Goal: Task Accomplishment & Management: Manage account settings

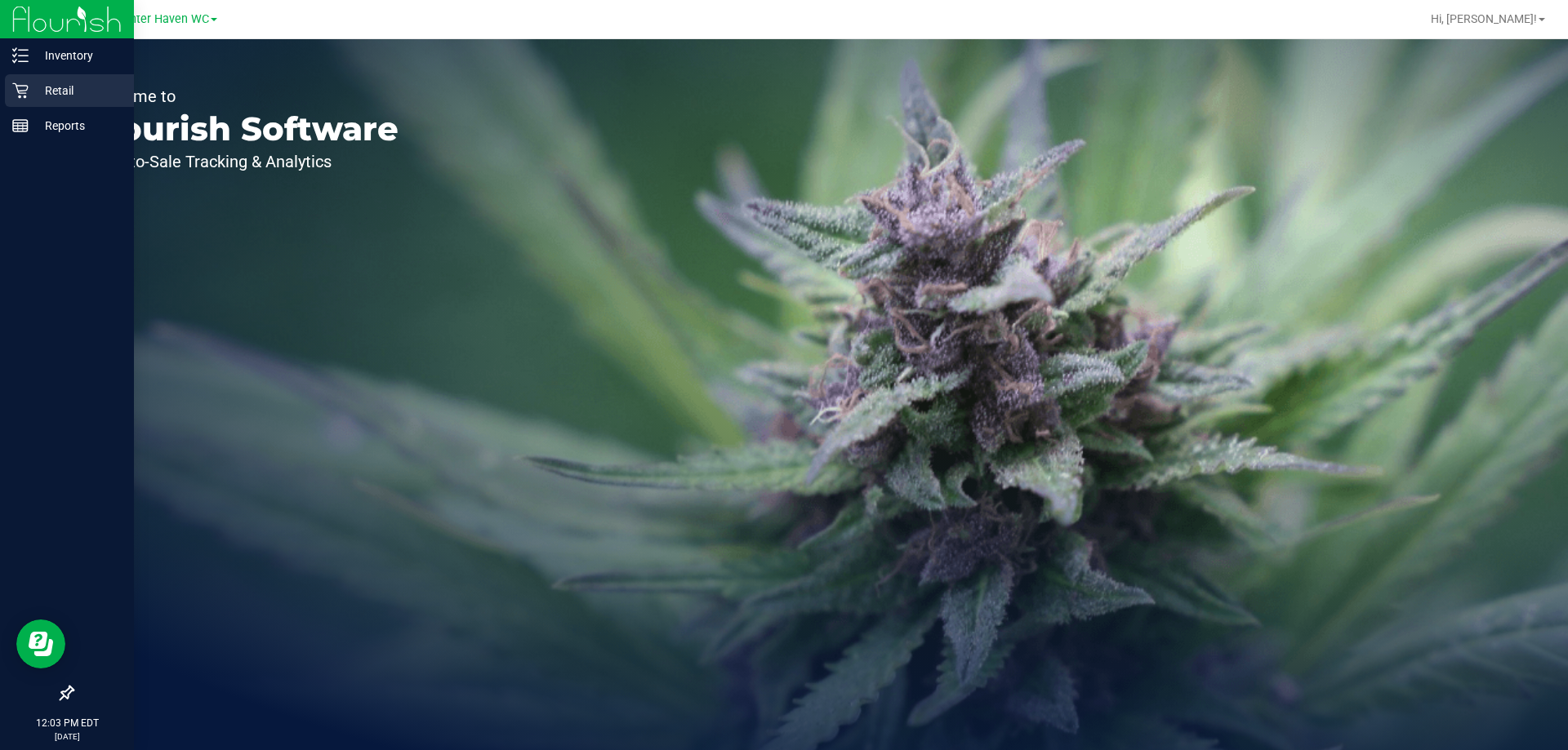
click at [58, 86] on p "Retail" at bounding box center [77, 90] width 98 height 20
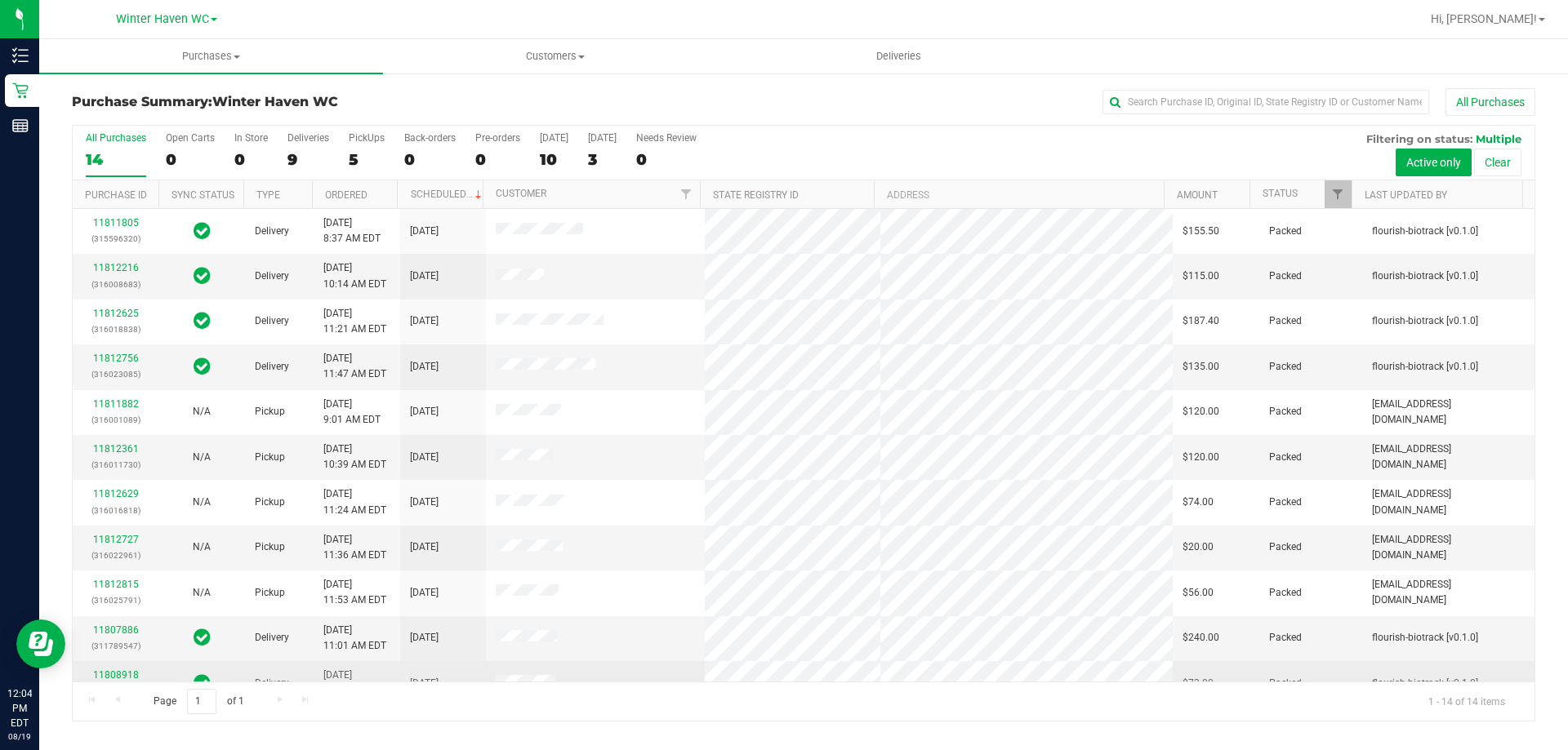
scroll to position [160, 0]
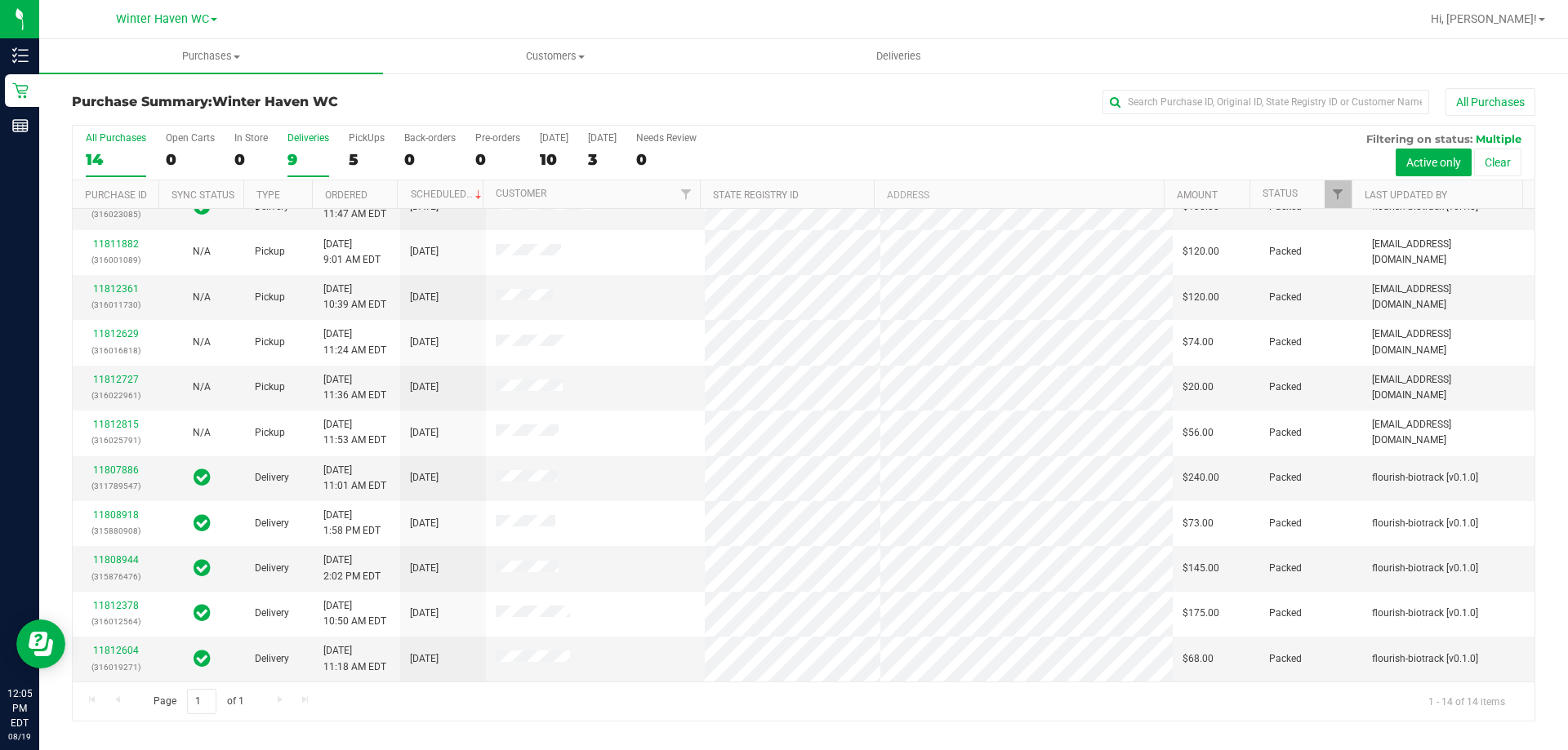
click at [313, 157] on div "9" at bounding box center [308, 160] width 41 height 19
click at [0, 0] on input "Deliveries 9" at bounding box center [0, 0] width 0 height 0
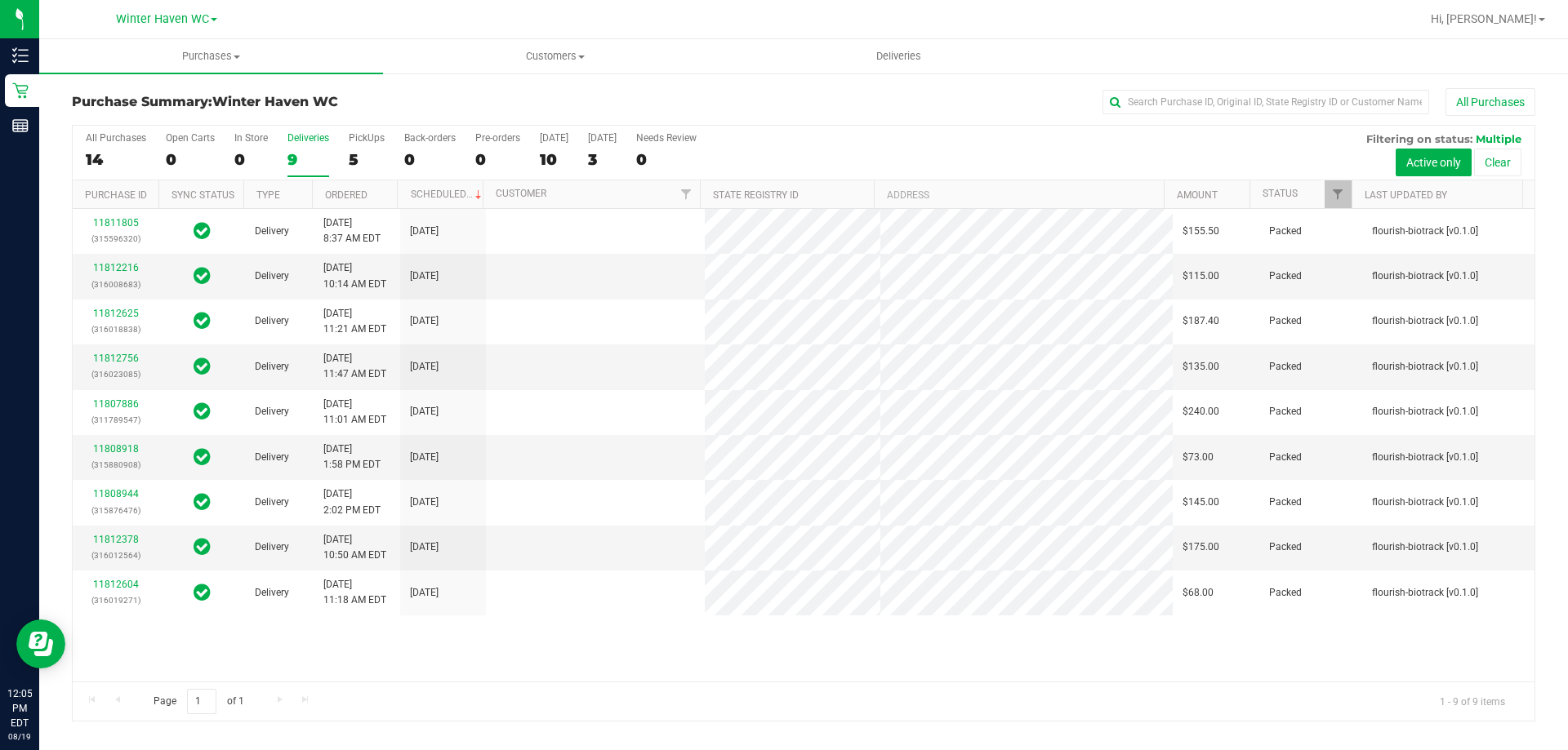
scroll to position [0, 0]
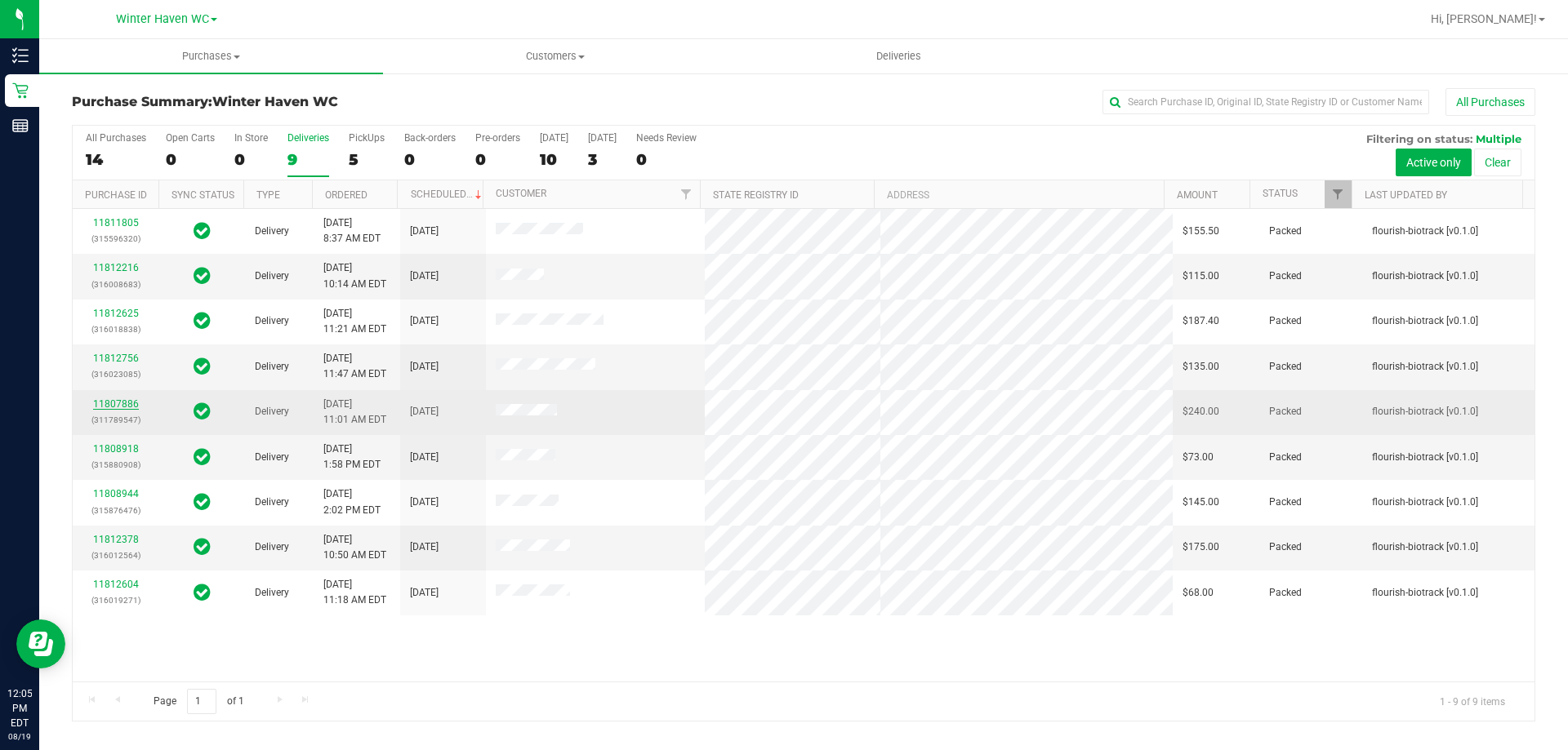
click at [119, 407] on link "11807886" at bounding box center [115, 404] width 46 height 11
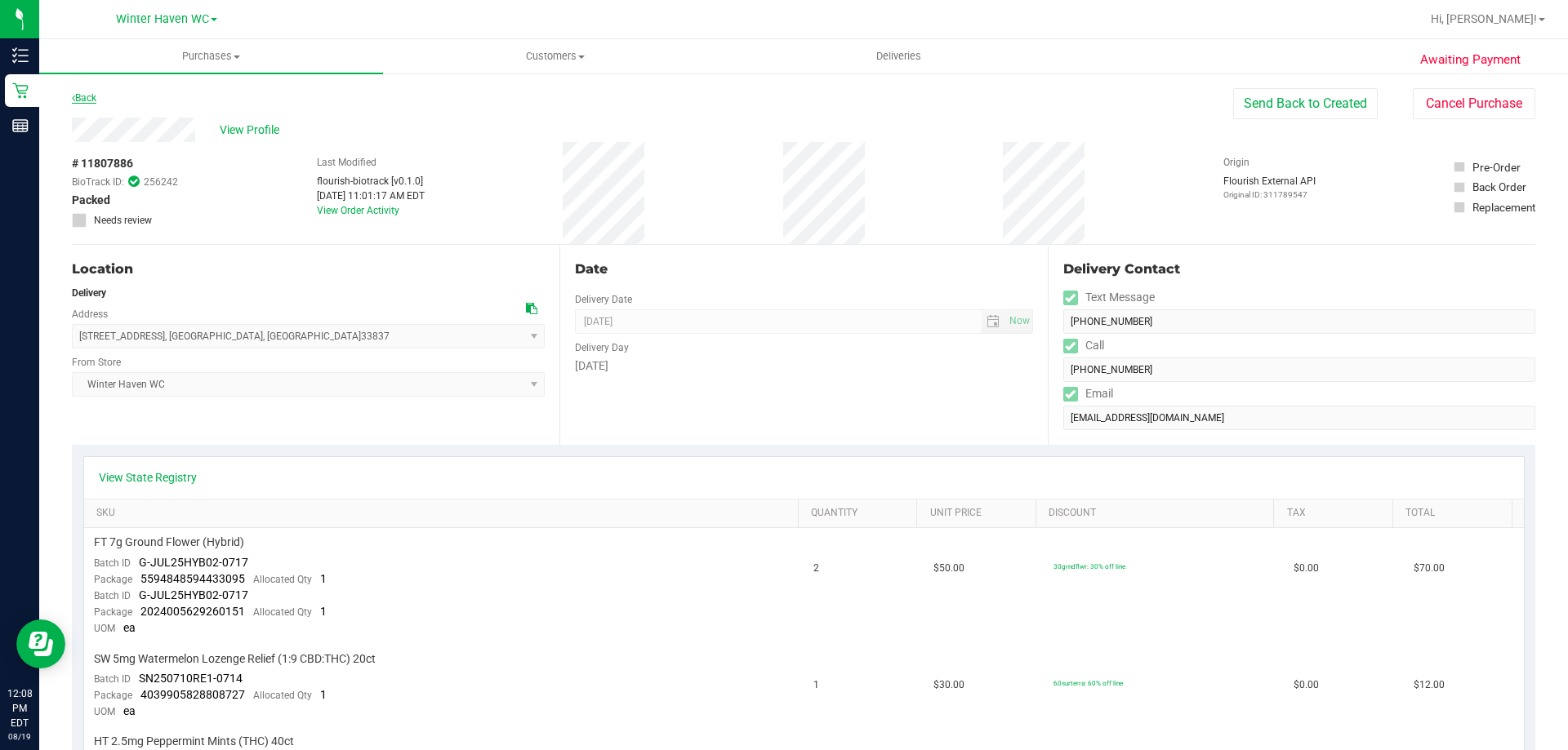
click at [96, 99] on link "Back" at bounding box center [85, 98] width 24 height 11
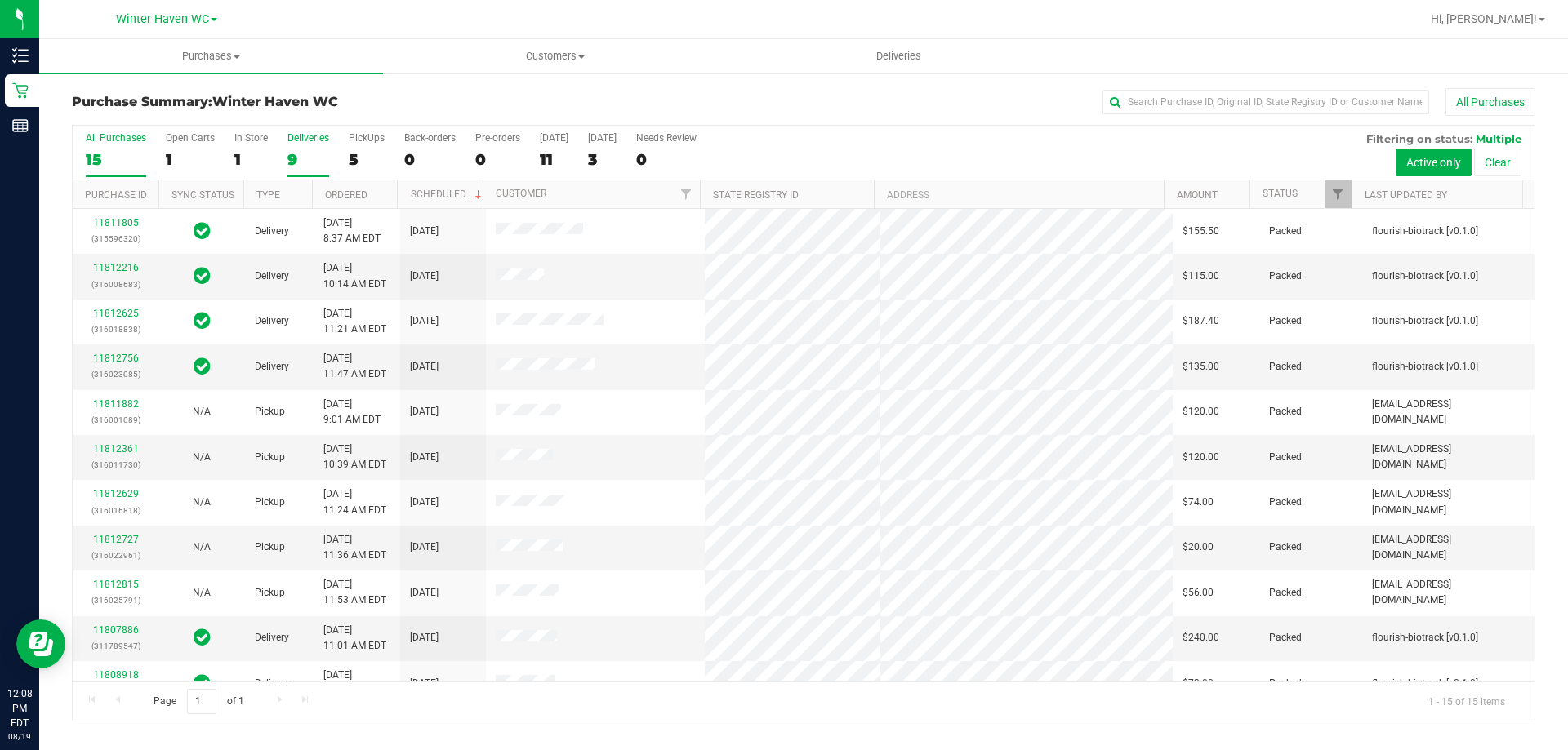
click at [292, 152] on div "9" at bounding box center [308, 160] width 41 height 19
click at [0, 0] on input "Deliveries 9" at bounding box center [0, 0] width 0 height 0
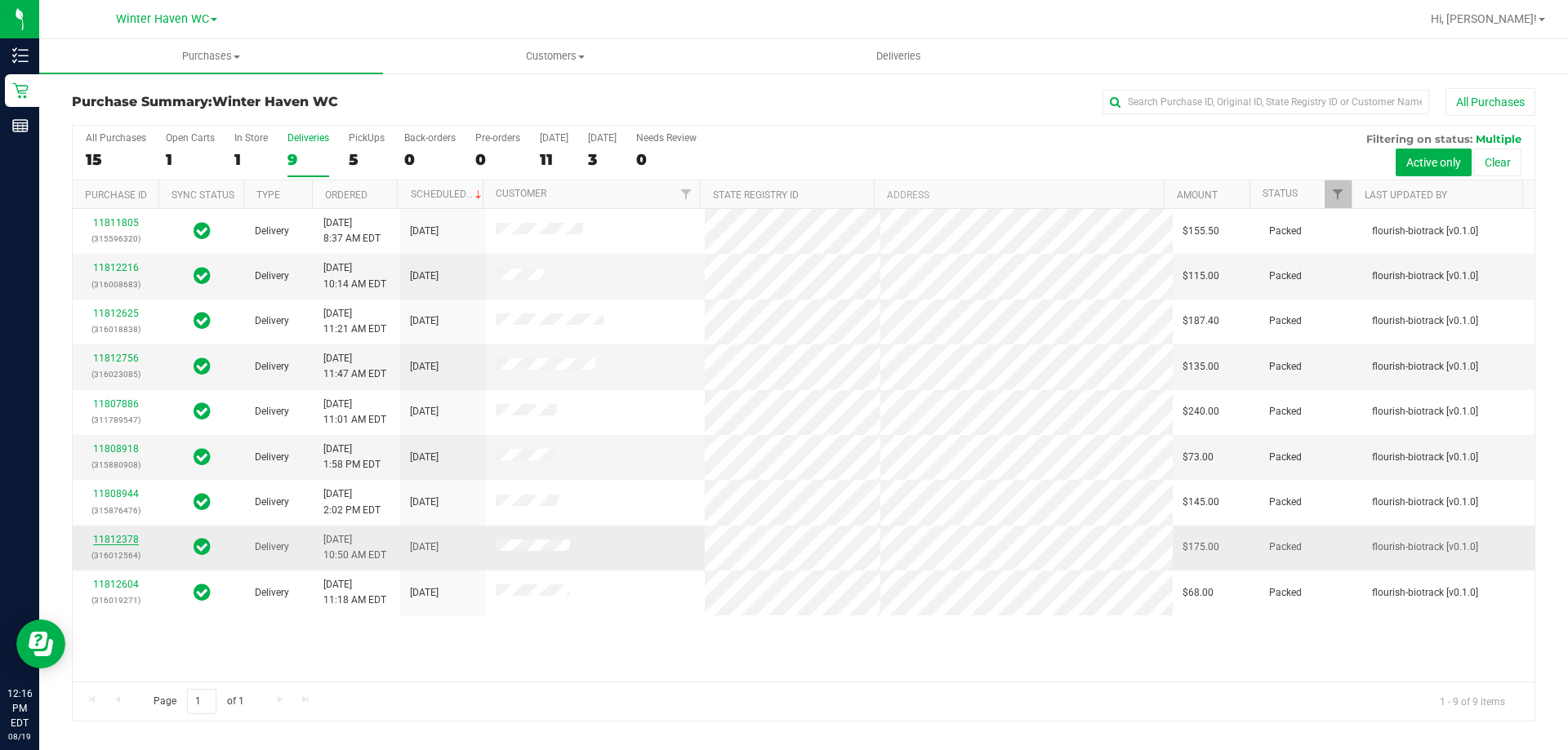
click at [129, 542] on link "11812378" at bounding box center [115, 540] width 46 height 11
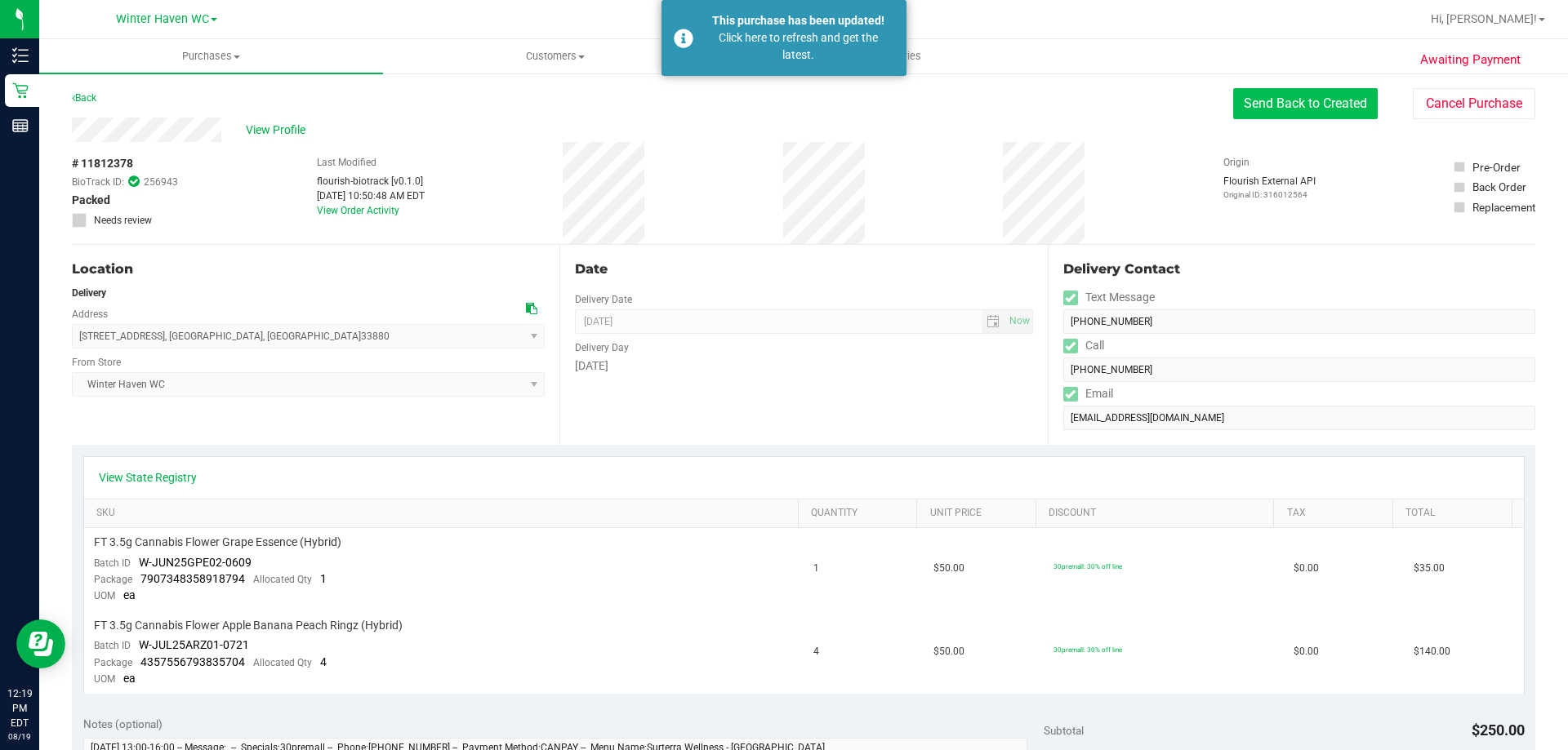
click at [1329, 107] on button "Send Back to Created" at bounding box center [1305, 103] width 145 height 31
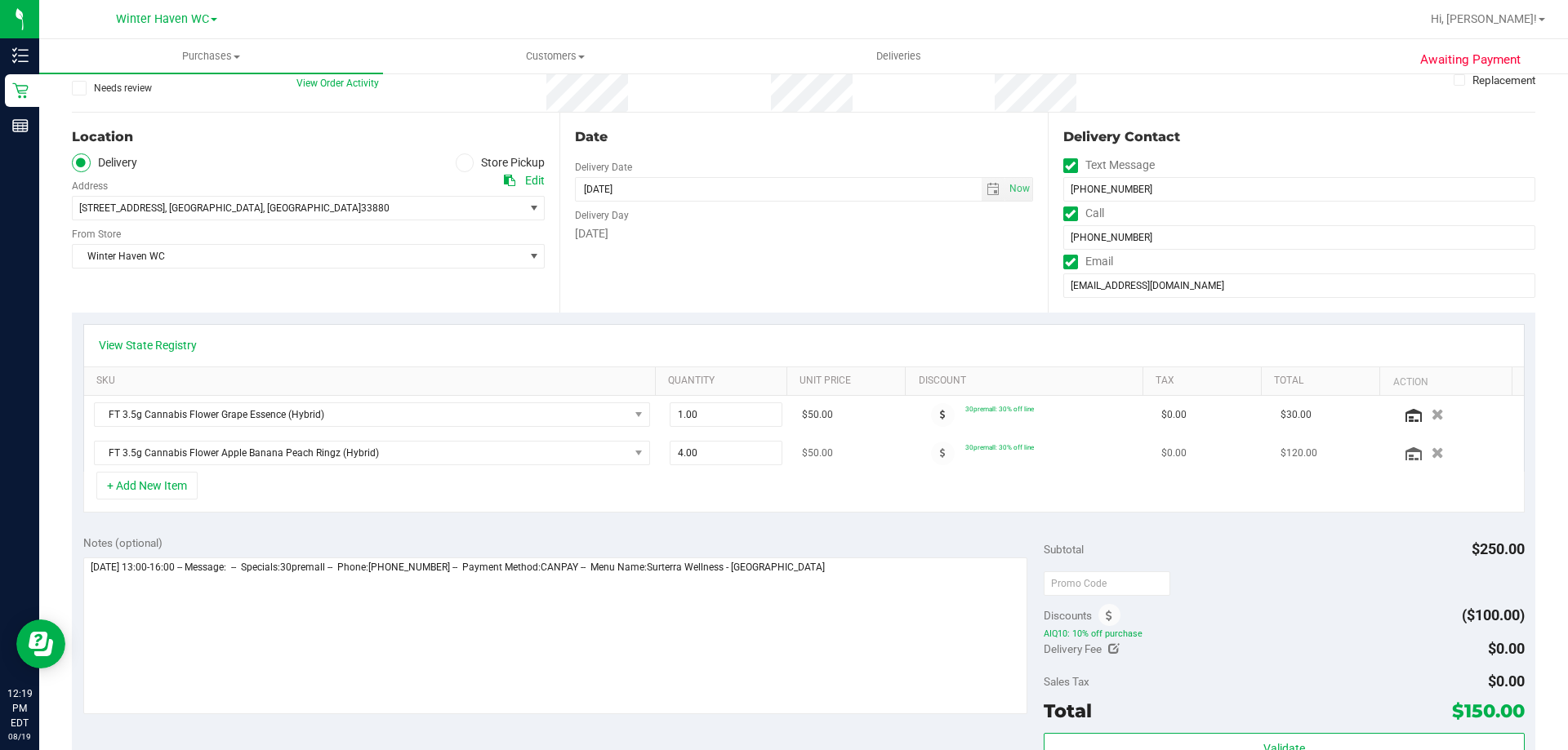
scroll to position [408, 0]
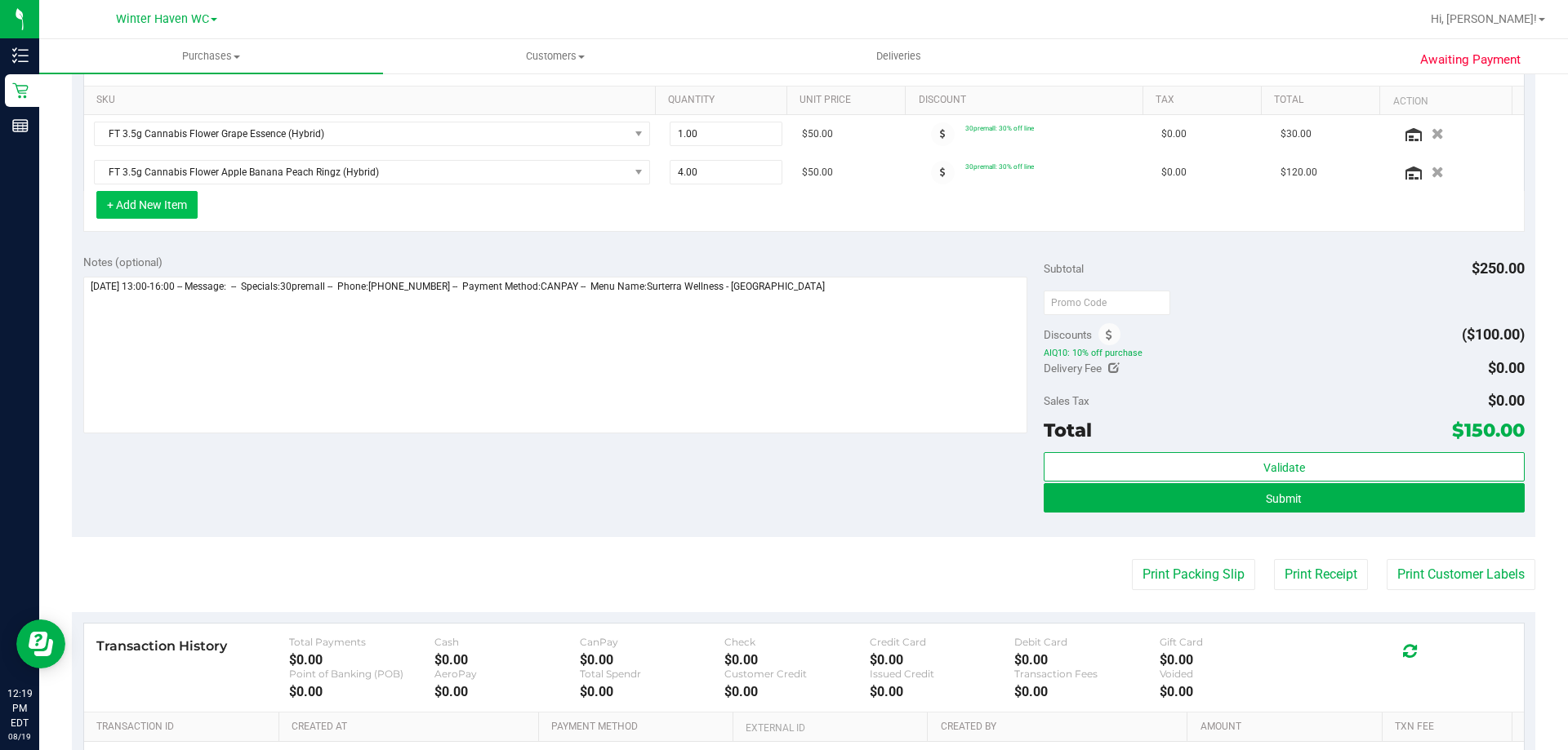
click at [152, 199] on button "+ Add New Item" at bounding box center [147, 206] width 101 height 28
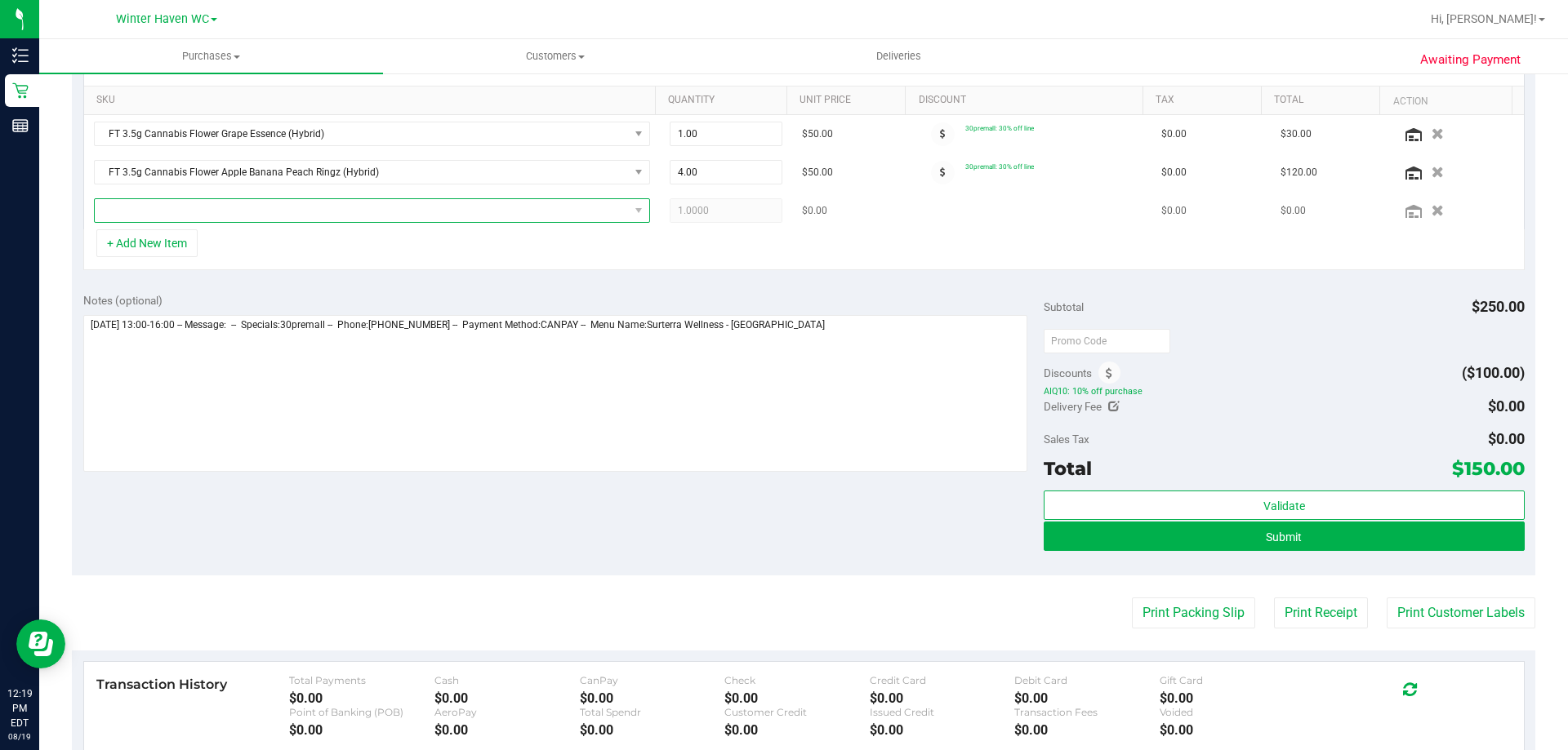
click at [139, 211] on span "NO DATA FOUND" at bounding box center [361, 210] width 534 height 23
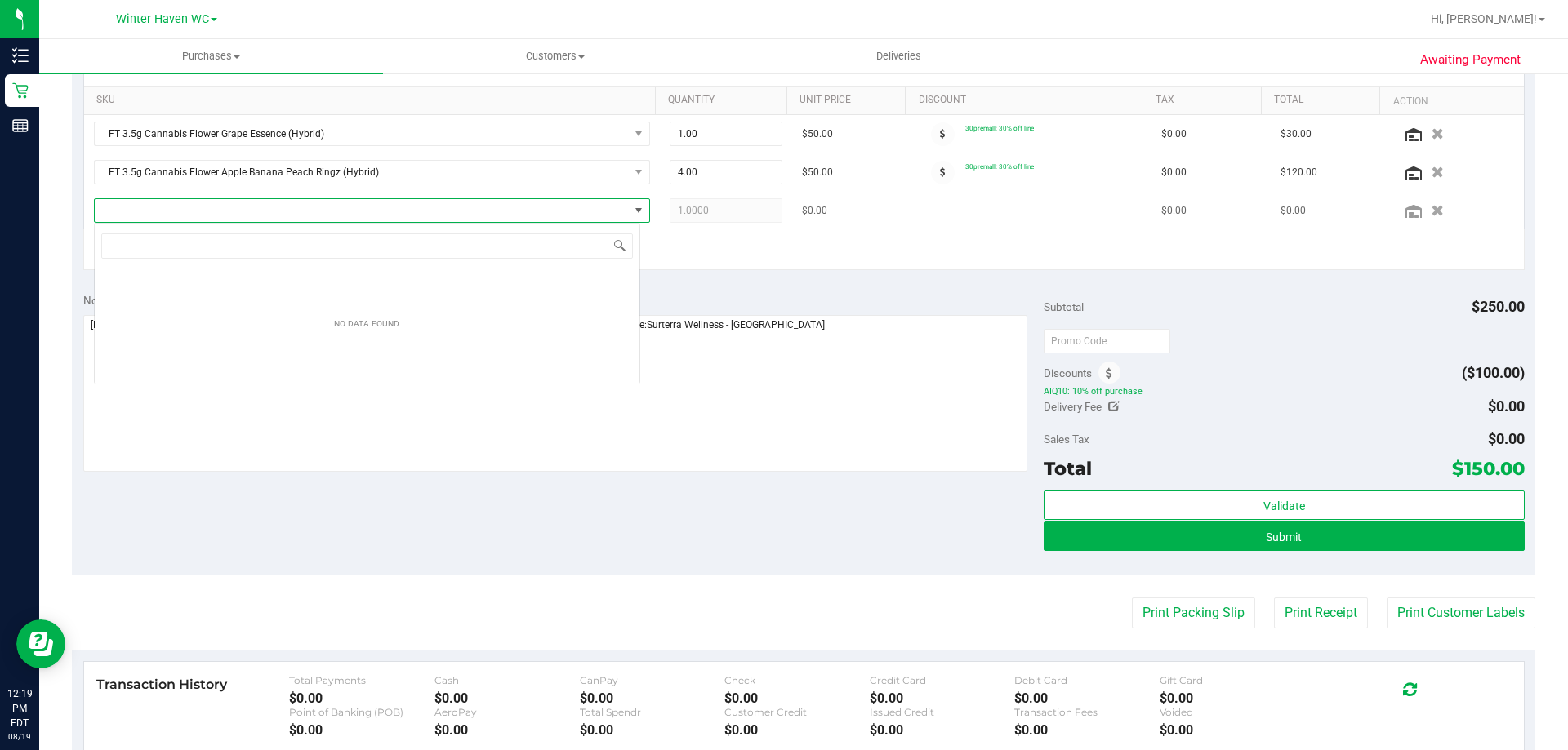
scroll to position [24, 546]
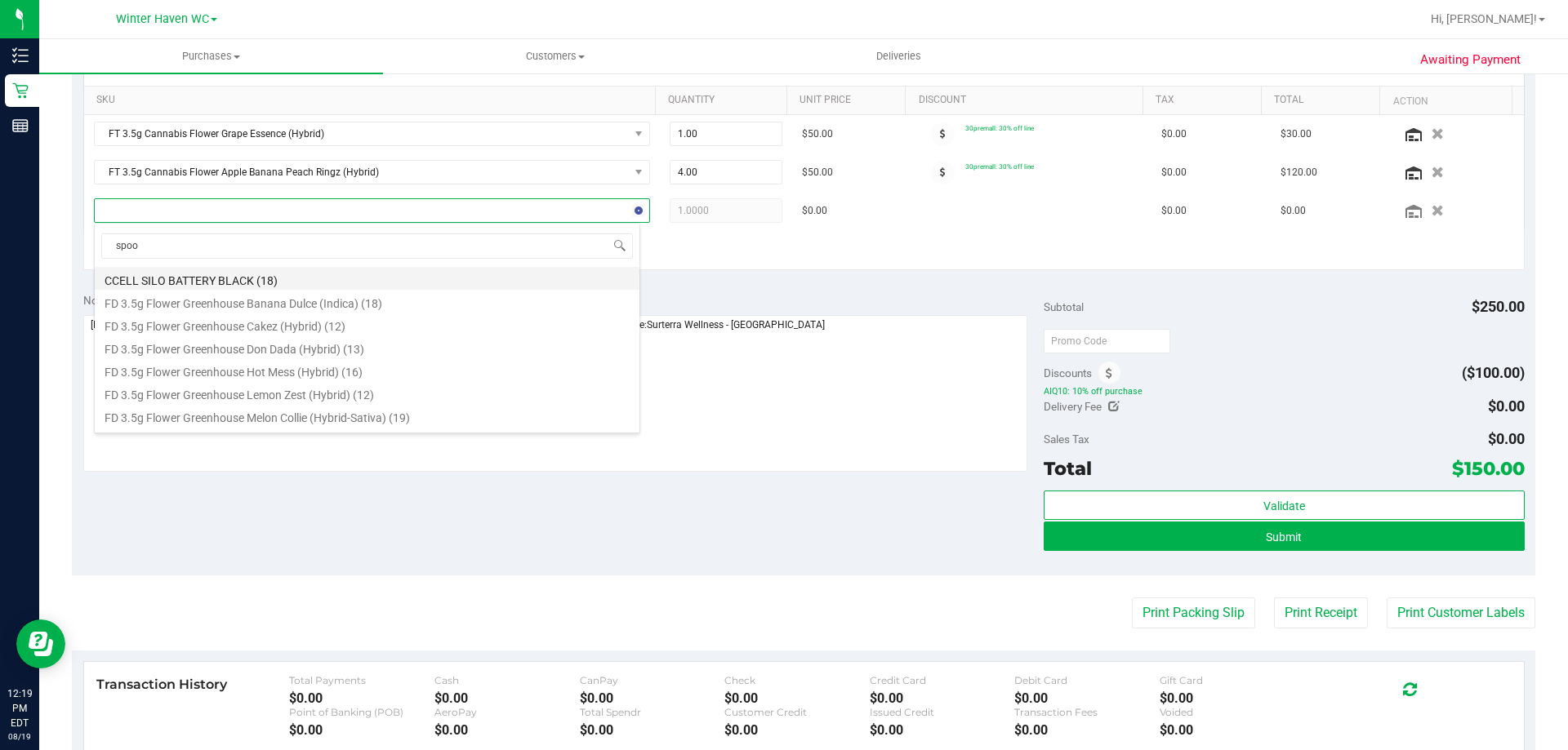
type input "spoon"
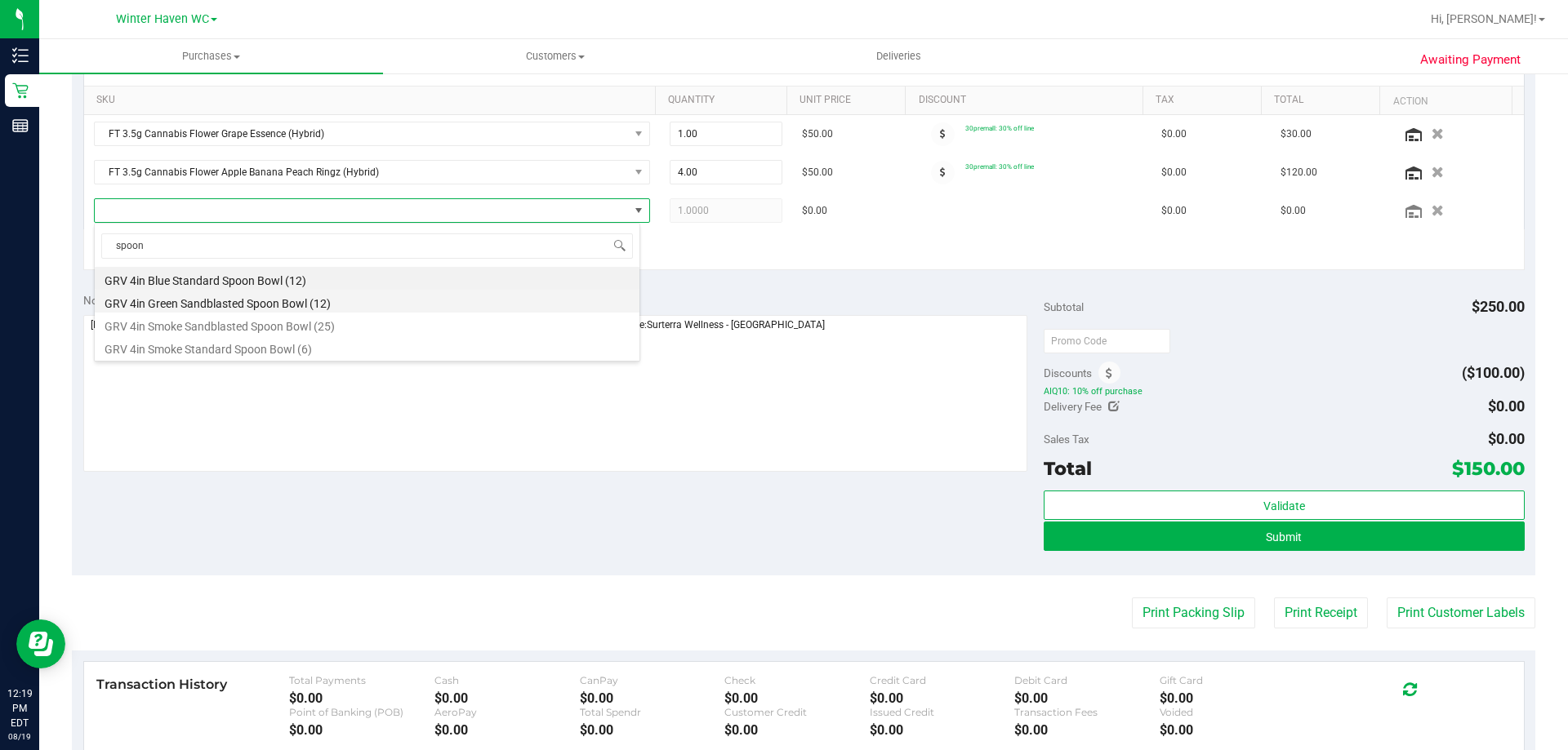
click at [244, 303] on li "GRV 4in Green Sandblasted Spoon Bowl (12)" at bounding box center [367, 301] width 545 height 23
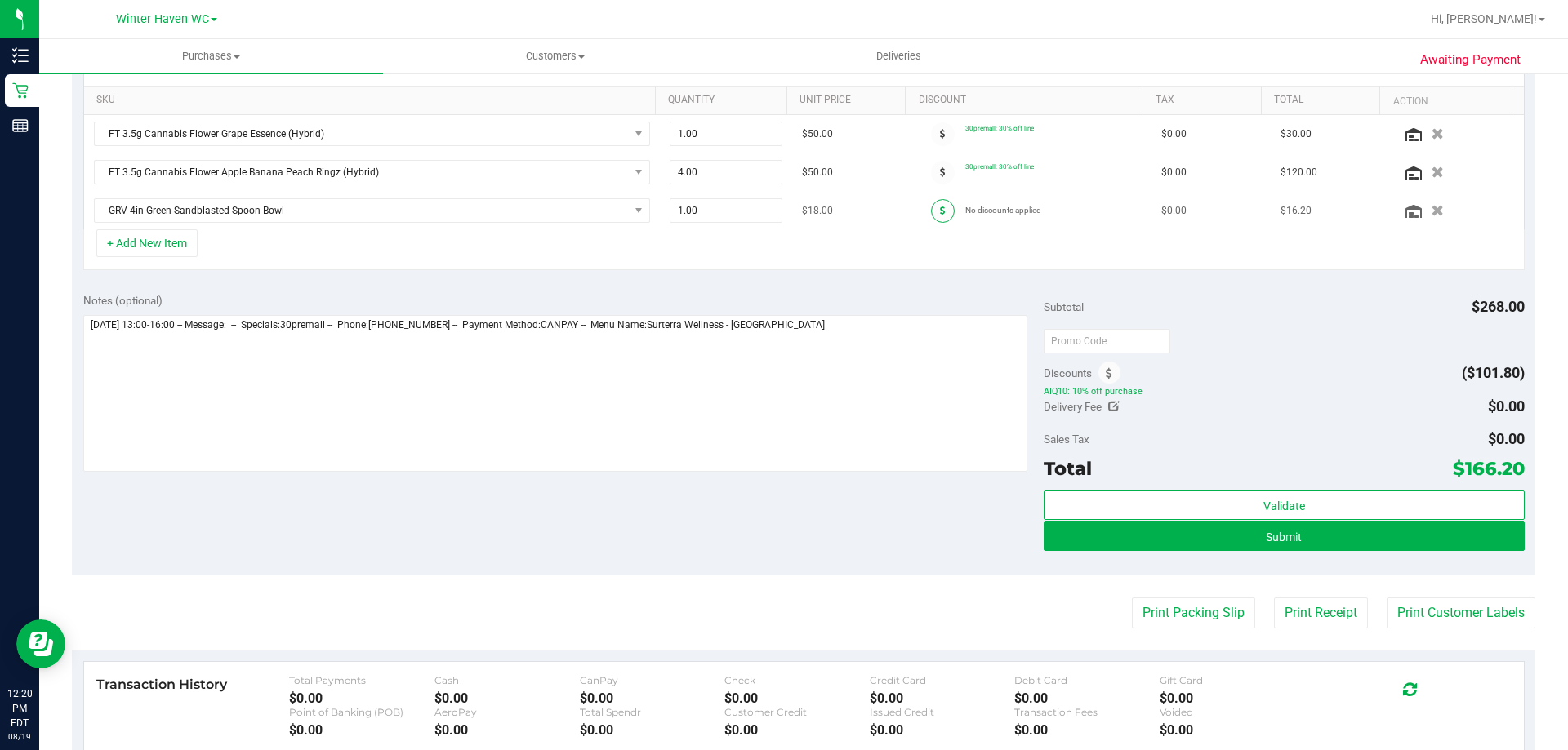
click at [940, 212] on icon at bounding box center [943, 210] width 6 height 9
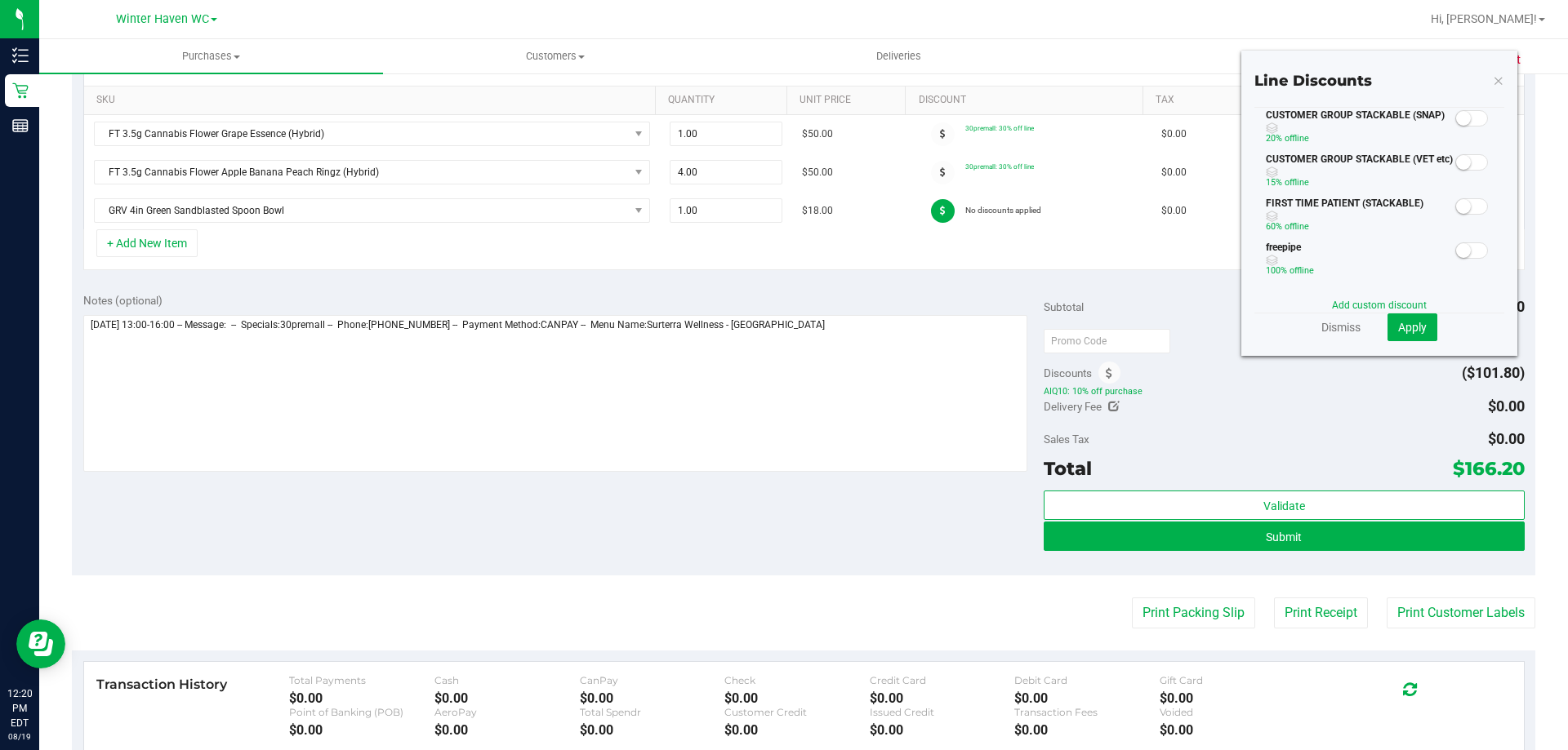
click at [1456, 248] on small at bounding box center [1464, 251] width 15 height 15
click at [1407, 329] on span "Apply" at bounding box center [1412, 328] width 28 height 13
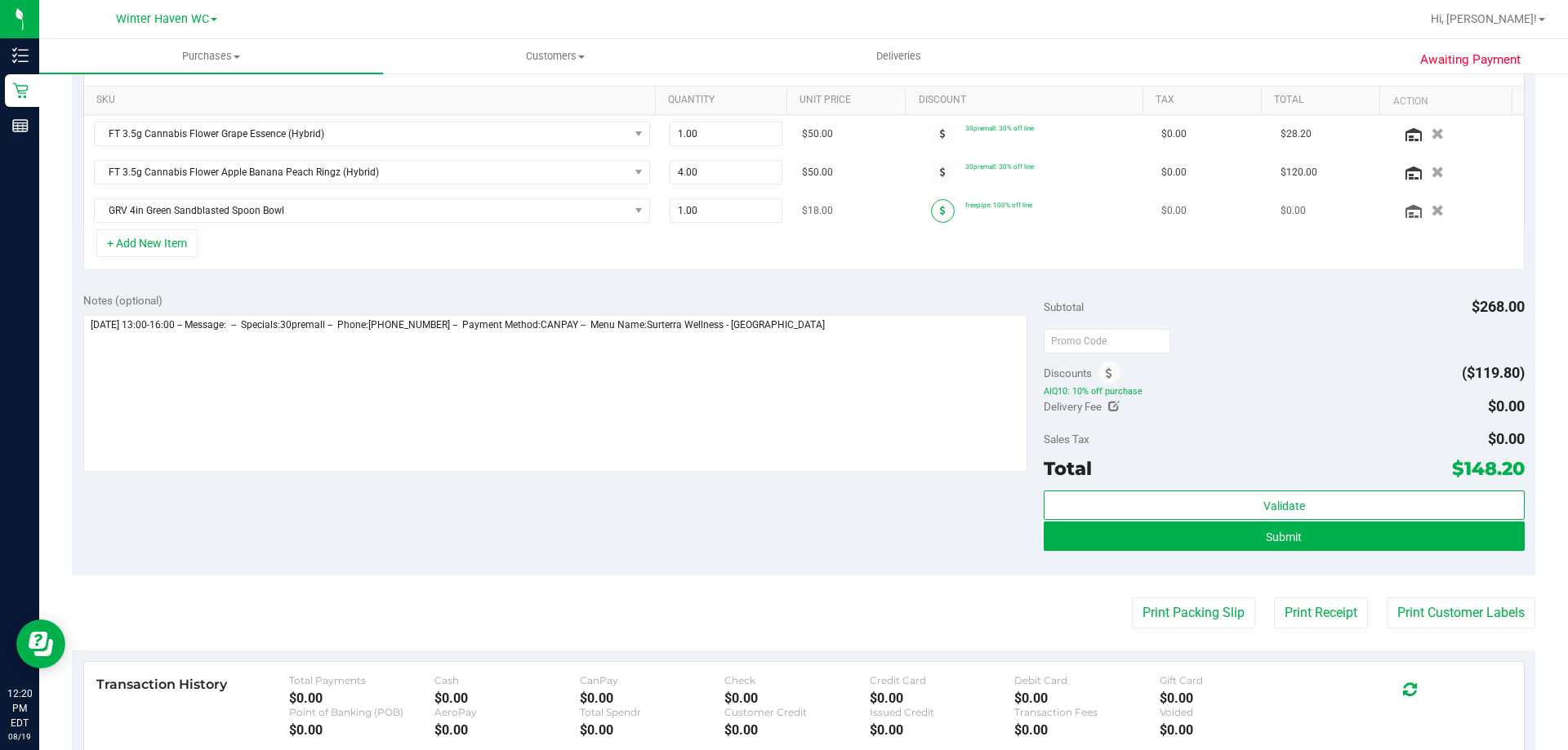
click at [940, 209] on icon at bounding box center [943, 210] width 6 height 9
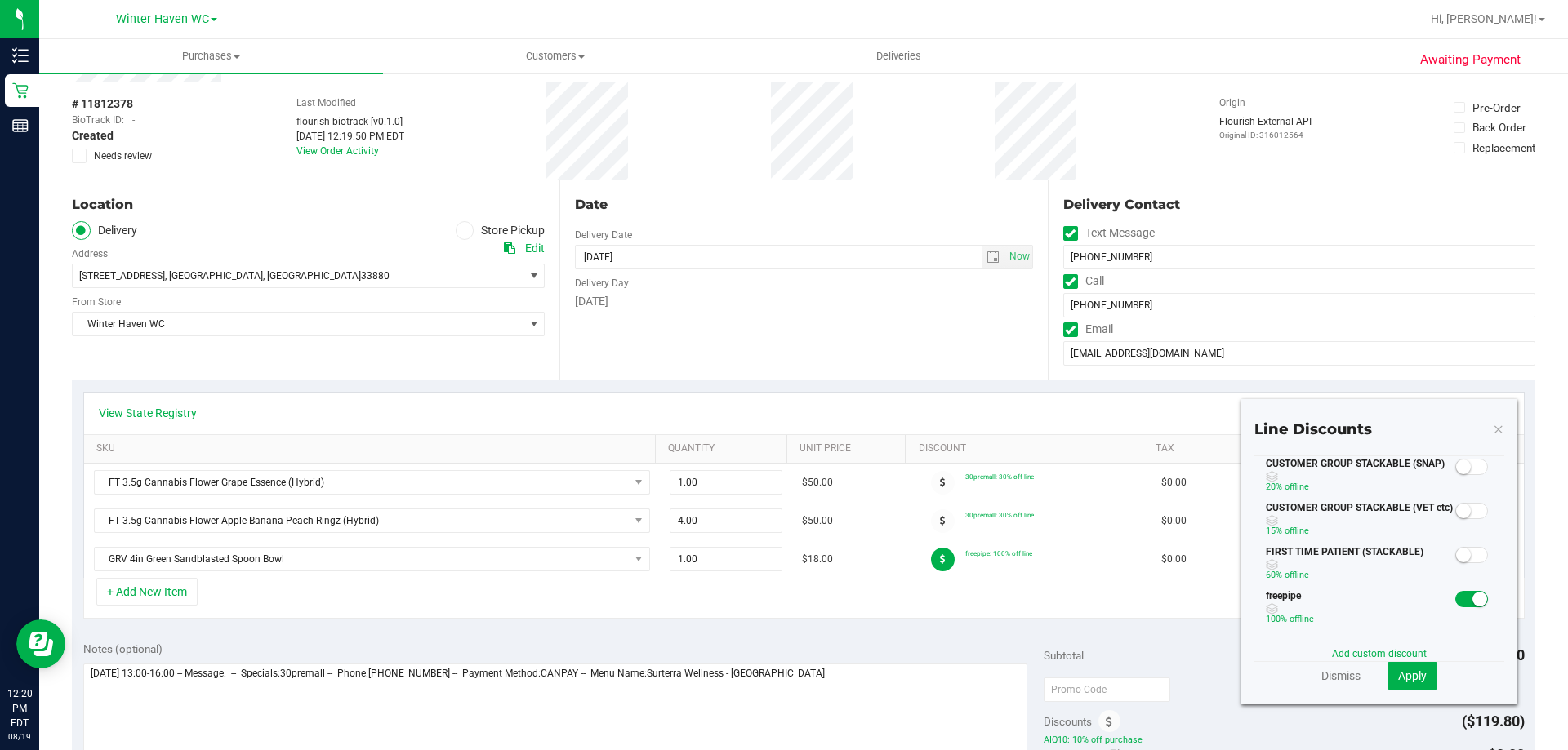
scroll to position [0, 0]
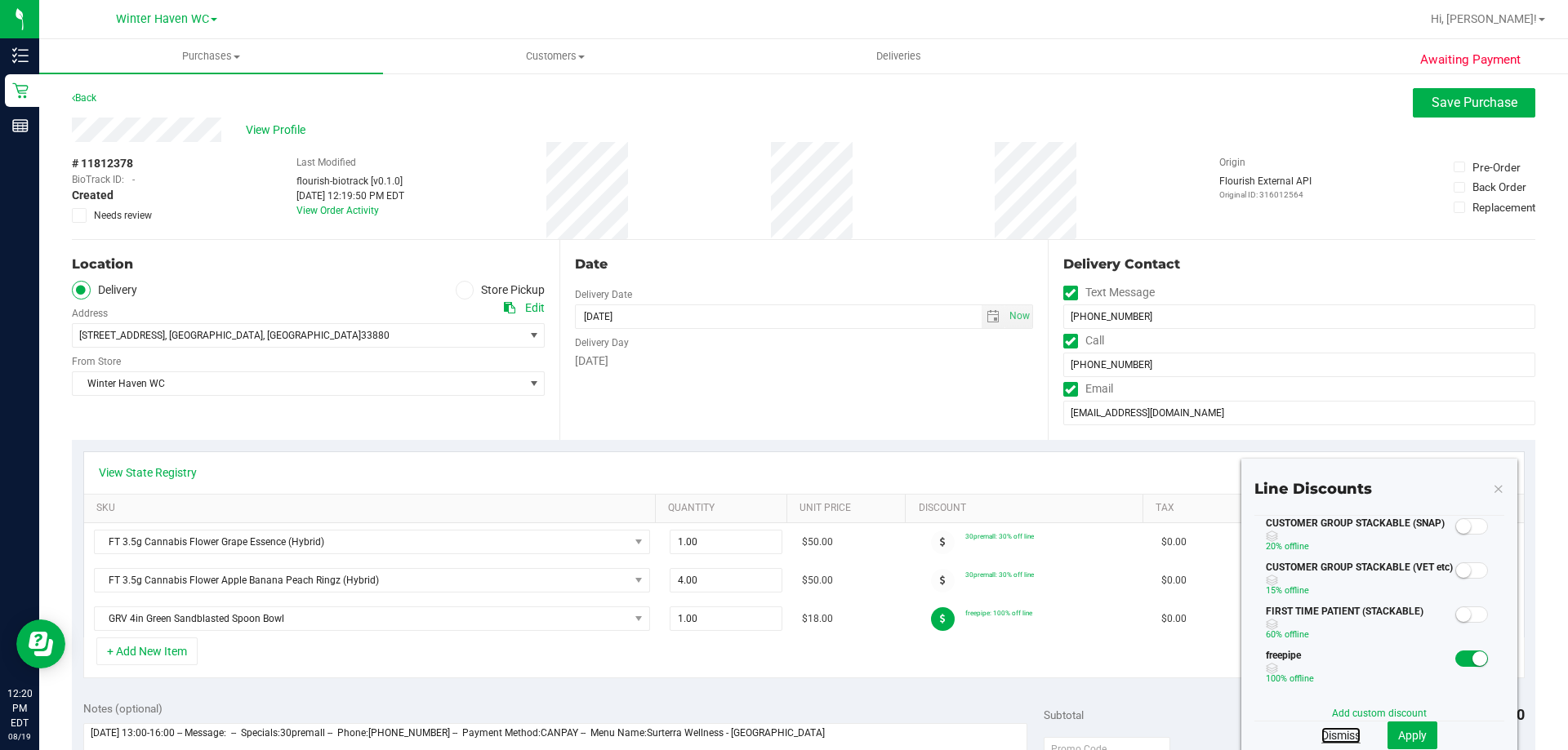
click at [1329, 737] on link "Dismiss" at bounding box center [1341, 735] width 39 height 16
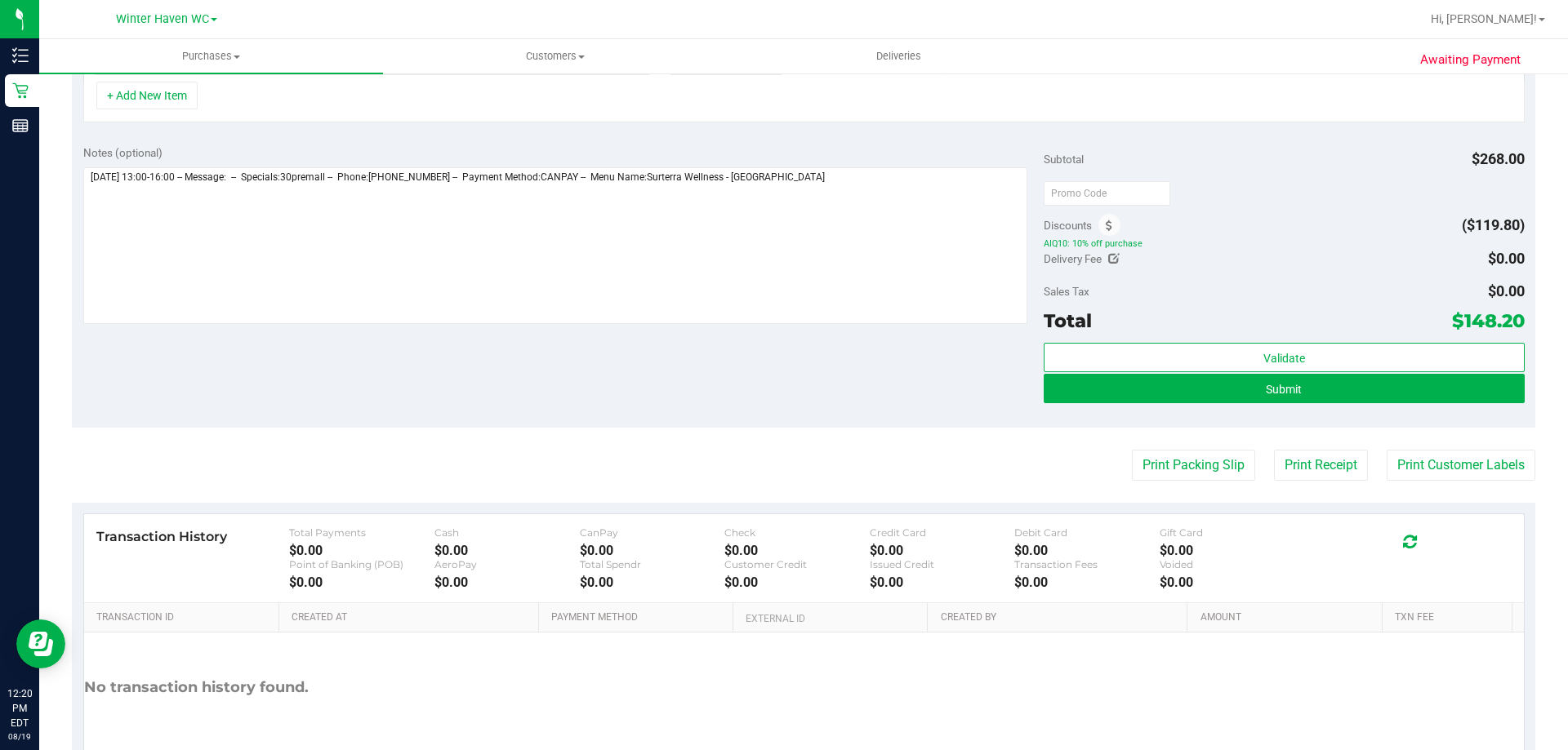
scroll to position [572, 0]
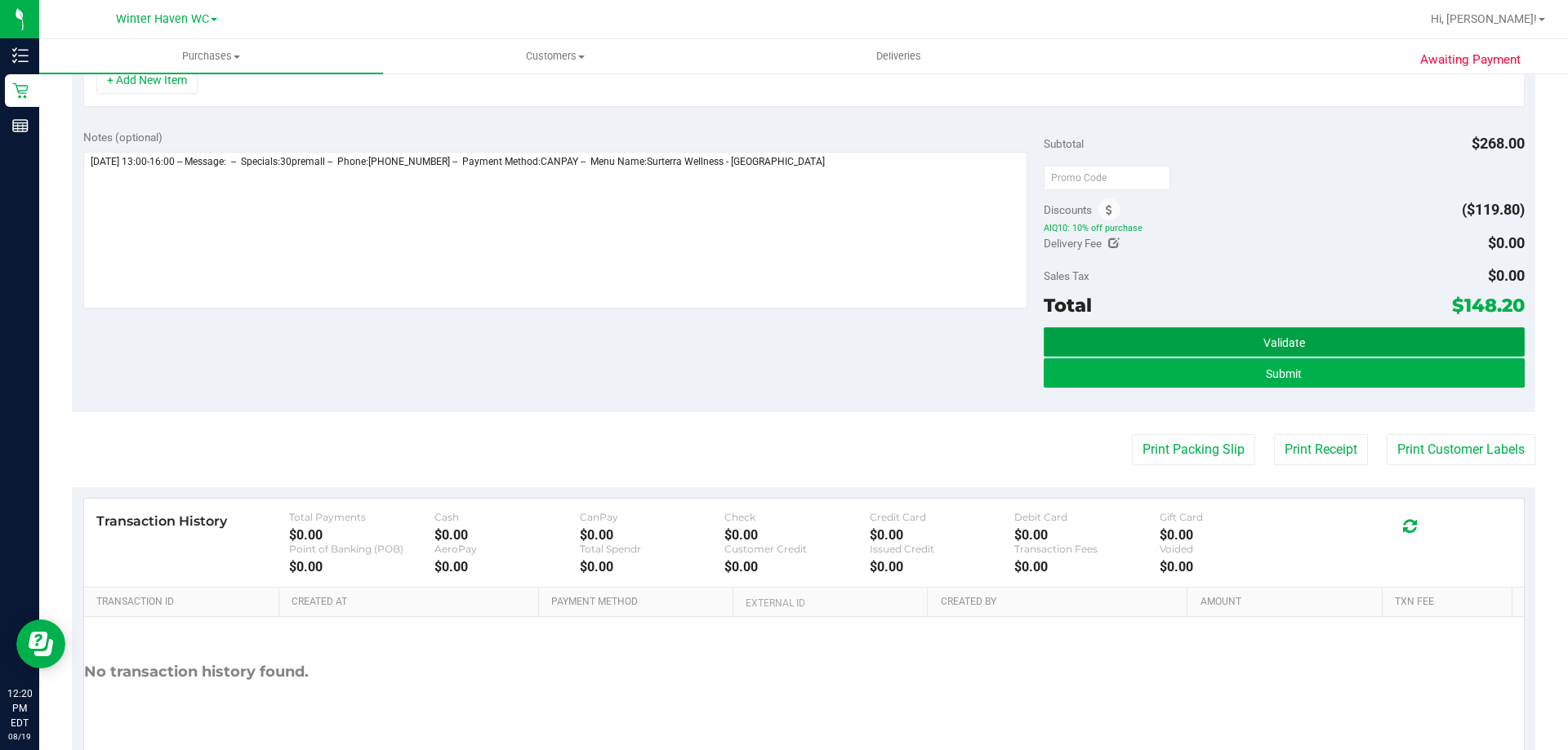
click at [1287, 342] on span "Validate" at bounding box center [1284, 343] width 41 height 13
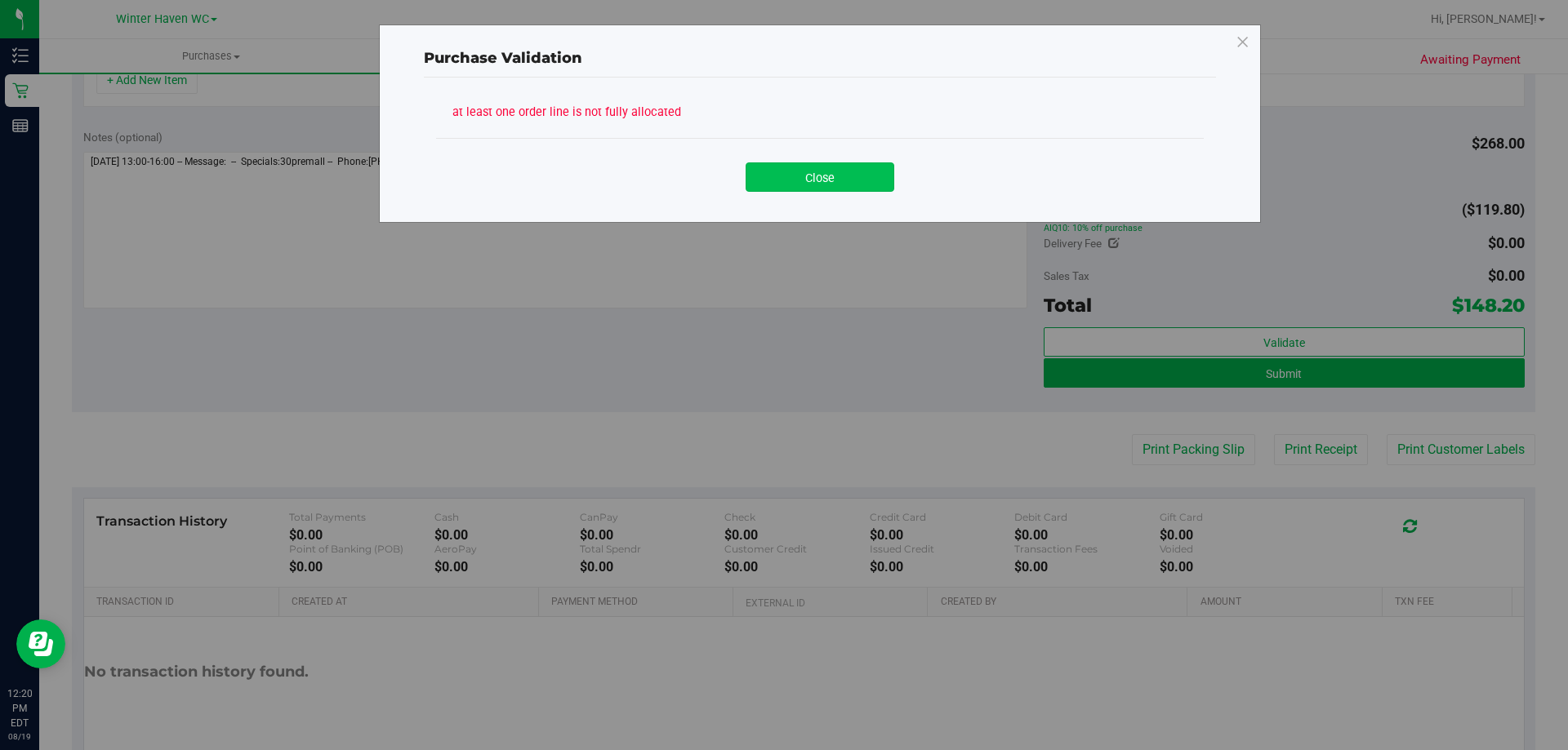
click at [851, 180] on button "Close" at bounding box center [820, 176] width 148 height 29
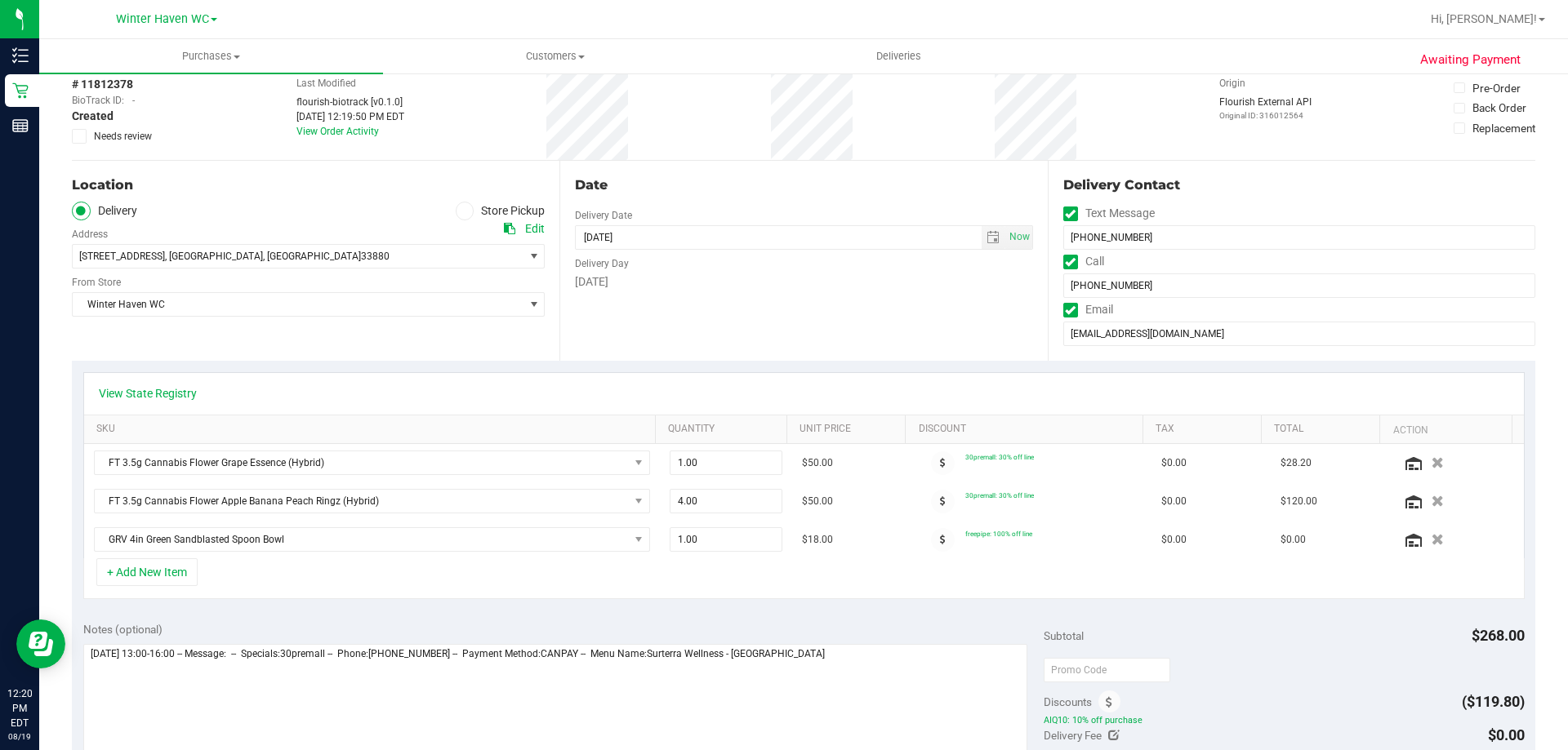
scroll to position [0, 0]
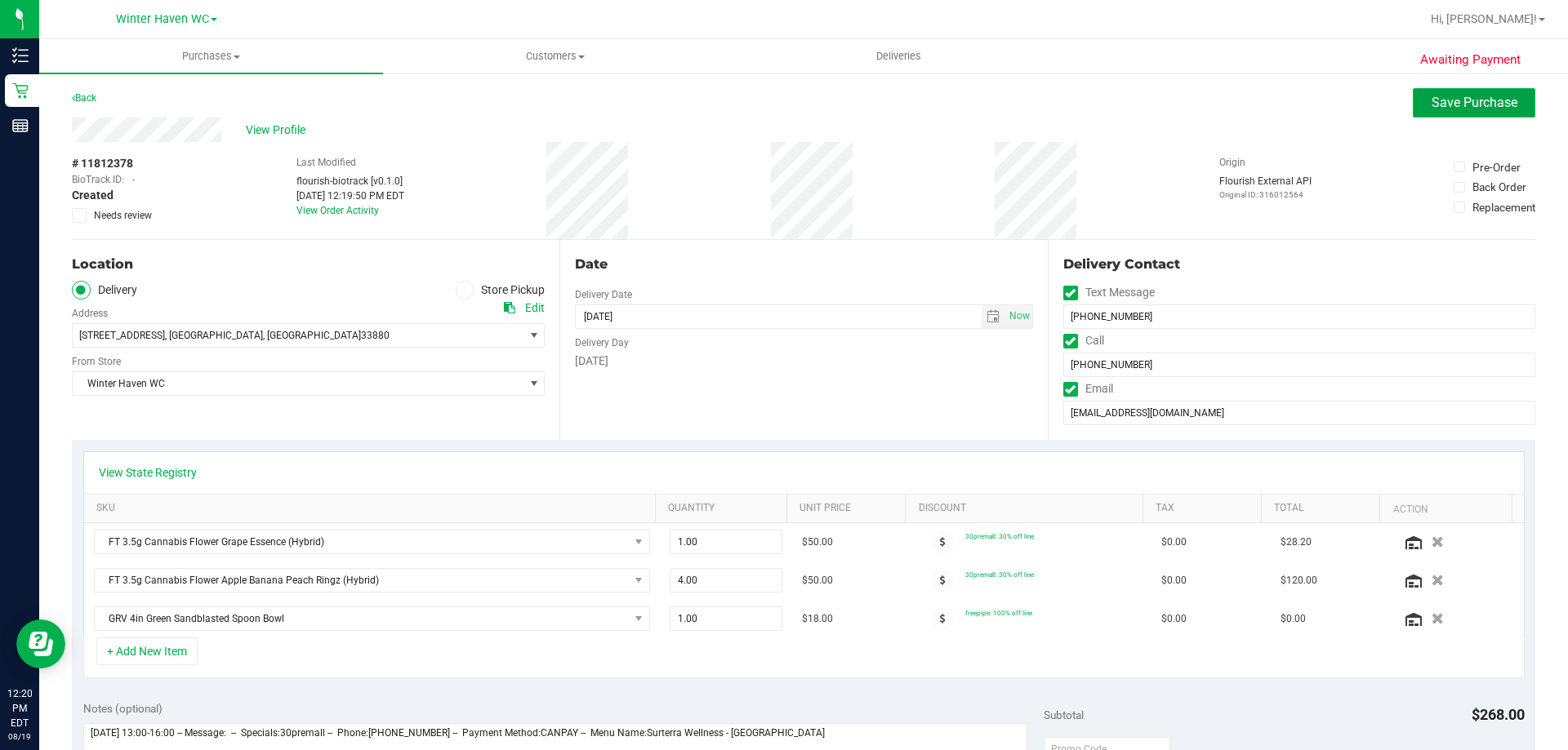
click at [1454, 96] on span "Save Purchase" at bounding box center [1474, 102] width 85 height 16
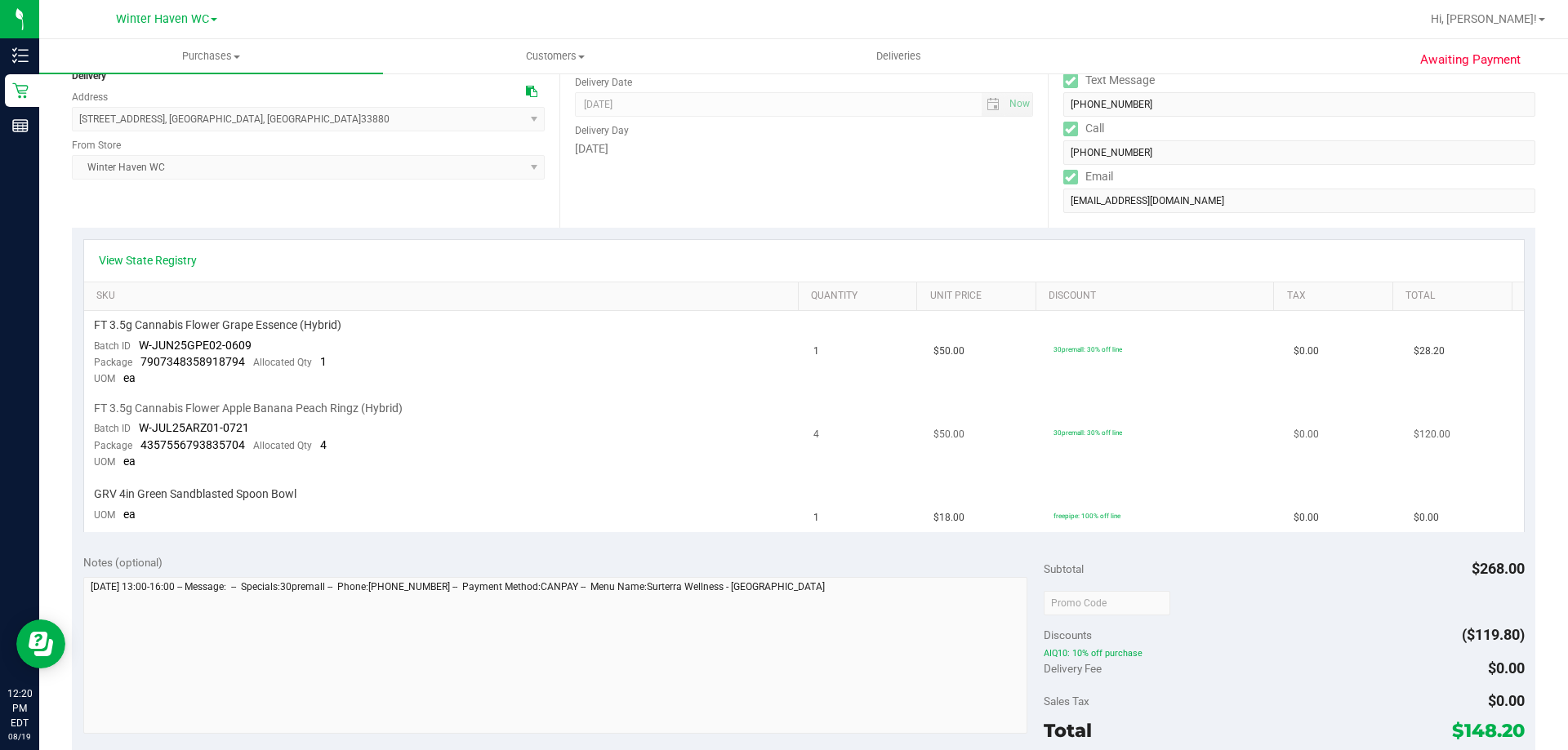
scroll to position [408, 0]
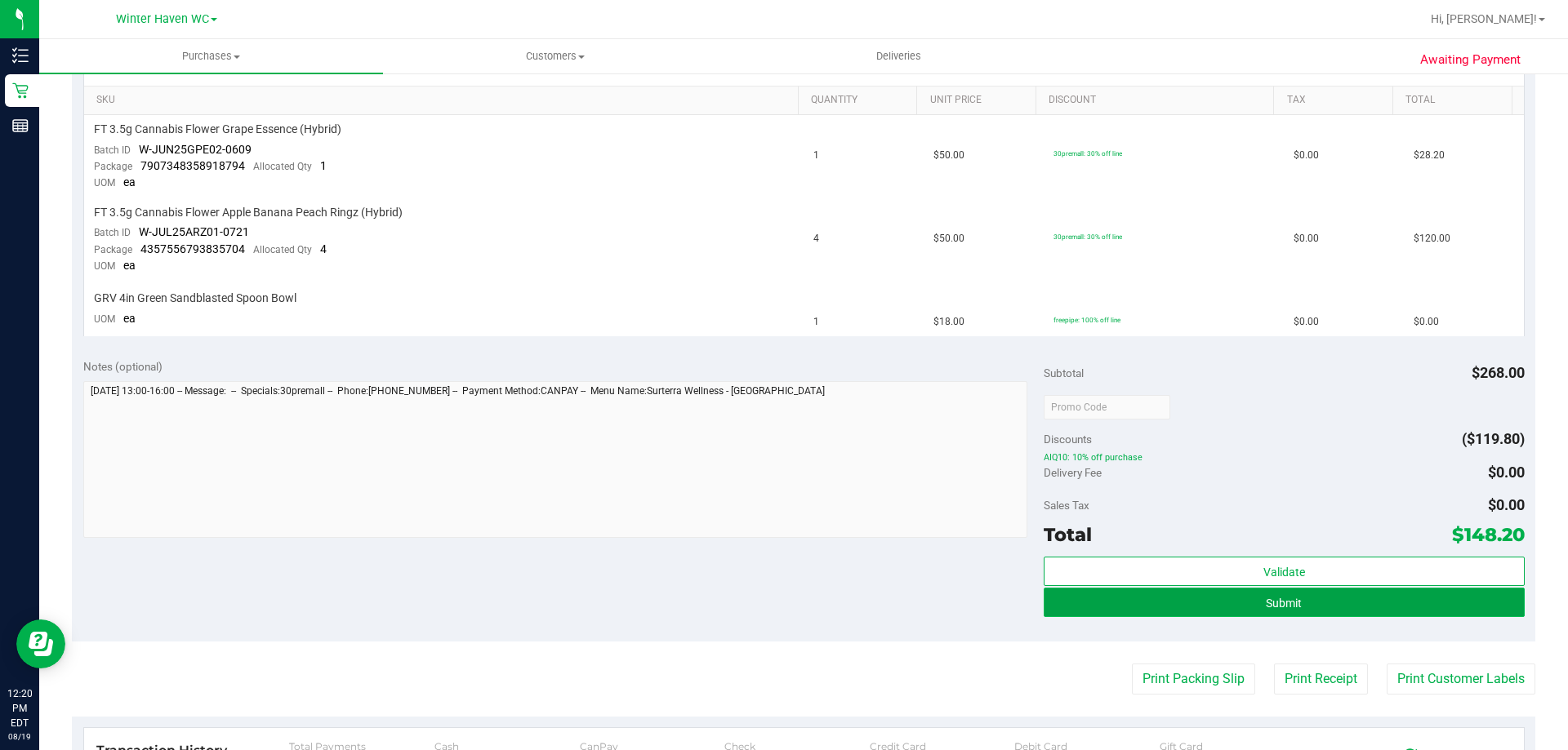
click at [1378, 605] on button "Submit" at bounding box center [1283, 602] width 480 height 29
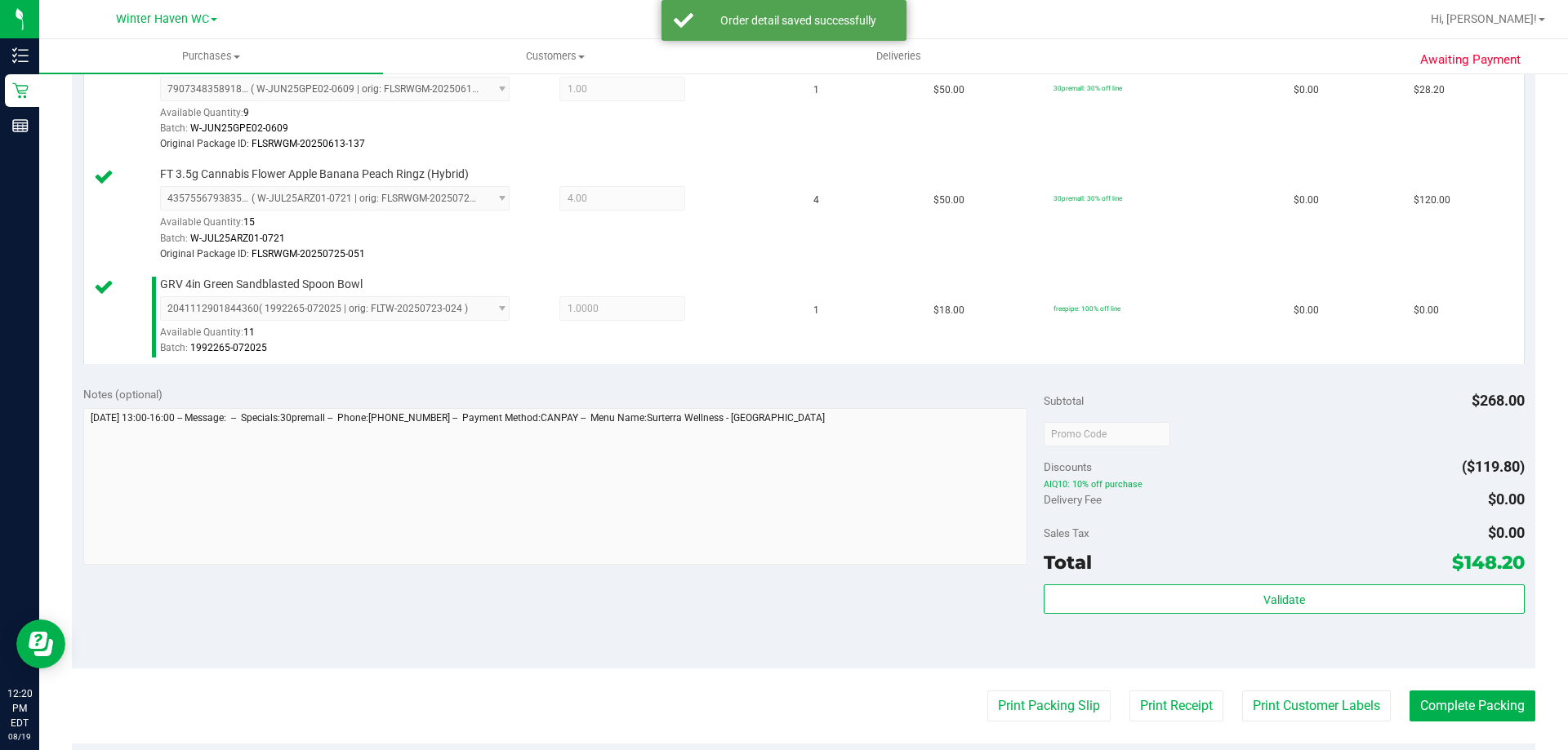
scroll to position [735, 0]
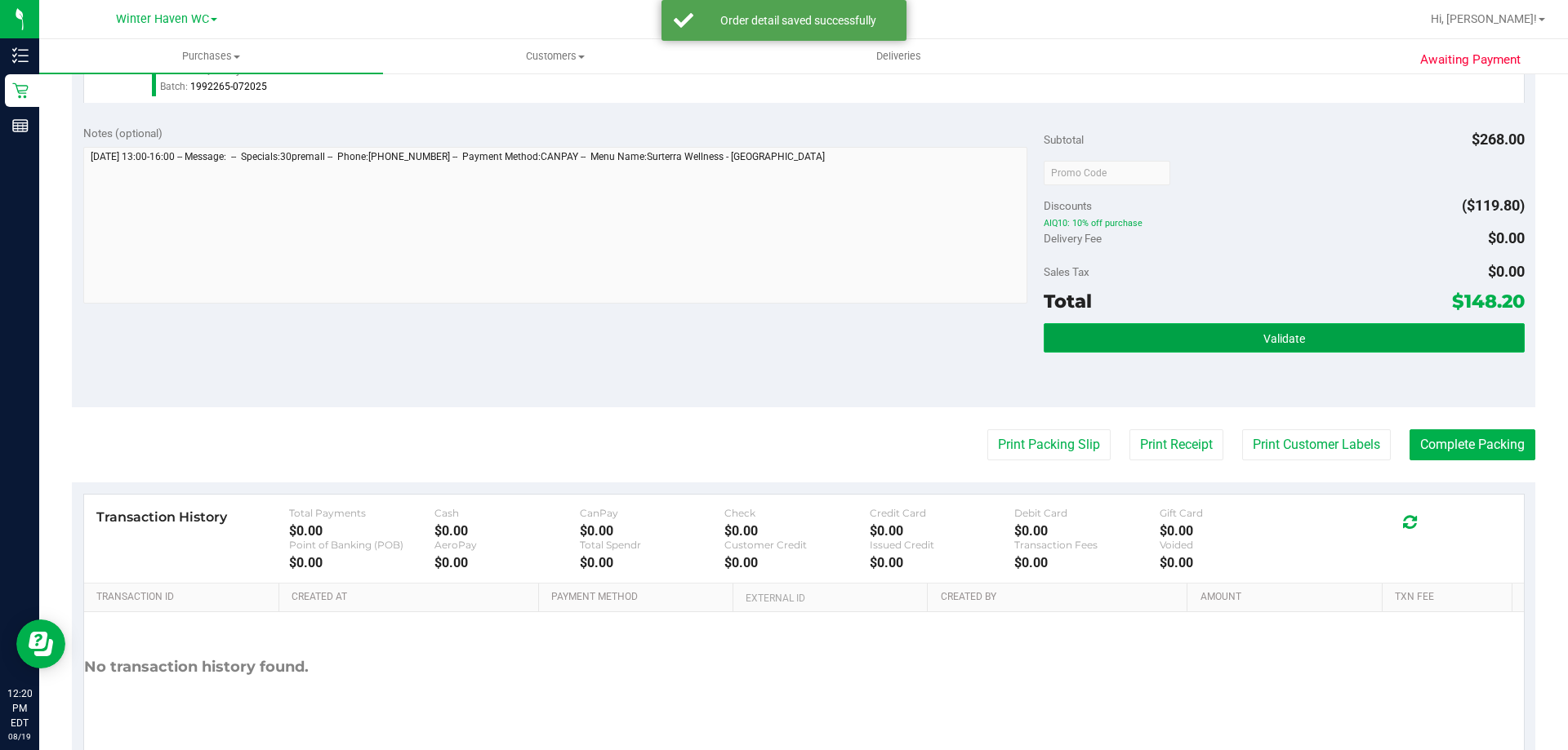
click at [1325, 340] on button "Validate" at bounding box center [1283, 337] width 480 height 29
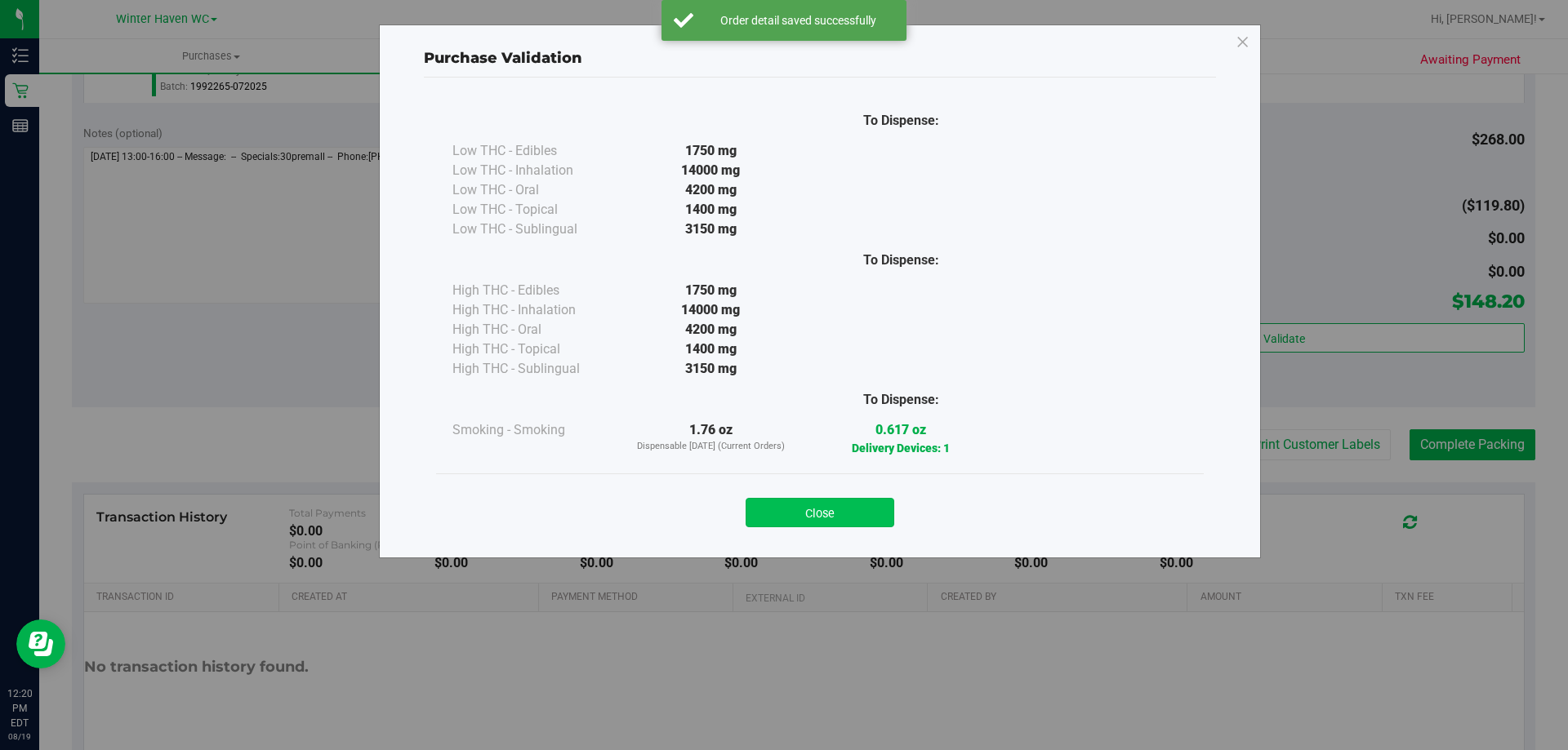
click at [846, 508] on button "Close" at bounding box center [820, 512] width 148 height 29
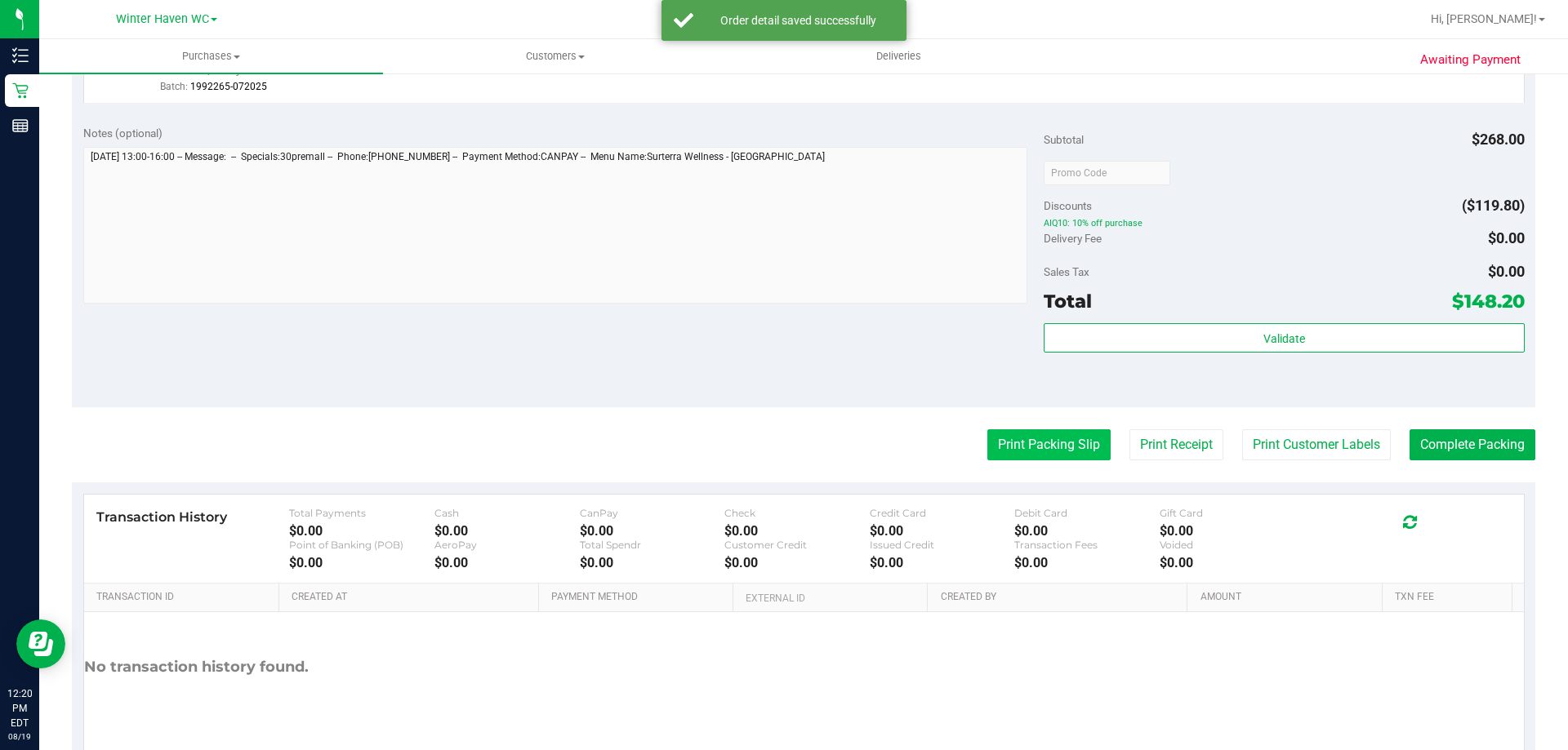
click at [1049, 444] on button "Print Packing Slip" at bounding box center [1048, 444] width 123 height 31
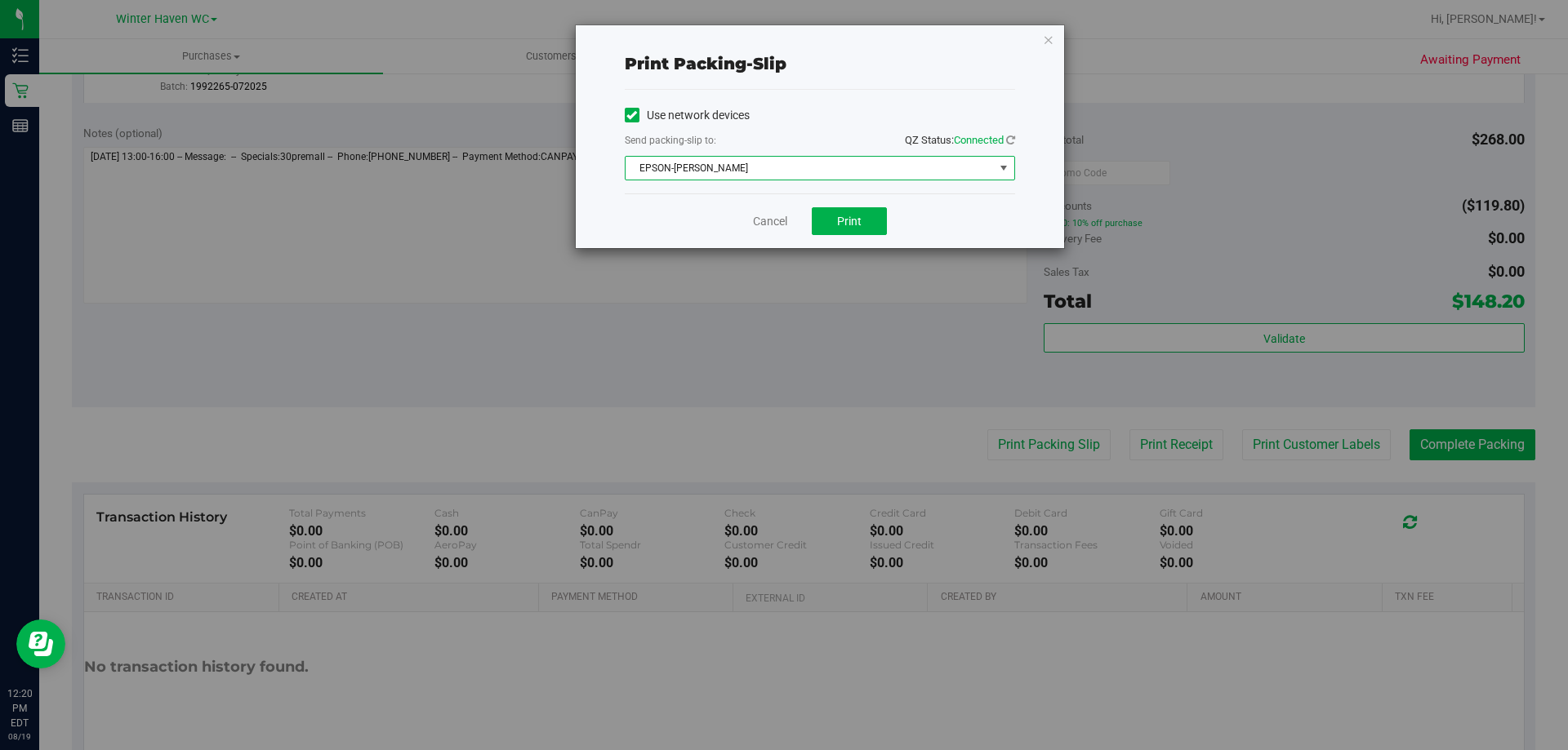
click at [806, 169] on span "EPSON-[PERSON_NAME]" at bounding box center [809, 168] width 368 height 23
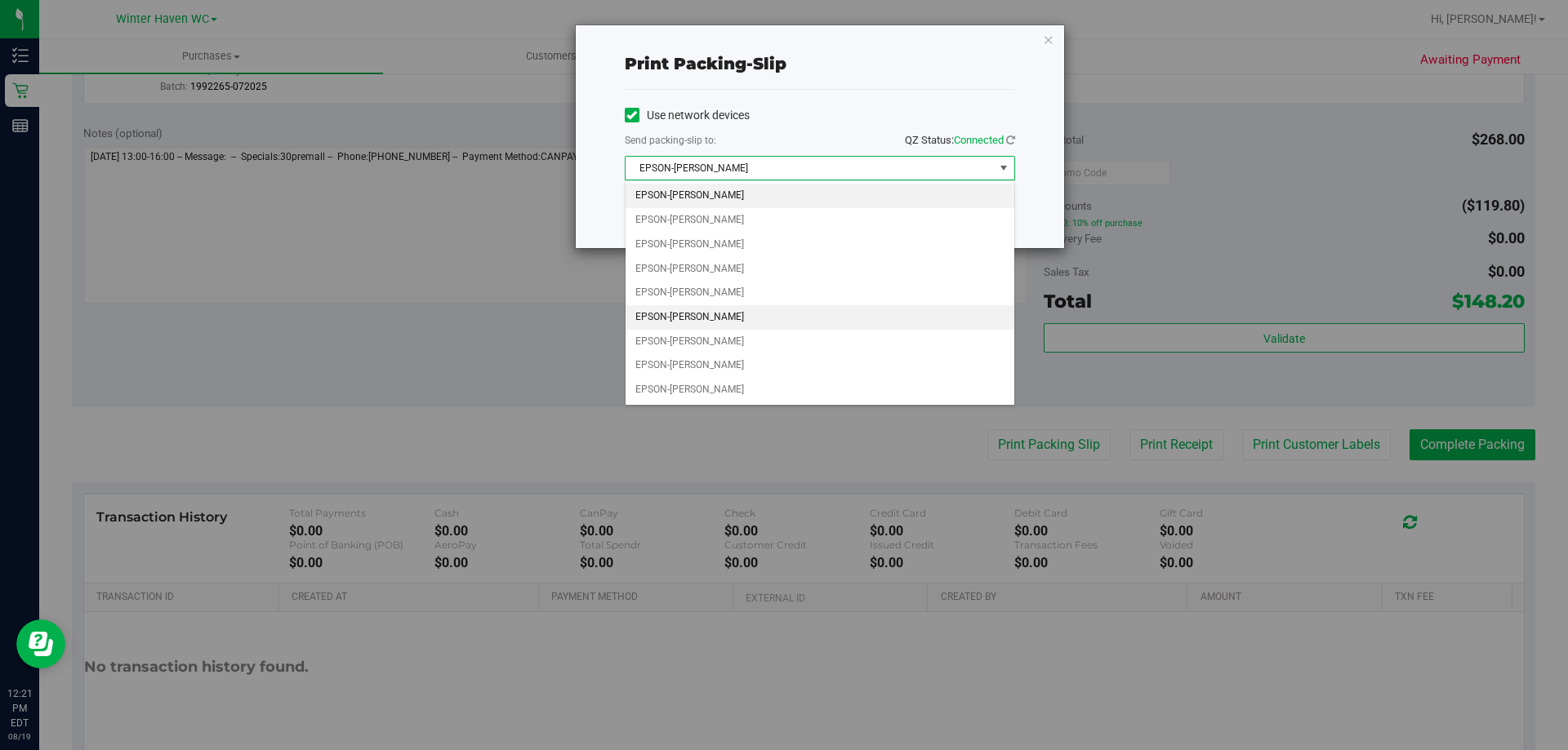
click at [776, 314] on li "EPSON-[PERSON_NAME]" at bounding box center [820, 317] width 389 height 24
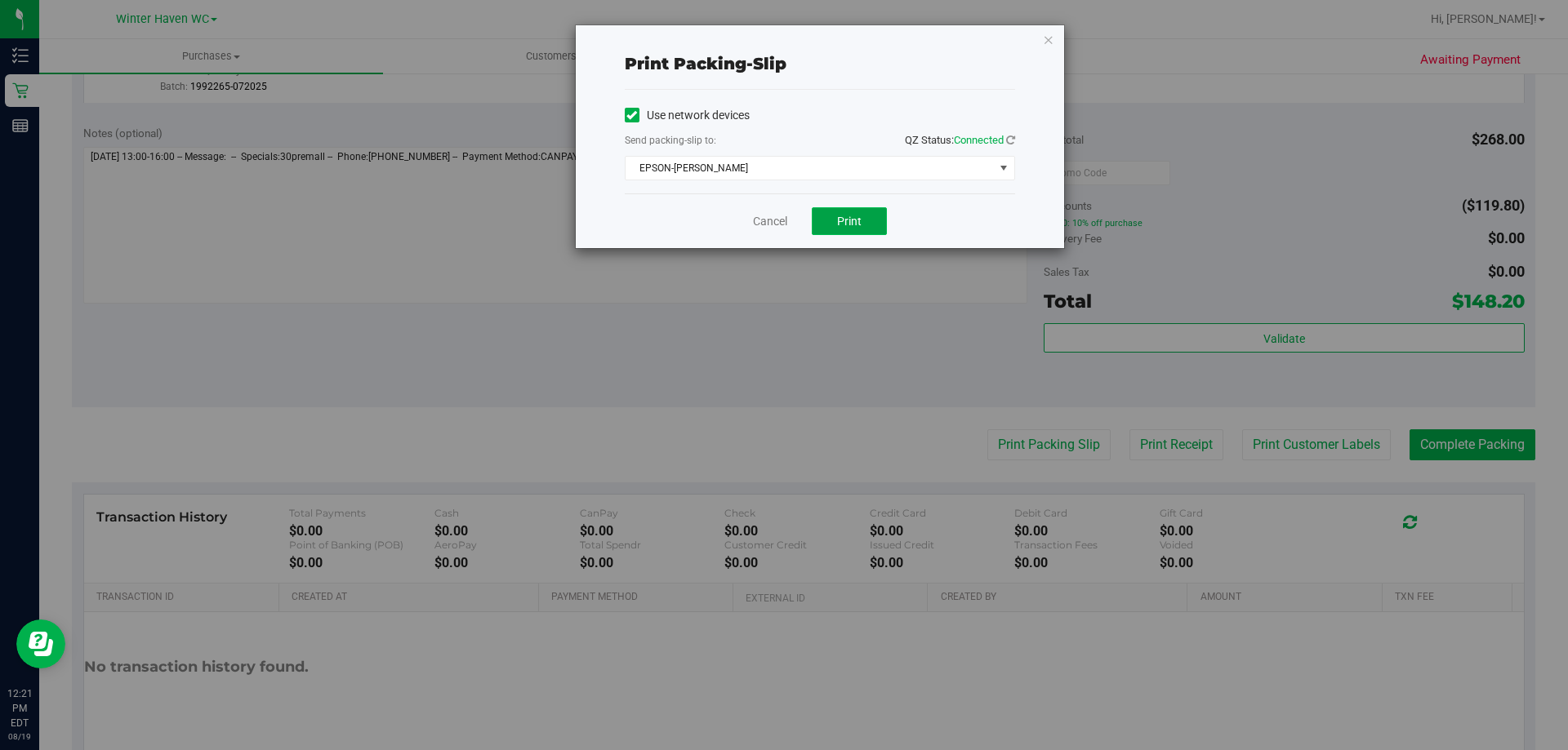
click at [869, 217] on button "Print" at bounding box center [849, 222] width 75 height 28
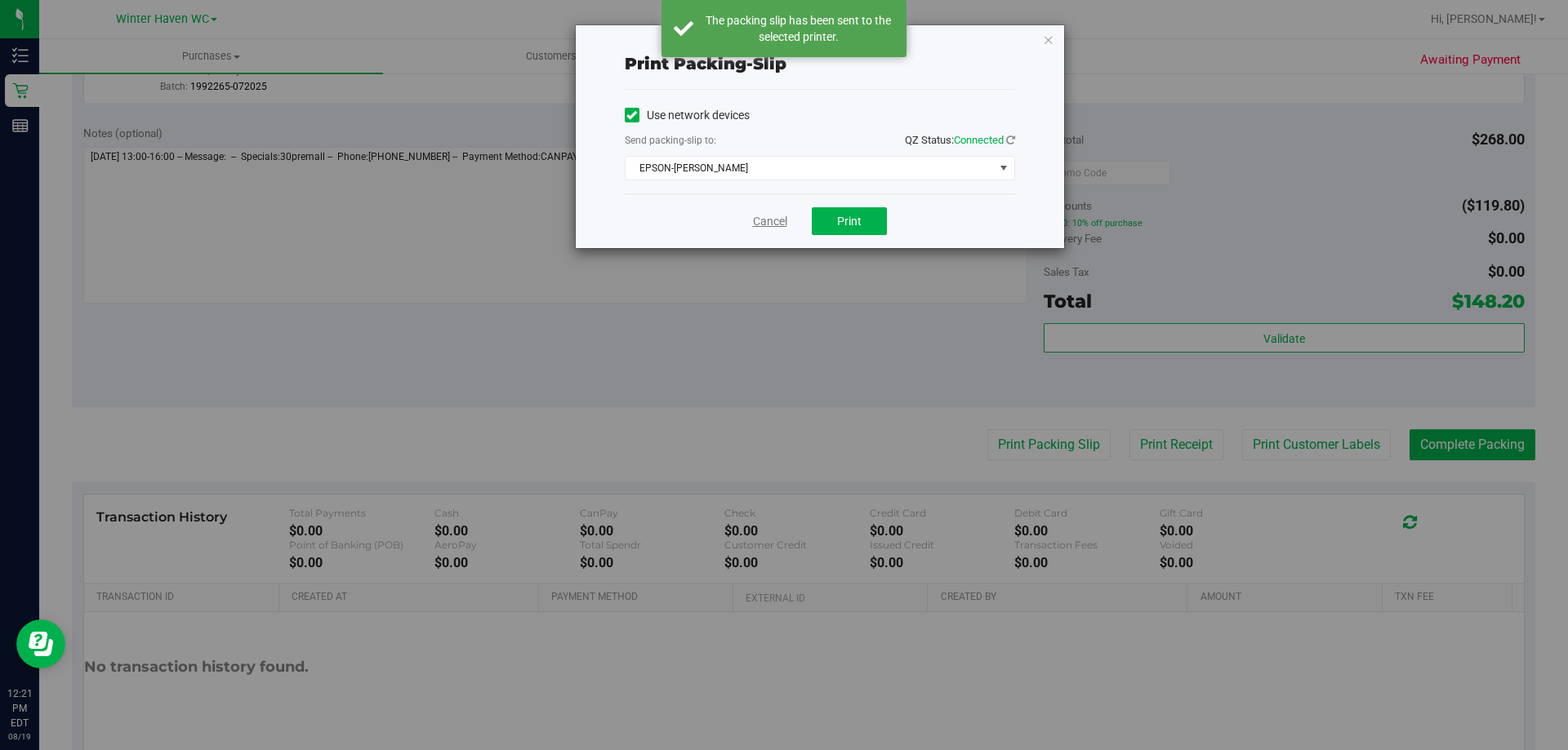
click at [761, 222] on link "Cancel" at bounding box center [770, 222] width 35 height 17
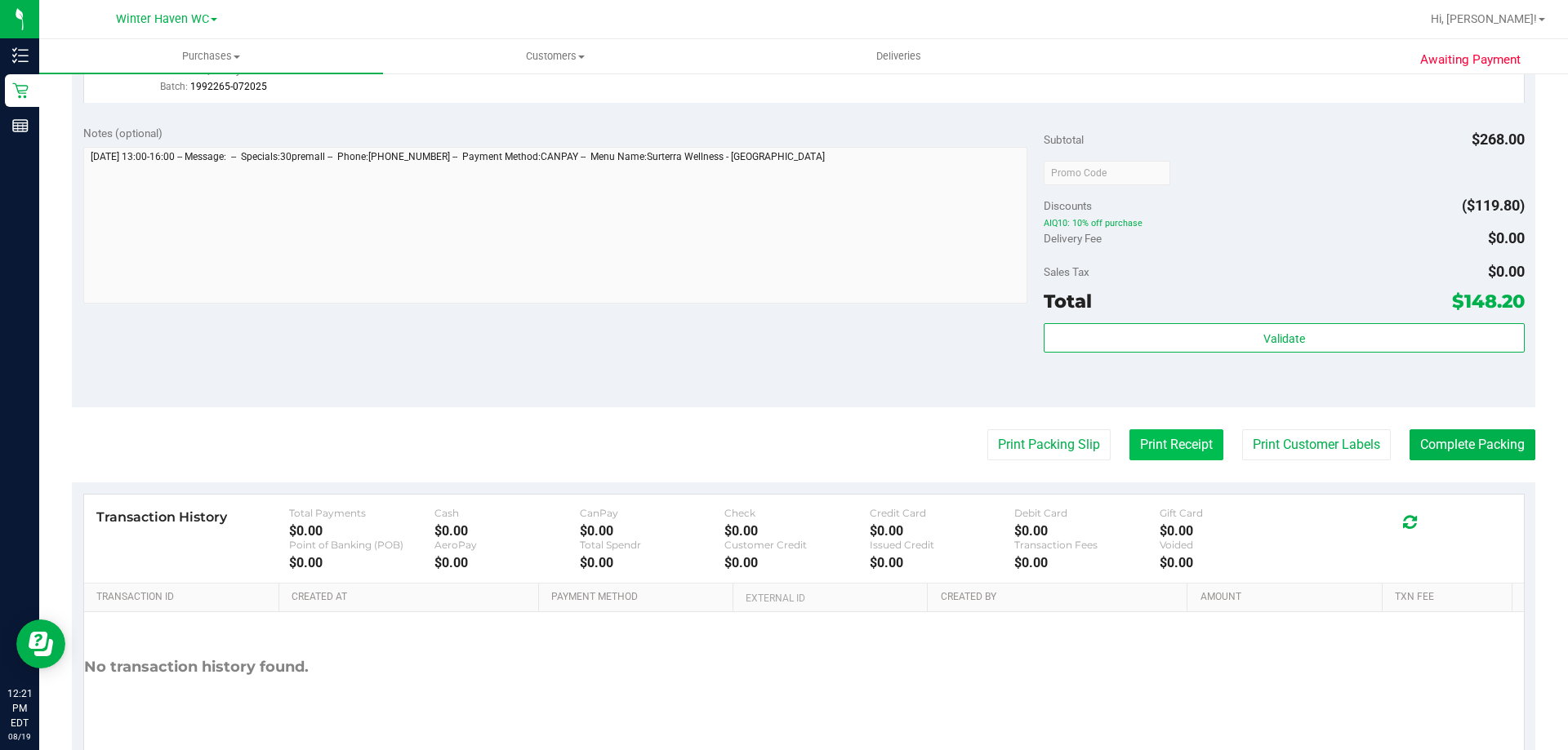
click at [1146, 441] on button "Print Receipt" at bounding box center [1176, 444] width 94 height 31
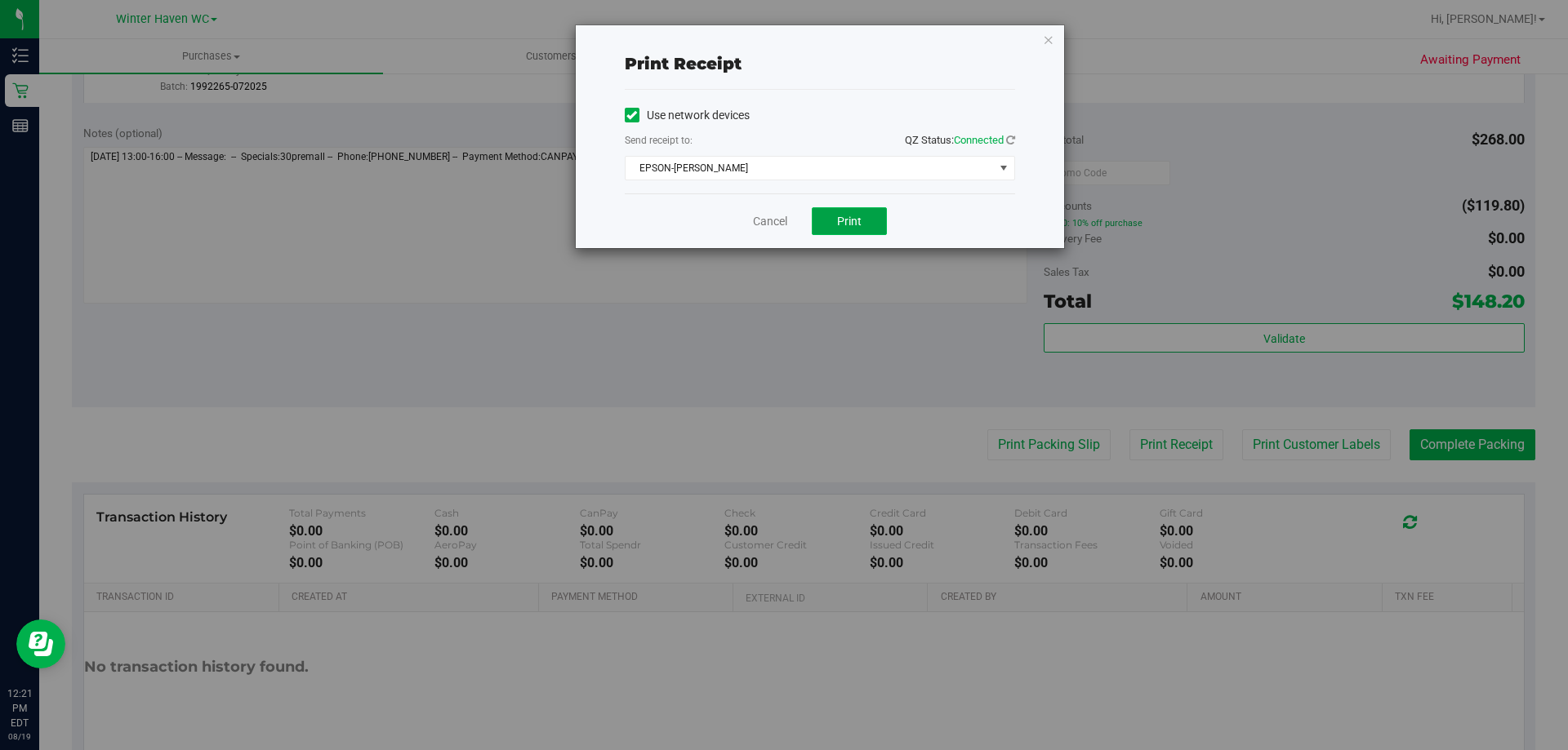
click at [863, 234] on button "Print" at bounding box center [849, 222] width 75 height 28
click at [767, 222] on link "Cancel" at bounding box center [770, 222] width 35 height 17
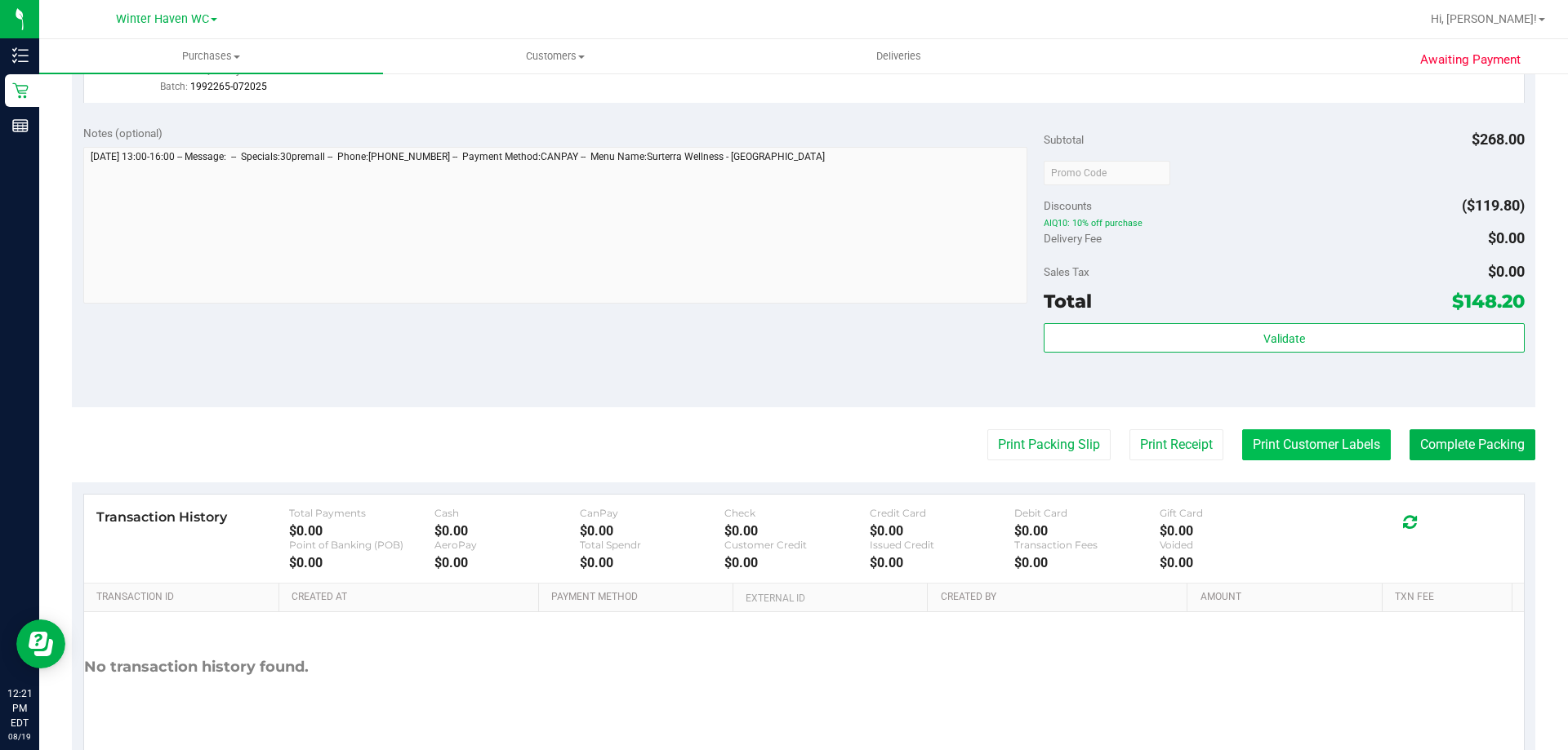
click at [1303, 443] on button "Print Customer Labels" at bounding box center [1316, 444] width 148 height 31
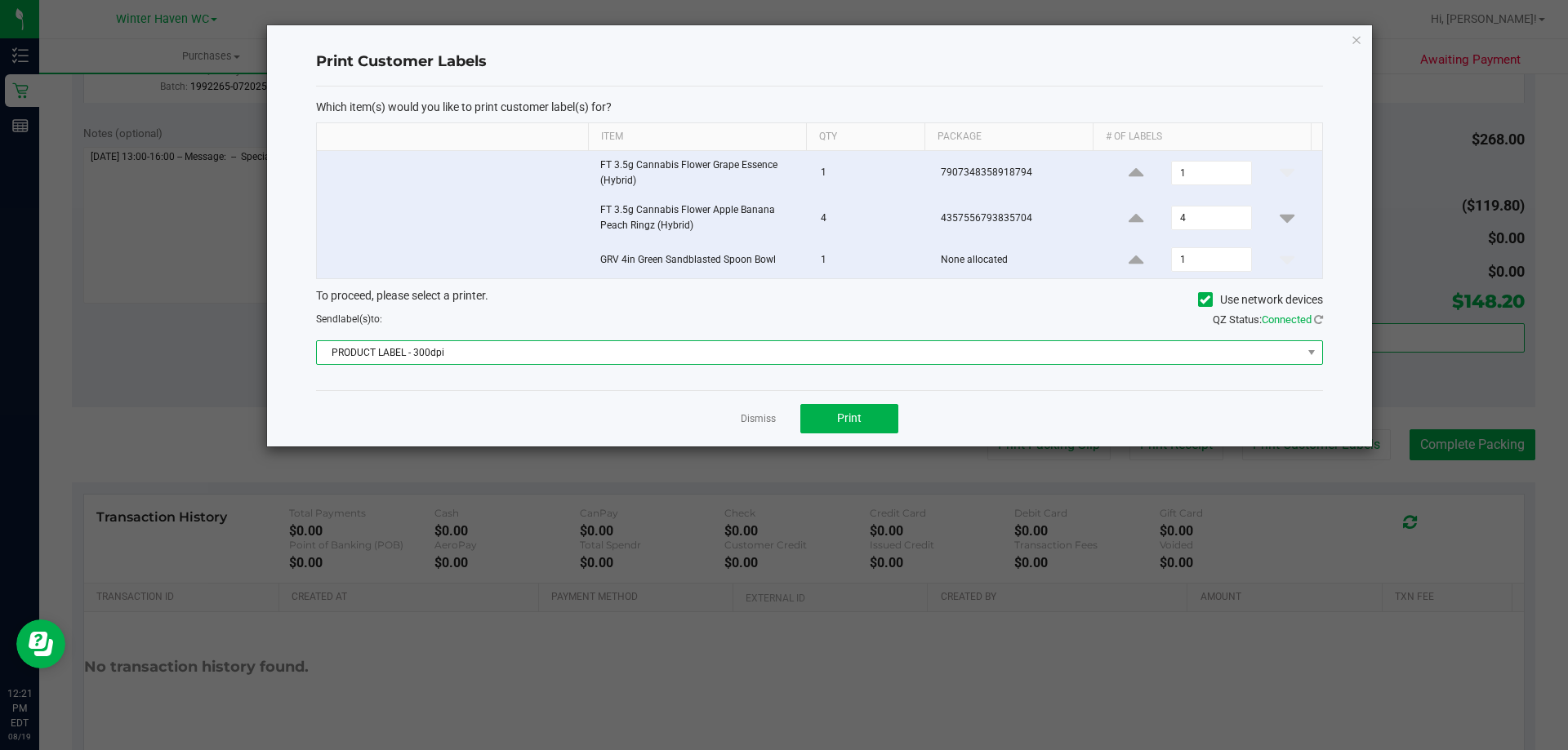
click at [407, 358] on span "PRODUCT LABEL - 300dpi" at bounding box center [808, 353] width 985 height 23
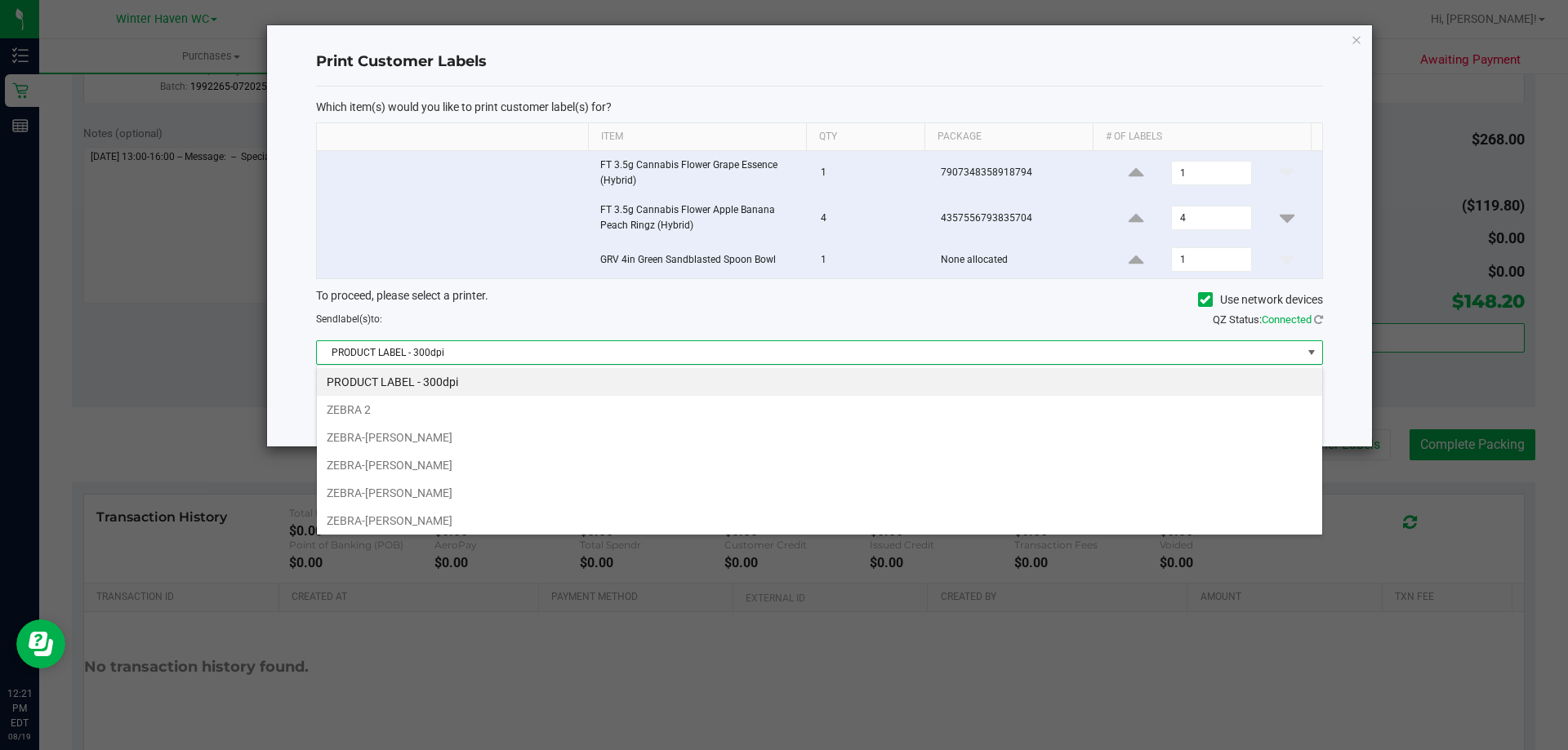
scroll to position [24, 1006]
click at [448, 464] on li "ZEBRA-[PERSON_NAME]" at bounding box center [819, 466] width 1006 height 28
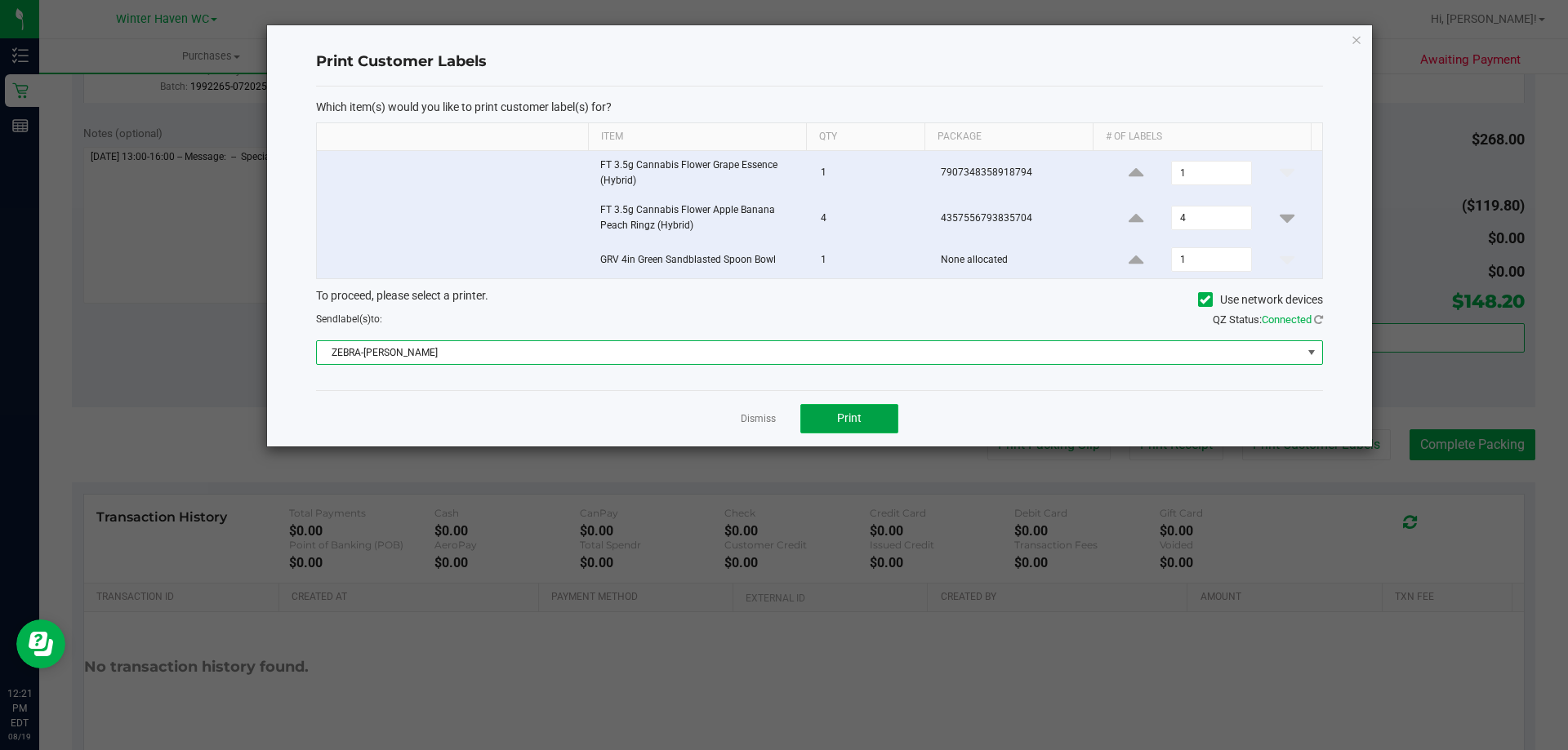
click at [866, 424] on button "Print" at bounding box center [849, 418] width 98 height 29
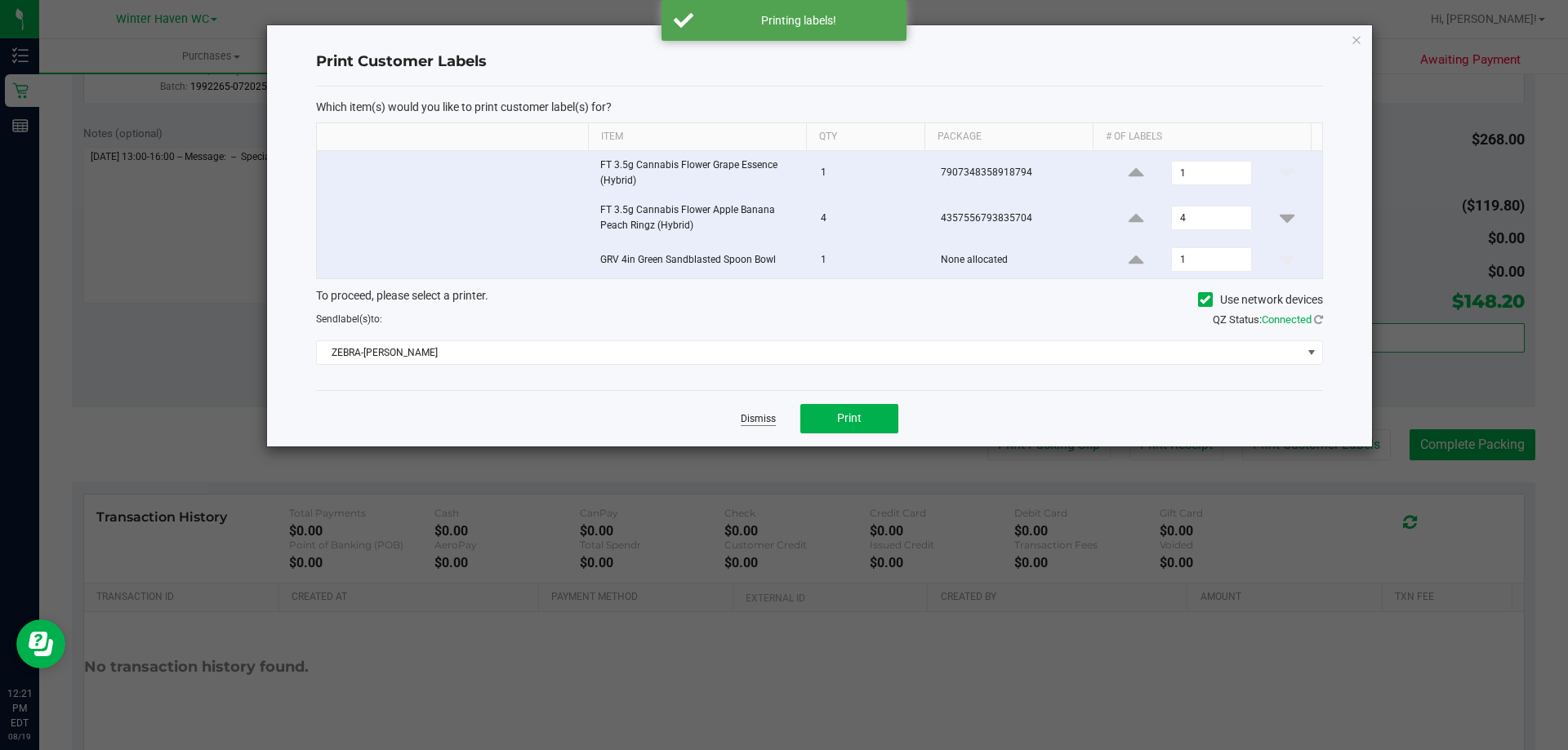
click at [755, 422] on link "Dismiss" at bounding box center [758, 419] width 35 height 14
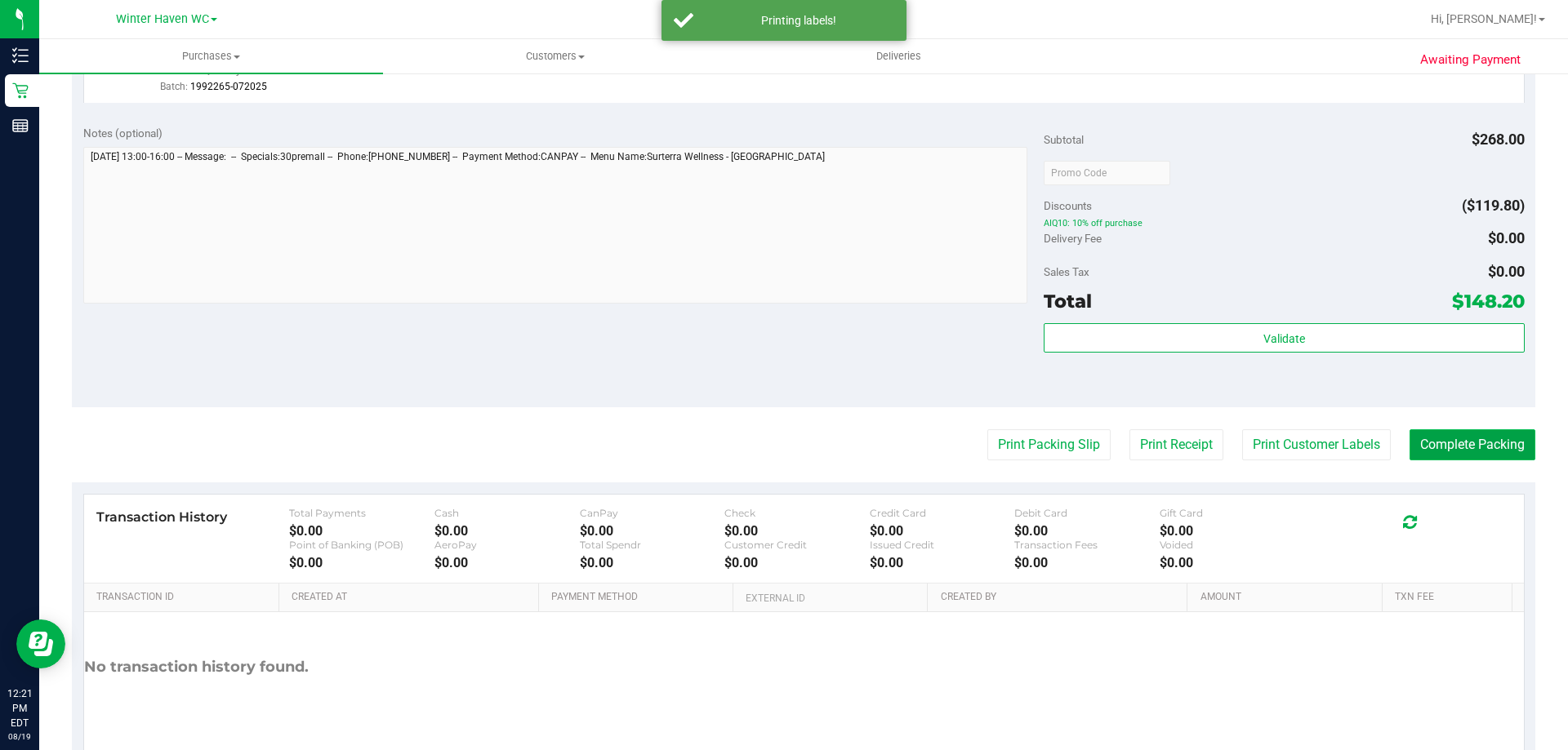
click at [1471, 447] on button "Complete Packing" at bounding box center [1472, 444] width 126 height 31
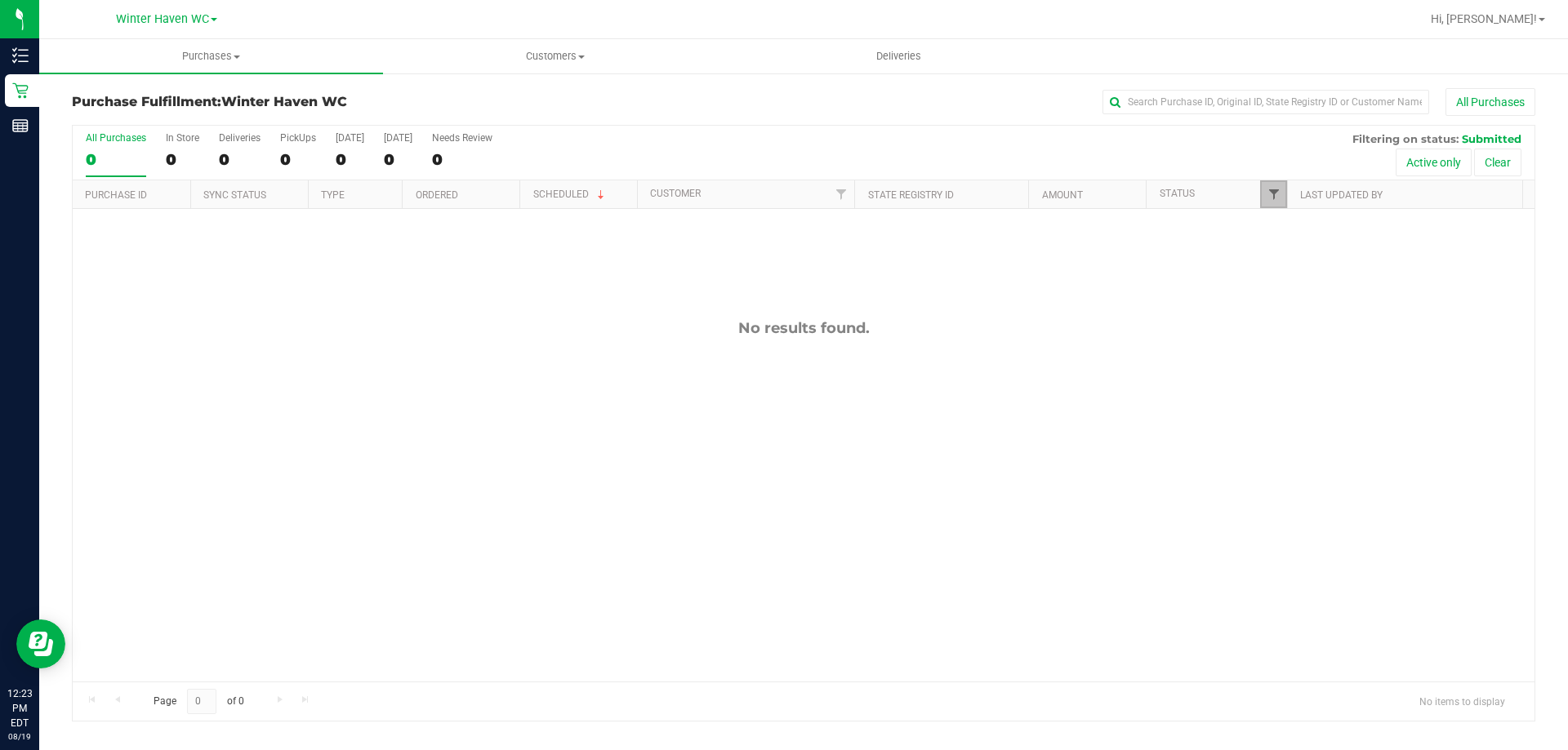
click at [1276, 191] on span "Filter" at bounding box center [1274, 194] width 13 height 13
click at [1281, 371] on input "Packed" at bounding box center [1281, 374] width 10 height 10
checkbox input "true"
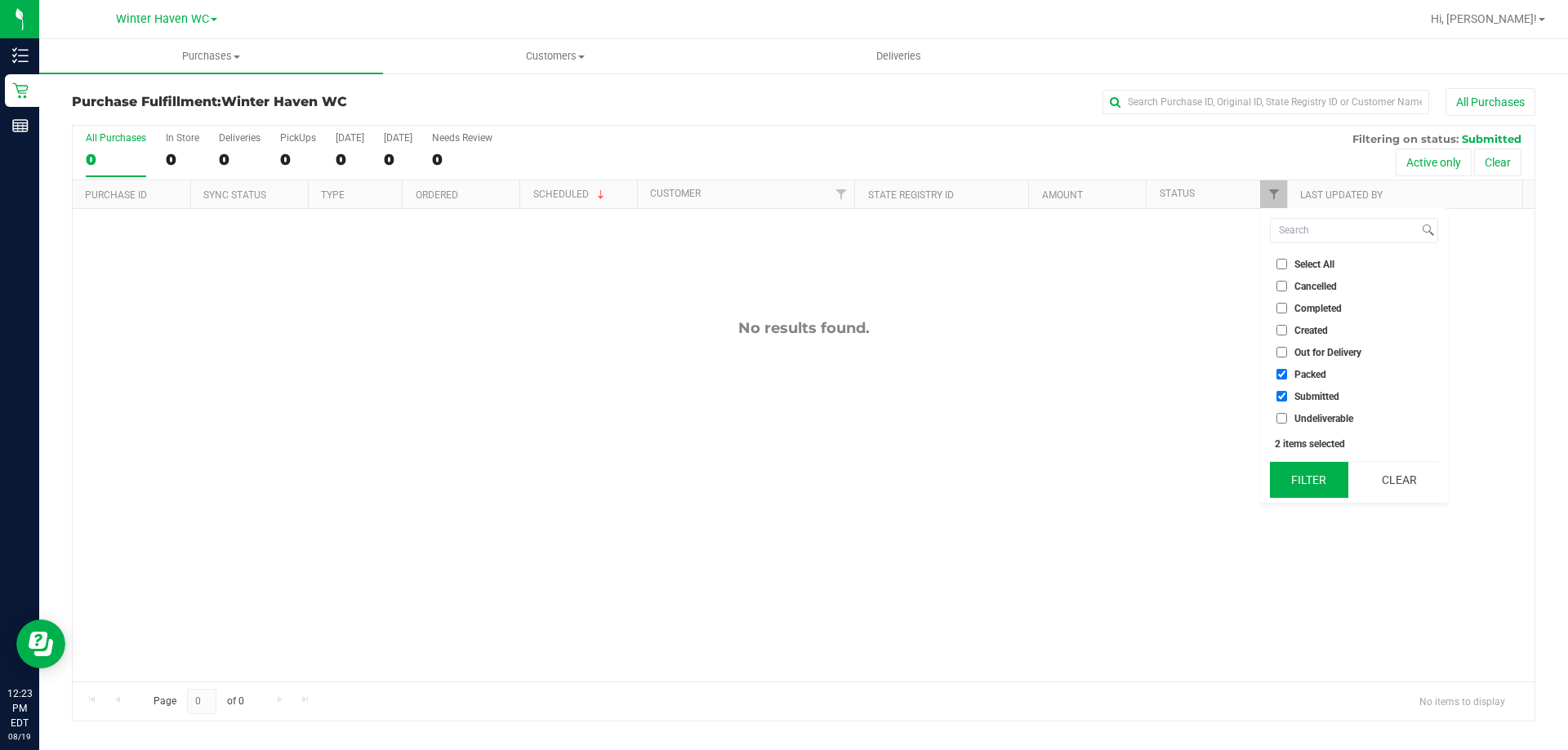
click at [1300, 491] on button "Filter" at bounding box center [1308, 480] width 78 height 36
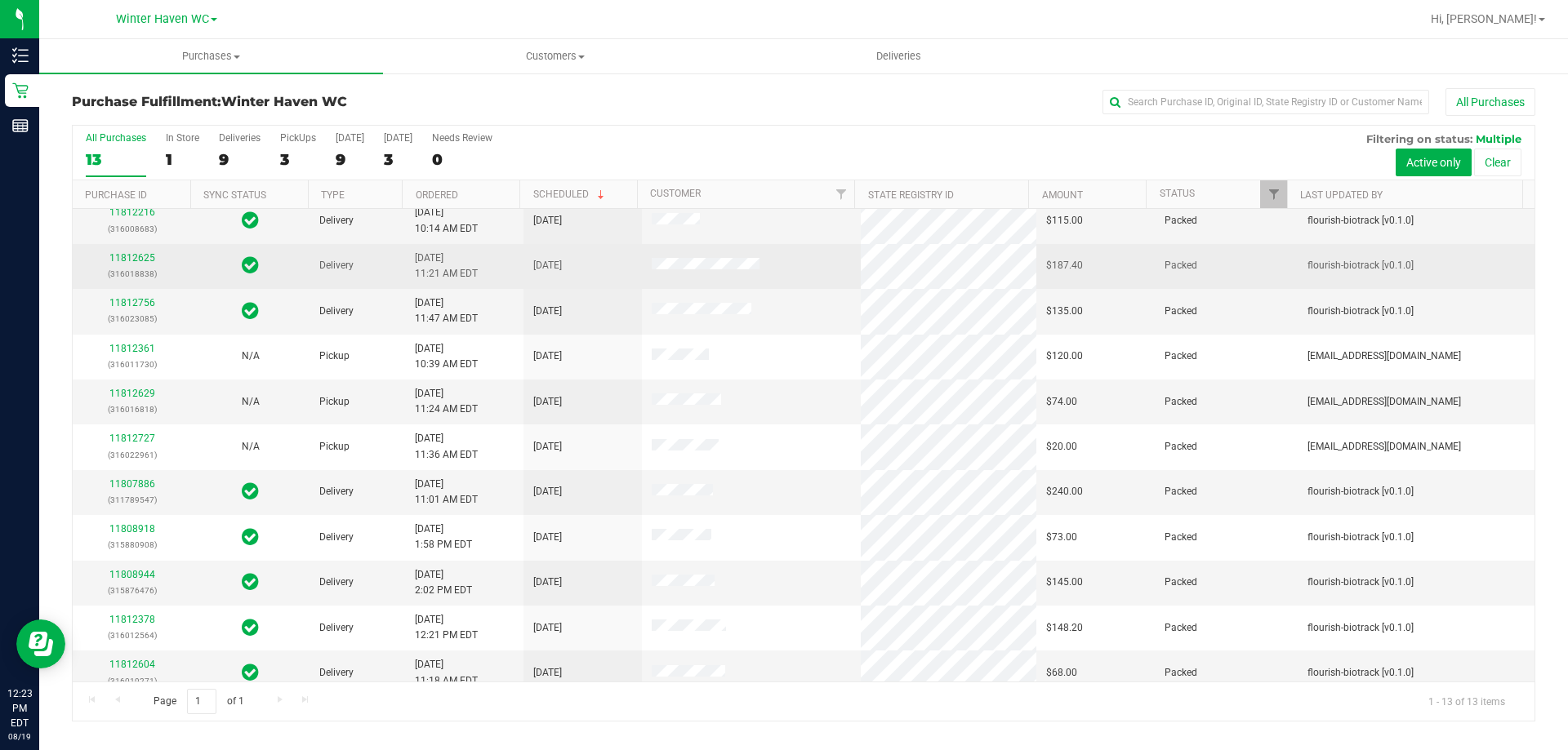
scroll to position [115, 0]
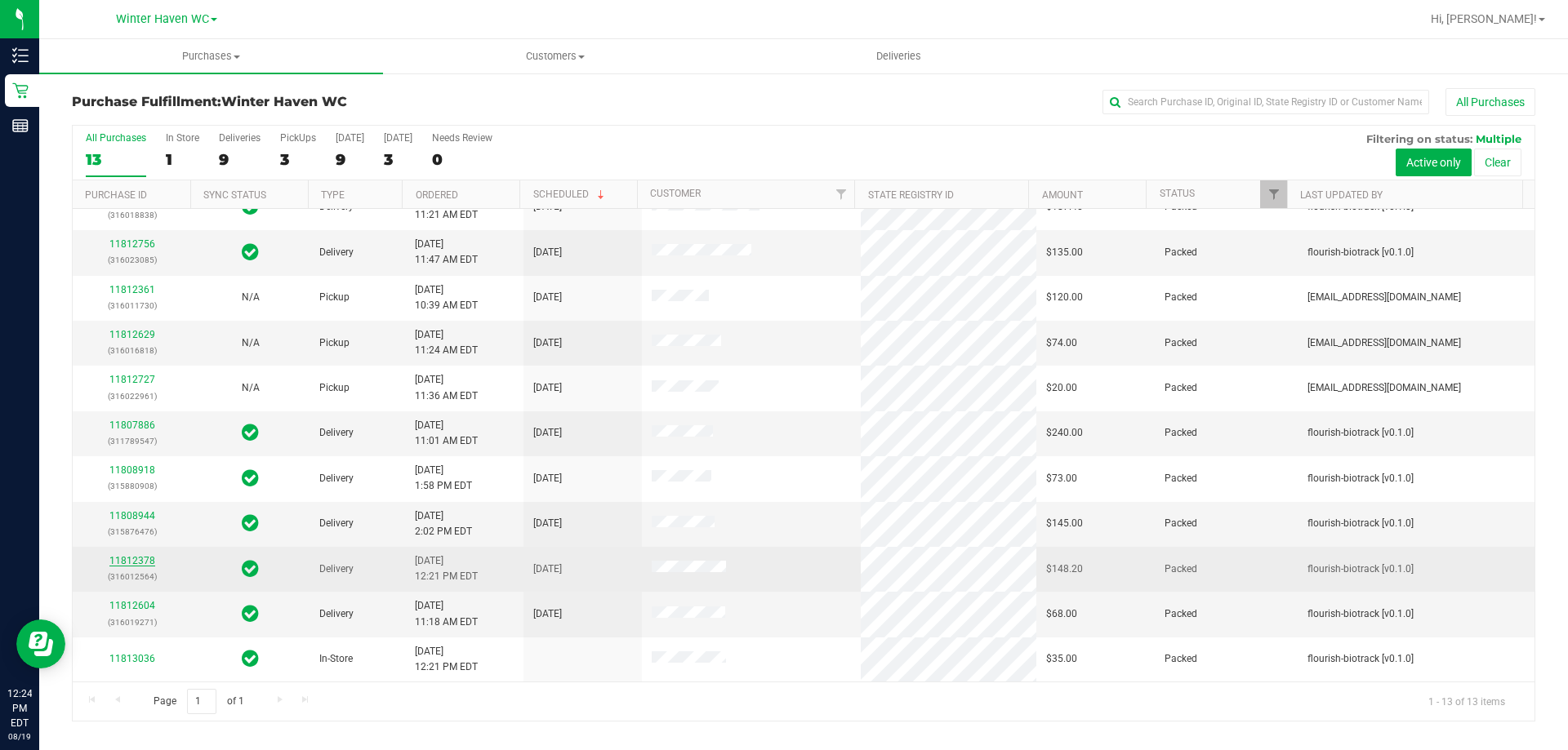
click at [146, 561] on link "11812378" at bounding box center [132, 560] width 46 height 11
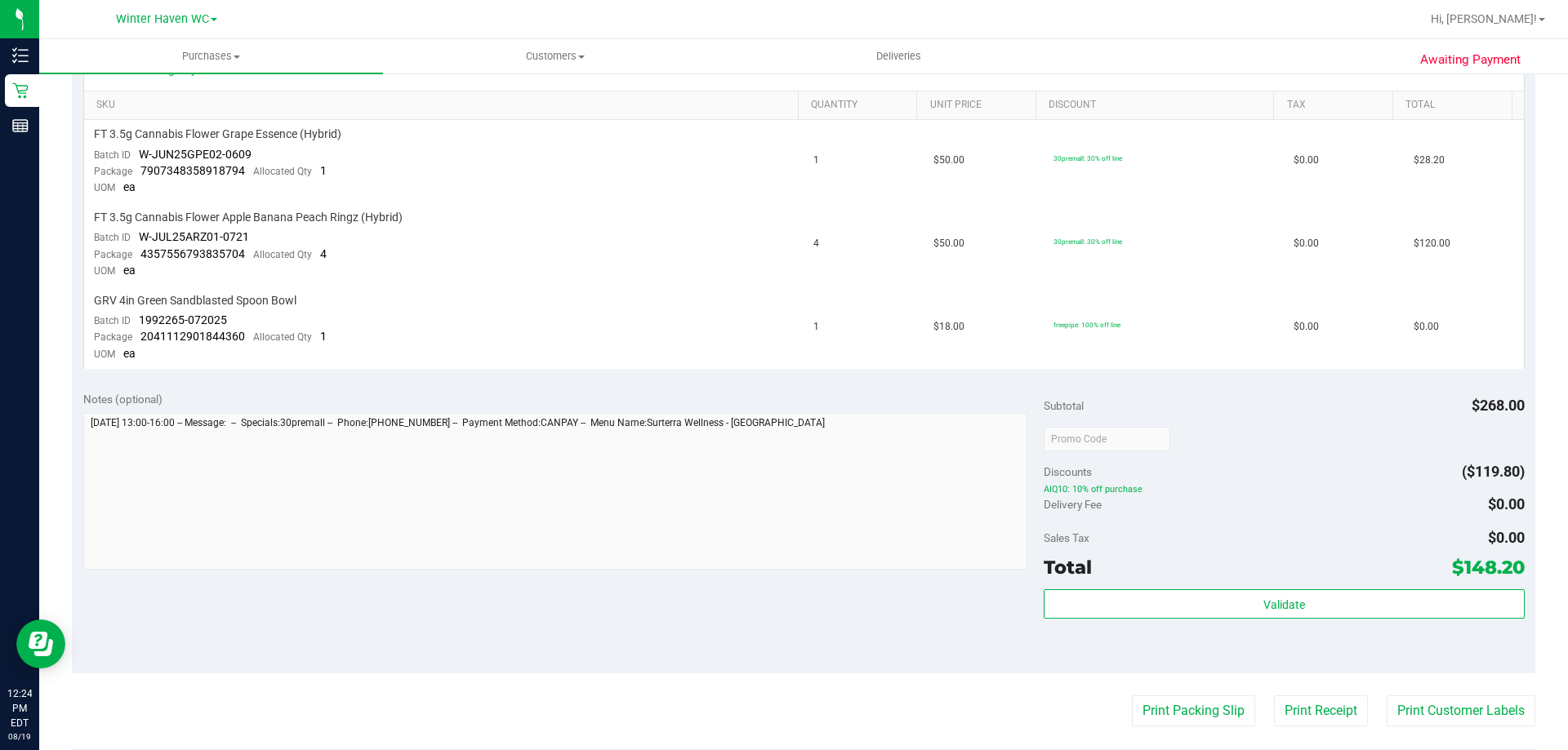
scroll to position [735, 0]
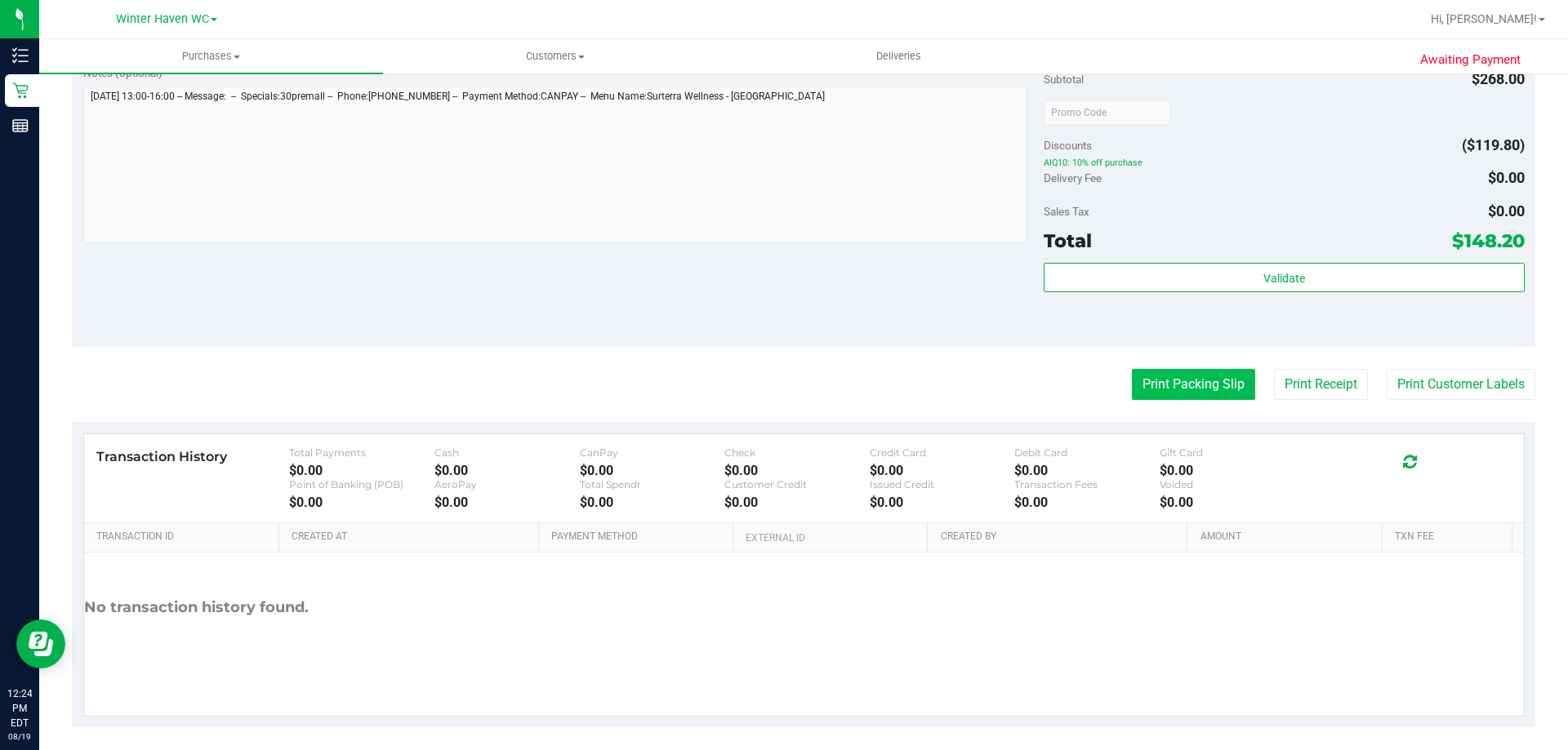
click at [1213, 382] on button "Print Packing Slip" at bounding box center [1192, 384] width 123 height 31
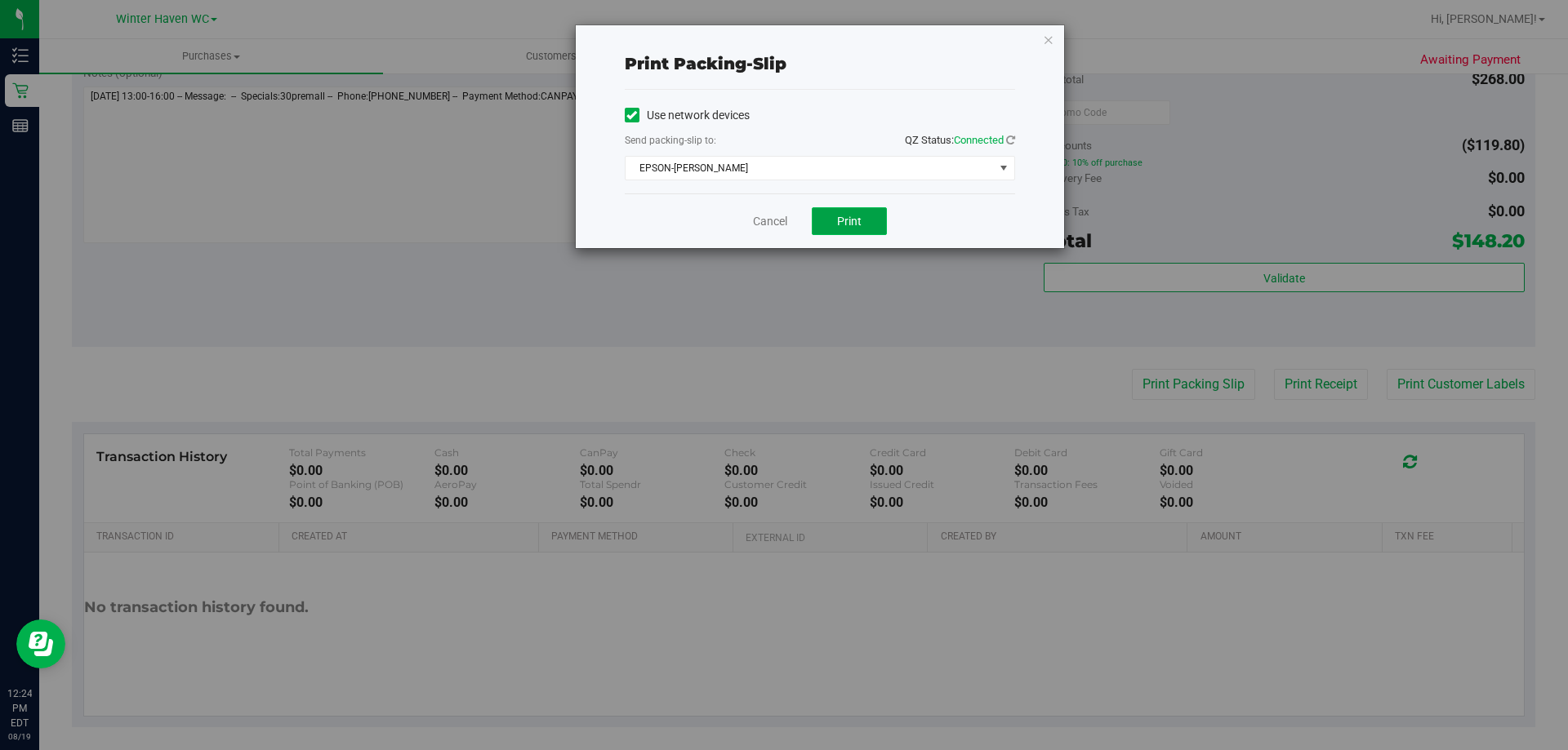
click at [825, 218] on button "Print" at bounding box center [849, 222] width 75 height 28
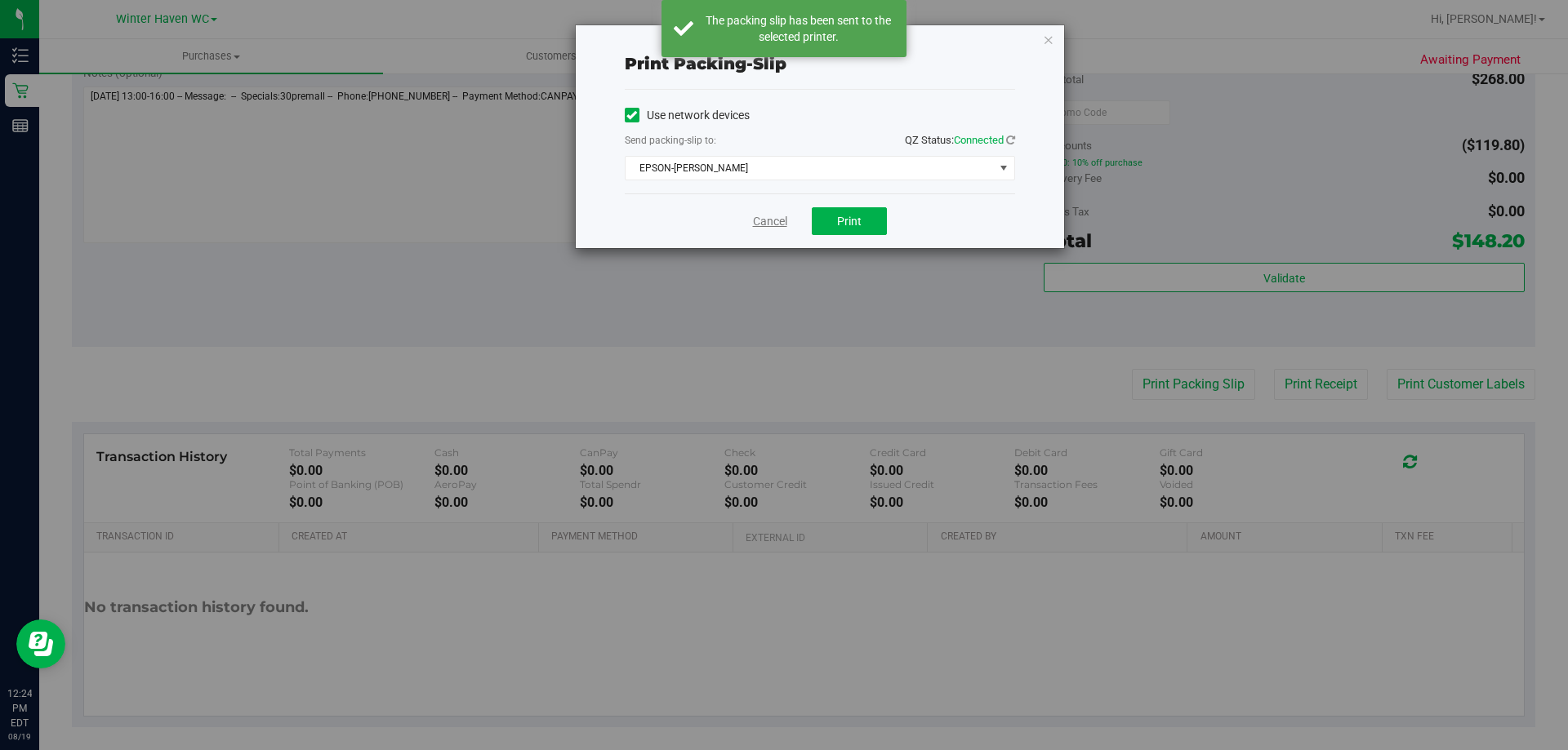
click at [773, 221] on link "Cancel" at bounding box center [770, 222] width 35 height 17
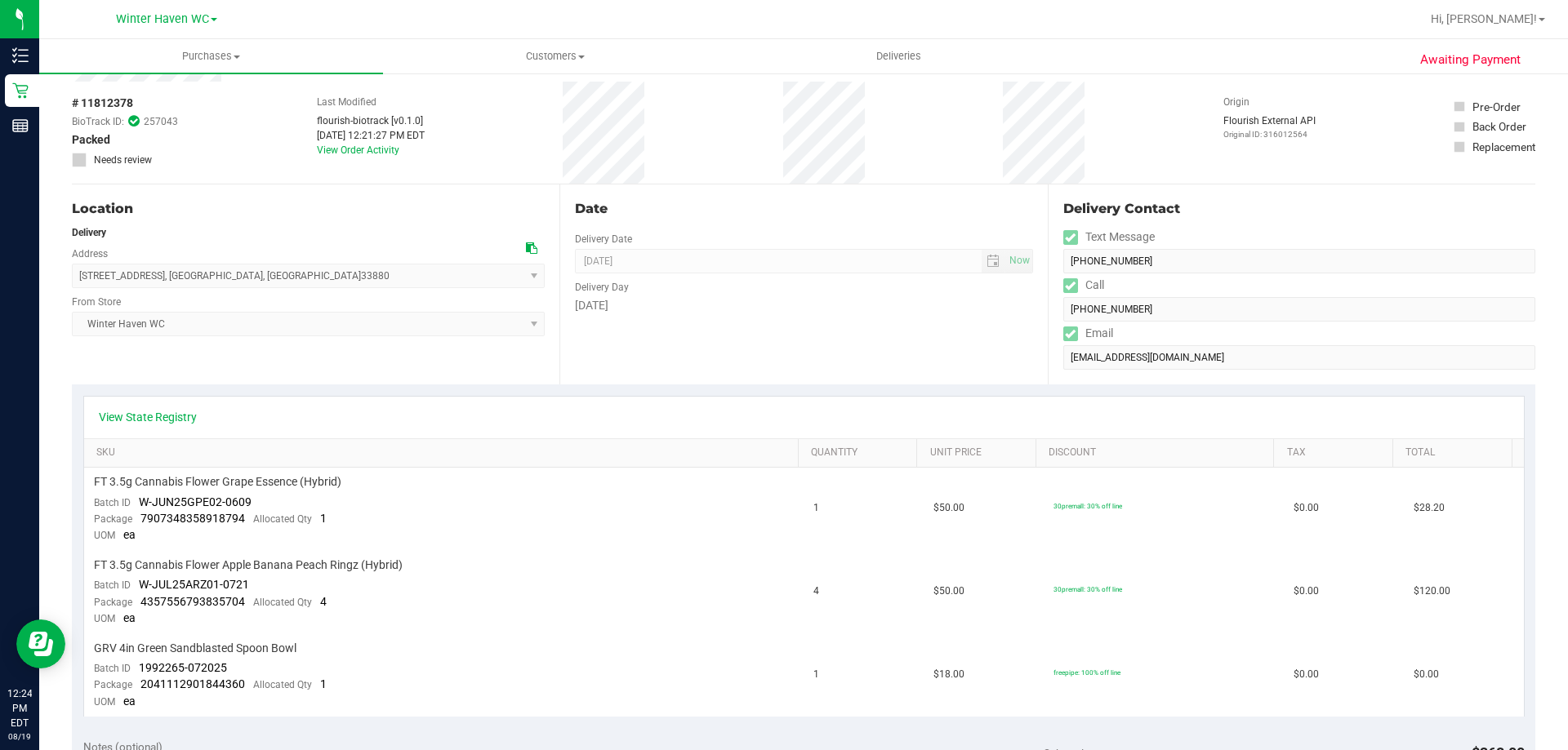
scroll to position [0, 0]
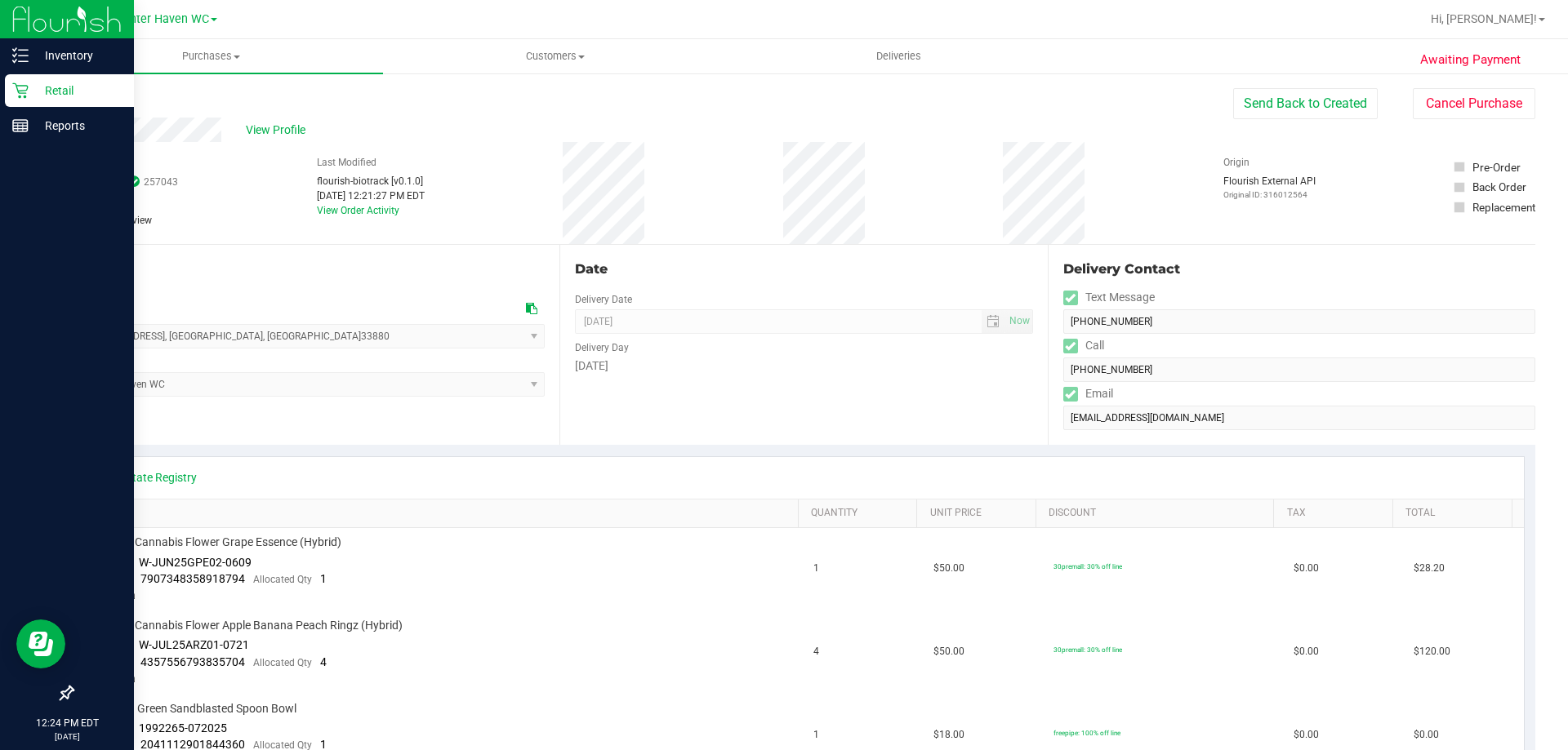
click at [53, 87] on p "Retail" at bounding box center [77, 90] width 98 height 20
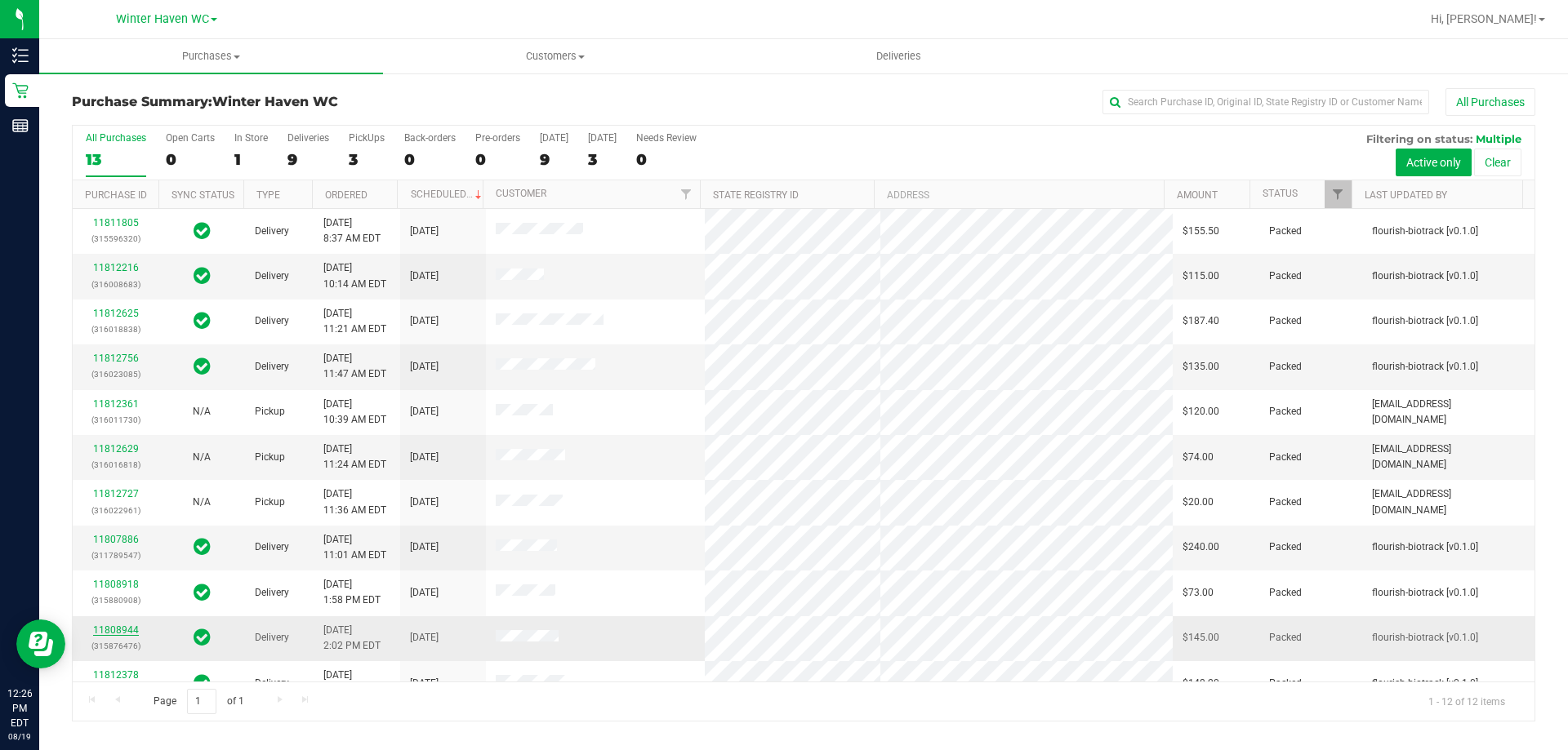
click at [123, 629] on link "11808944" at bounding box center [115, 630] width 46 height 11
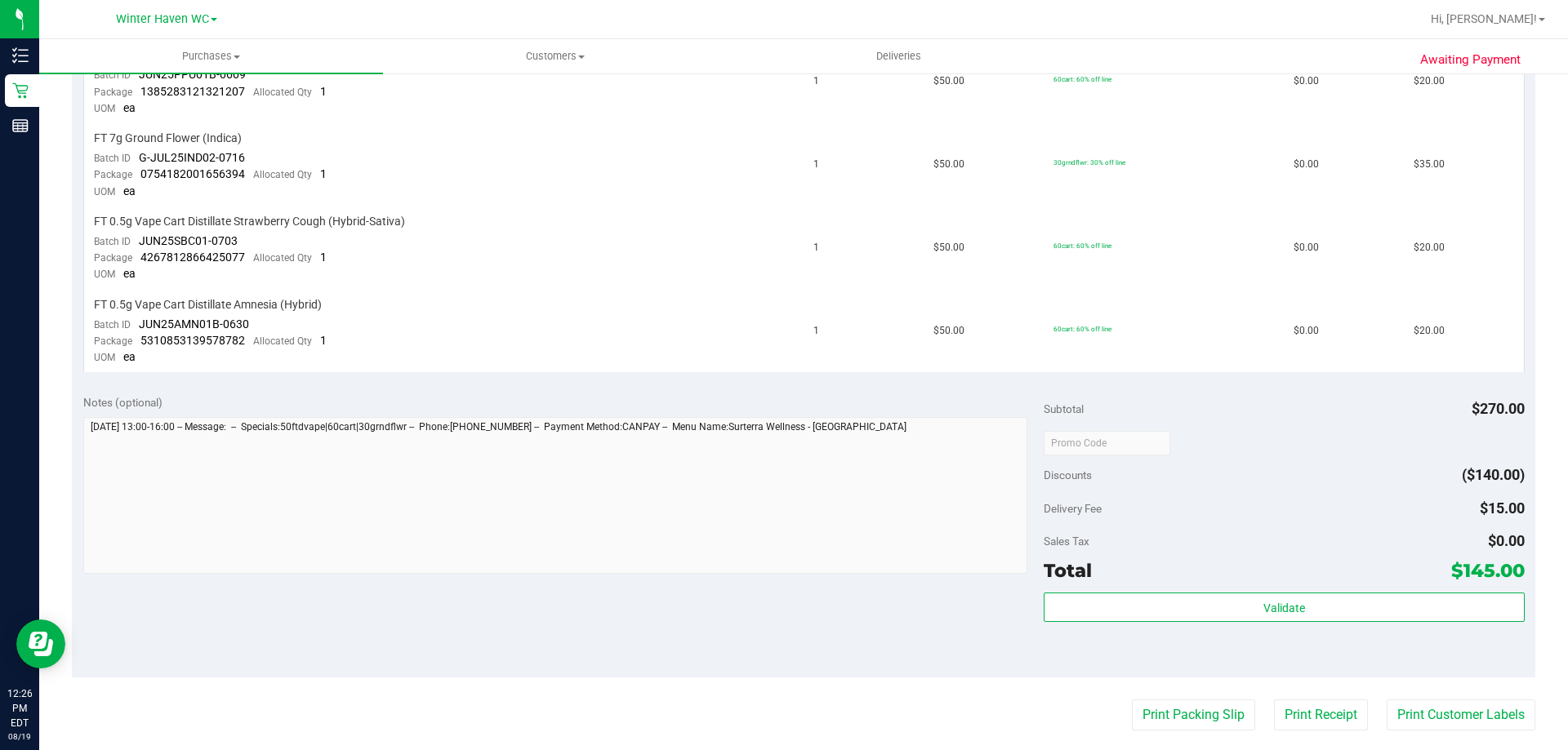
scroll to position [817, 0]
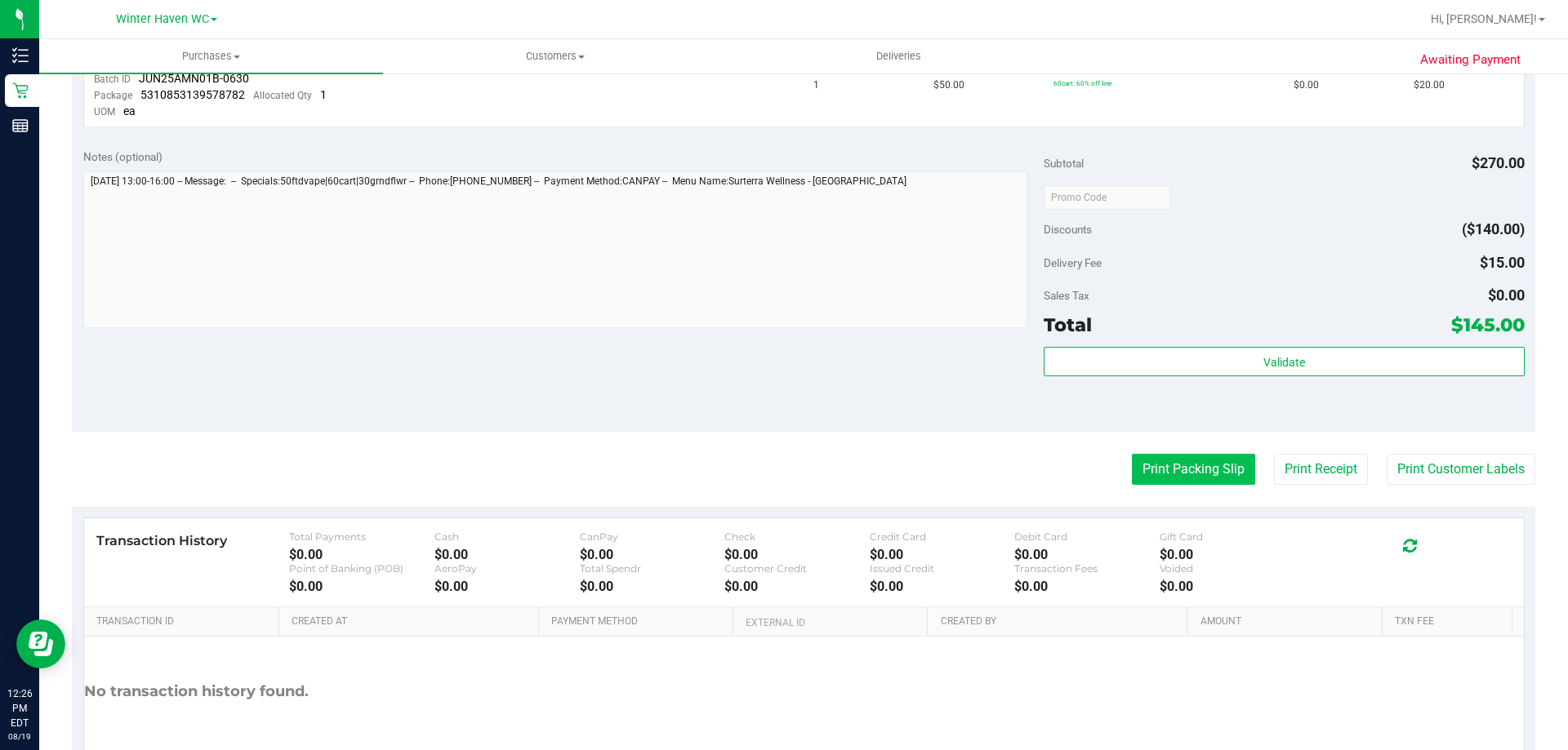
click at [1167, 465] on button "Print Packing Slip" at bounding box center [1192, 469] width 123 height 31
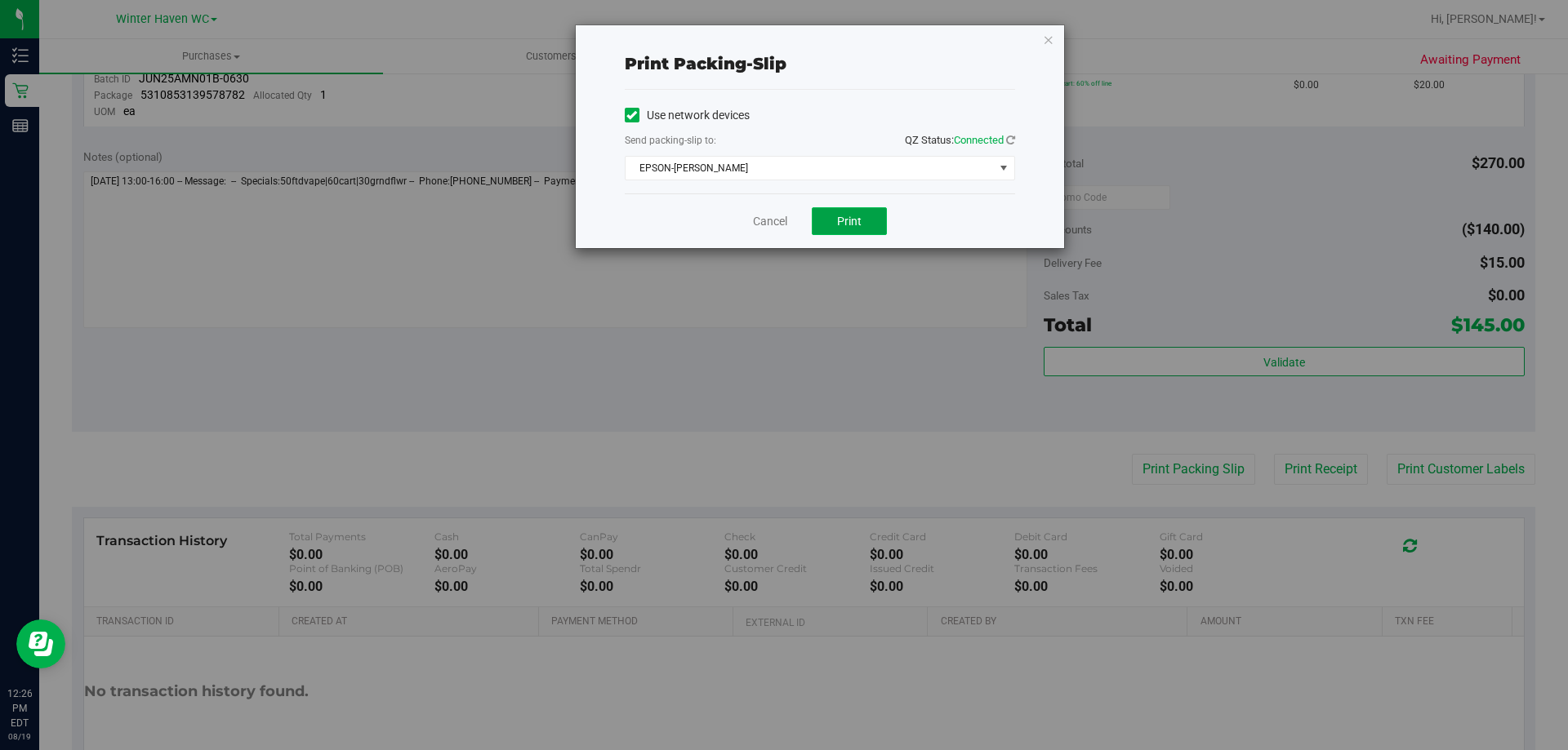
click at [841, 207] on button "Print" at bounding box center [849, 222] width 75 height 28
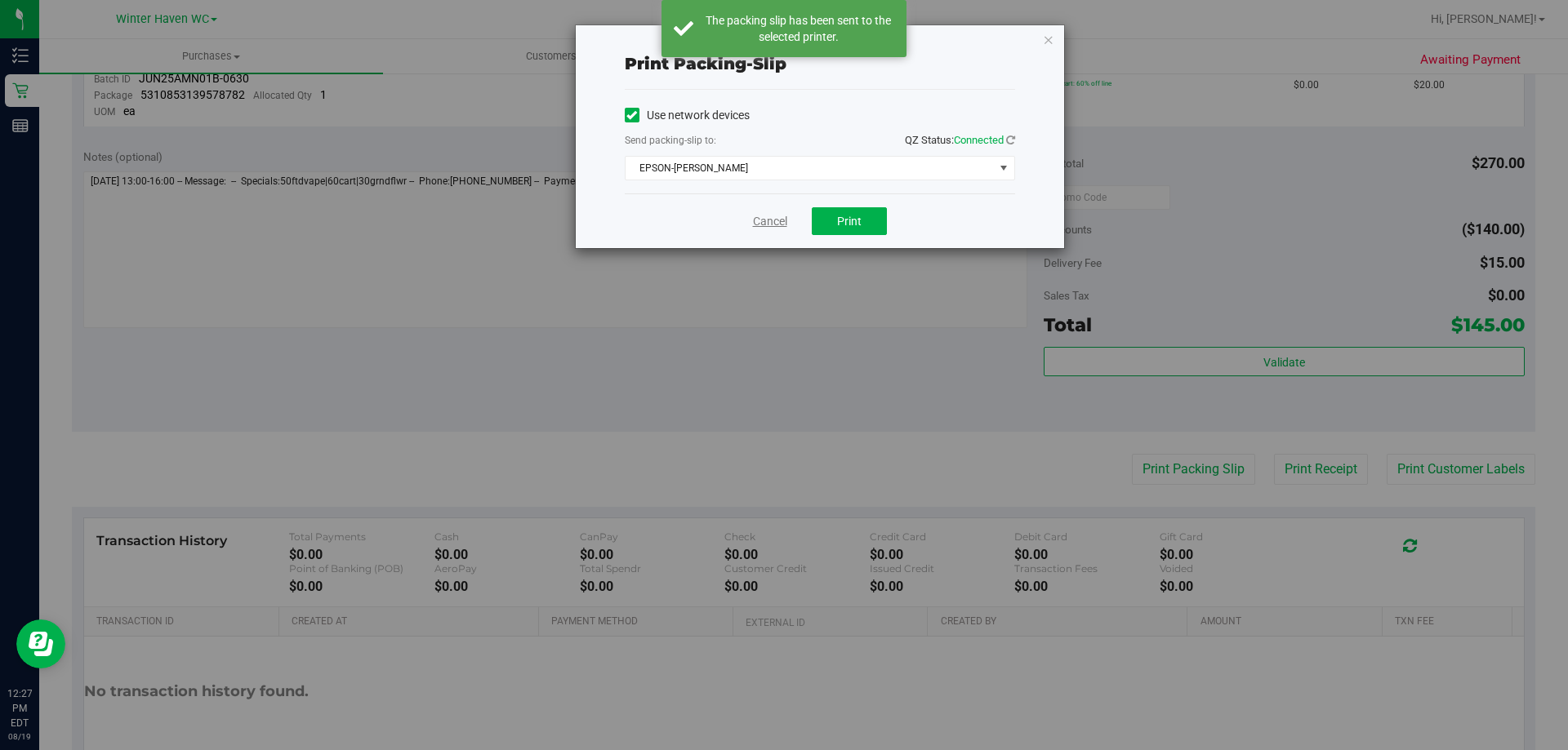
click at [760, 221] on link "Cancel" at bounding box center [770, 222] width 35 height 17
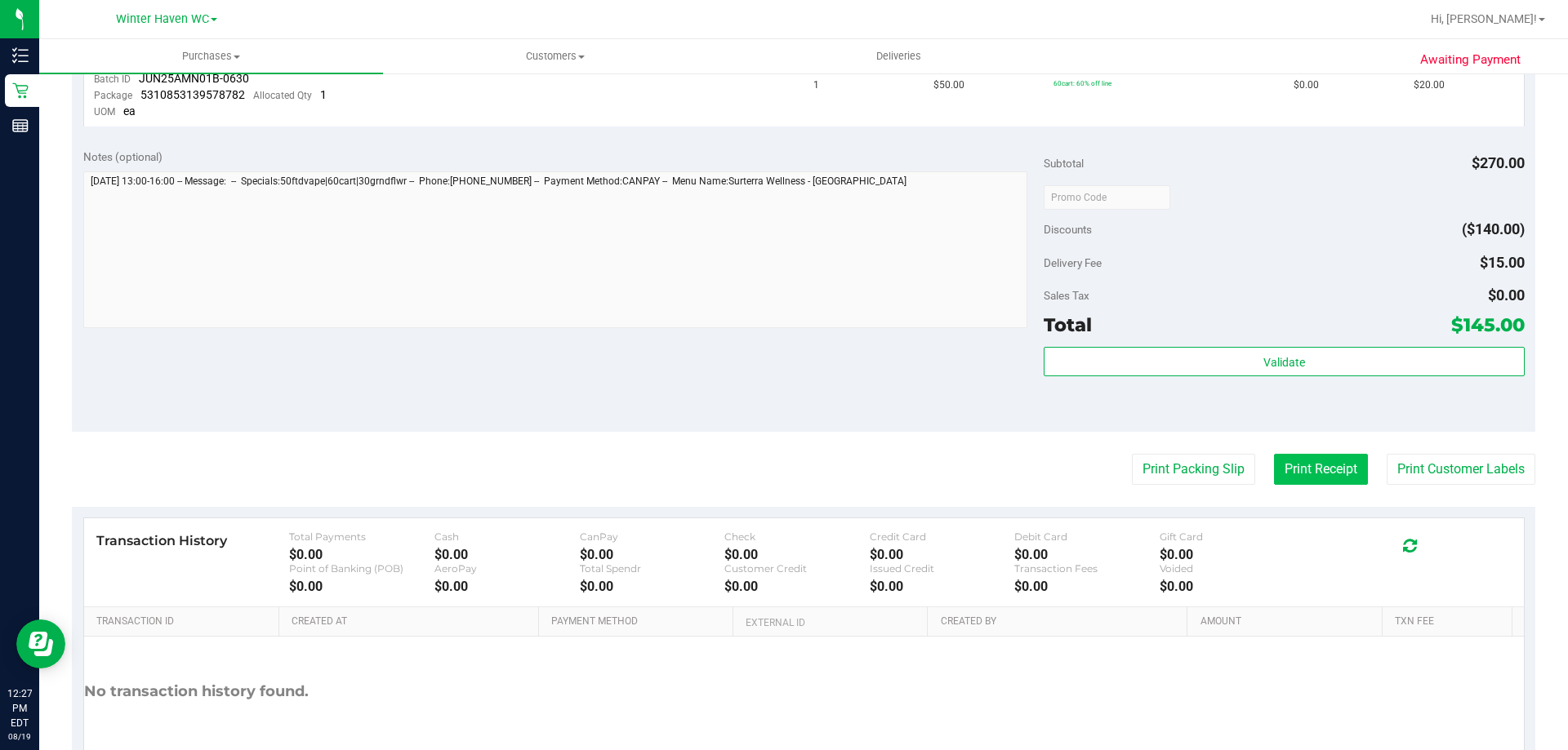
click at [1306, 475] on button "Print Receipt" at bounding box center [1321, 469] width 94 height 31
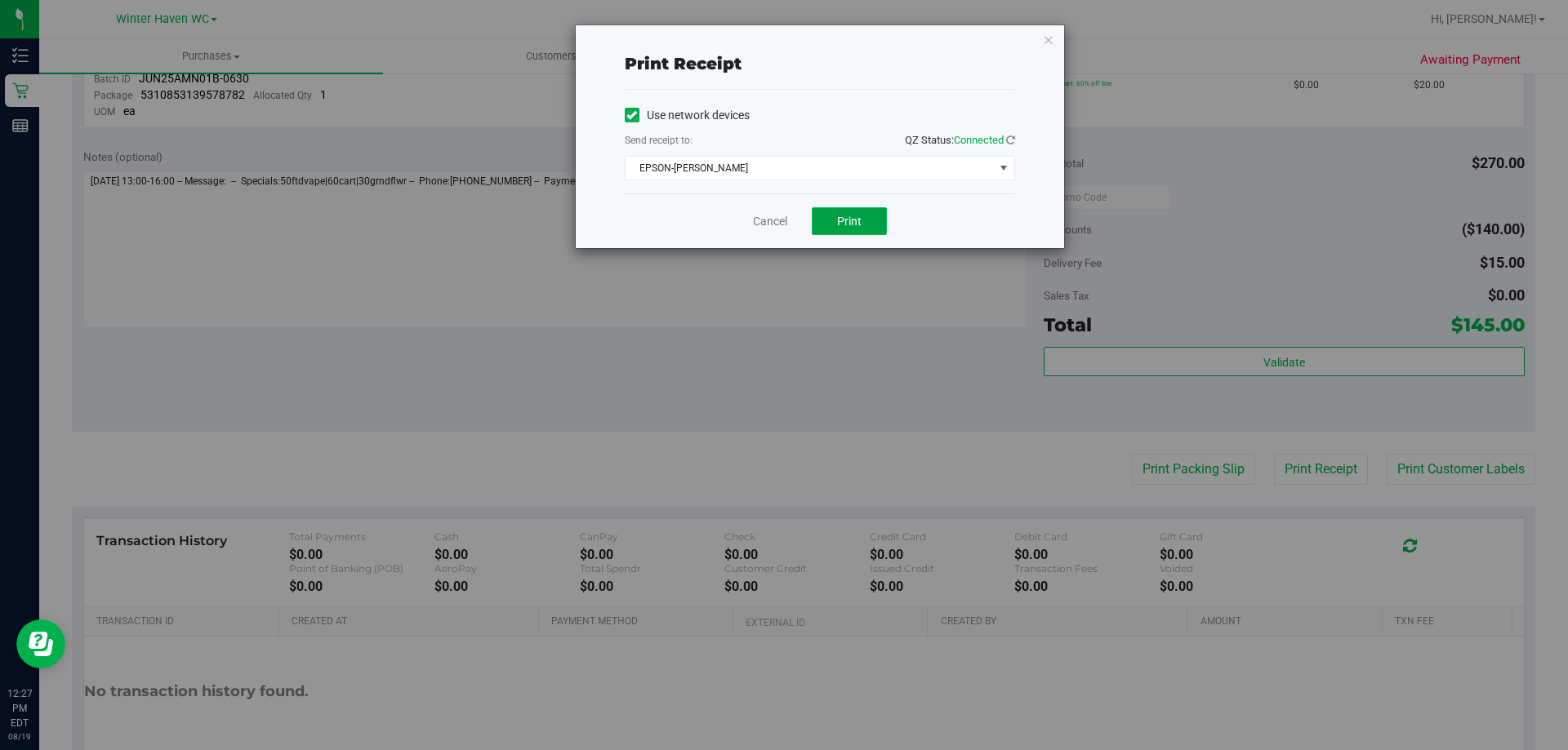
click at [868, 222] on button "Print" at bounding box center [849, 222] width 75 height 28
click at [770, 222] on link "Cancel" at bounding box center [770, 222] width 35 height 17
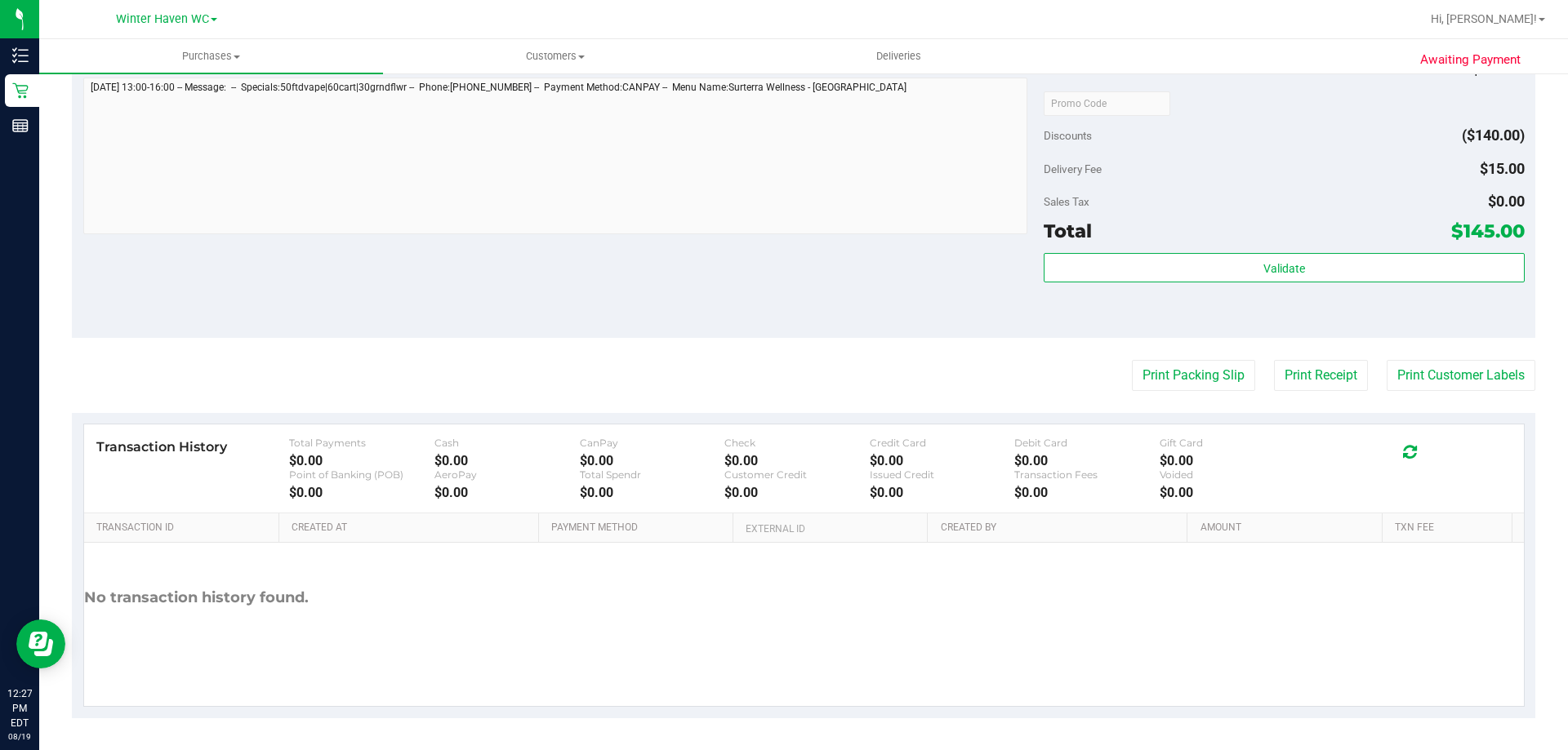
scroll to position [911, 0]
click at [1466, 380] on button "Print Customer Labels" at bounding box center [1461, 375] width 148 height 31
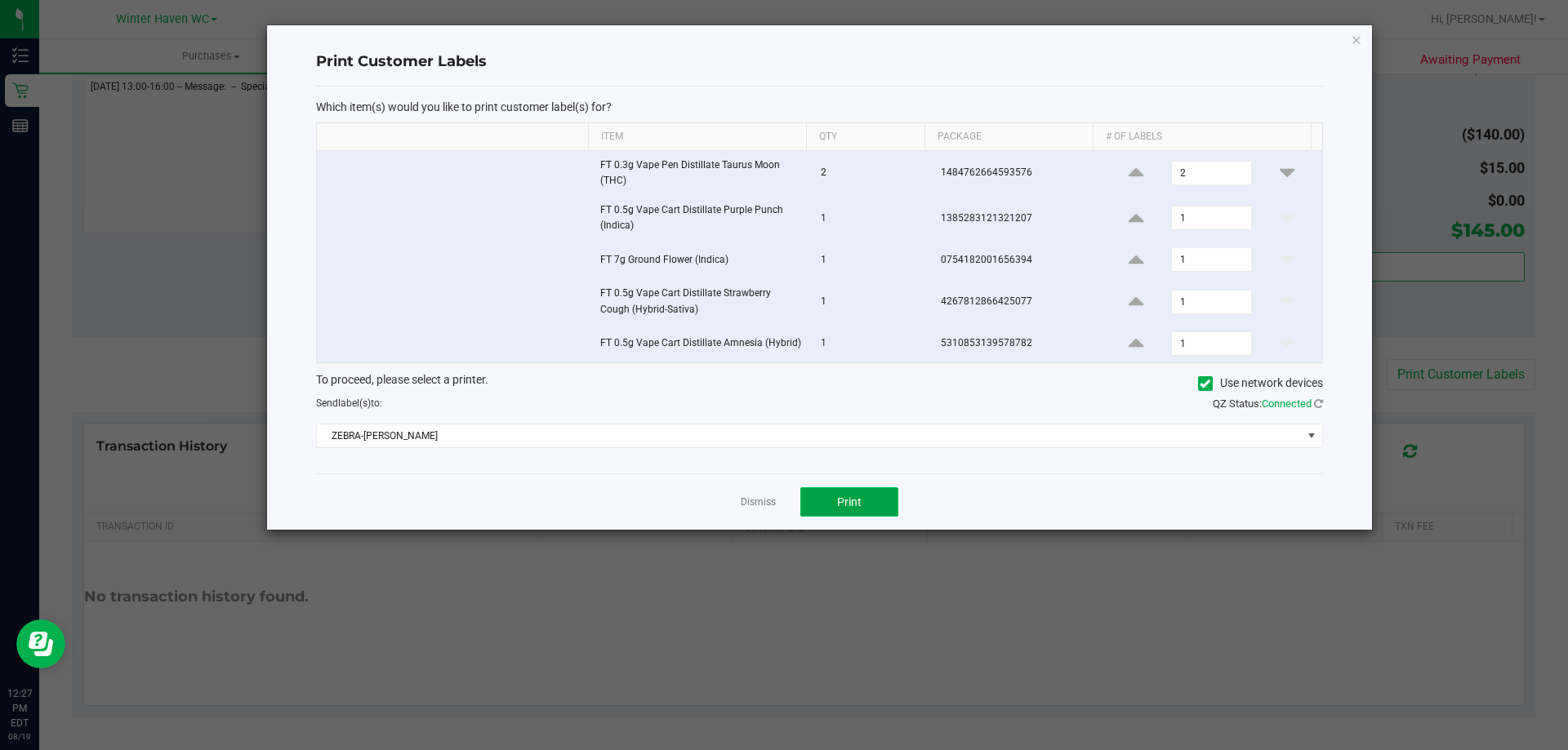
click at [836, 498] on button "Print" at bounding box center [849, 501] width 98 height 29
click at [755, 504] on link "Dismiss" at bounding box center [758, 502] width 35 height 14
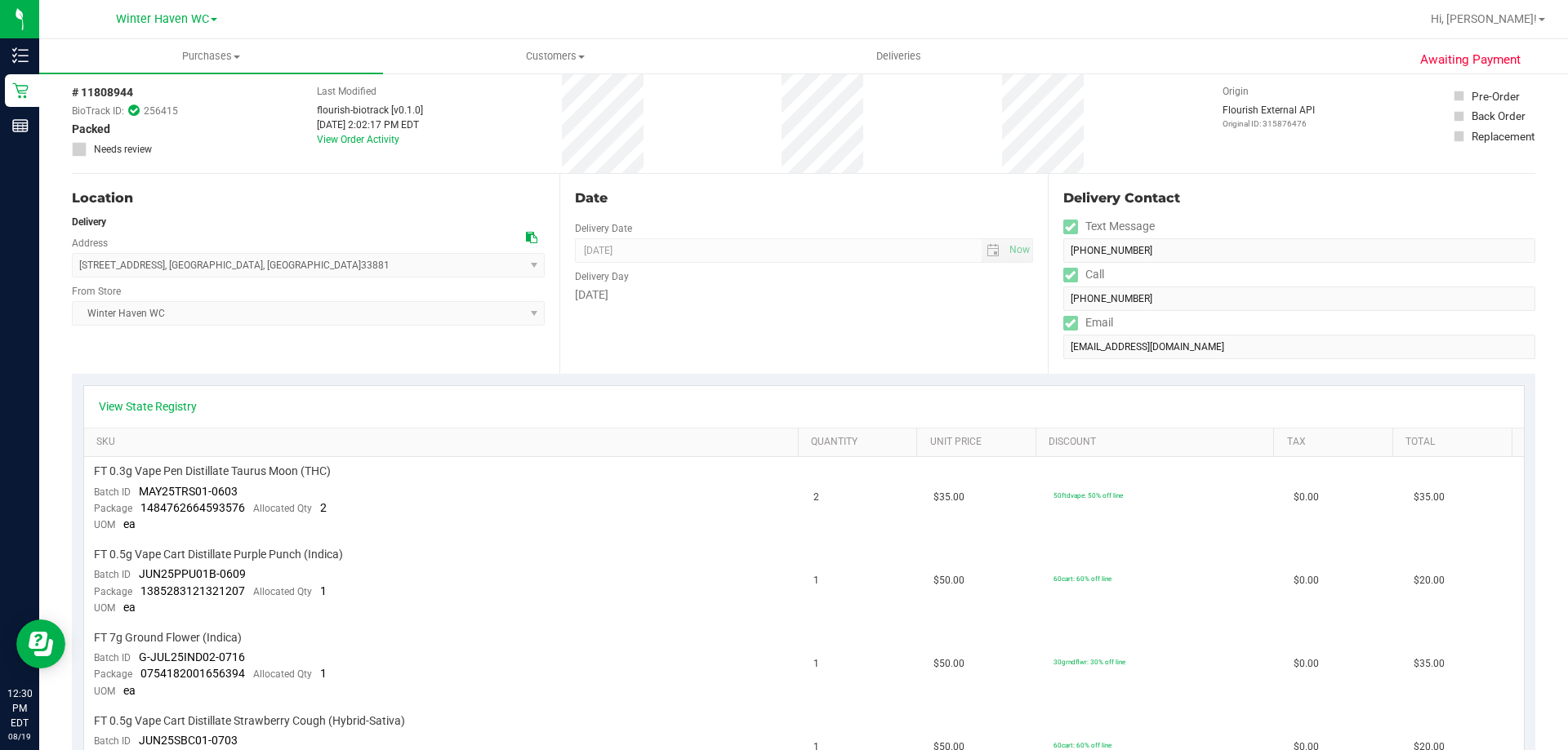
scroll to position [0, 0]
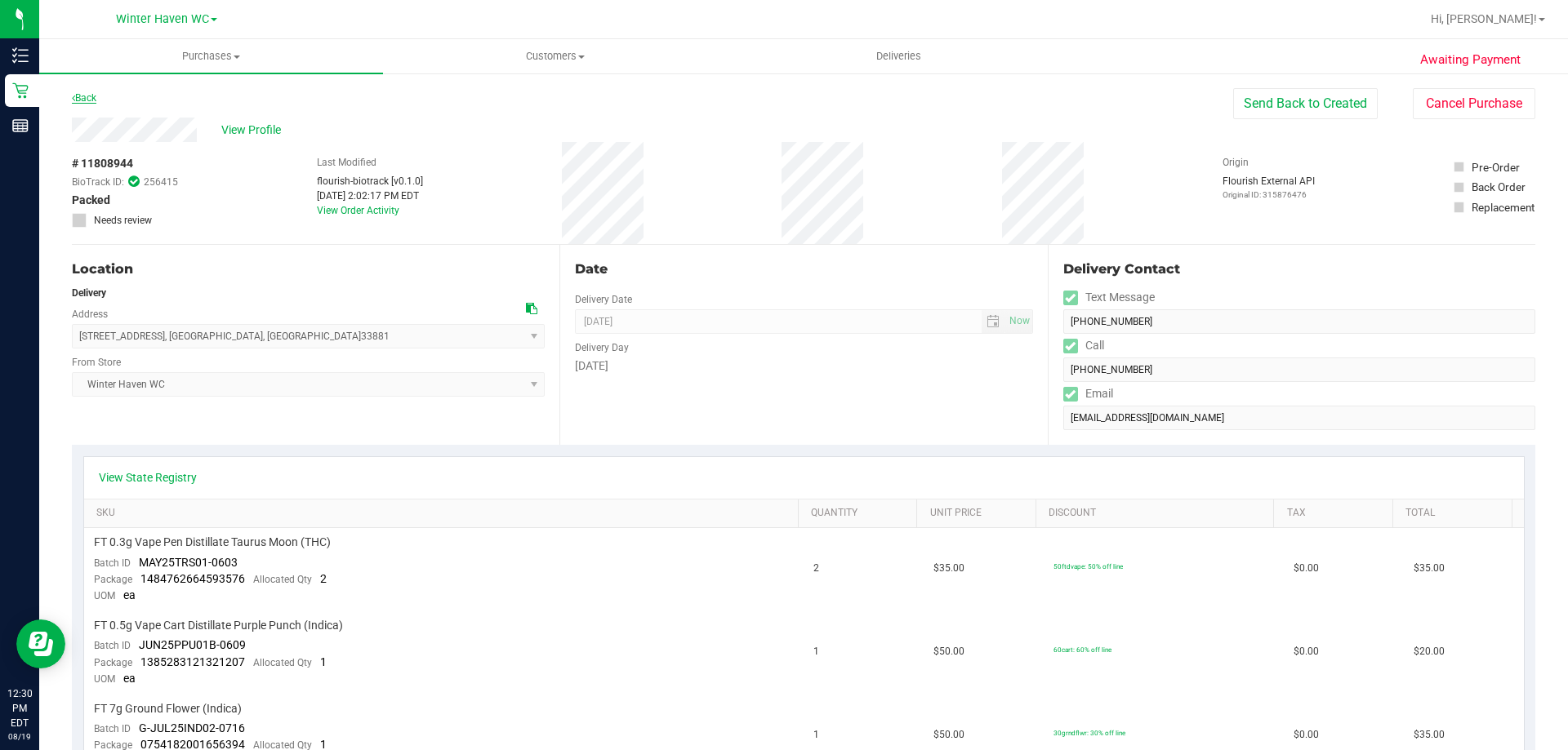
click at [85, 100] on div "Back" at bounding box center [85, 98] width 24 height 20
click at [85, 99] on link "Back" at bounding box center [85, 98] width 24 height 11
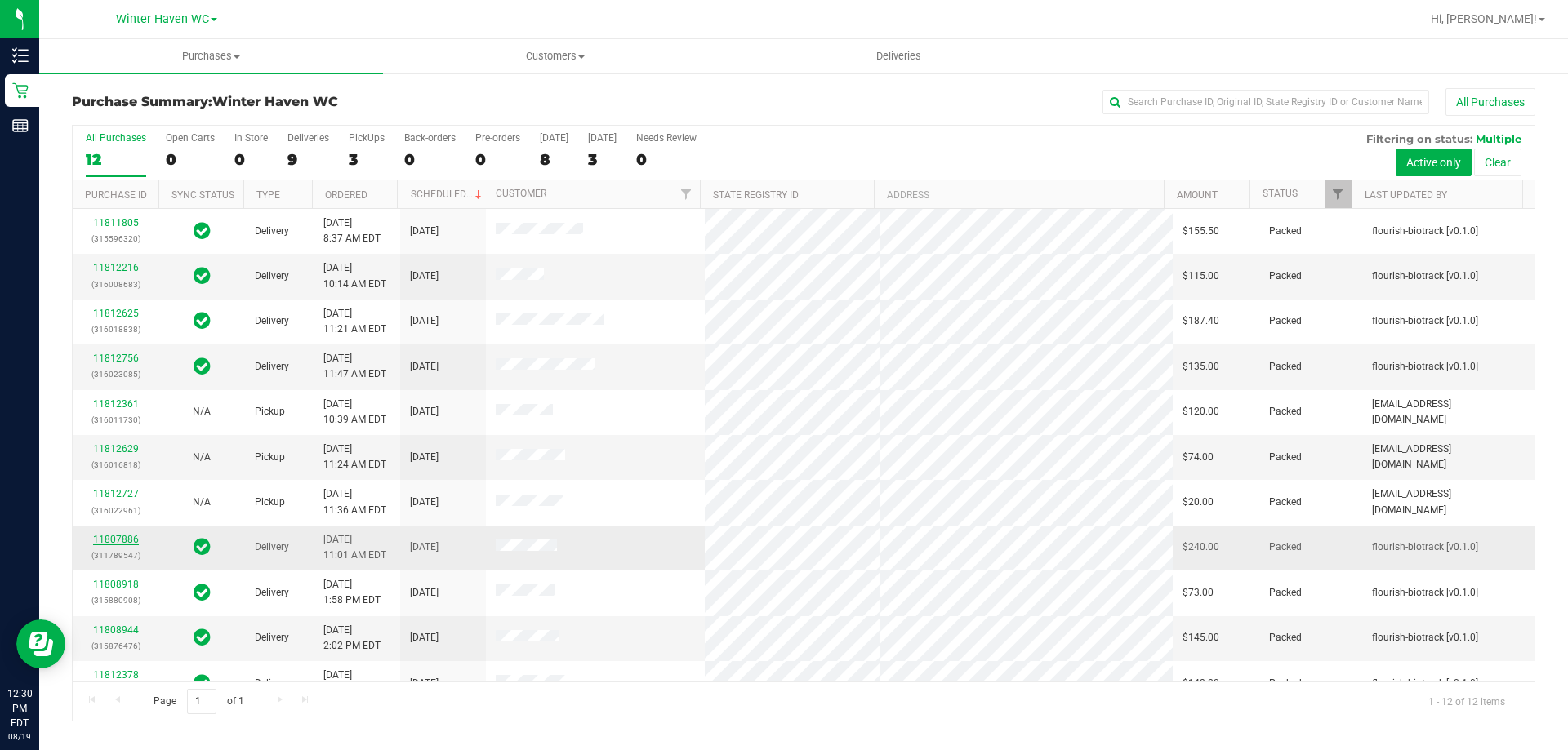
click at [129, 542] on link "11807886" at bounding box center [115, 540] width 46 height 11
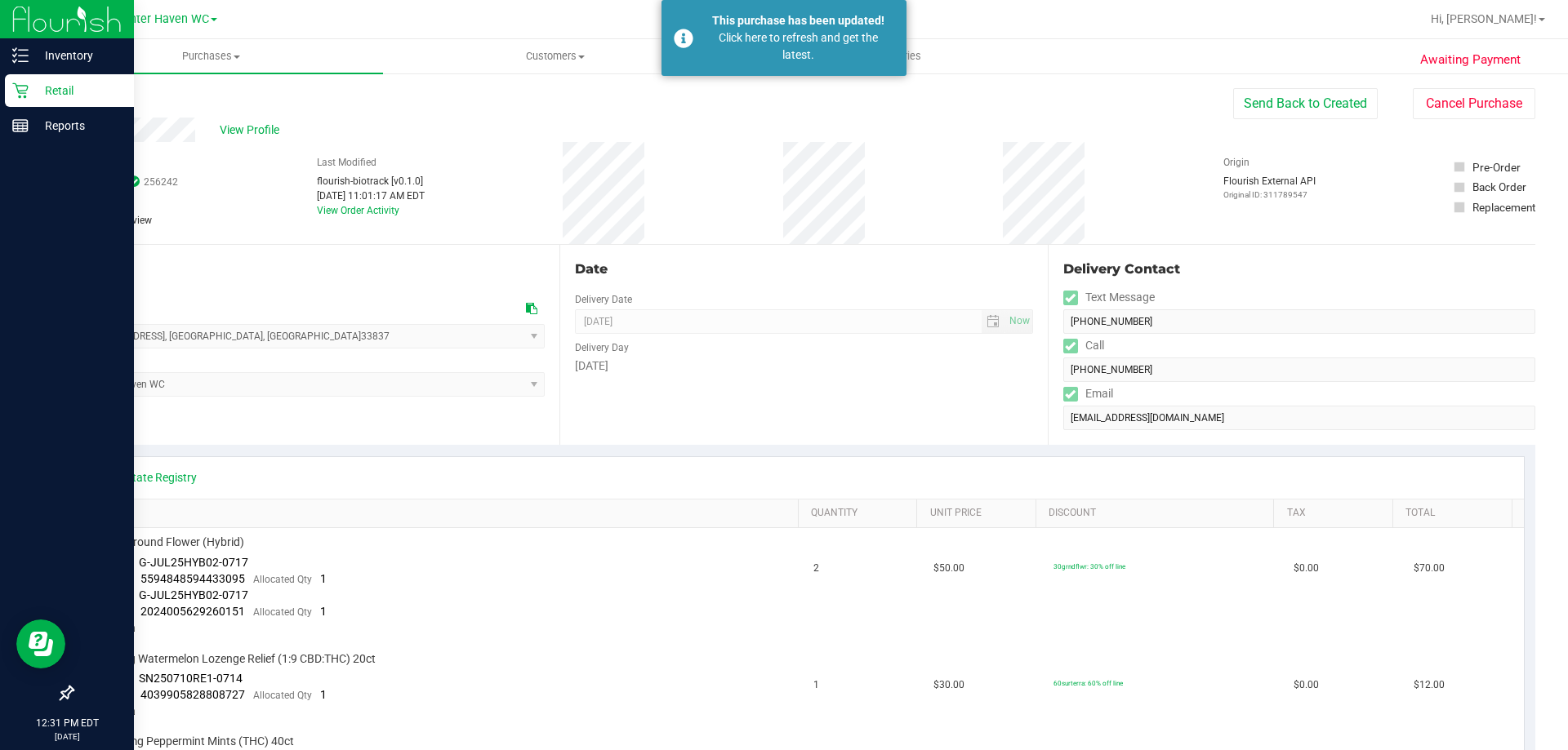
click at [62, 84] on p "Retail" at bounding box center [77, 90] width 98 height 20
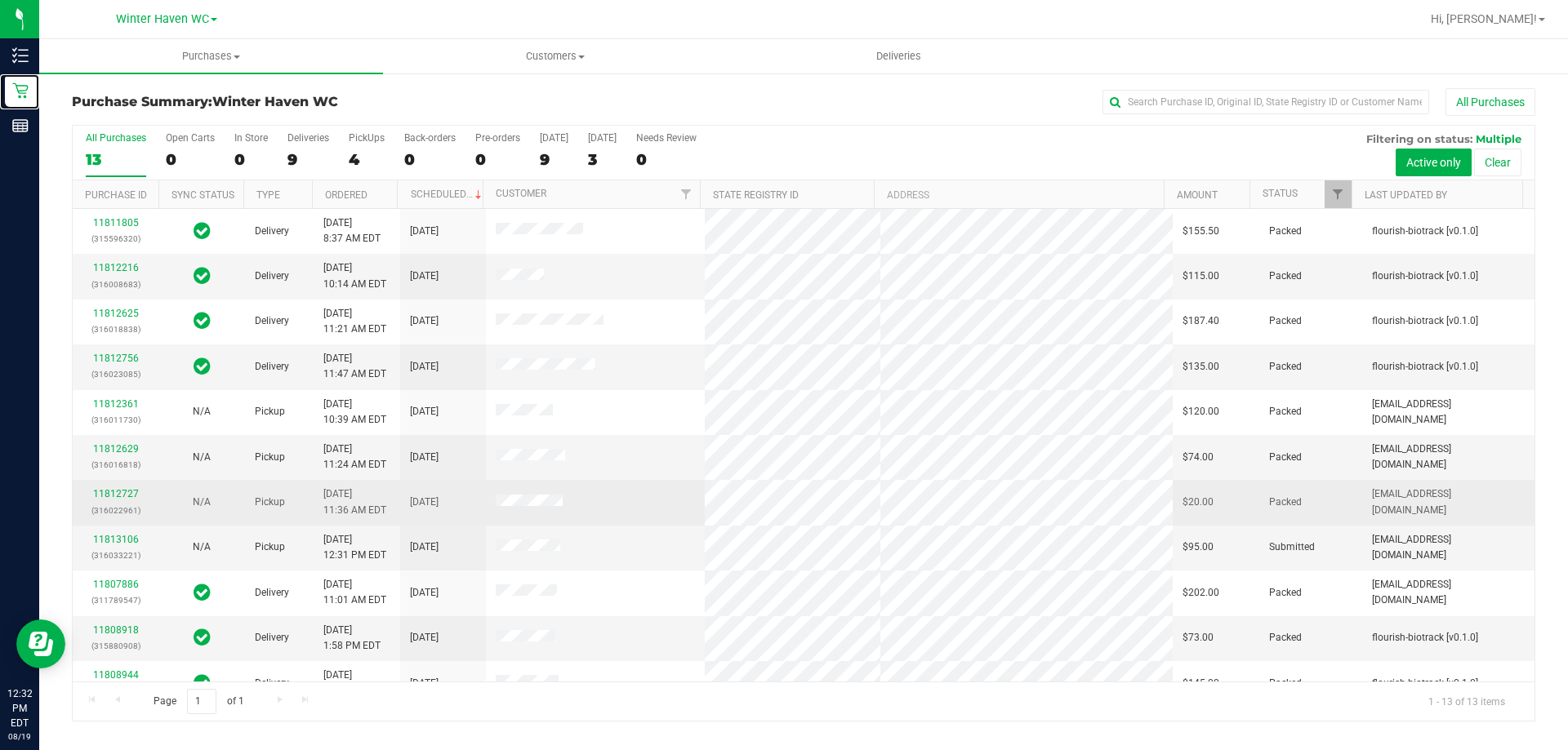
scroll to position [115, 0]
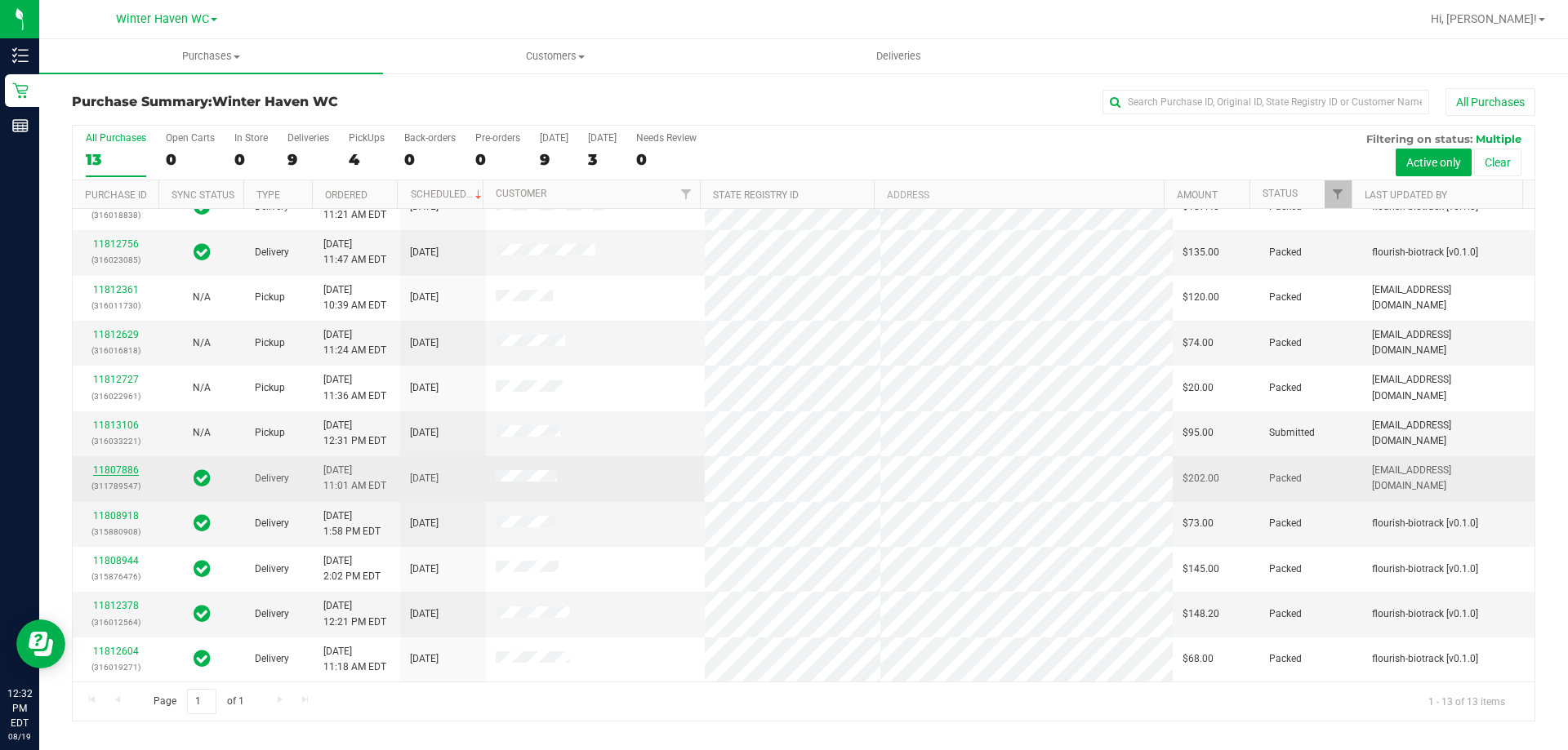
click at [109, 469] on link "11807886" at bounding box center [115, 470] width 46 height 11
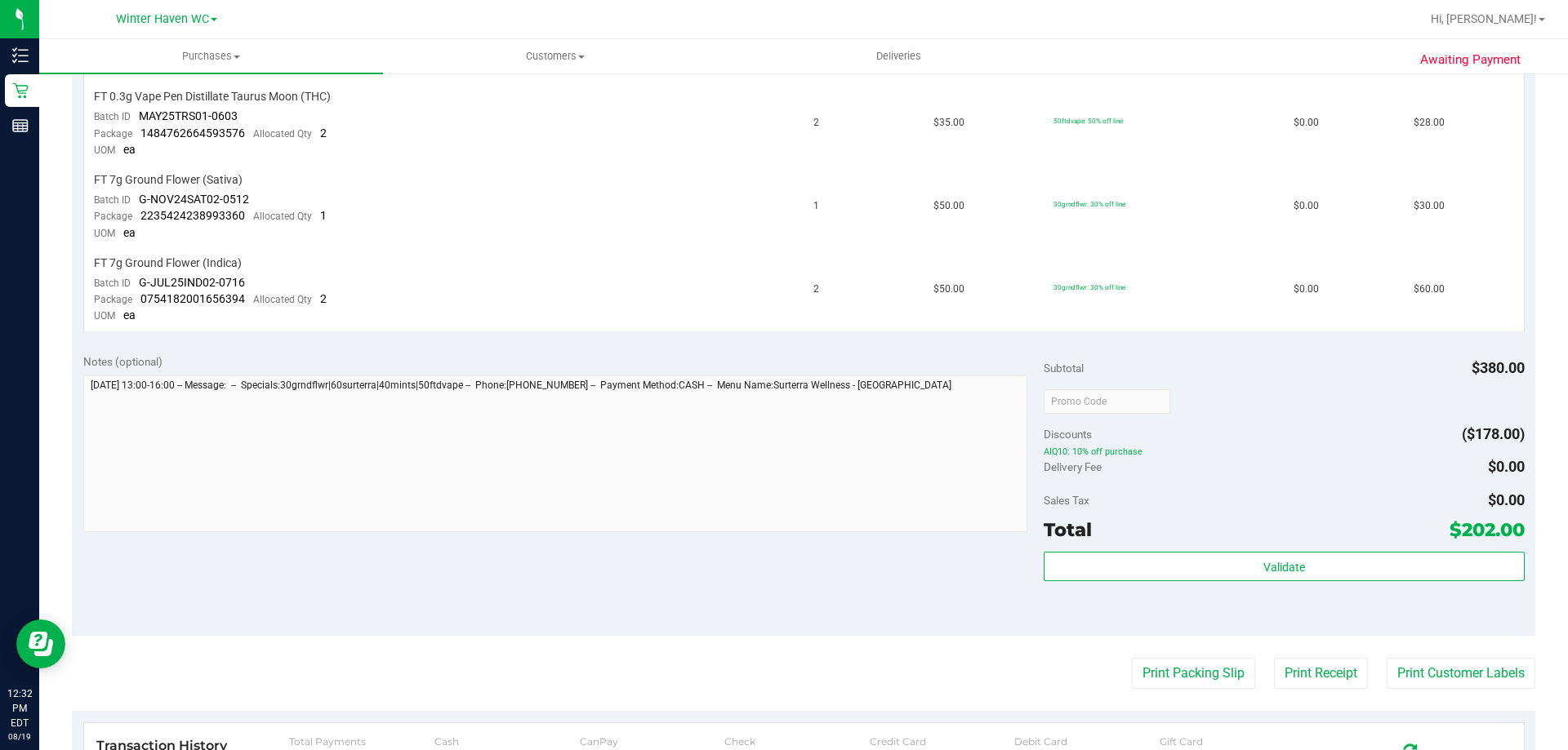
scroll to position [898, 0]
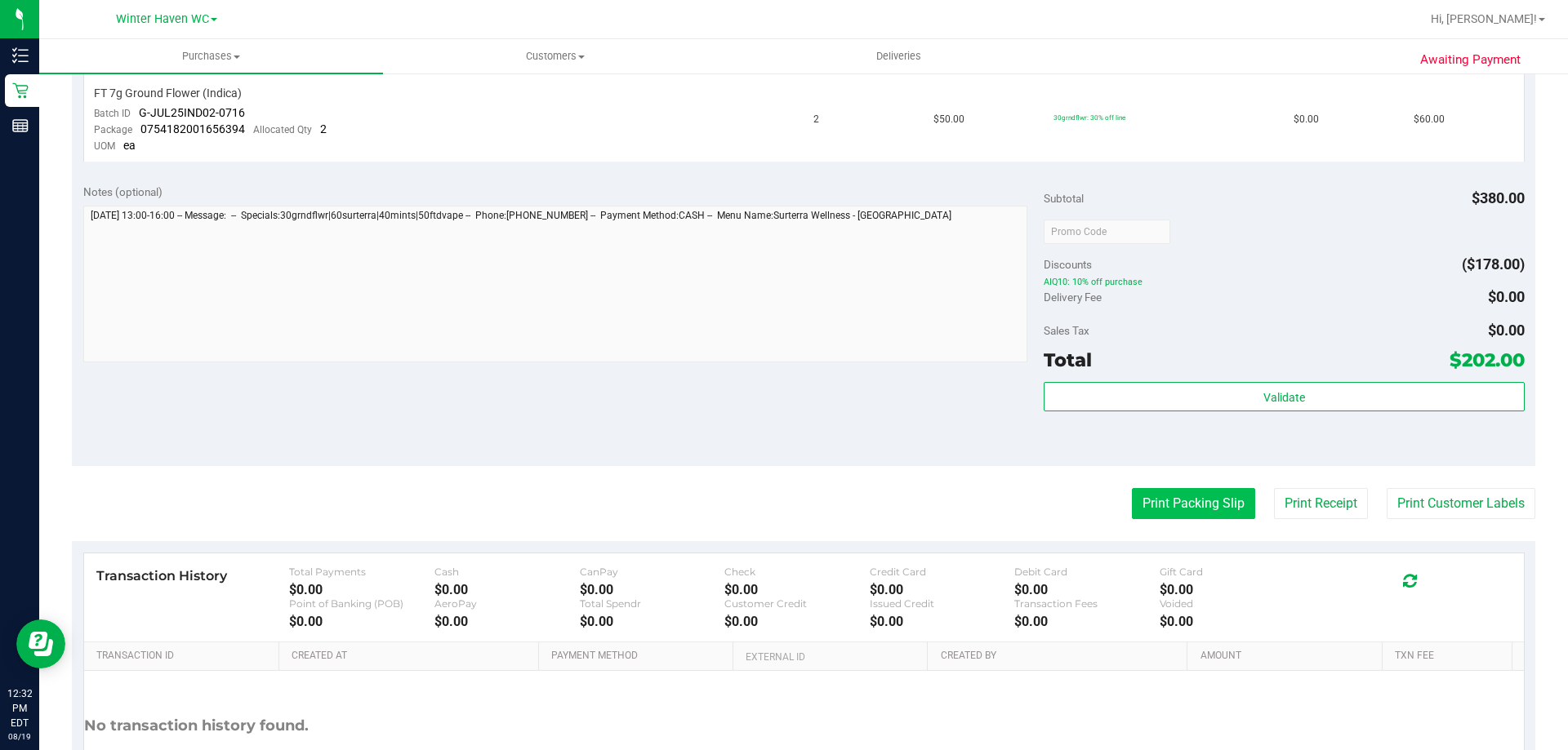
click at [1169, 511] on button "Print Packing Slip" at bounding box center [1192, 503] width 123 height 31
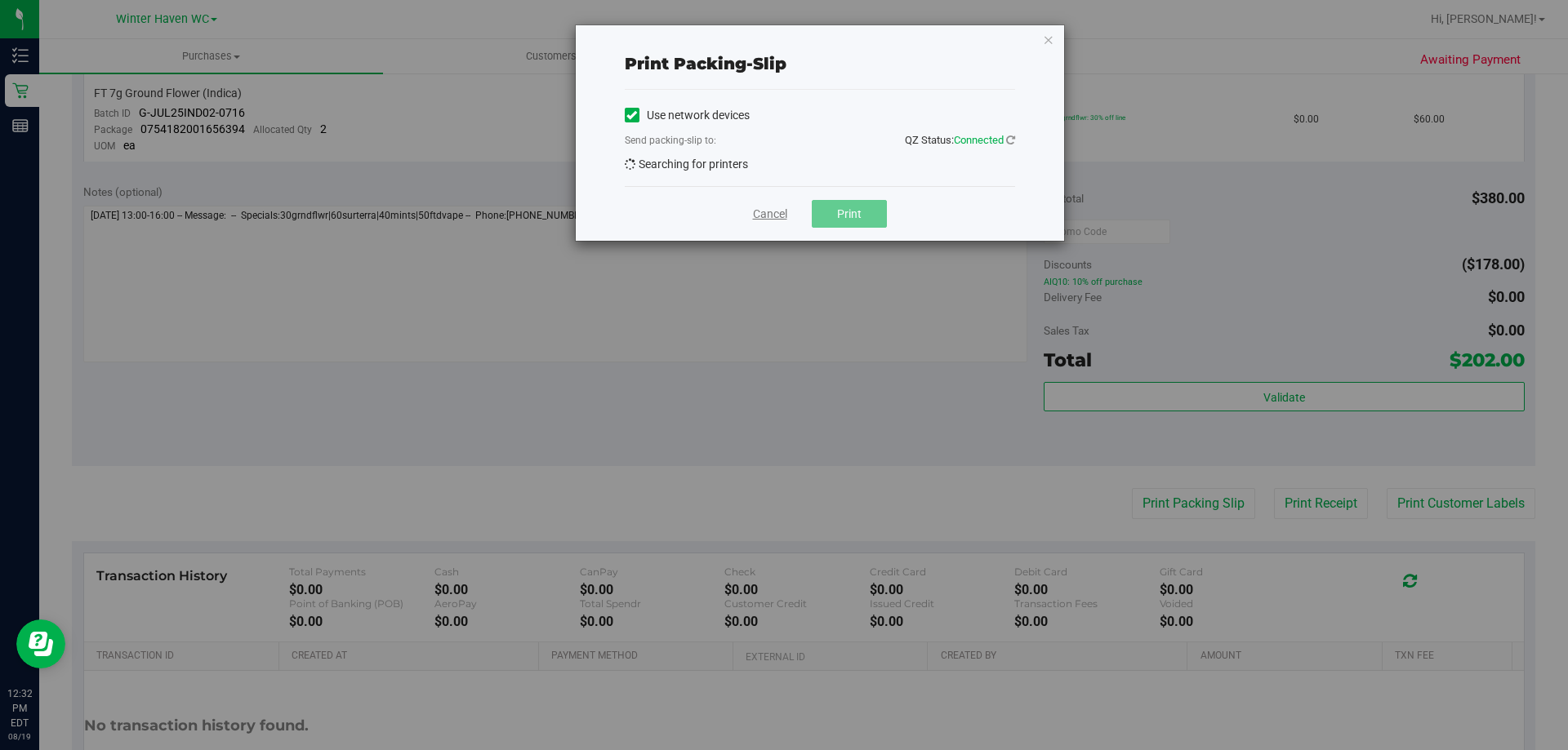
click at [755, 213] on link "Cancel" at bounding box center [770, 214] width 35 height 17
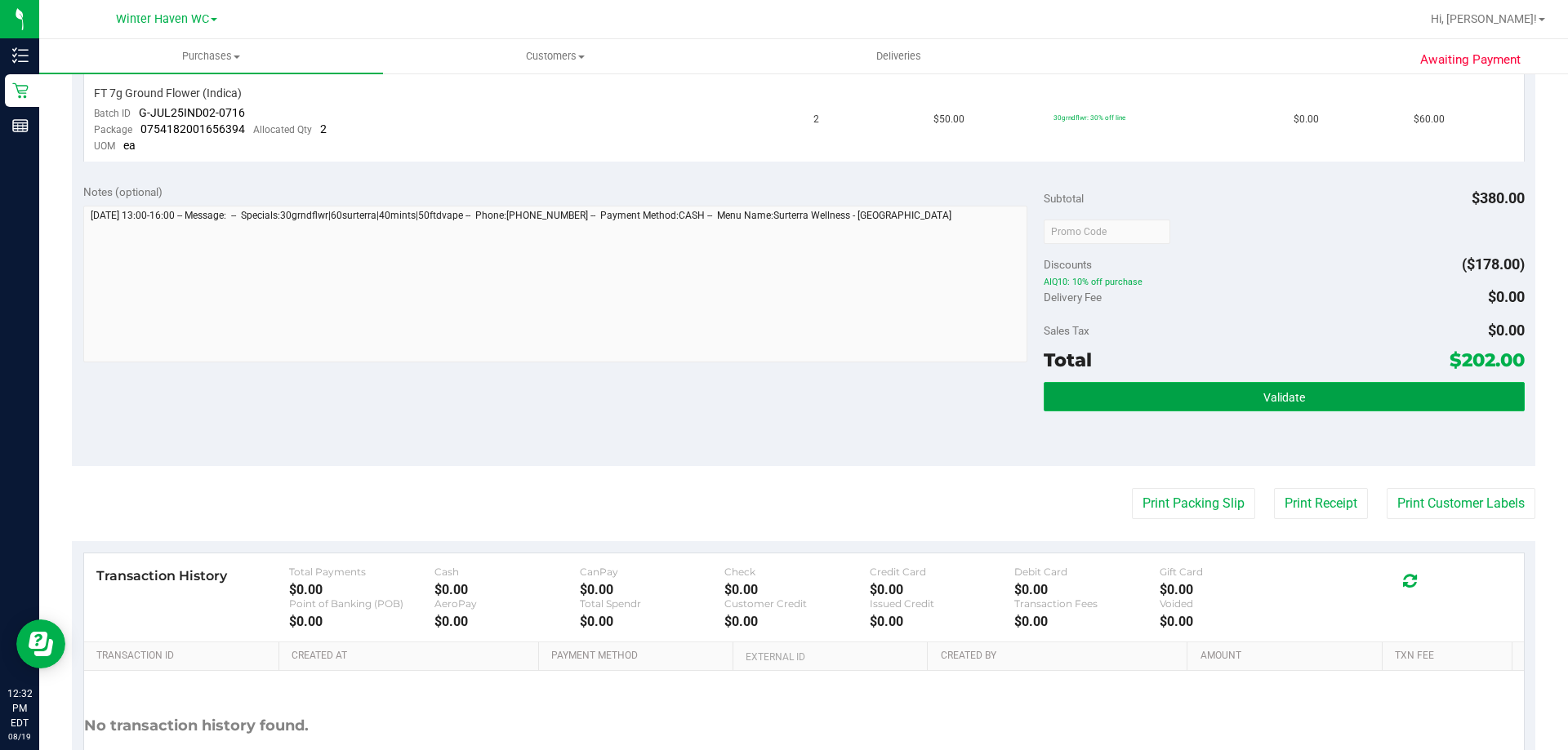
click at [1187, 398] on button "Validate" at bounding box center [1283, 396] width 480 height 29
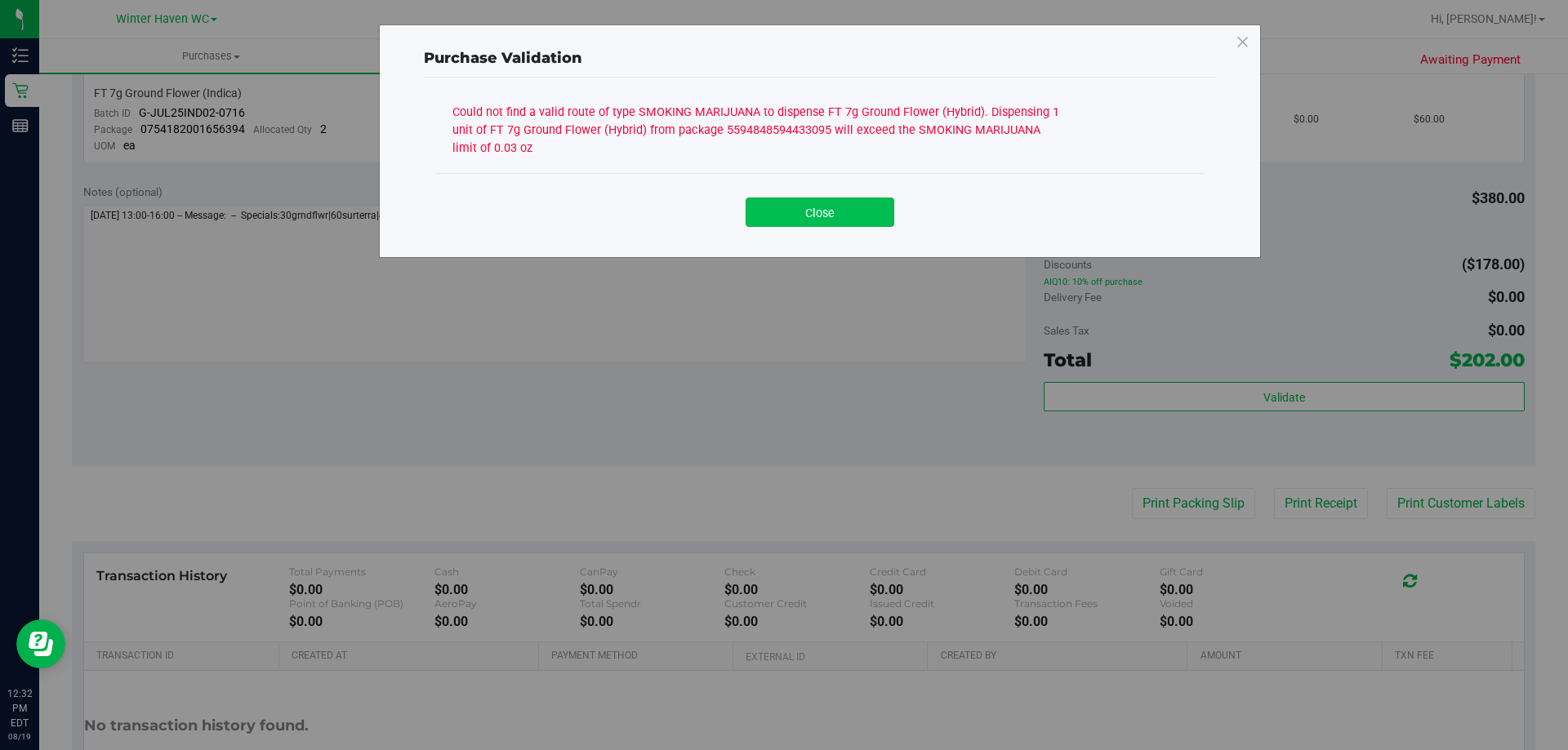
click at [804, 200] on button "Close" at bounding box center [820, 211] width 148 height 29
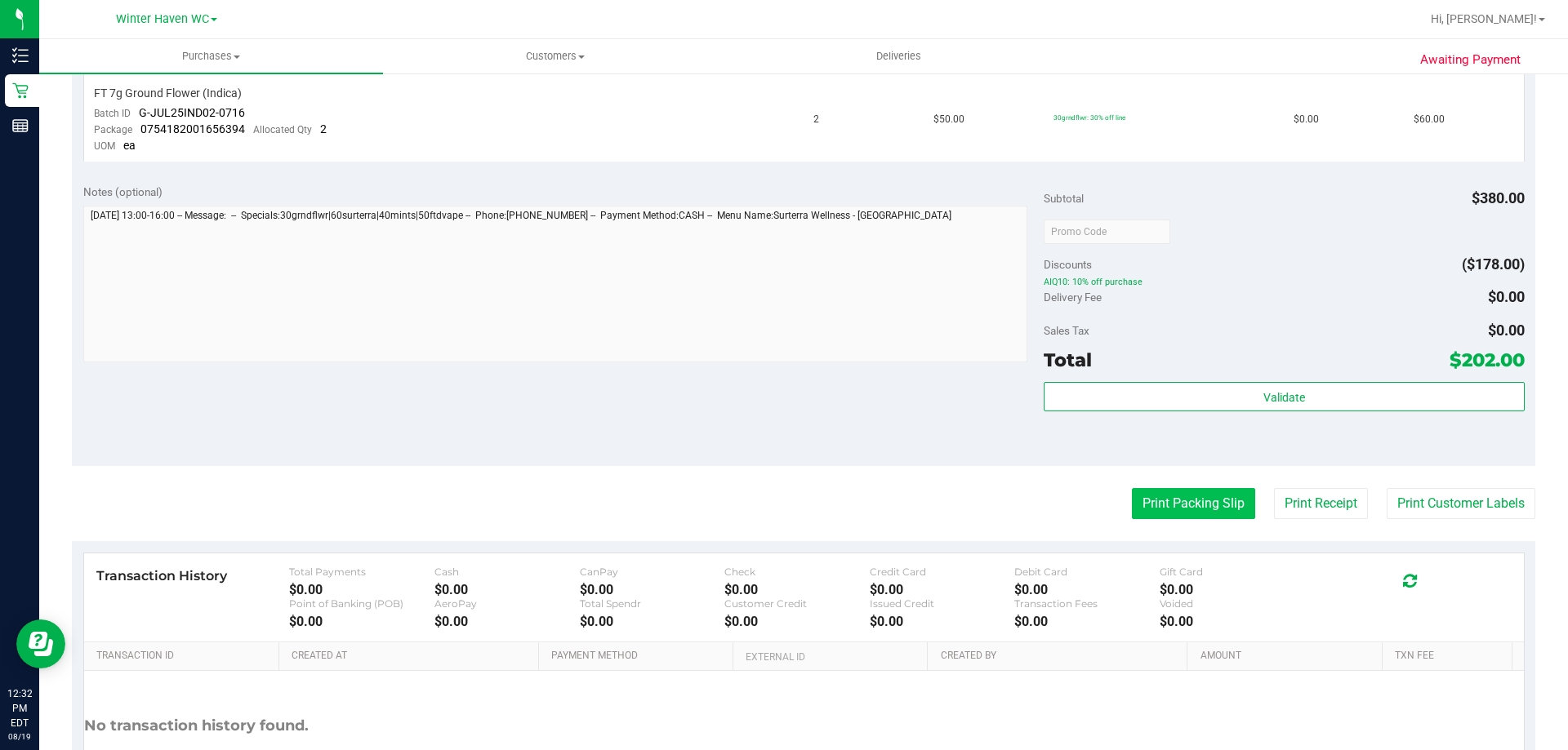
click at [1174, 496] on button "Print Packing Slip" at bounding box center [1192, 503] width 123 height 31
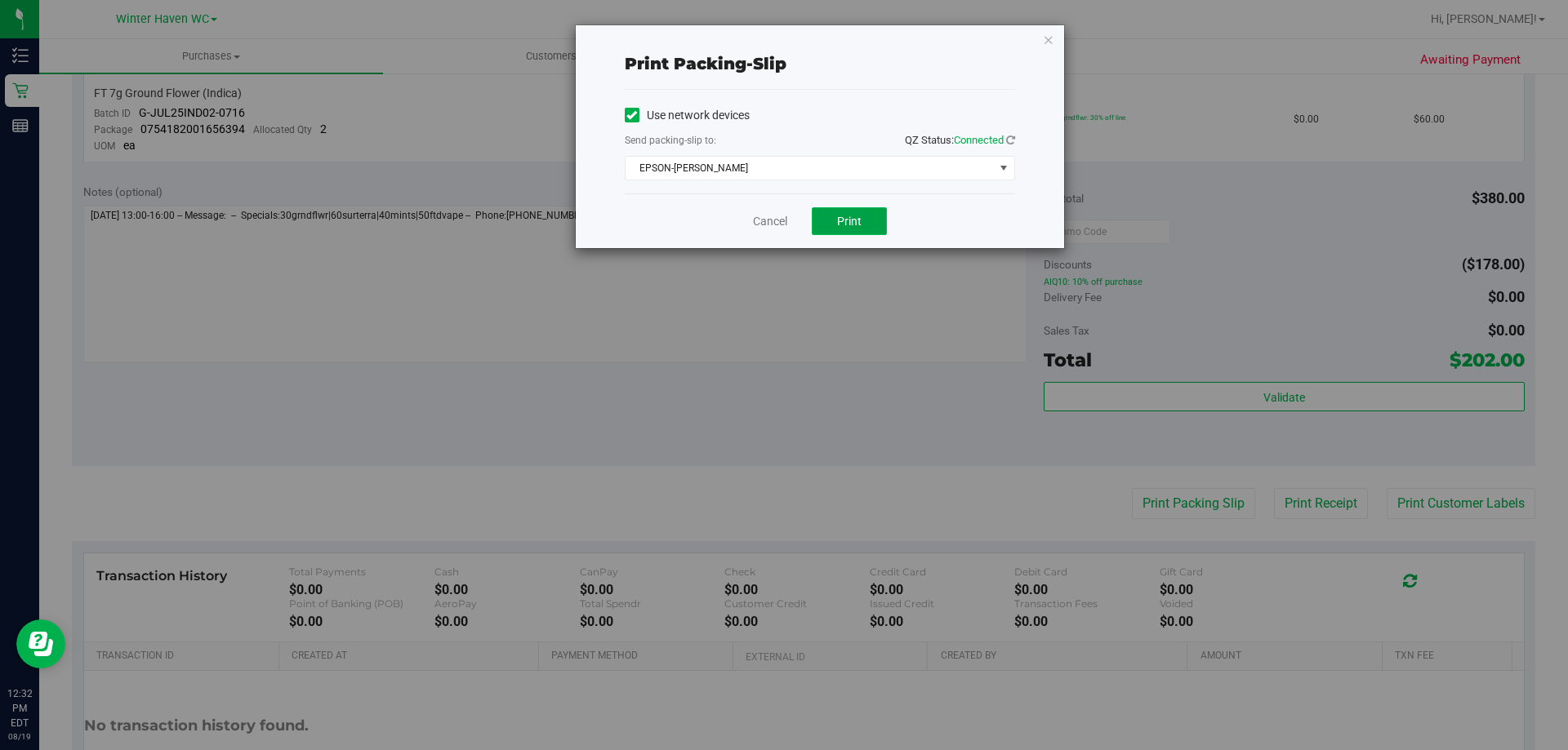
click at [846, 219] on span "Print" at bounding box center [849, 222] width 24 height 13
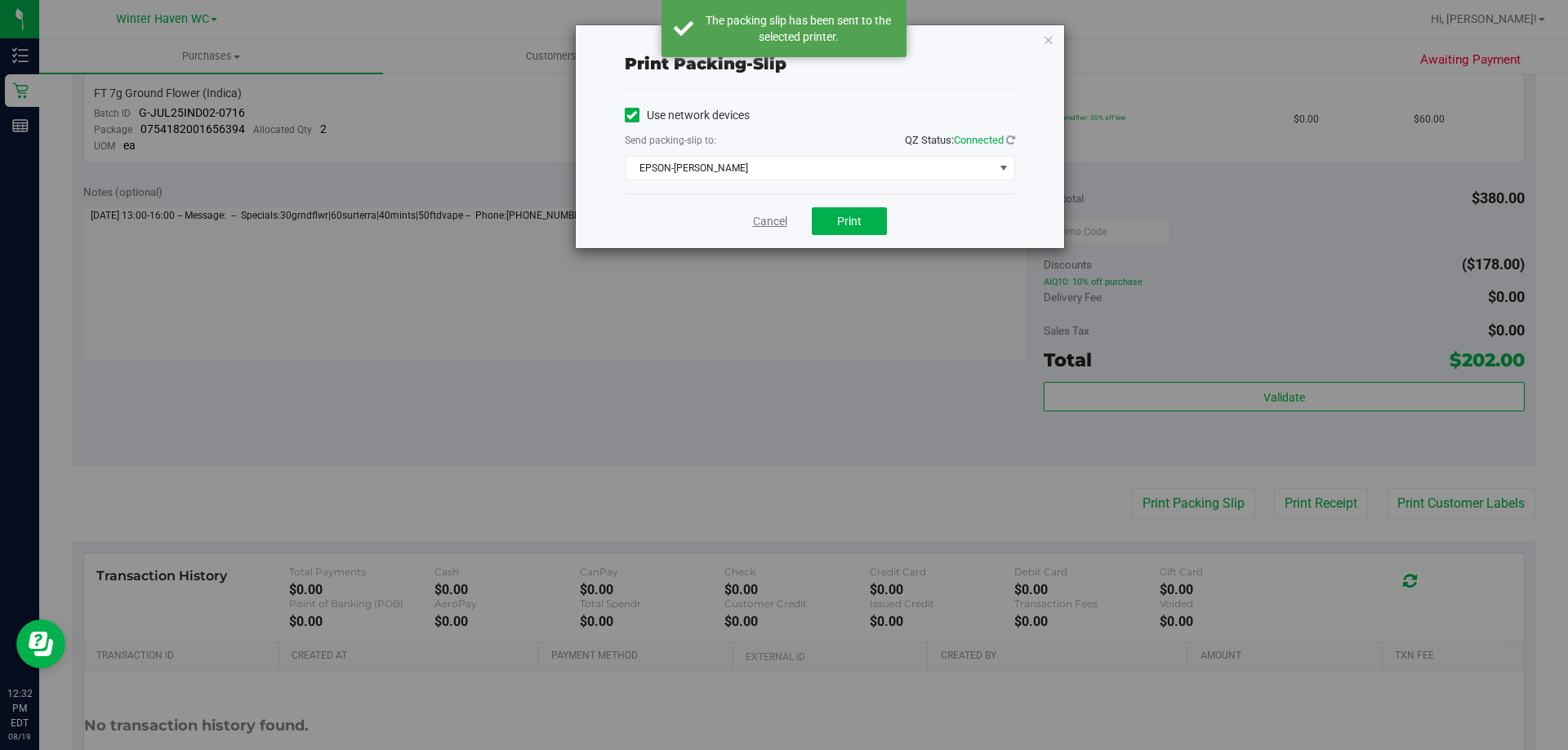
click at [766, 222] on link "Cancel" at bounding box center [770, 222] width 35 height 17
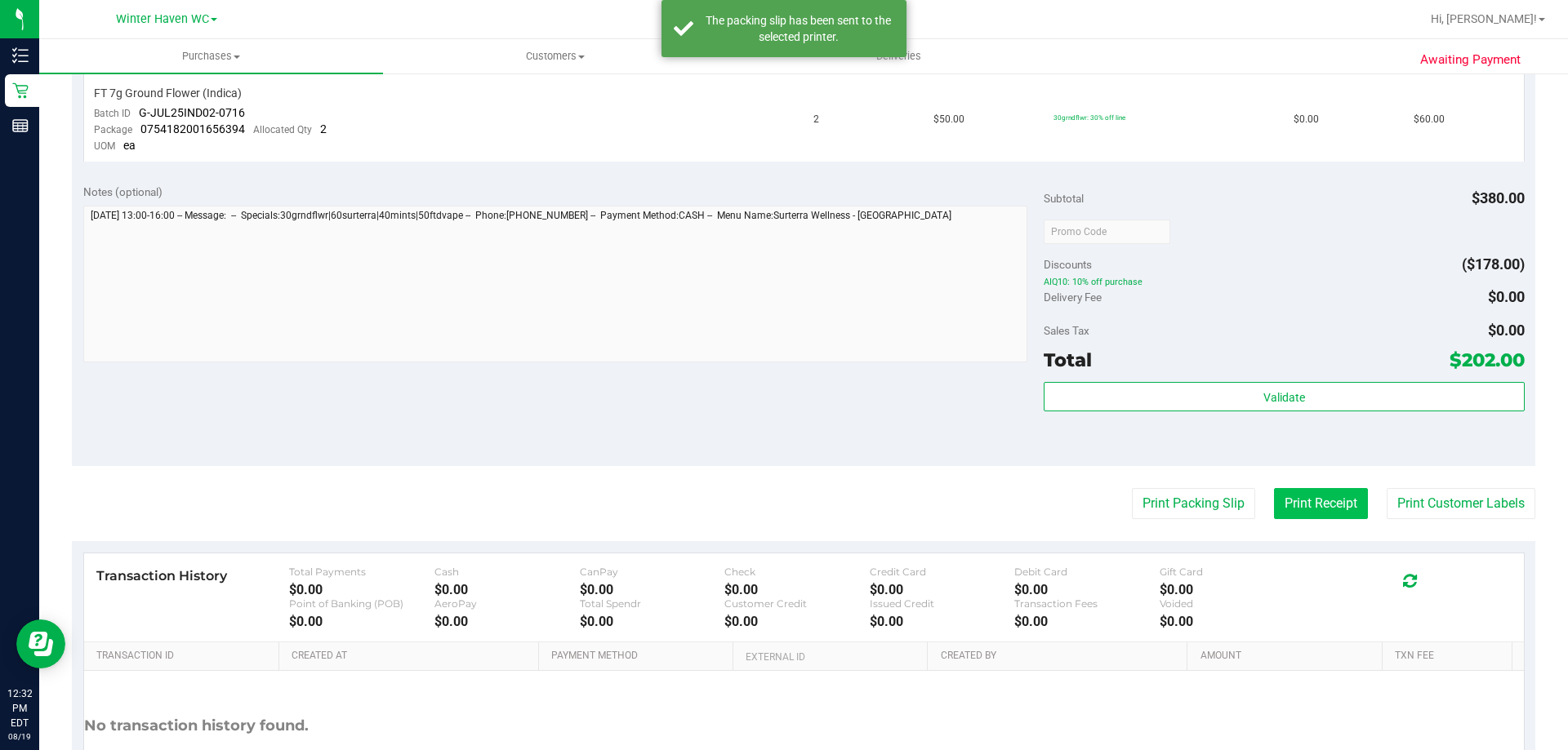
click at [1312, 489] on button "Print Receipt" at bounding box center [1321, 503] width 94 height 31
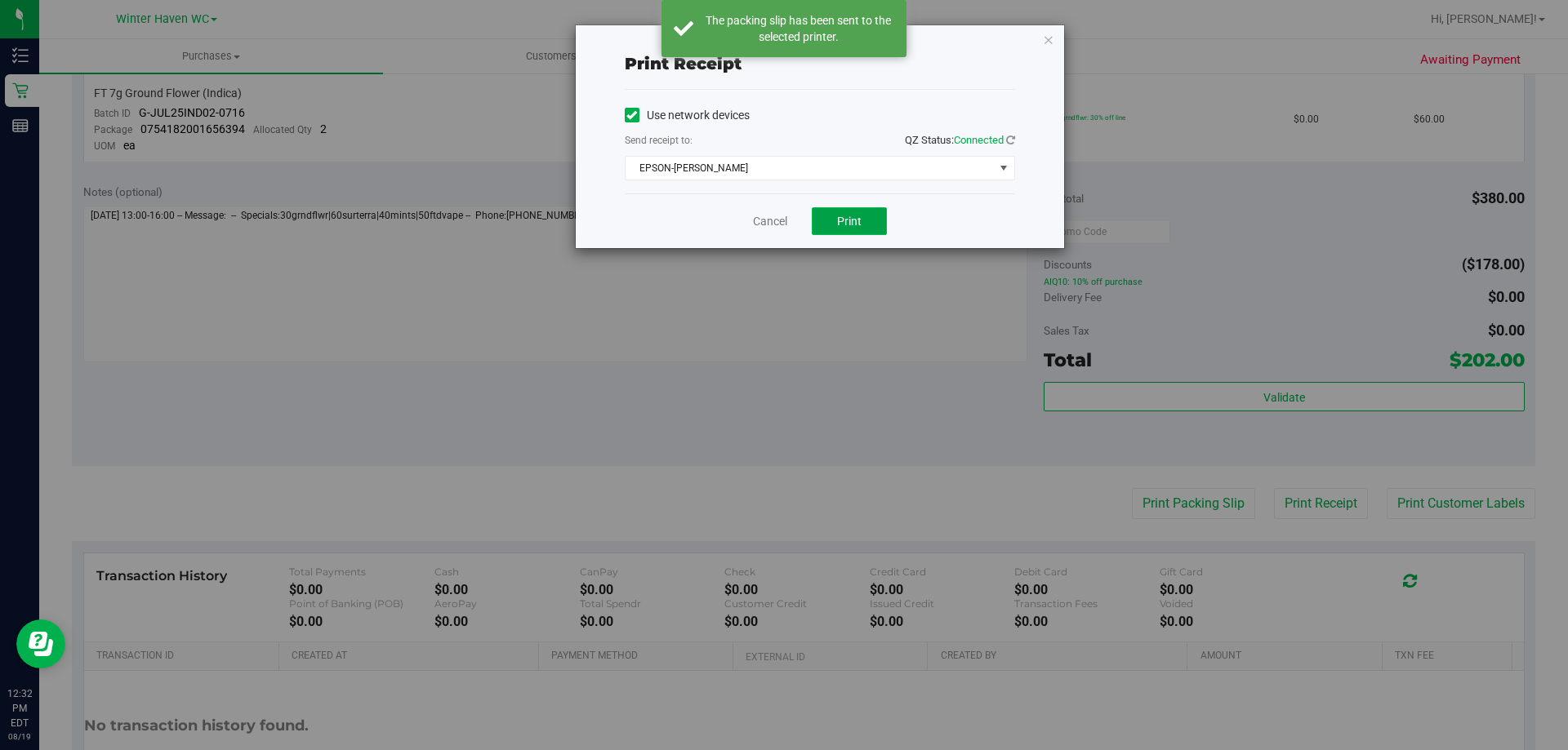
click at [852, 220] on span "Print" at bounding box center [849, 222] width 24 height 13
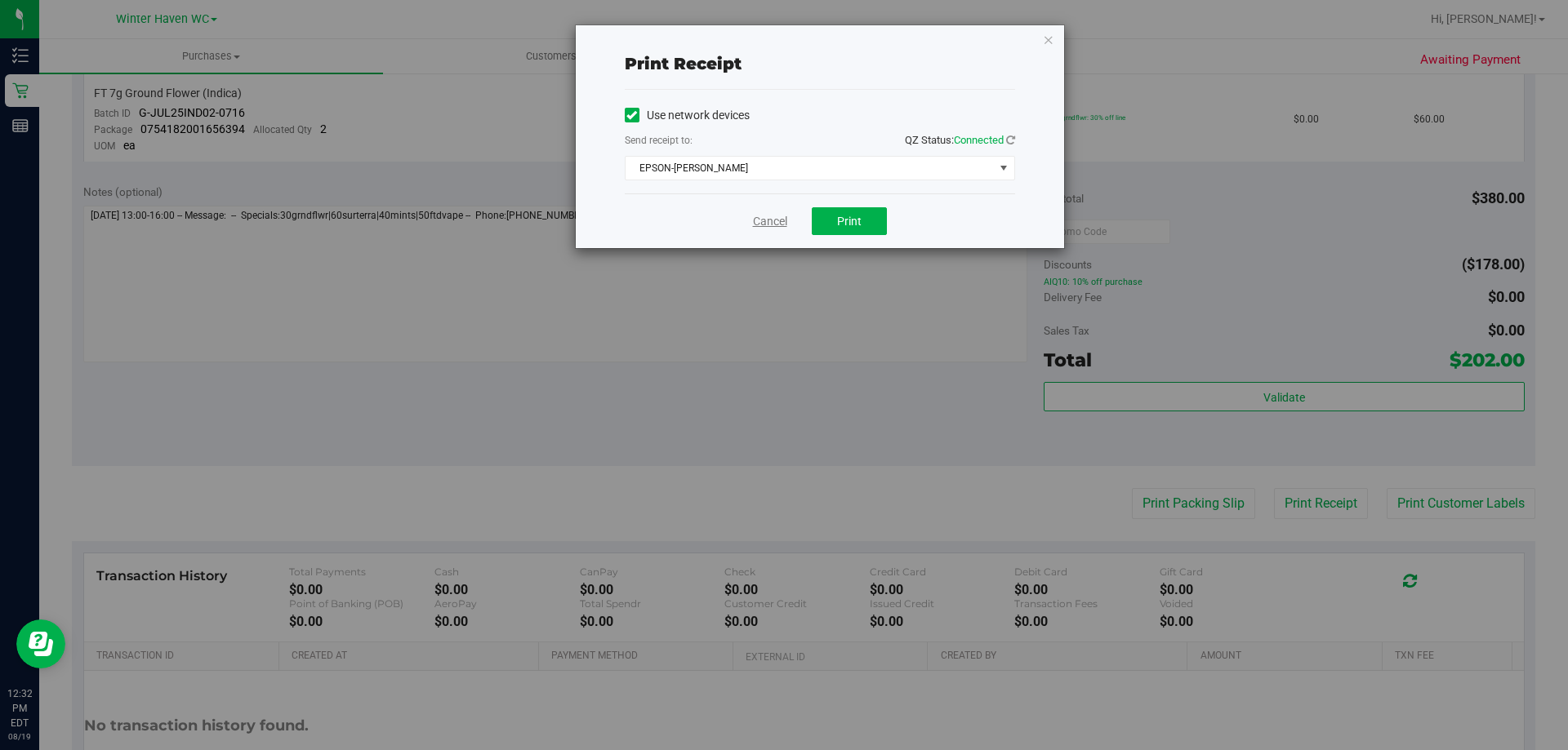
click at [761, 225] on link "Cancel" at bounding box center [770, 222] width 35 height 17
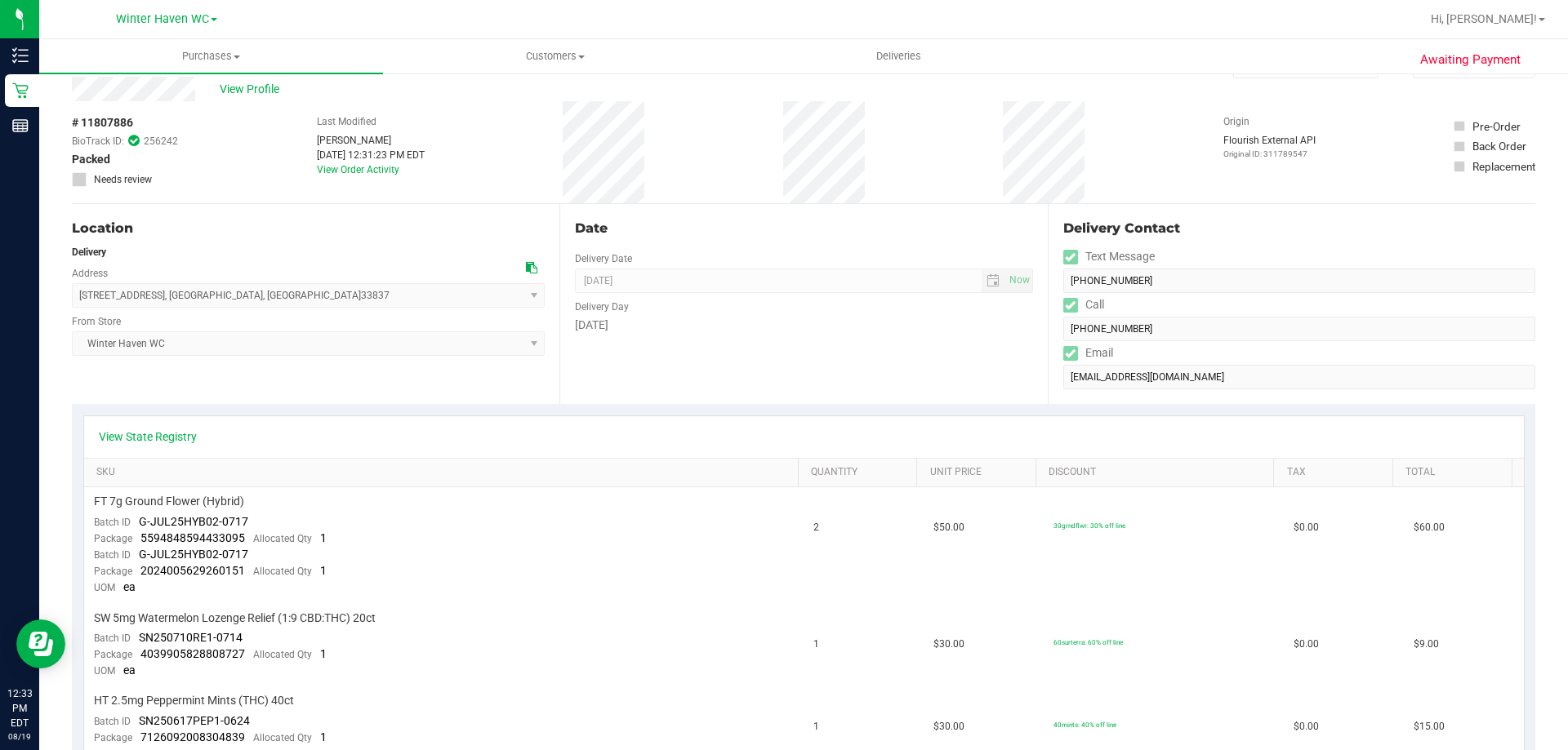
scroll to position [0, 0]
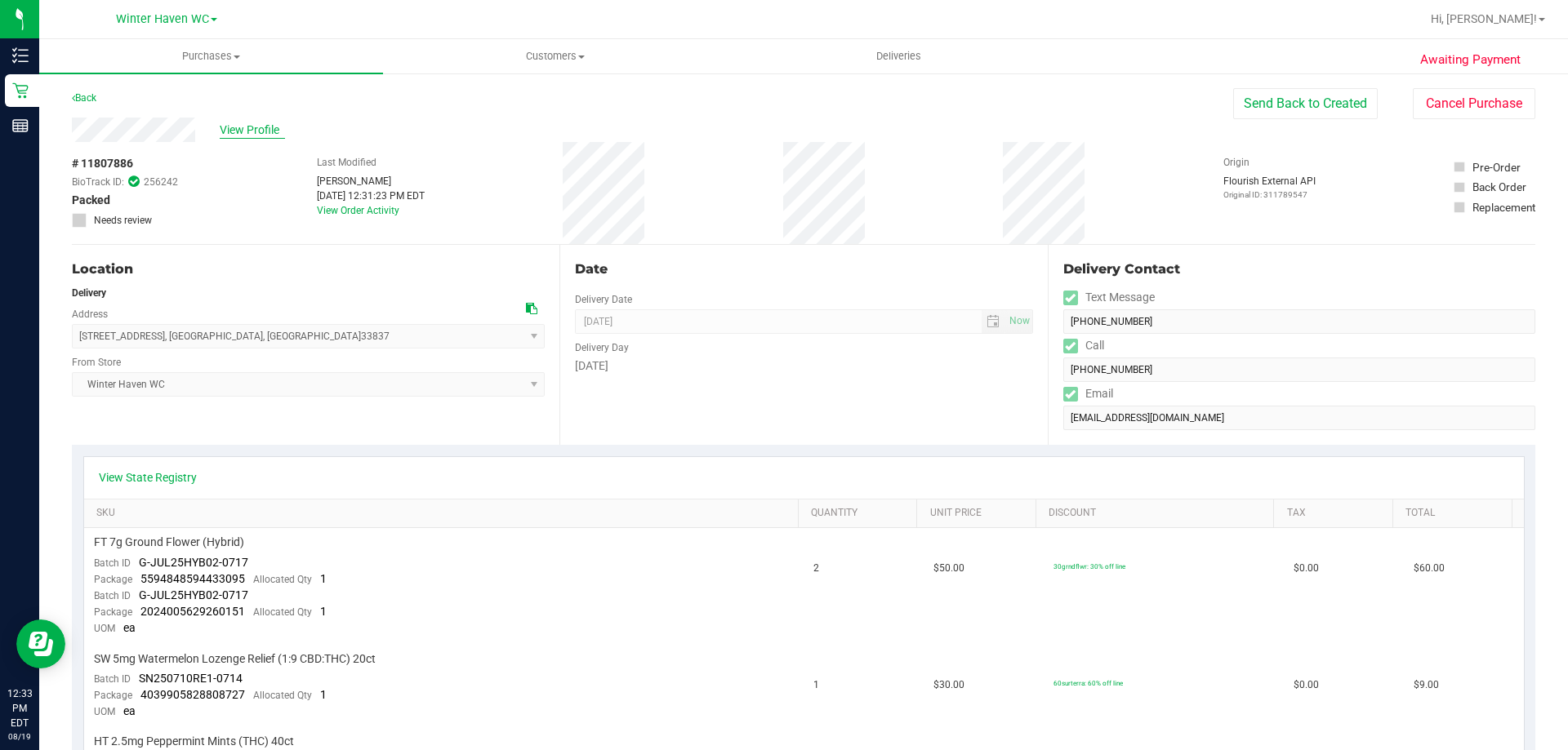
click at [262, 126] on span "View Profile" at bounding box center [253, 130] width 66 height 17
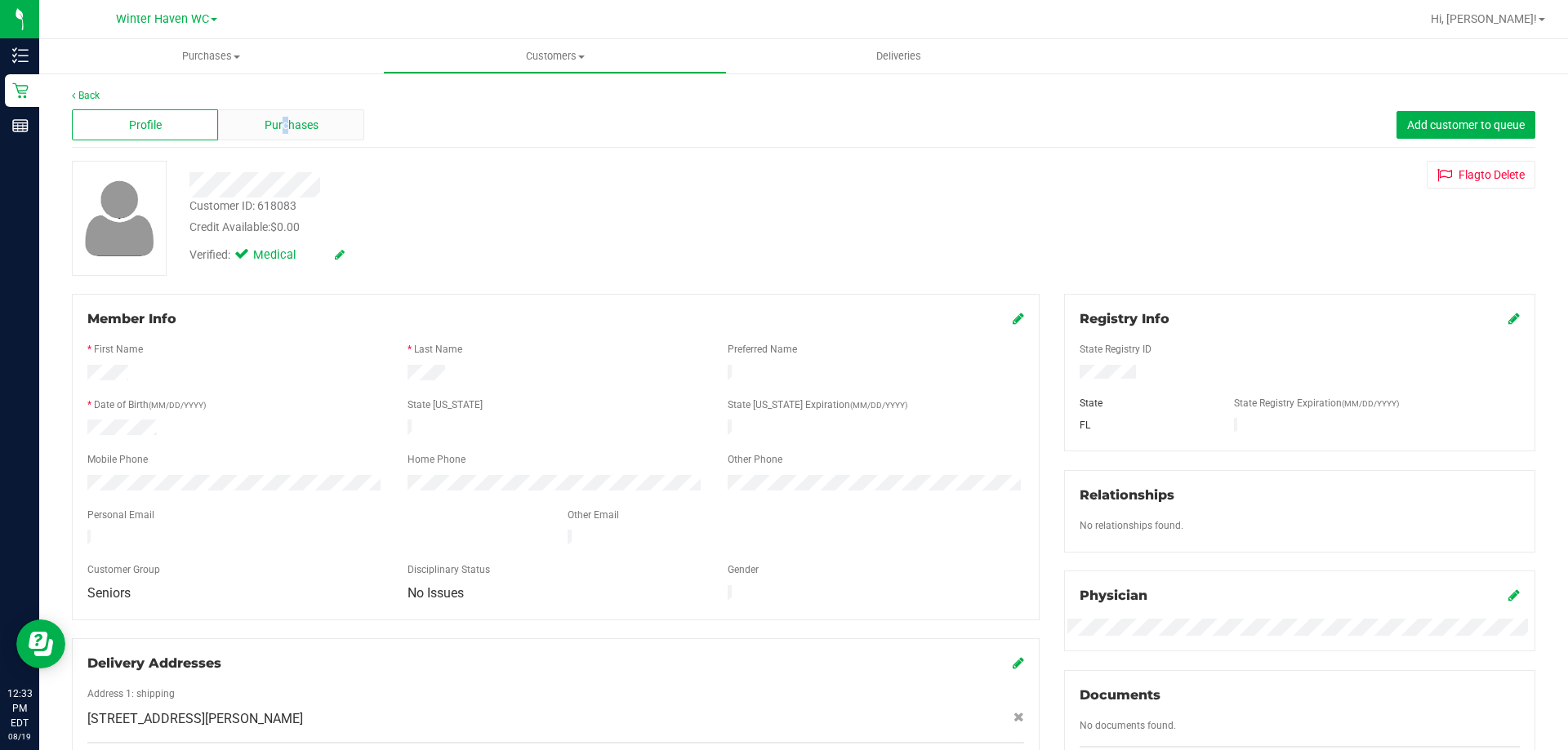
click at [281, 115] on div "Purchases" at bounding box center [291, 125] width 146 height 31
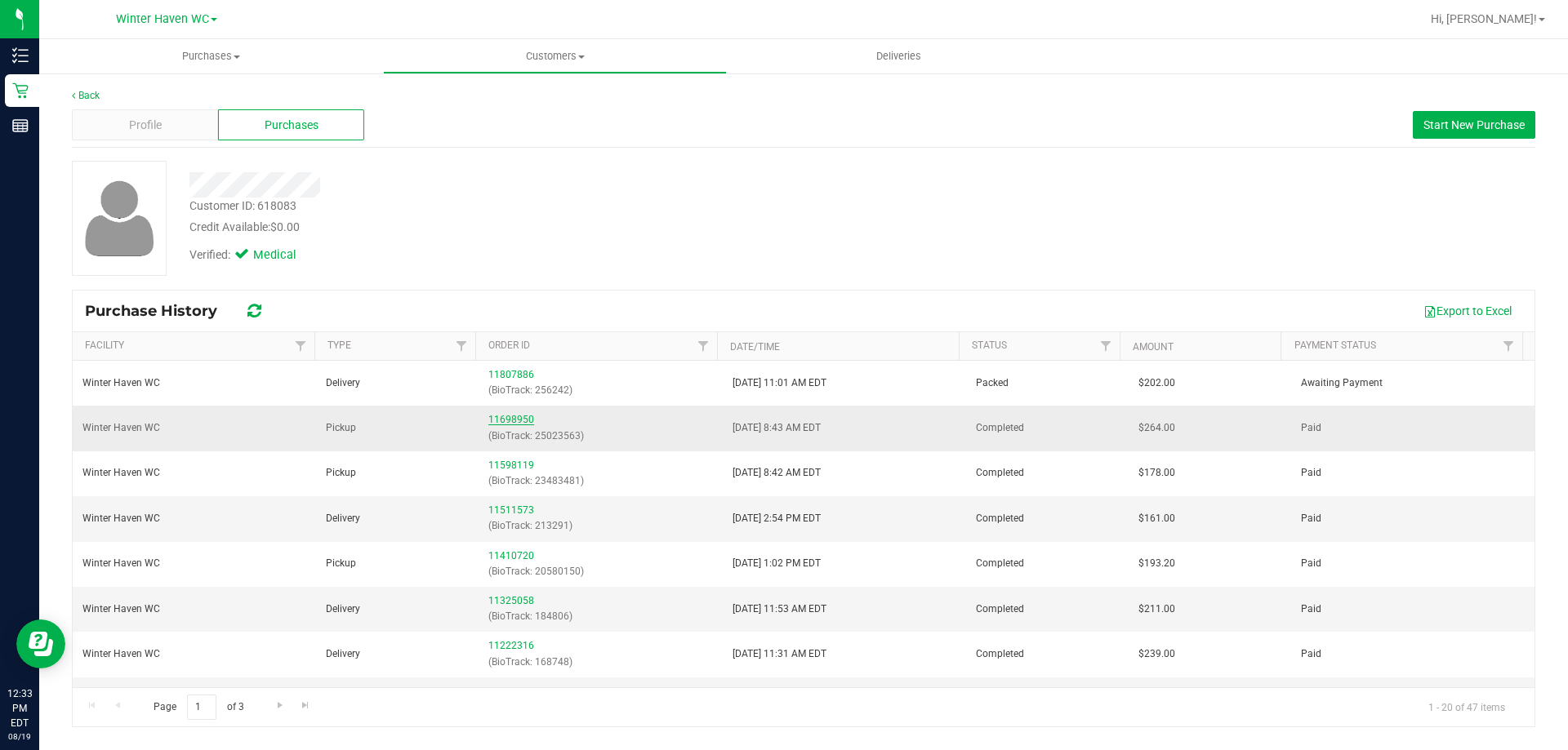
click at [522, 418] on link "11698950" at bounding box center [511, 420] width 46 height 11
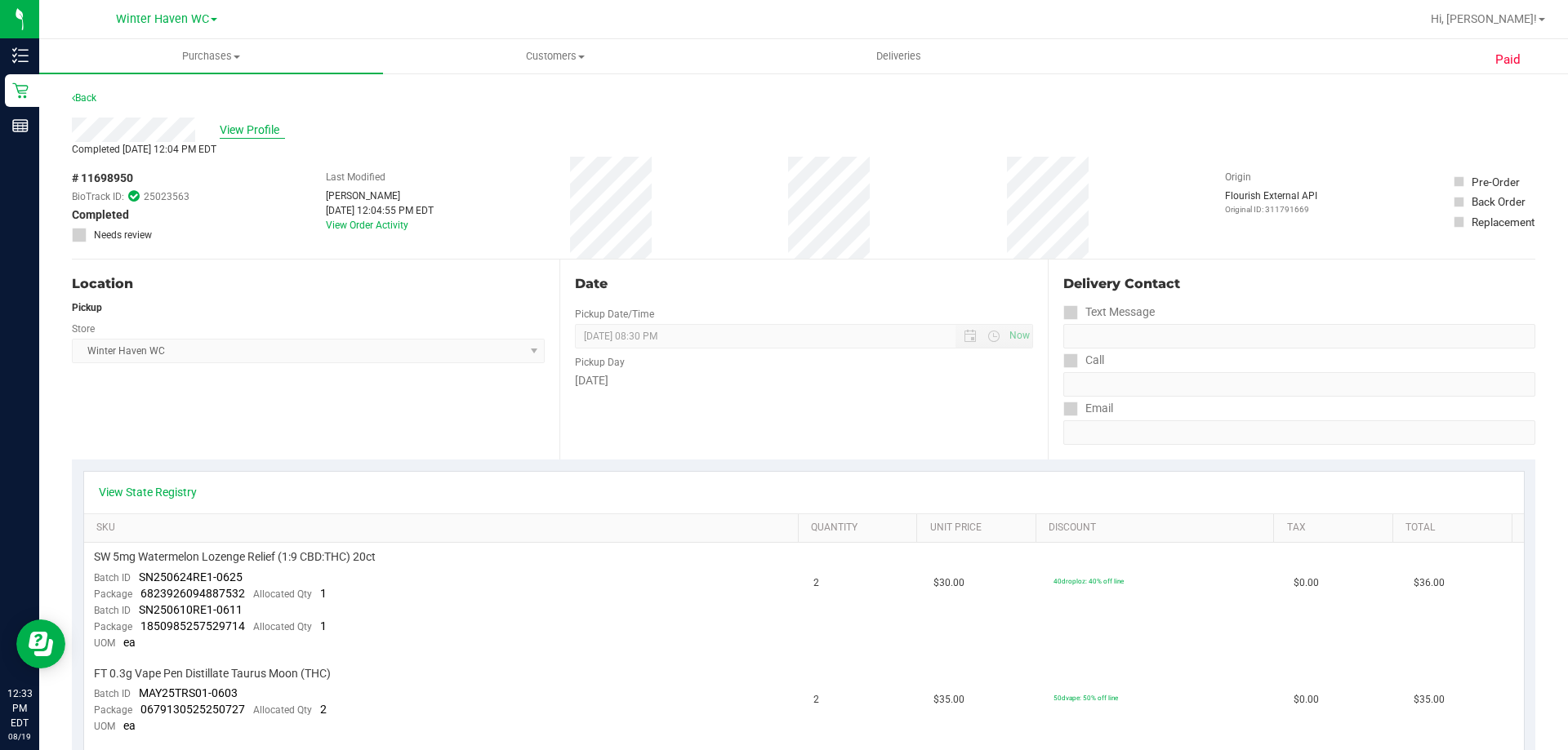
click at [273, 129] on span "View Profile" at bounding box center [253, 130] width 66 height 17
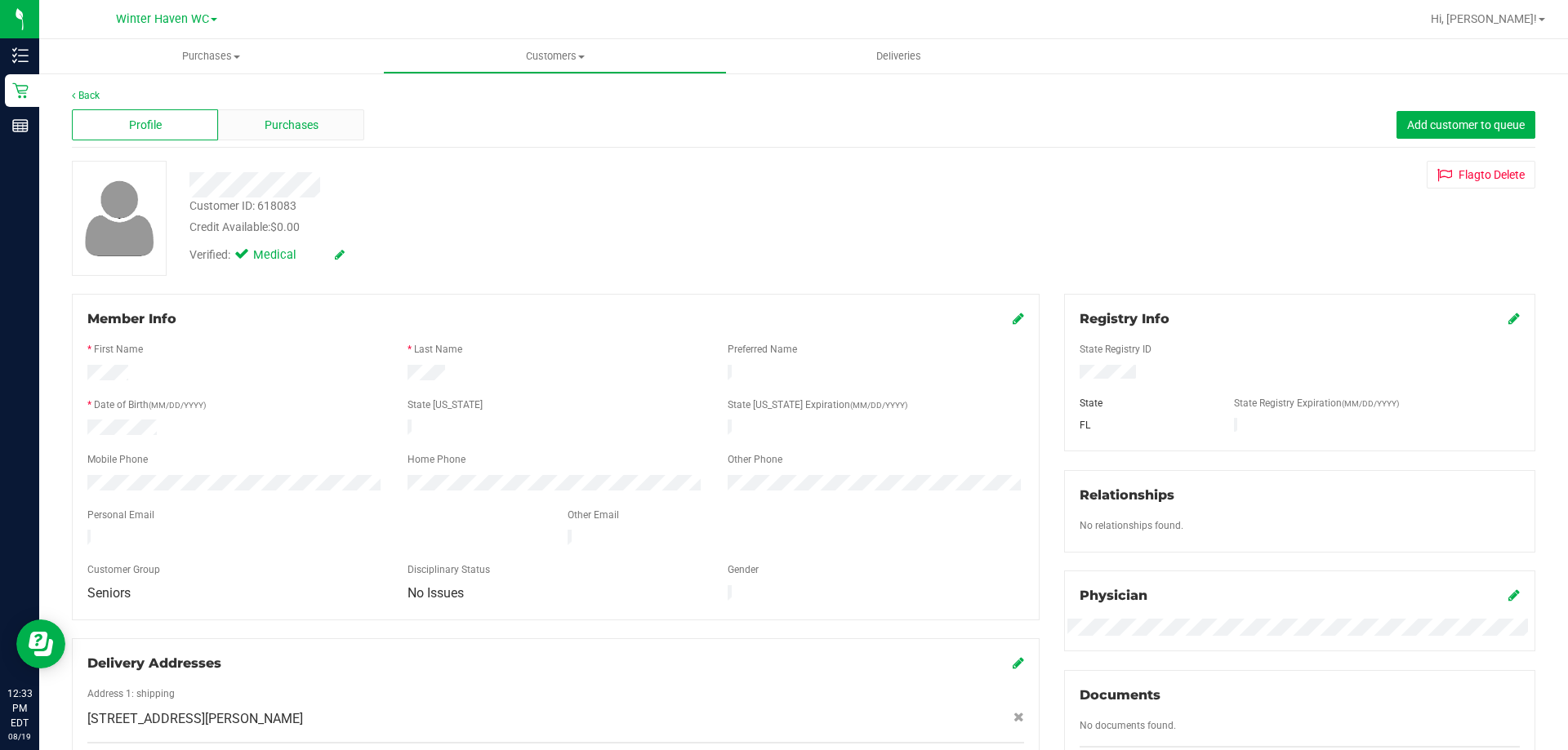
click at [294, 120] on span "Purchases" at bounding box center [291, 125] width 54 height 17
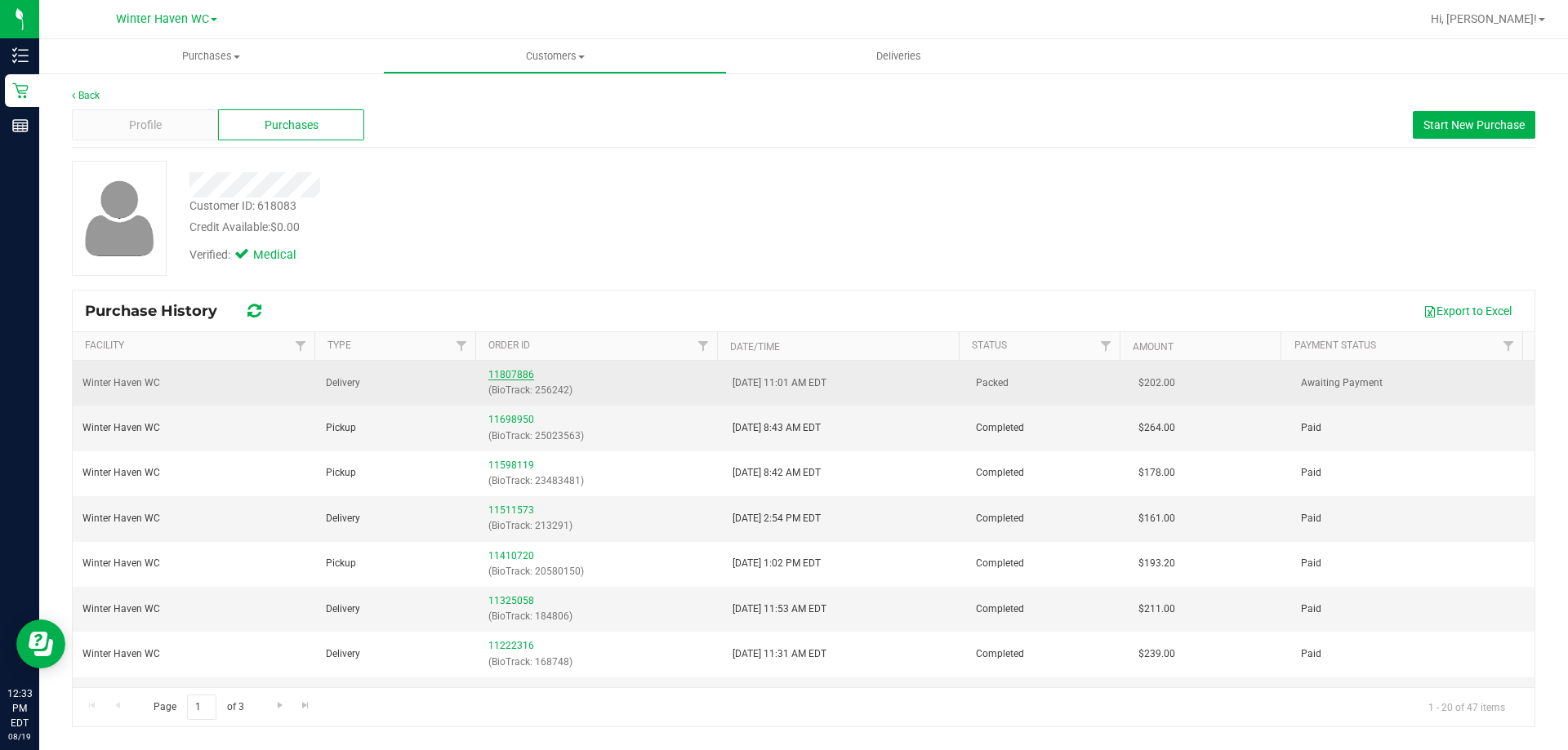
click at [494, 372] on link "11807886" at bounding box center [511, 375] width 46 height 11
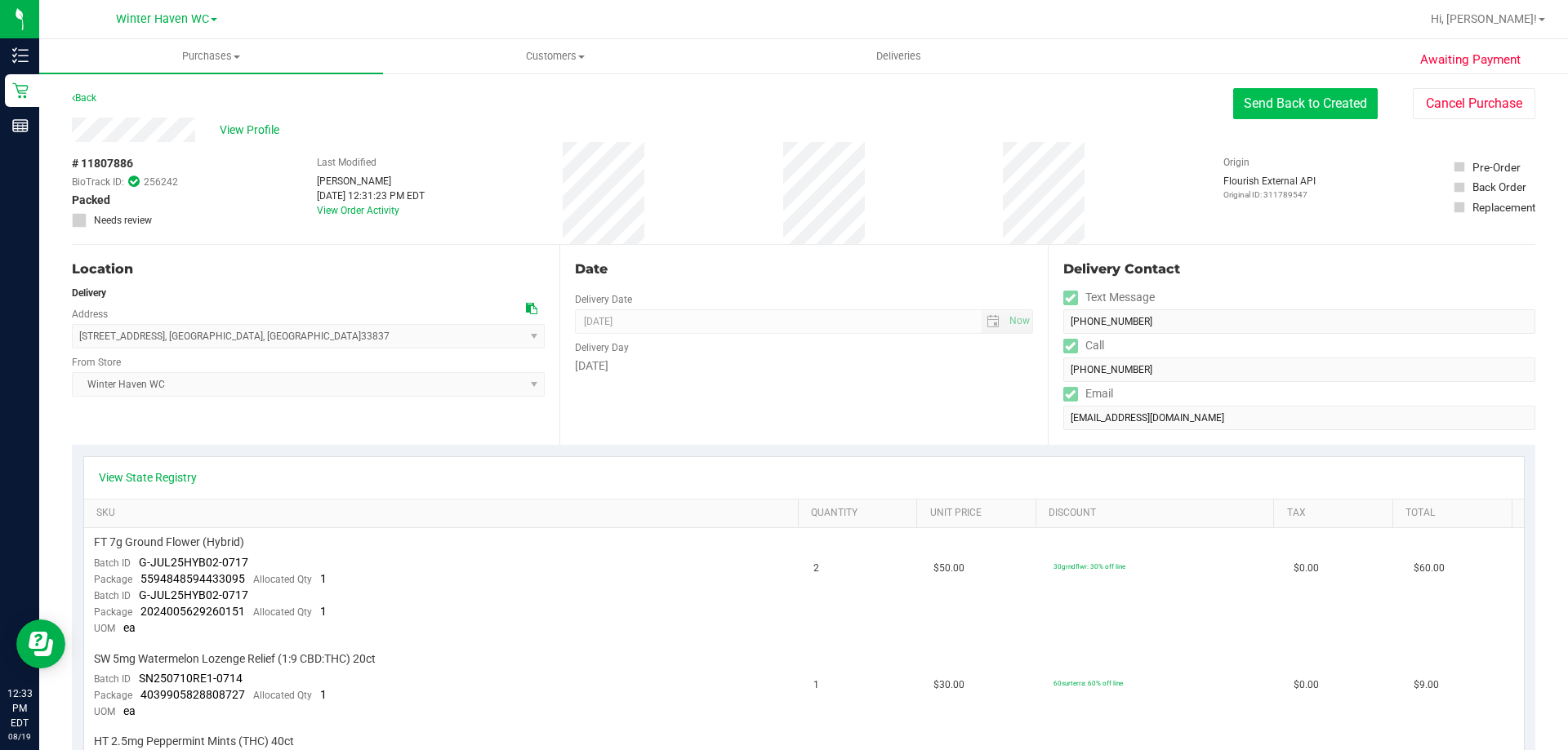
click at [1284, 99] on button "Send Back to Created" at bounding box center [1305, 103] width 145 height 31
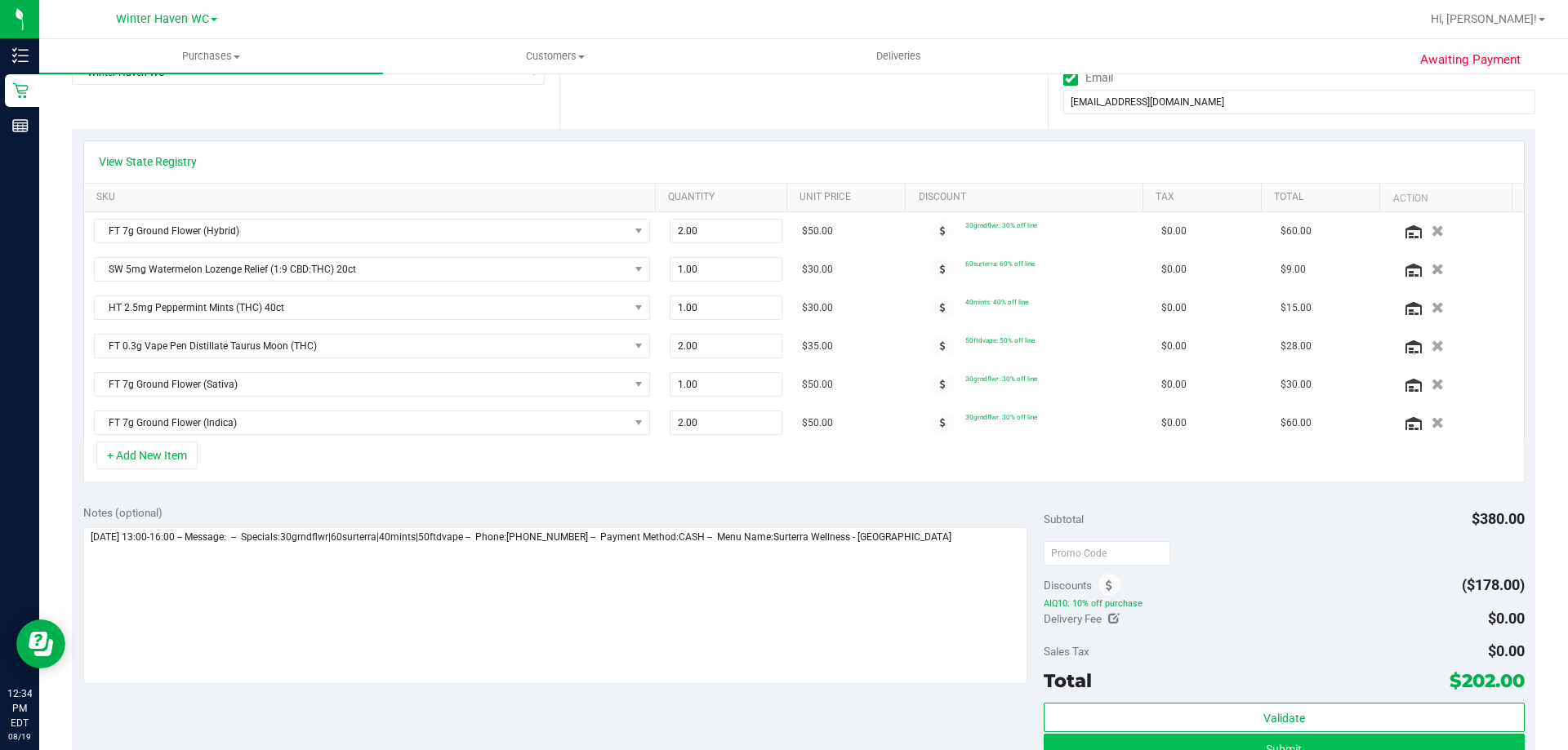
scroll to position [490, 0]
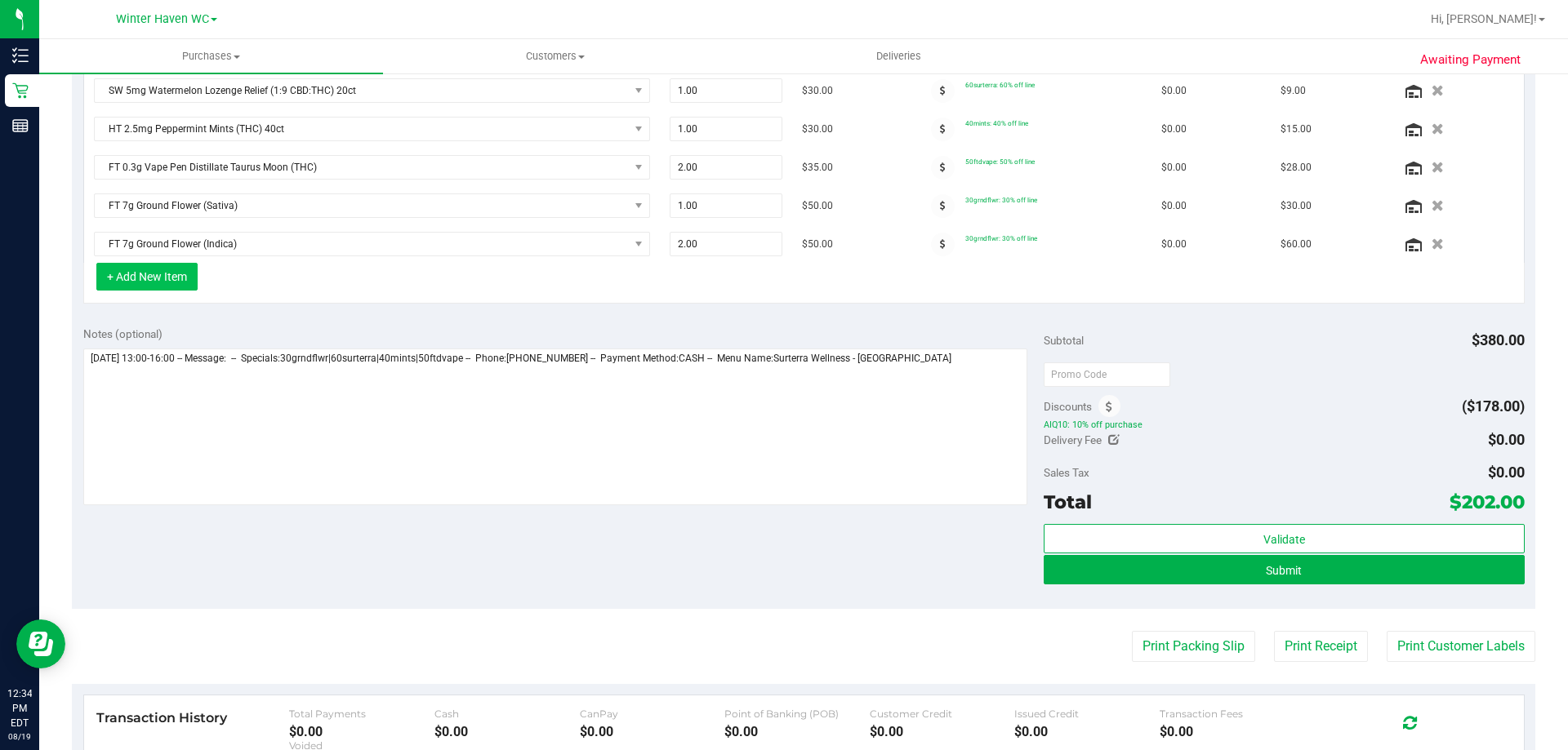
click at [177, 277] on button "+ Add New Item" at bounding box center [147, 277] width 101 height 28
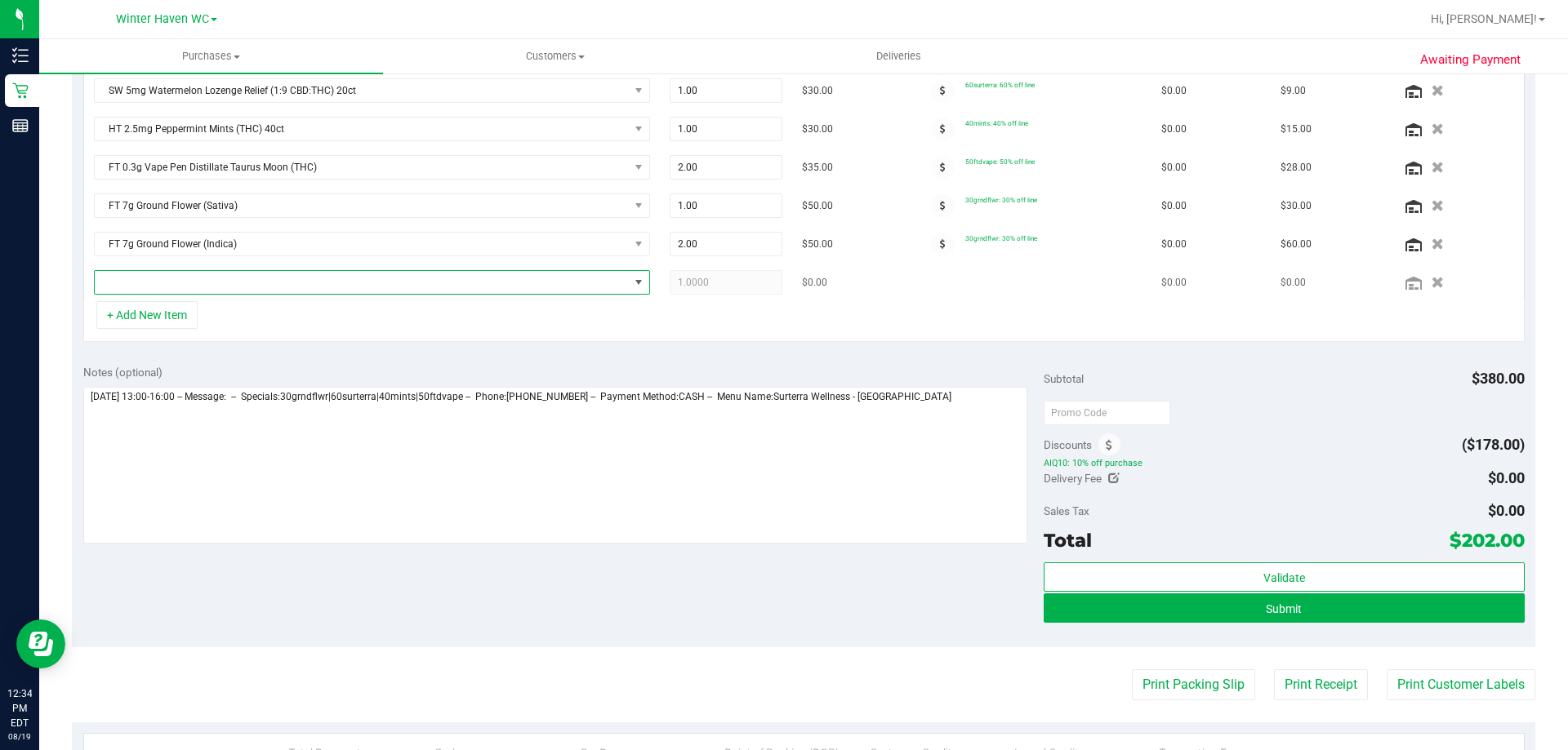
click at [177, 282] on span "NO DATA FOUND" at bounding box center [361, 283] width 534 height 23
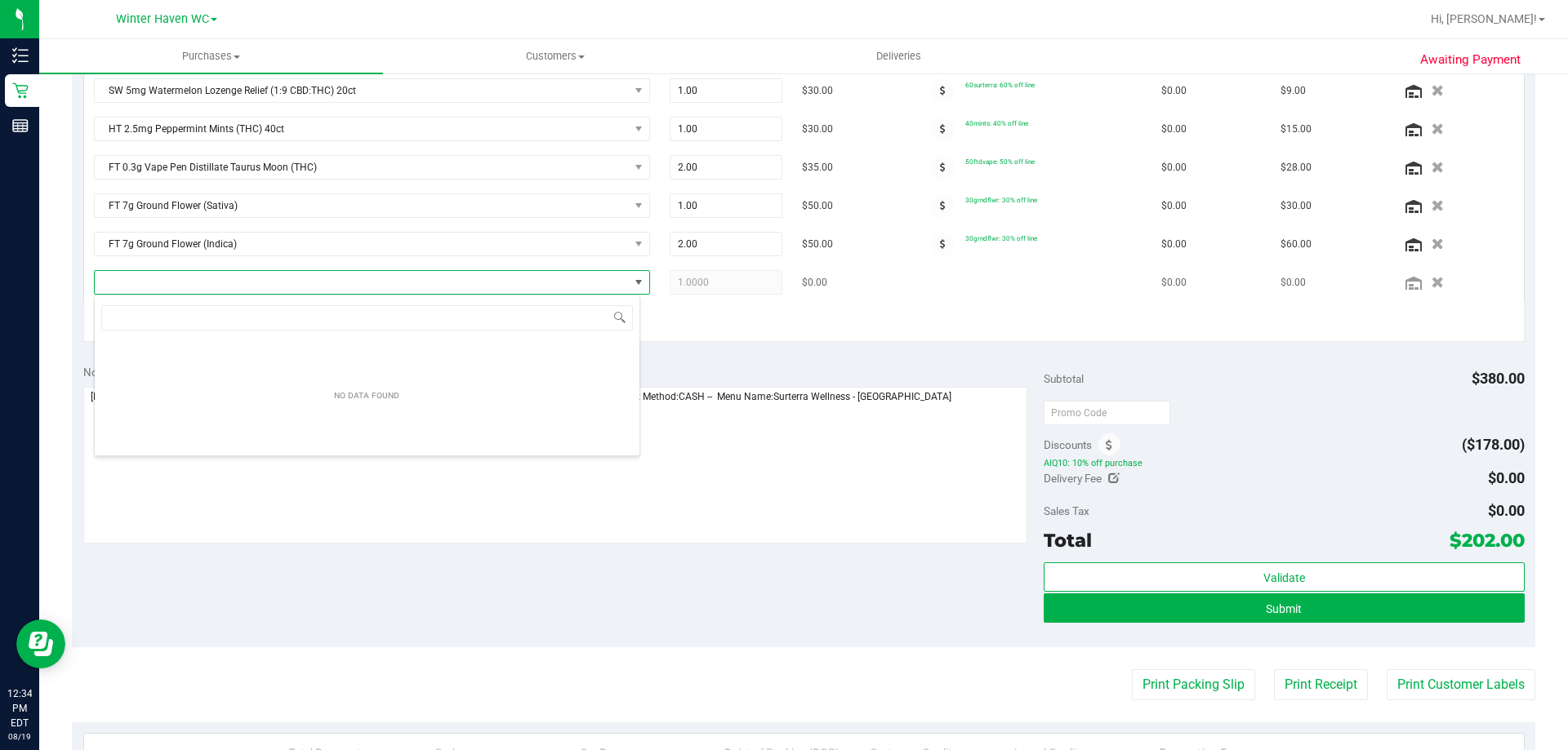
scroll to position [24, 546]
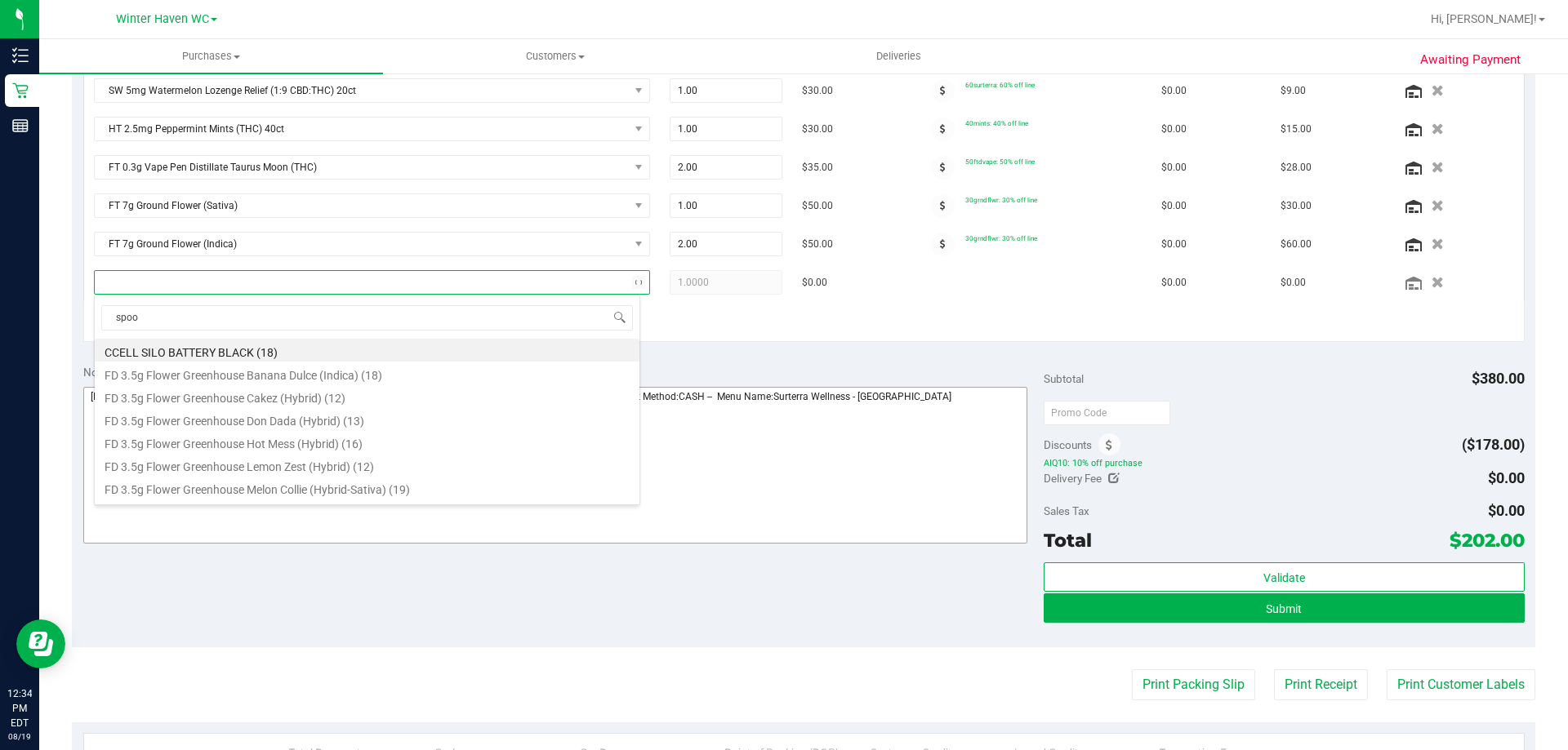
type input "spoon"
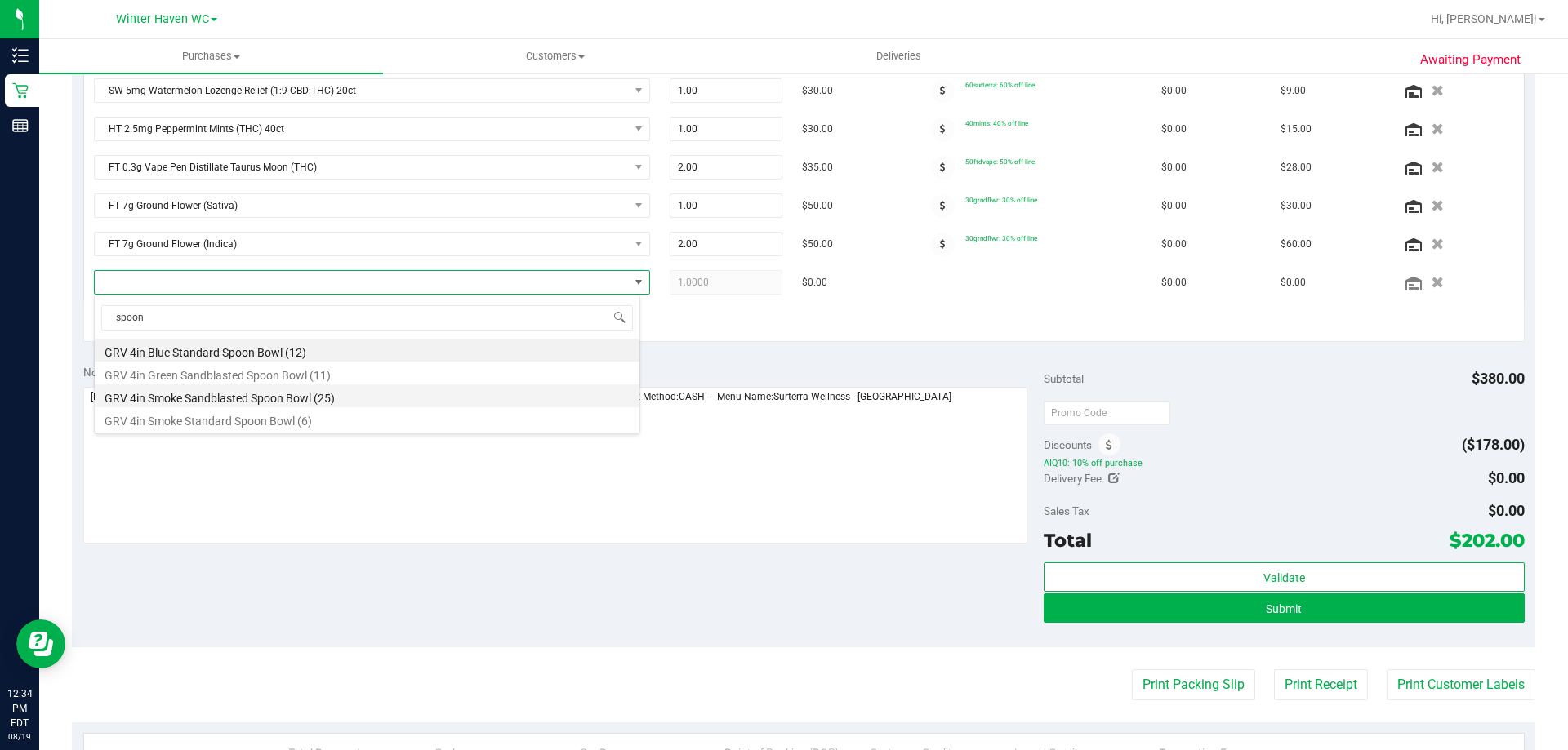
click at [299, 390] on li "GRV 4in Smoke Sandblasted Spoon Bowl (25)" at bounding box center [367, 396] width 545 height 23
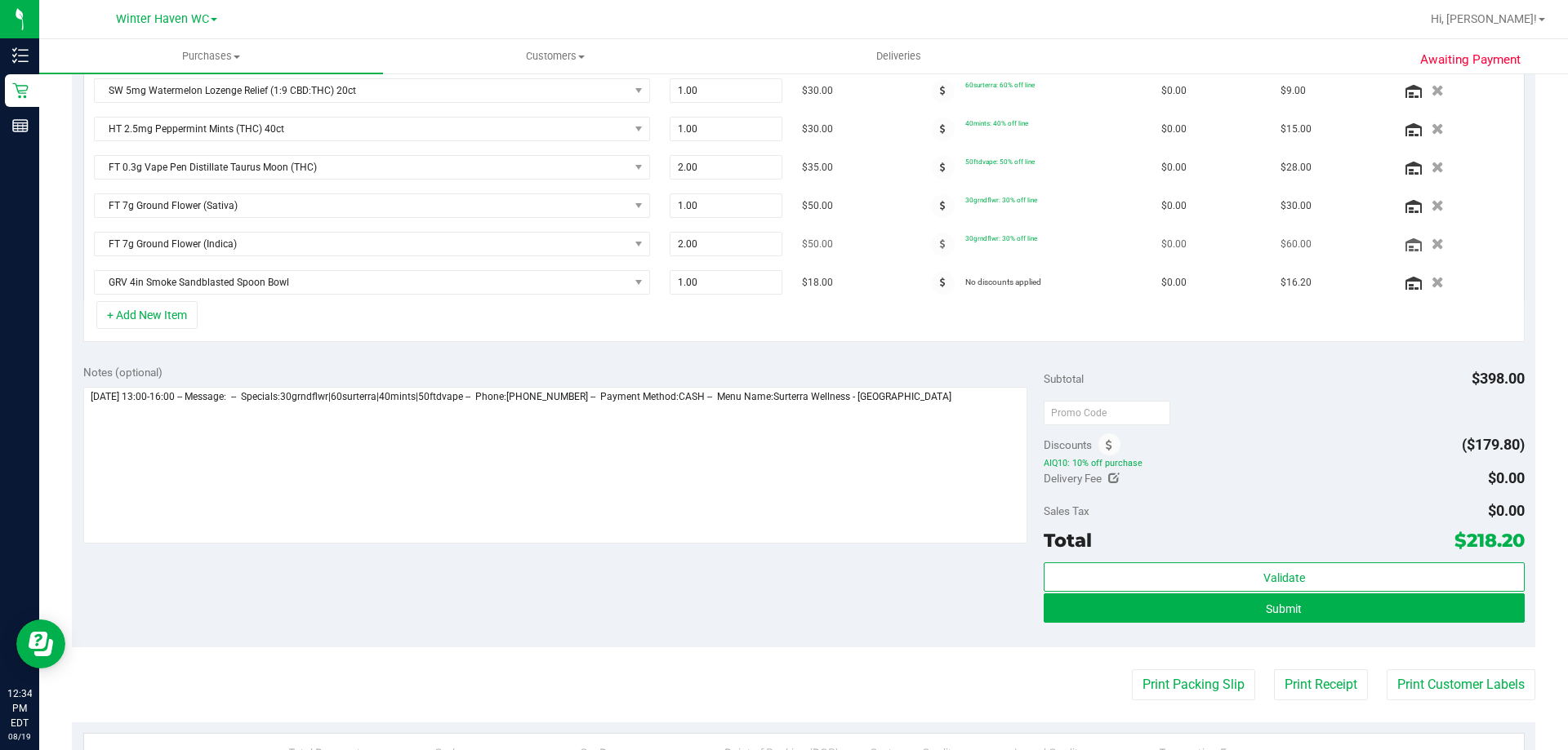
scroll to position [465, 0]
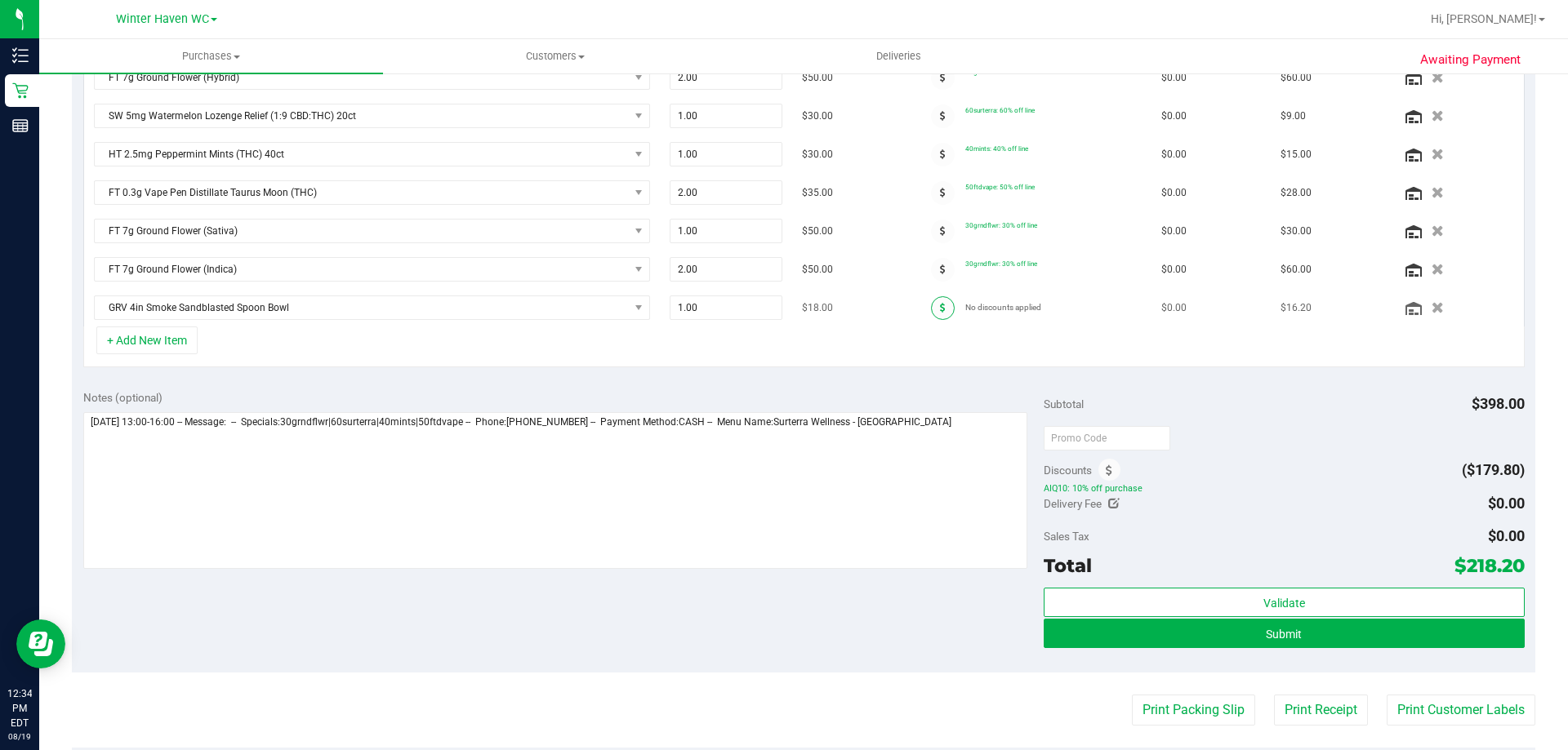
click at [940, 309] on icon at bounding box center [943, 308] width 6 height 9
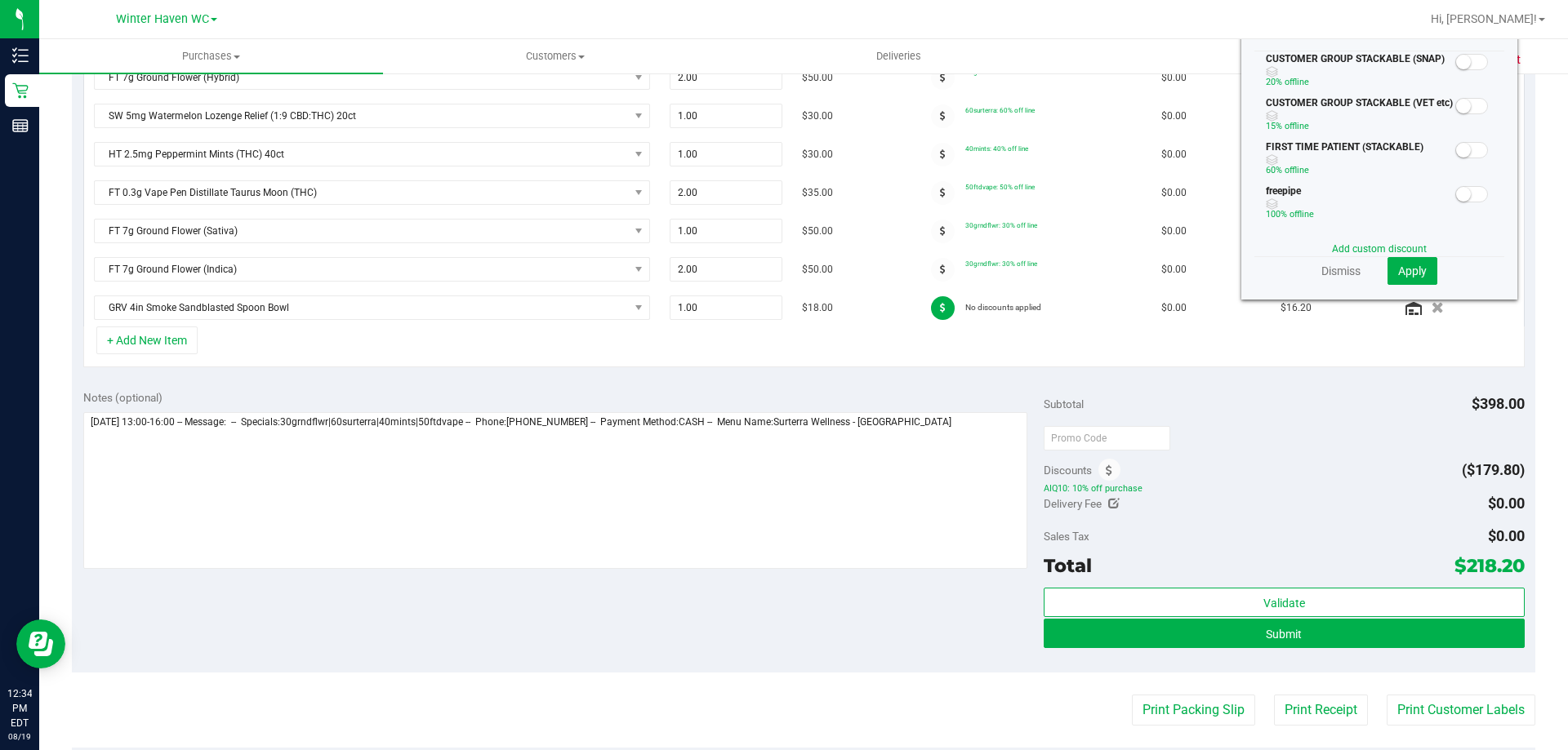
click at [1456, 194] on small at bounding box center [1464, 194] width 15 height 15
click at [1398, 272] on span "Apply" at bounding box center [1412, 271] width 28 height 13
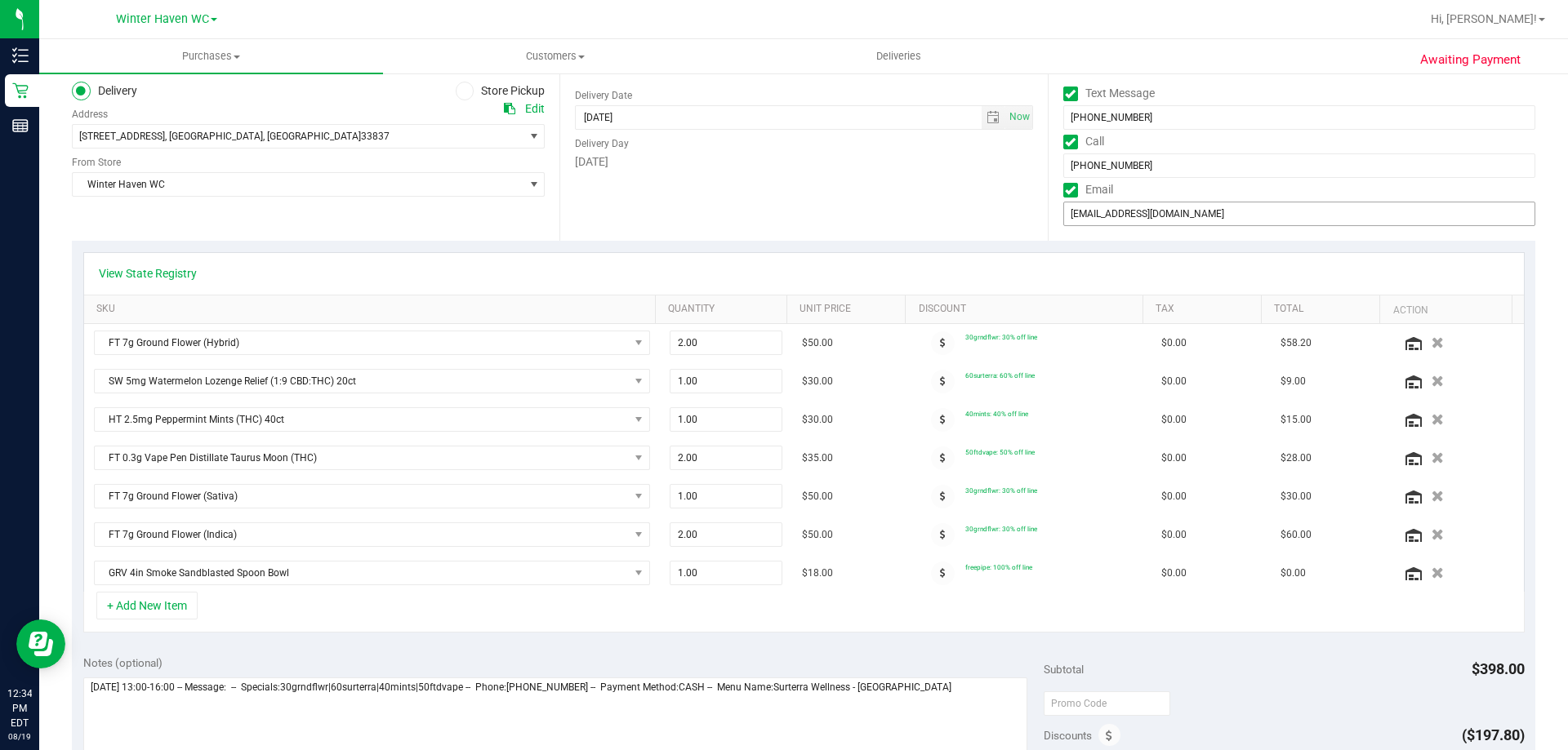
scroll to position [0, 0]
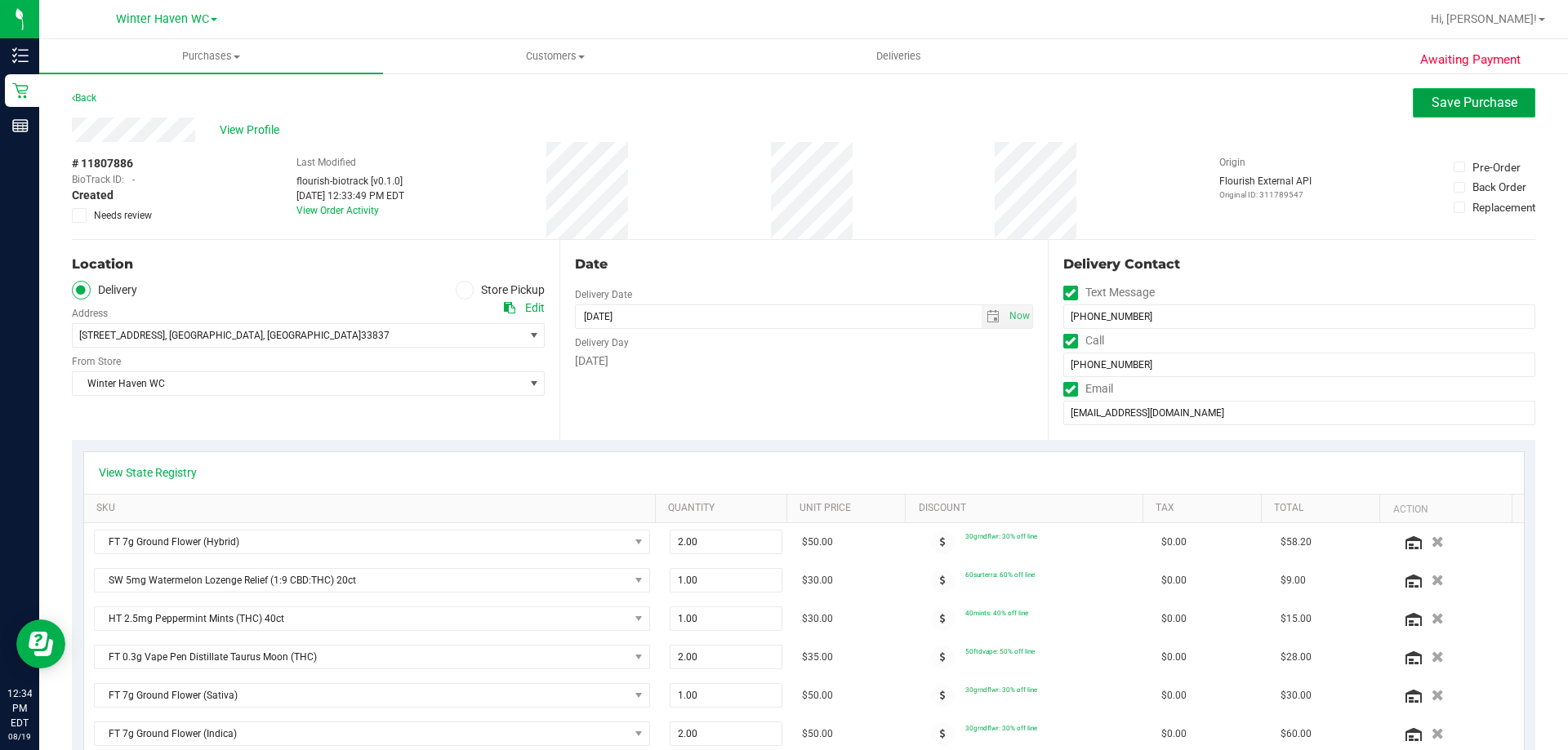
click at [1487, 97] on span "Save Purchase" at bounding box center [1474, 102] width 85 height 16
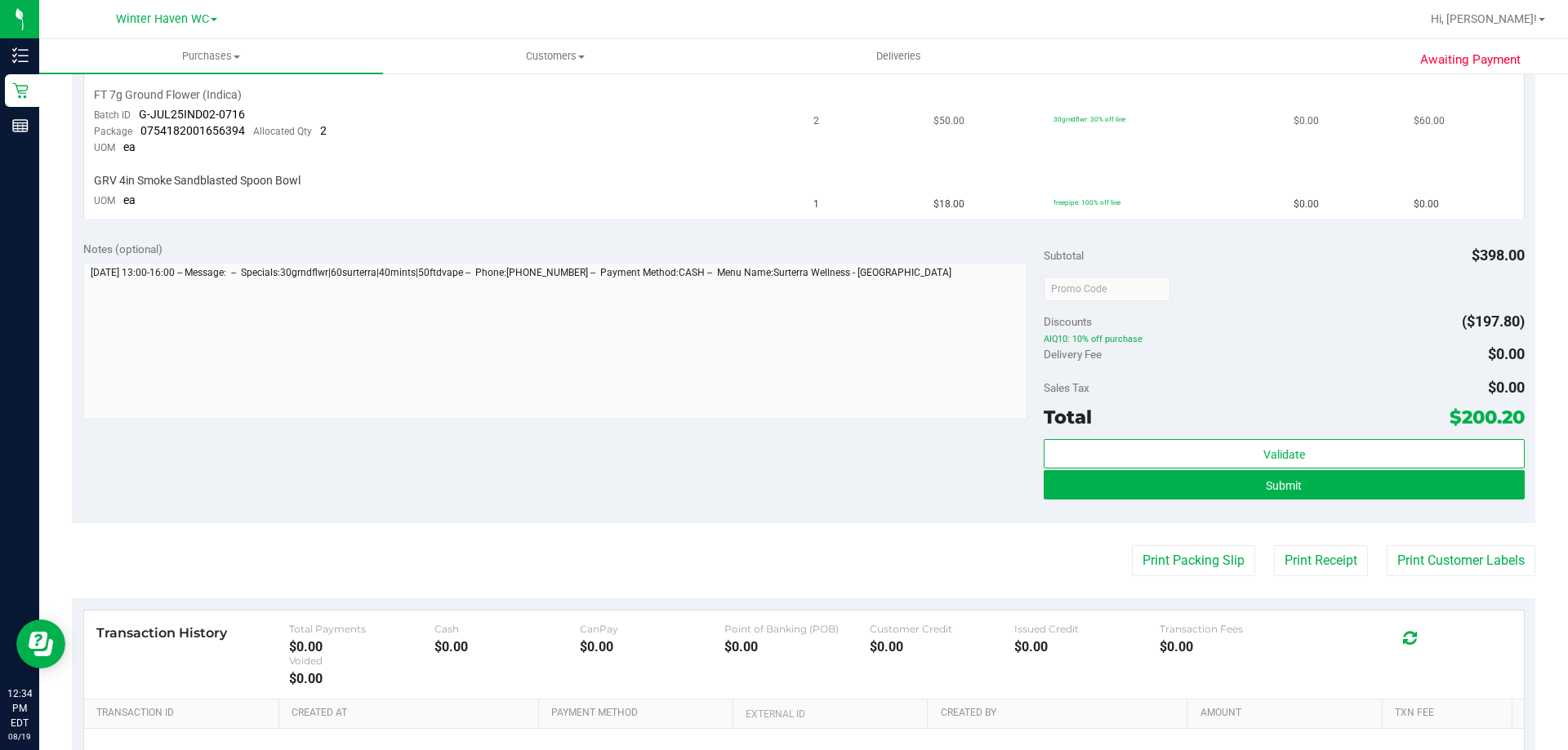
scroll to position [898, 0]
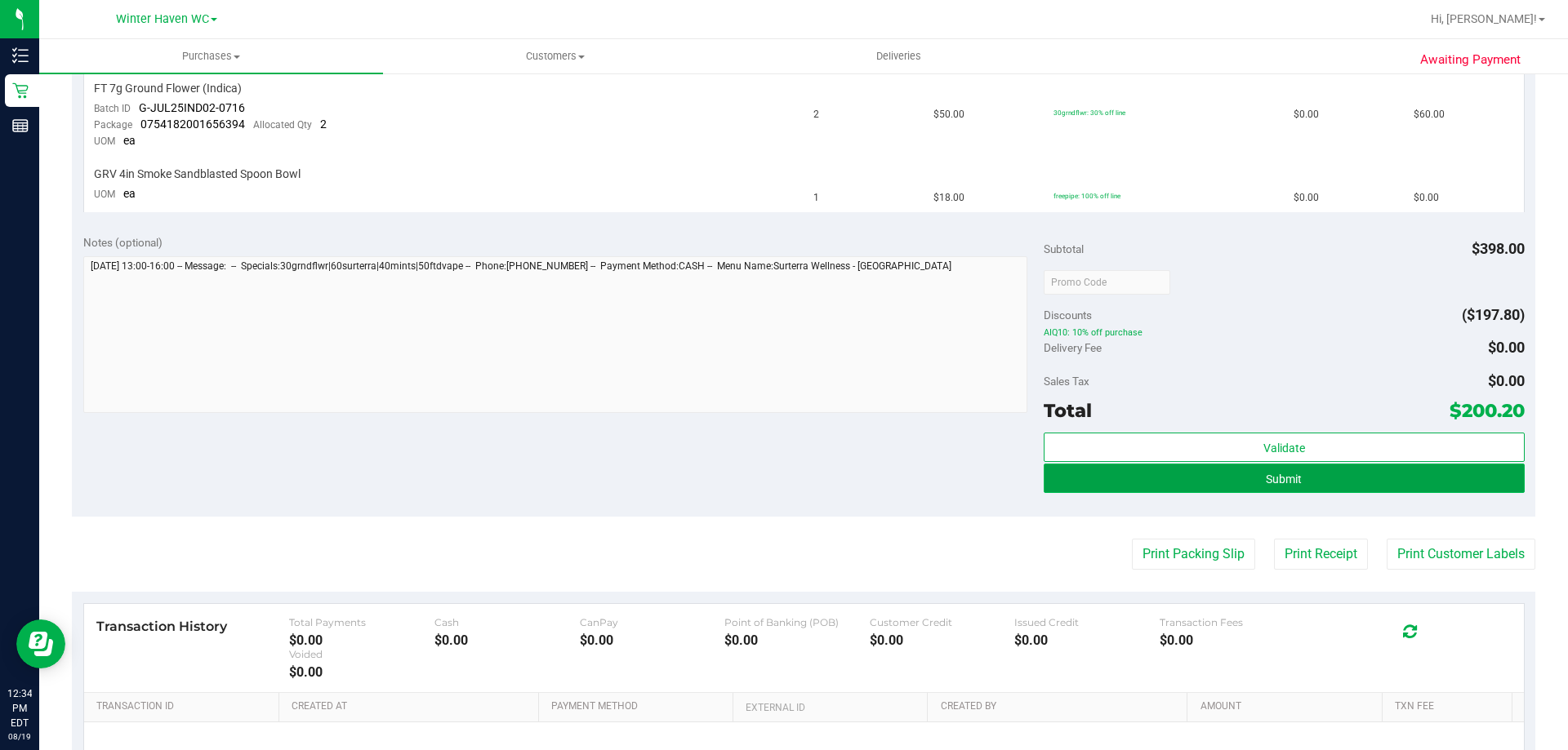
click at [1295, 473] on button "Submit" at bounding box center [1283, 478] width 480 height 29
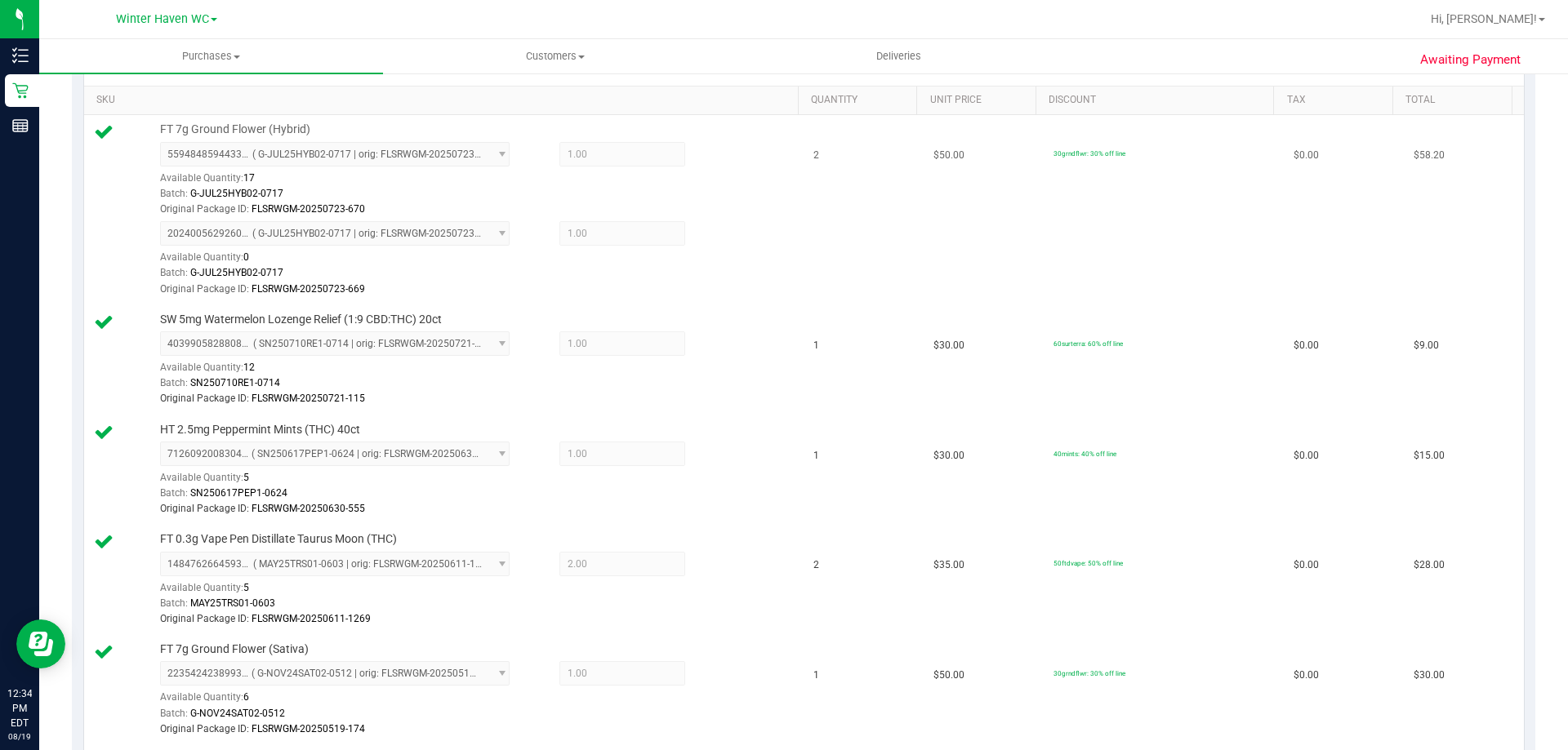
scroll to position [0, 0]
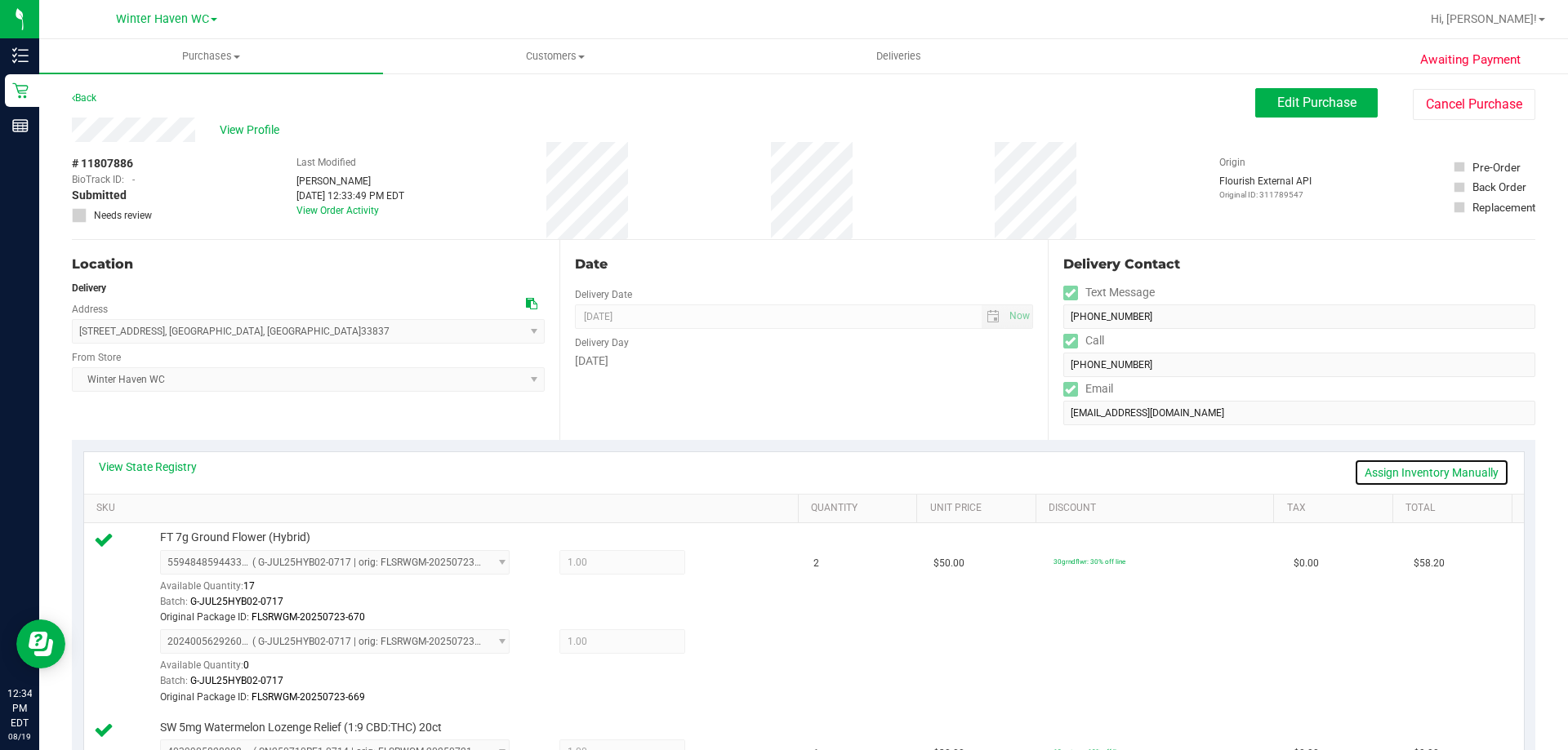
click at [1430, 470] on link "Assign Inventory Manually" at bounding box center [1431, 473] width 155 height 28
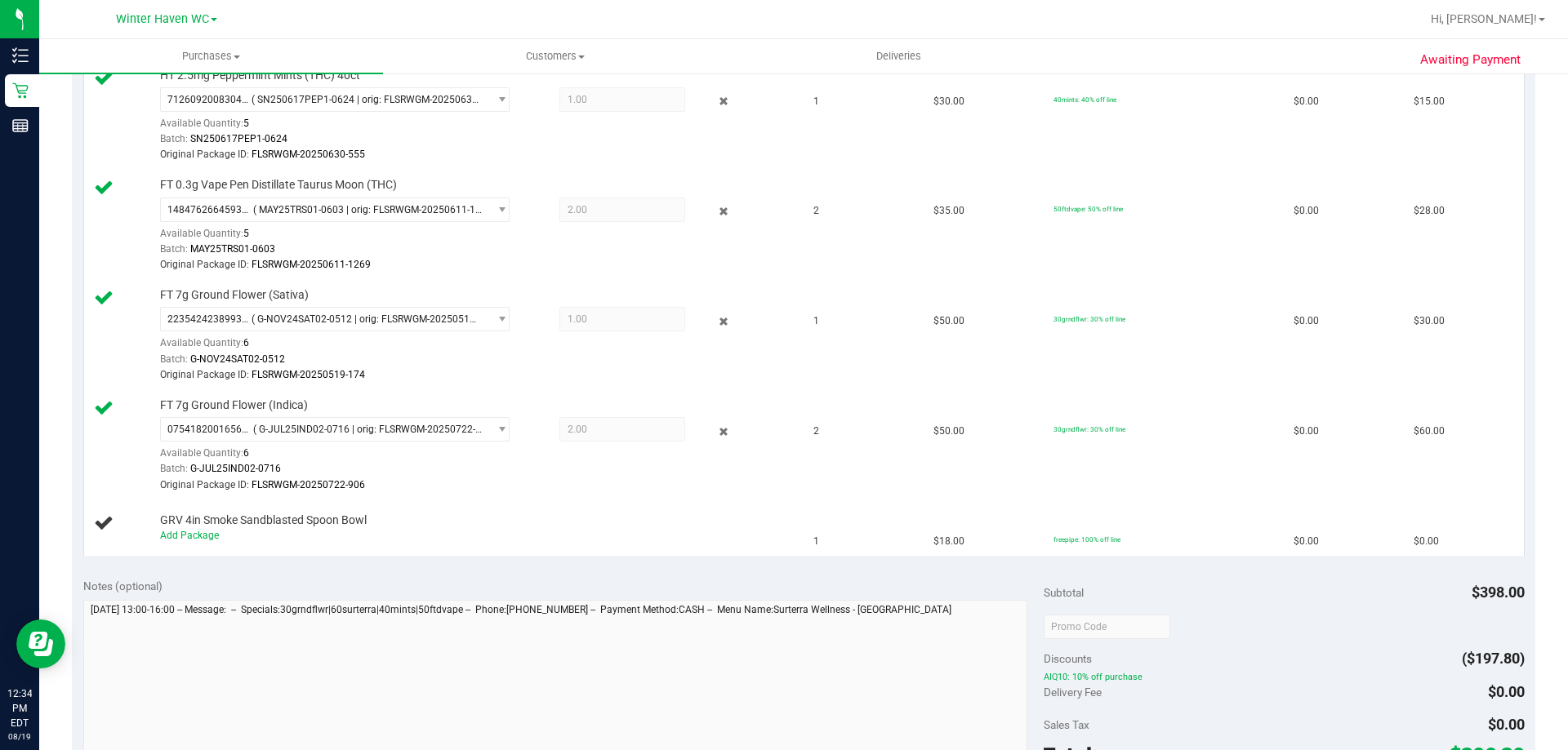
scroll to position [980, 0]
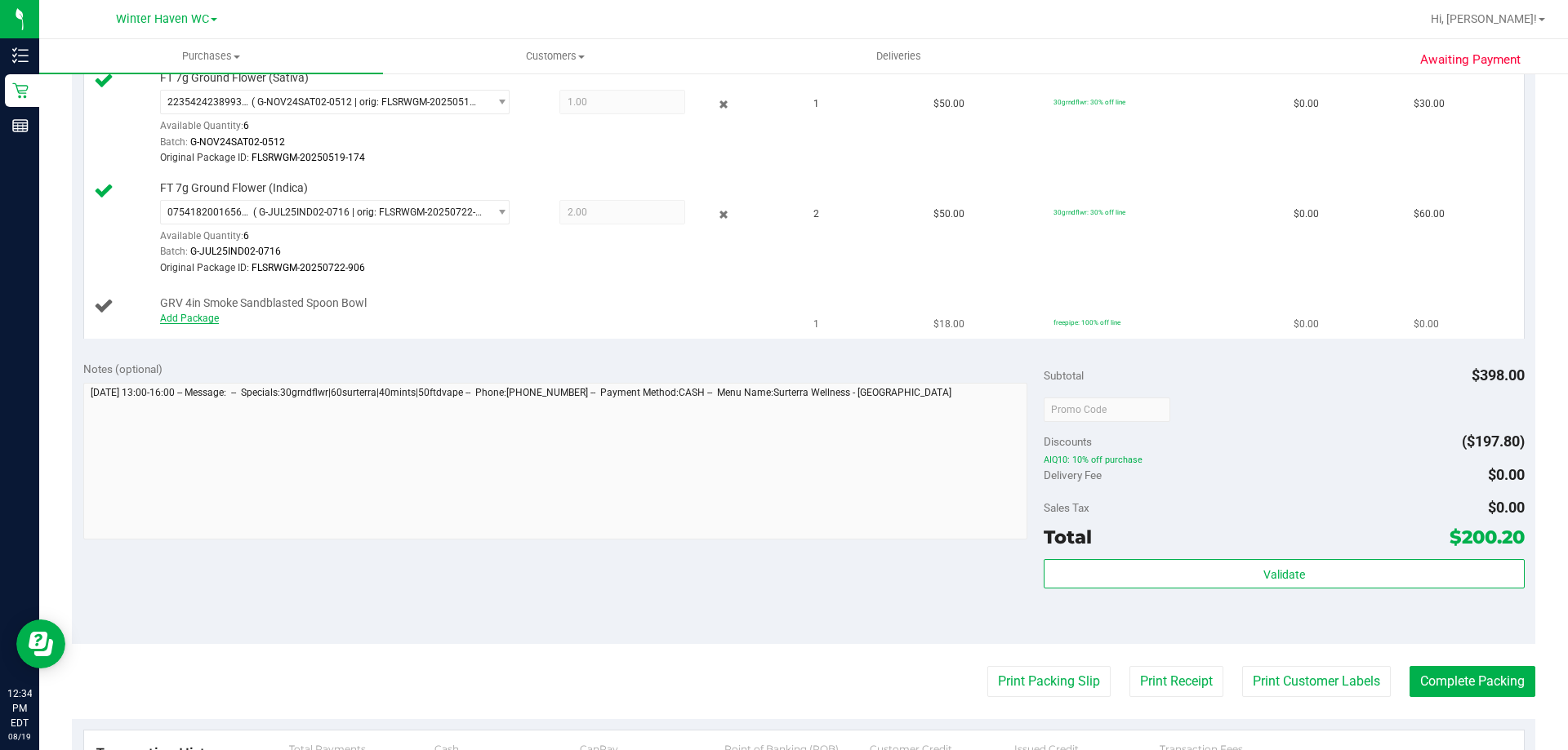
click at [197, 315] on link "Add Package" at bounding box center [189, 318] width 59 height 11
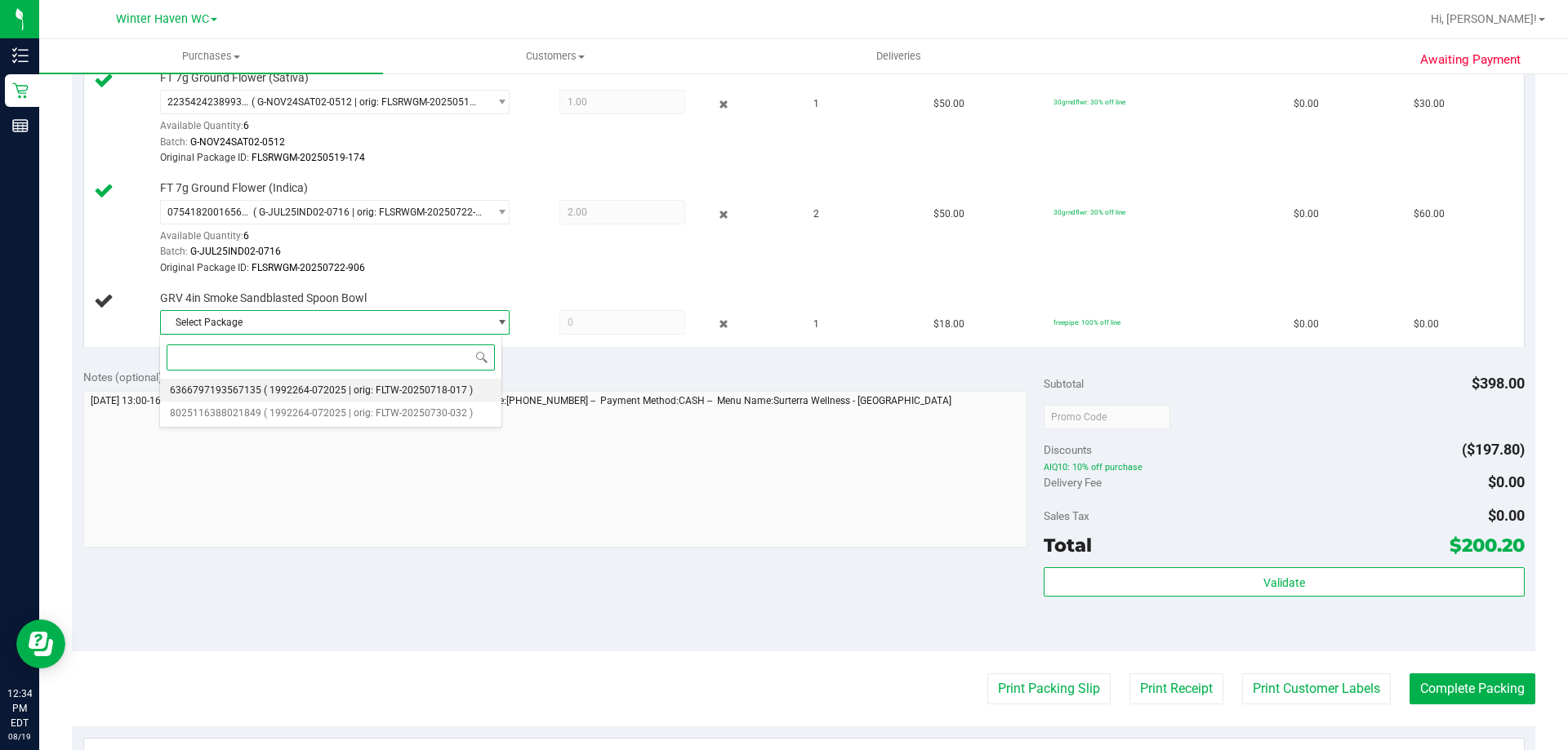
click at [328, 386] on span "( 1992264-072025 | orig: FLTW-20250718-017 )" at bounding box center [368, 390] width 209 height 11
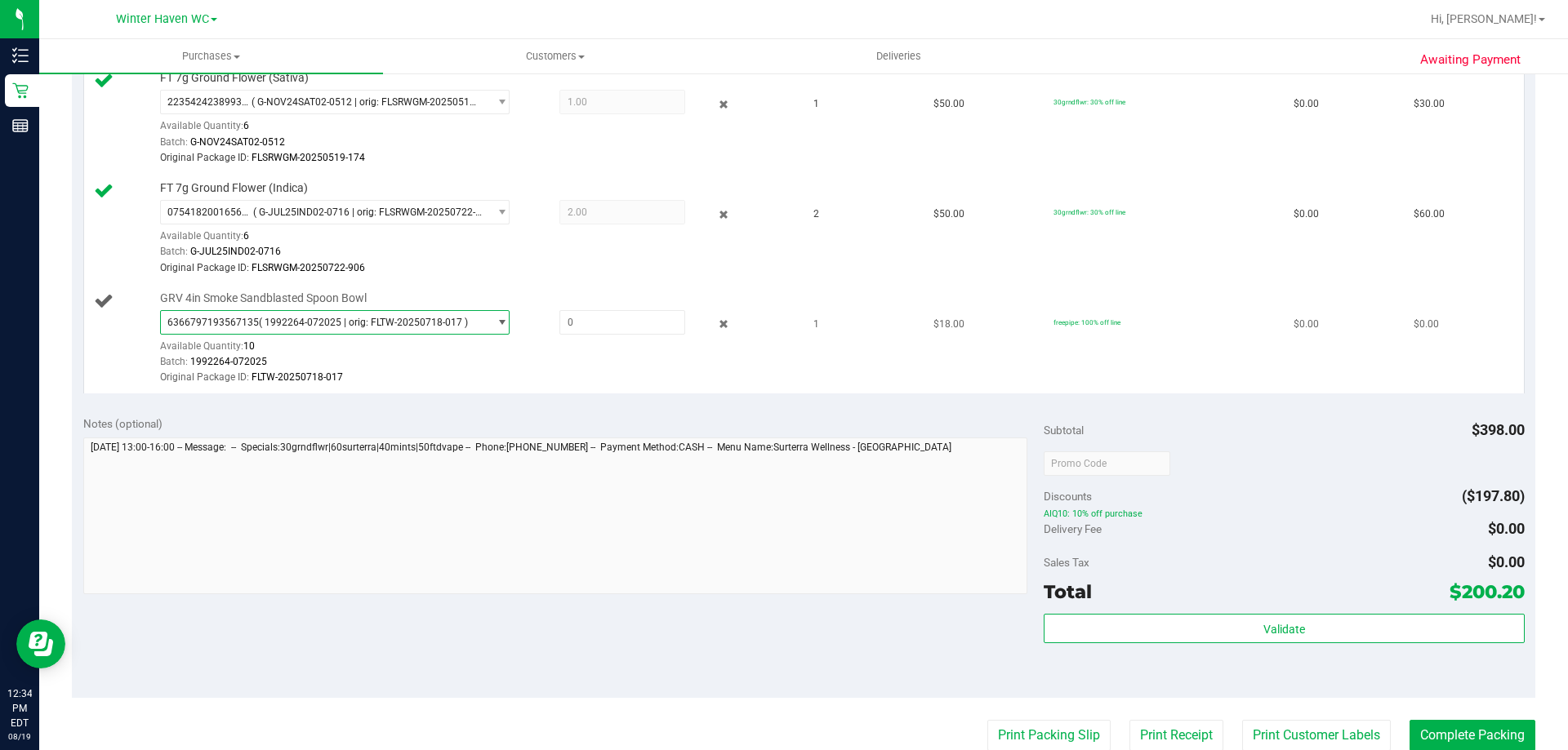
click at [420, 322] on span "( 1992264-072025 | orig: FLTW-20250718-017 )" at bounding box center [363, 322] width 209 height 11
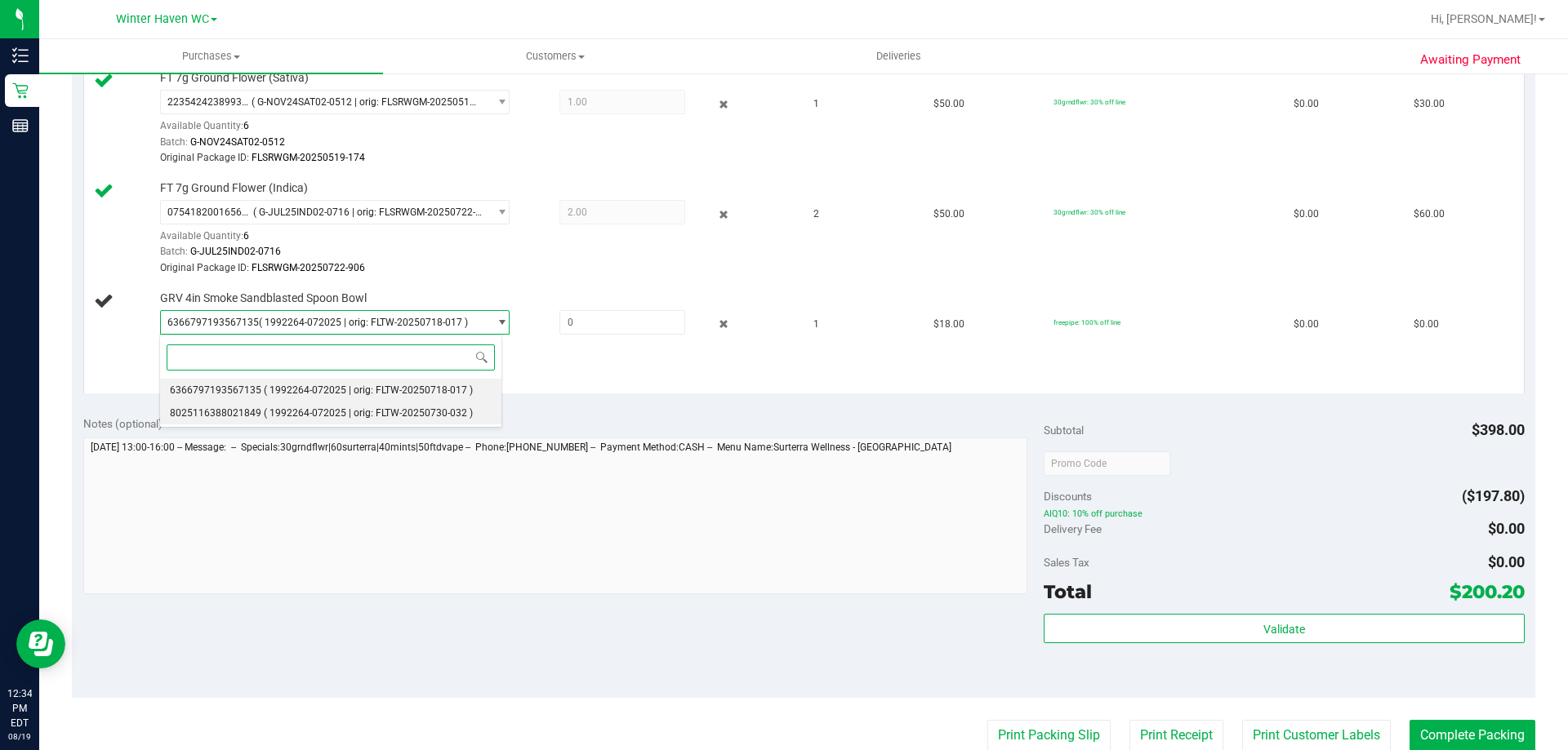
click at [275, 411] on span "( 1992264-072025 | orig: FLTW-20250730-032 )" at bounding box center [368, 413] width 209 height 11
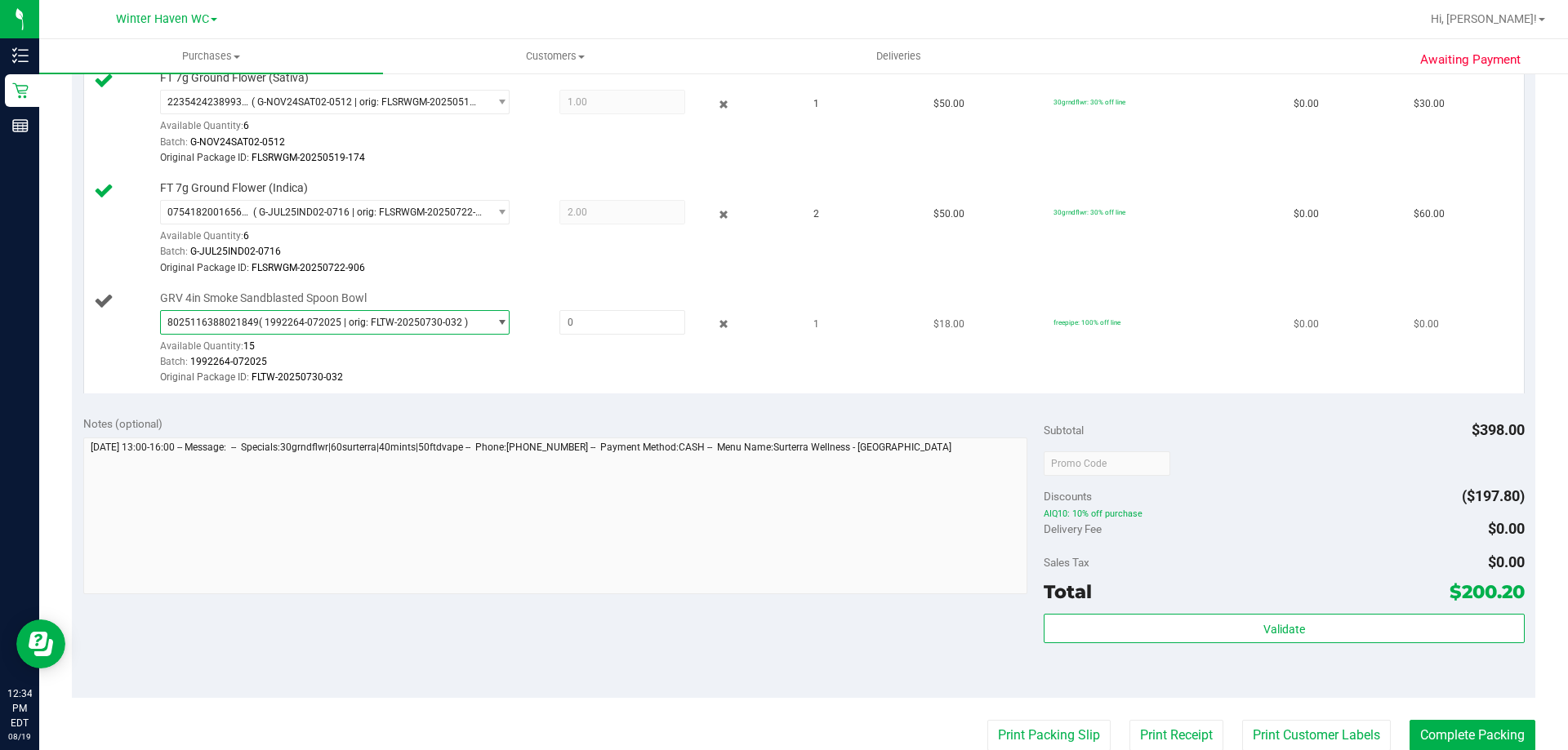
click at [314, 319] on span "( 1992264-072025 | orig: FLTW-20250730-032 )" at bounding box center [363, 322] width 209 height 11
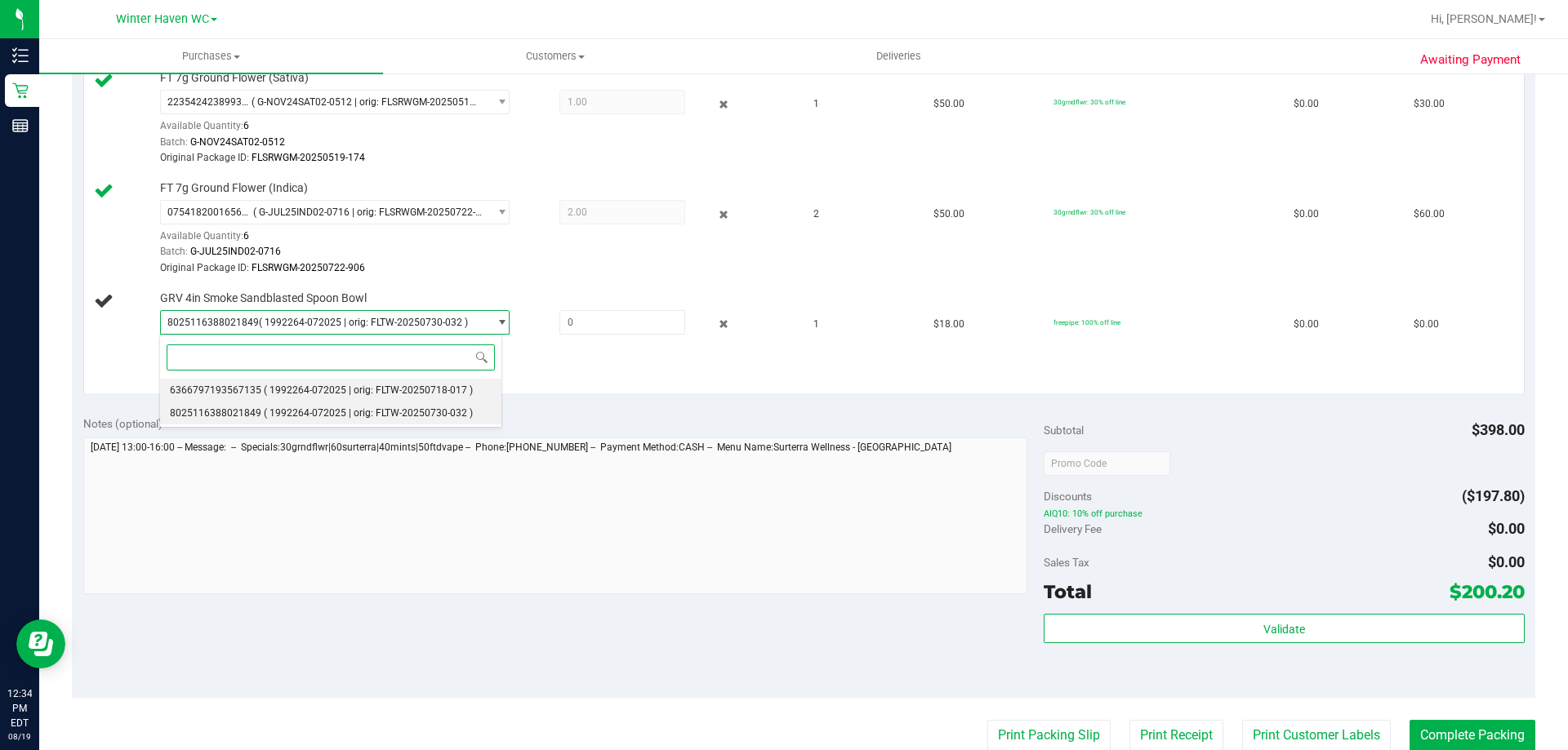
click at [266, 390] on span "( 1992264-072025 | orig: FLTW-20250718-017 )" at bounding box center [368, 390] width 209 height 11
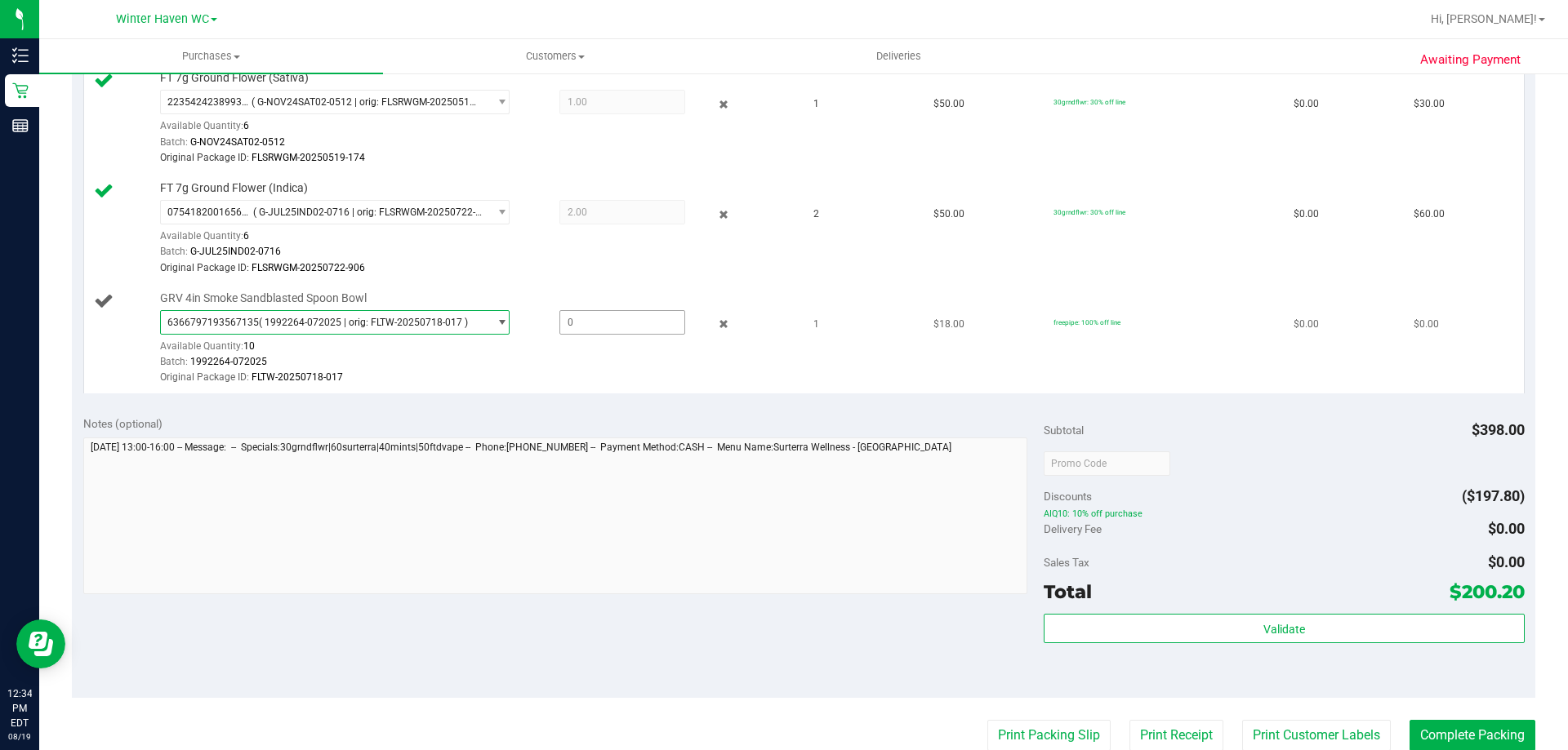
click at [599, 329] on span at bounding box center [623, 322] width 126 height 24
type input "1"
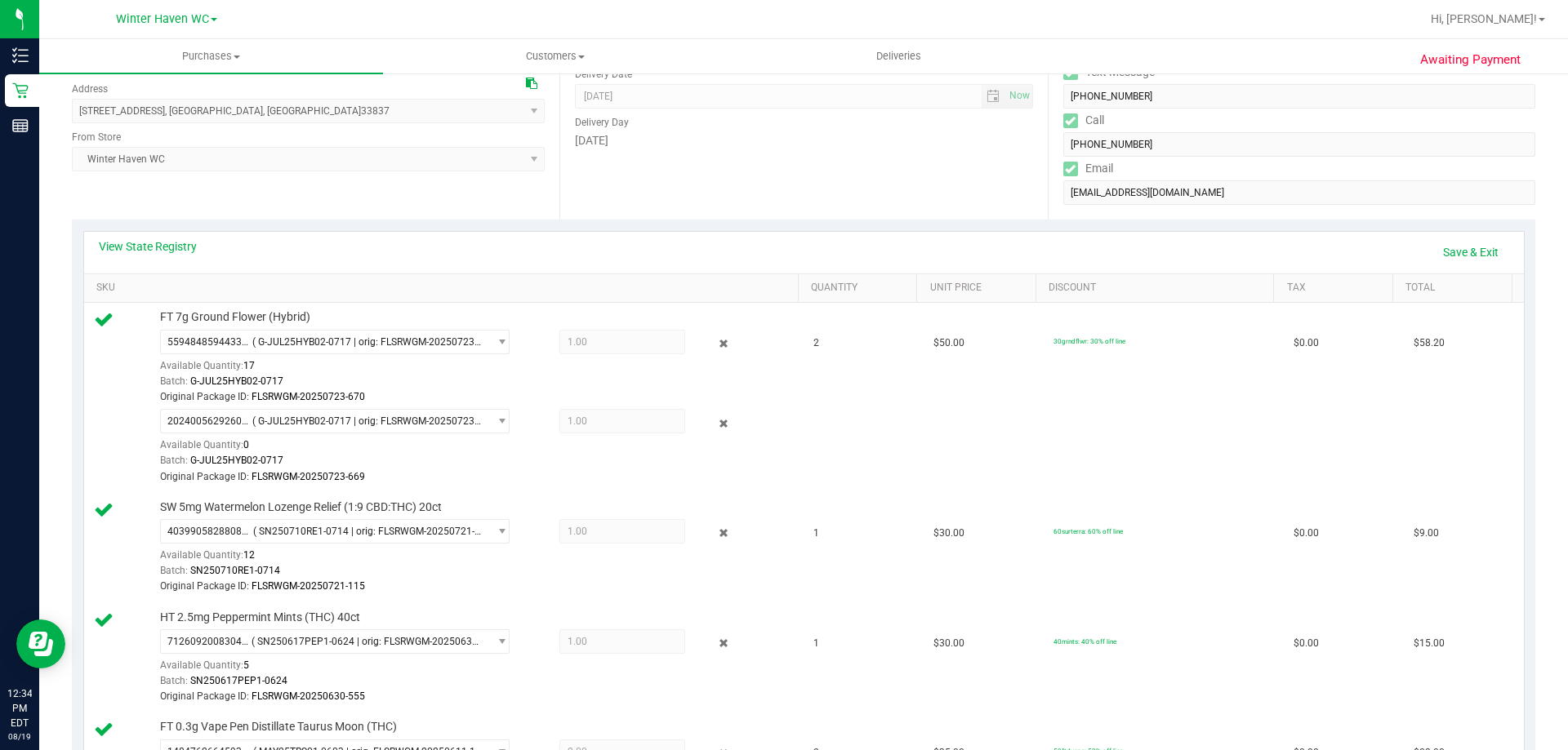
scroll to position [163, 0]
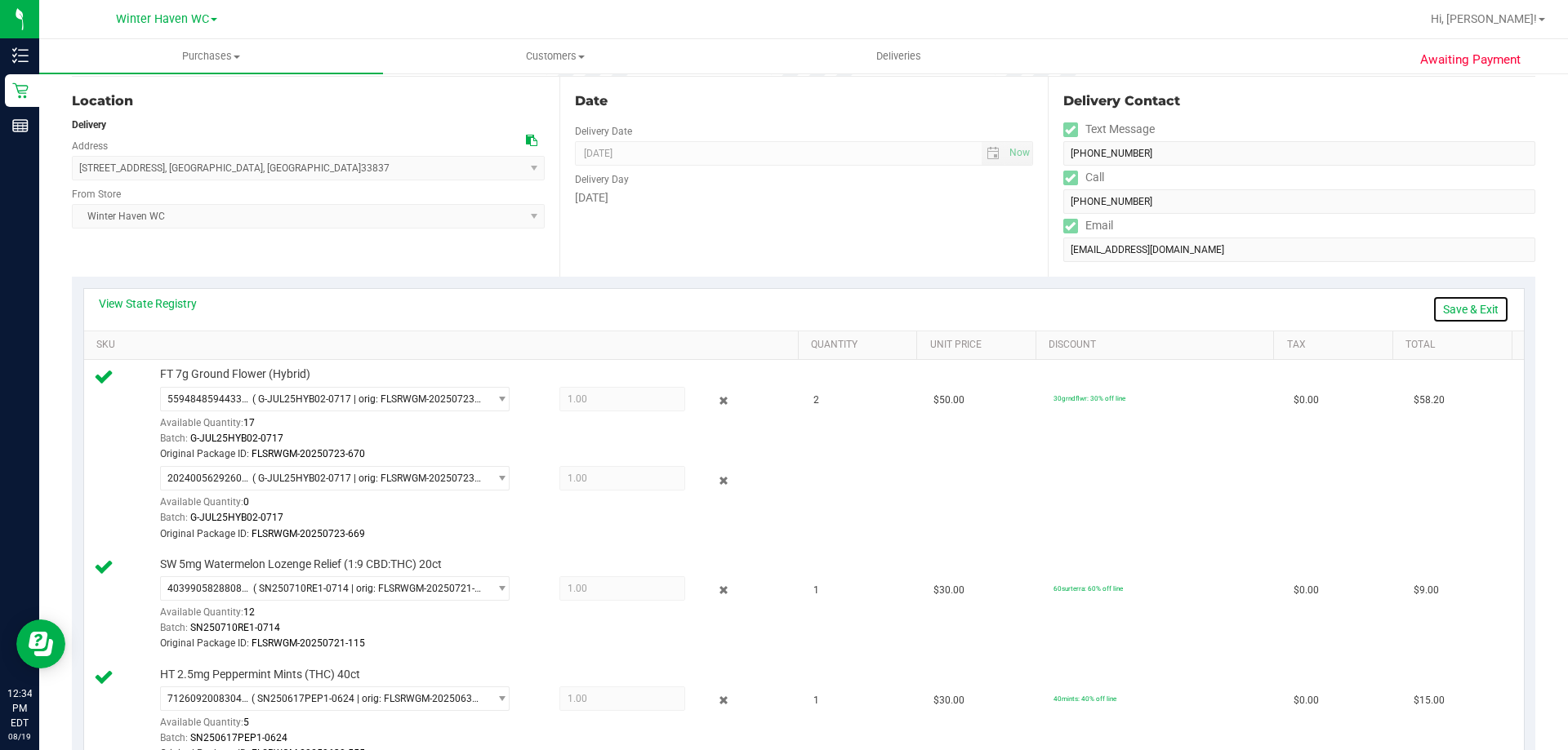
type input "1.0000"
click at [1469, 302] on link "Save & Exit" at bounding box center [1470, 310] width 77 height 28
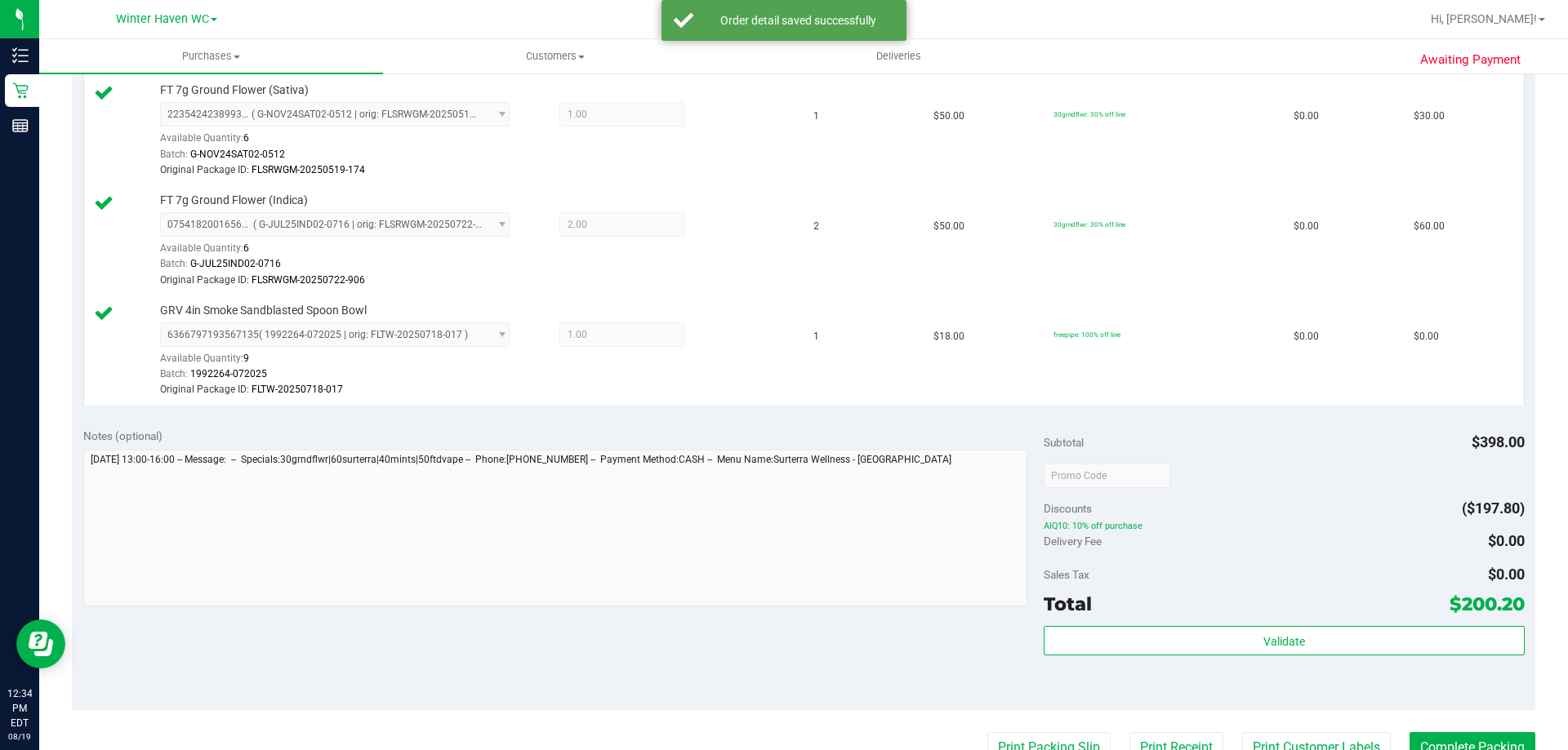
scroll to position [1225, 0]
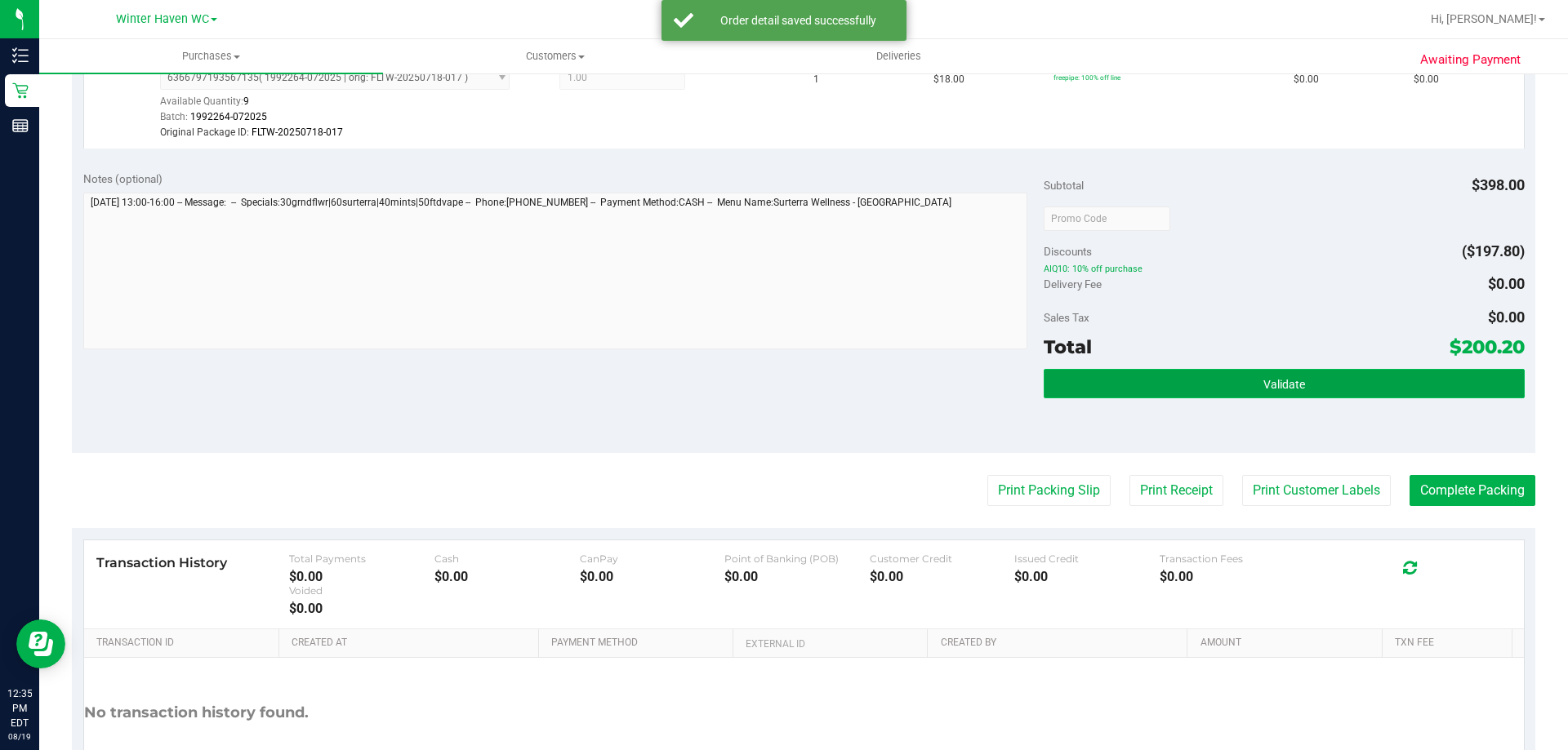
click at [1294, 379] on span "Validate" at bounding box center [1284, 385] width 41 height 13
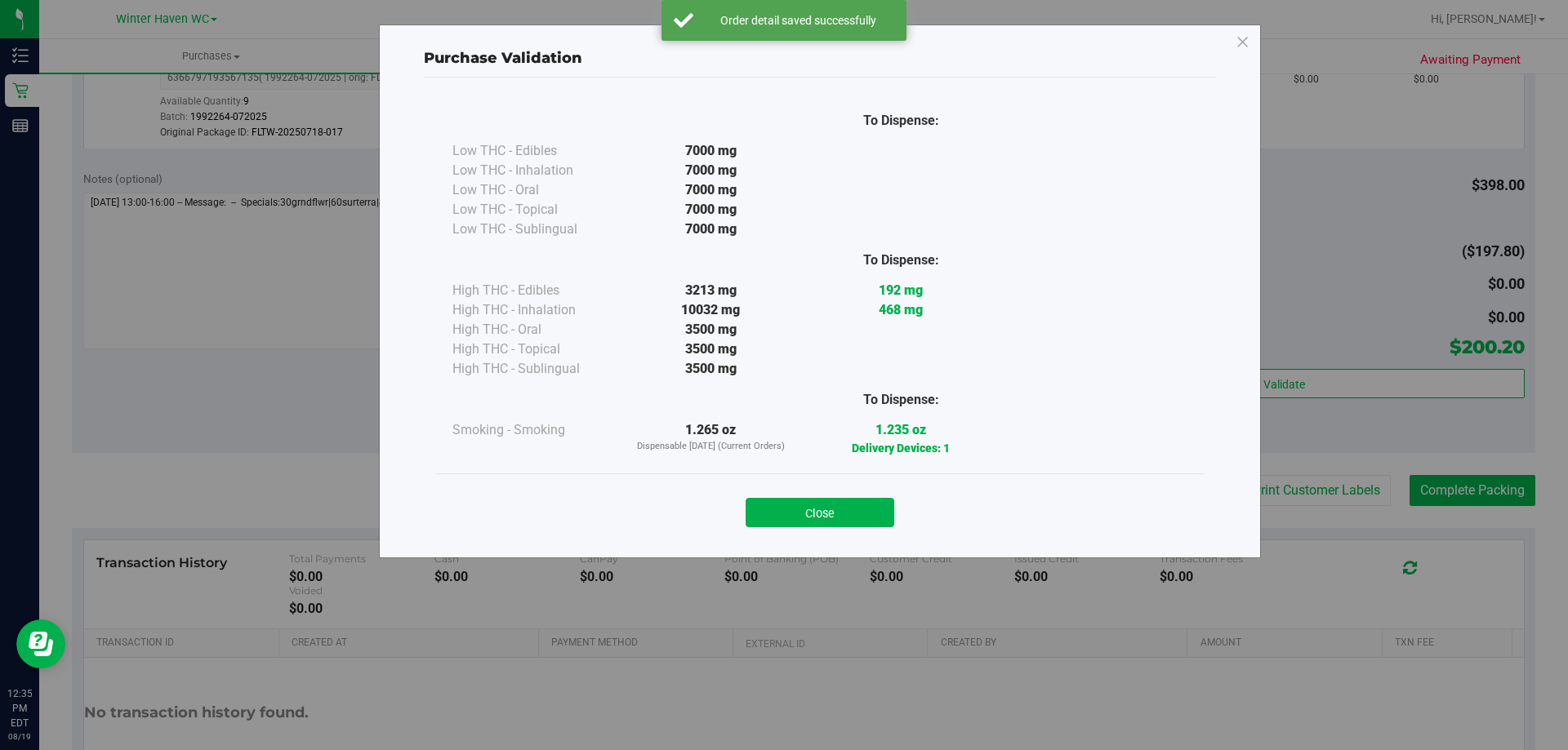
drag, startPoint x: 802, startPoint y: 526, endPoint x: 869, endPoint y: 530, distance: 67.1
click at [805, 526] on button "Close" at bounding box center [820, 512] width 148 height 29
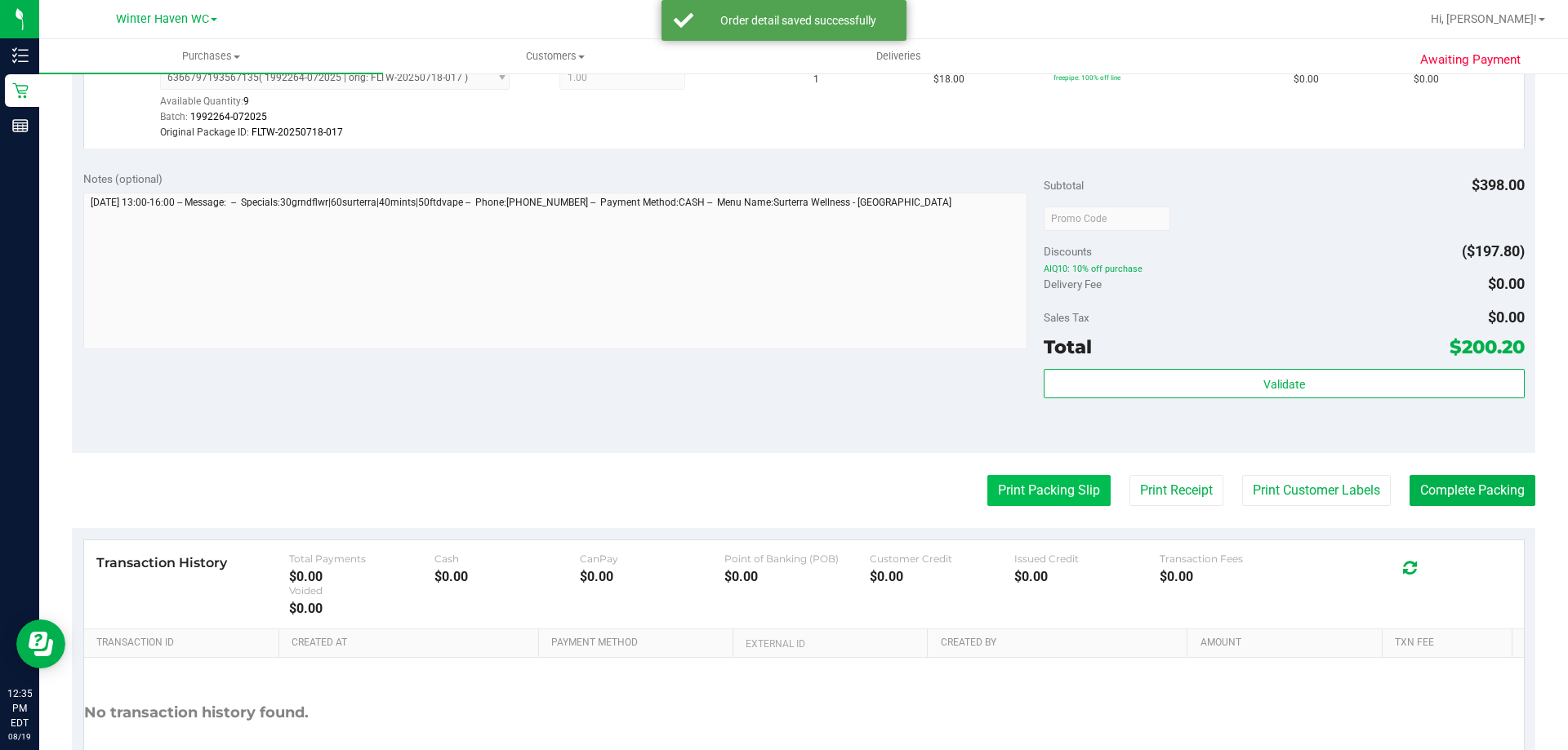
click at [1063, 493] on button "Print Packing Slip" at bounding box center [1048, 490] width 123 height 31
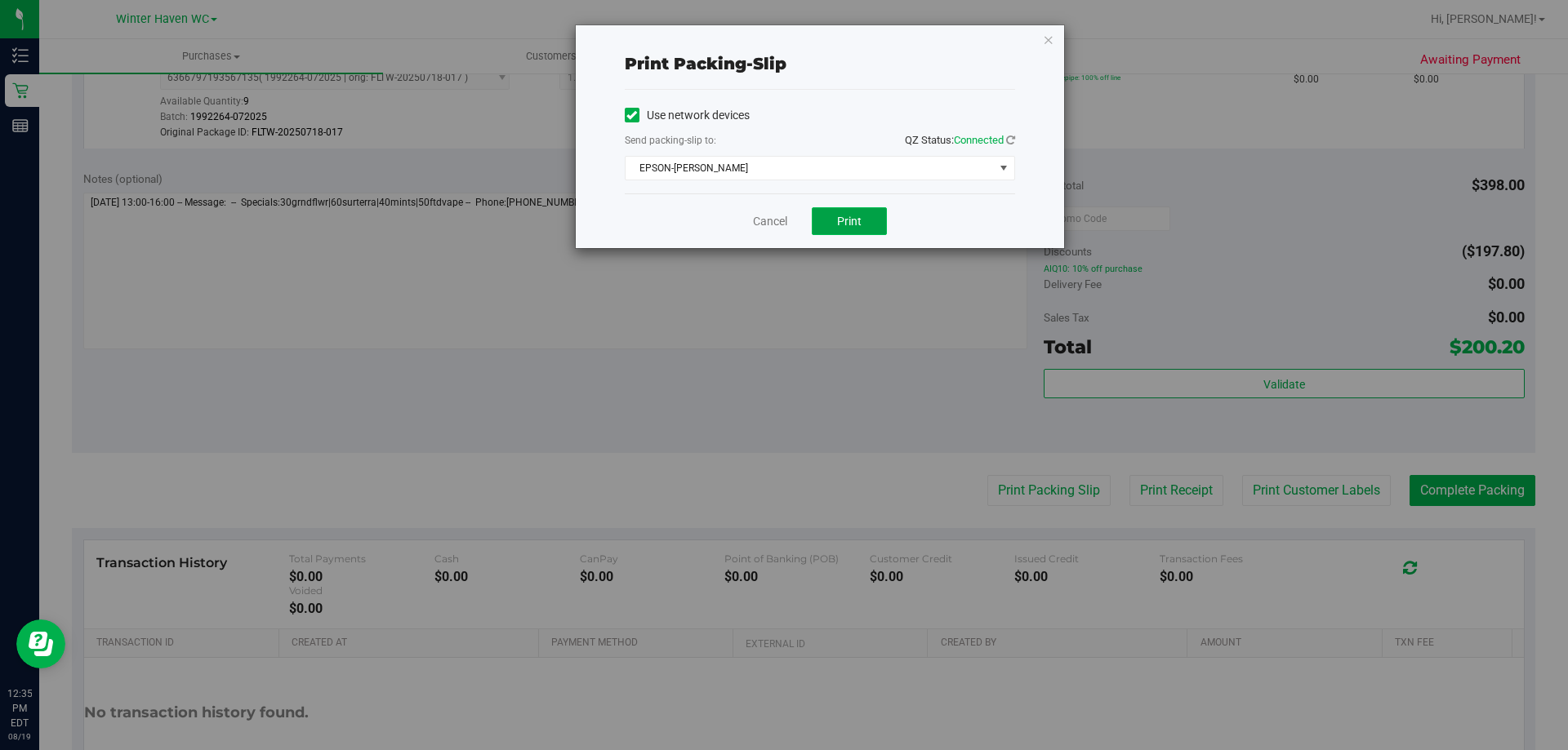
click at [861, 219] on span "Print" at bounding box center [849, 222] width 24 height 13
click at [844, 223] on span "Print" at bounding box center [849, 222] width 24 height 13
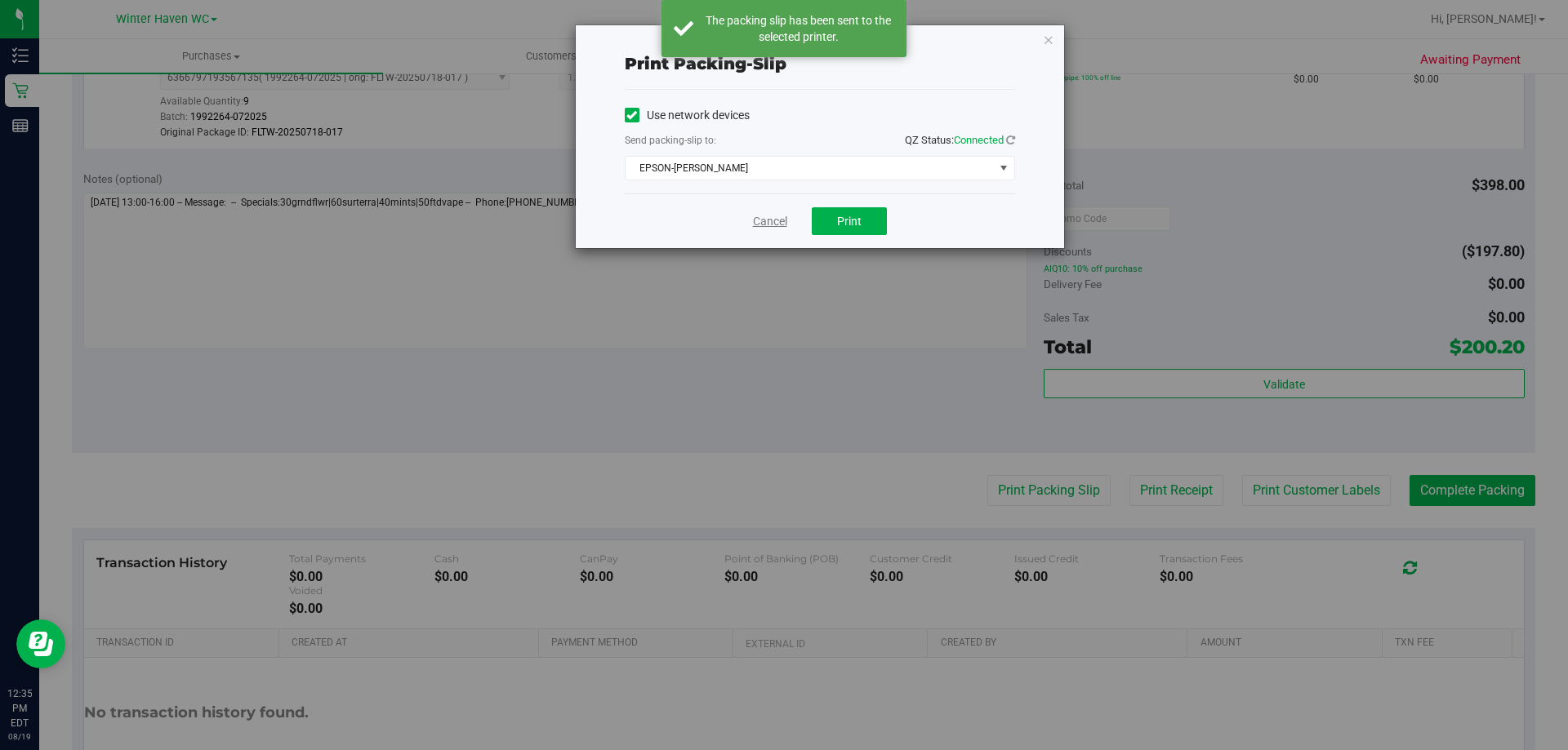
click at [768, 220] on link "Cancel" at bounding box center [770, 222] width 35 height 17
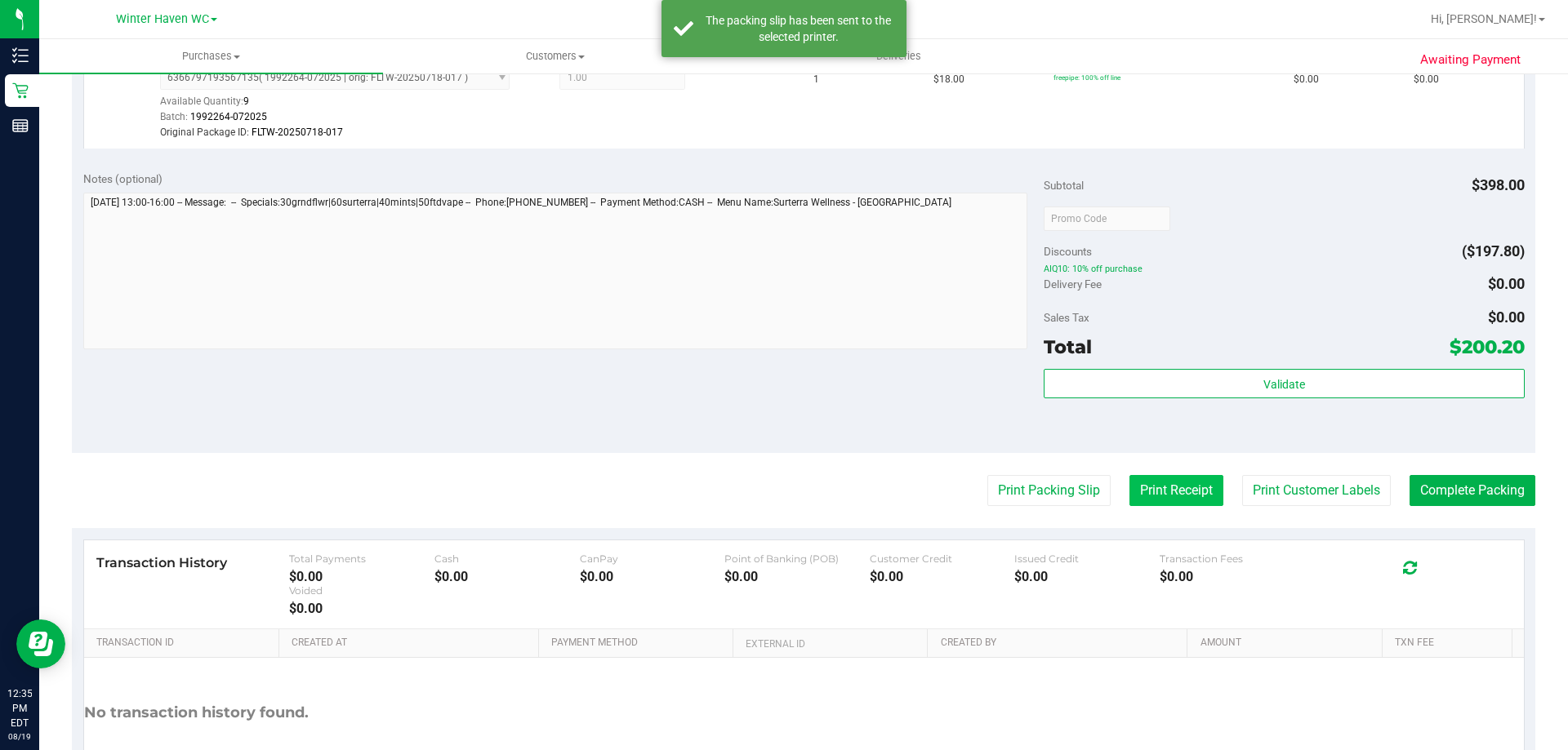
click at [1130, 485] on button "Print Receipt" at bounding box center [1176, 490] width 94 height 31
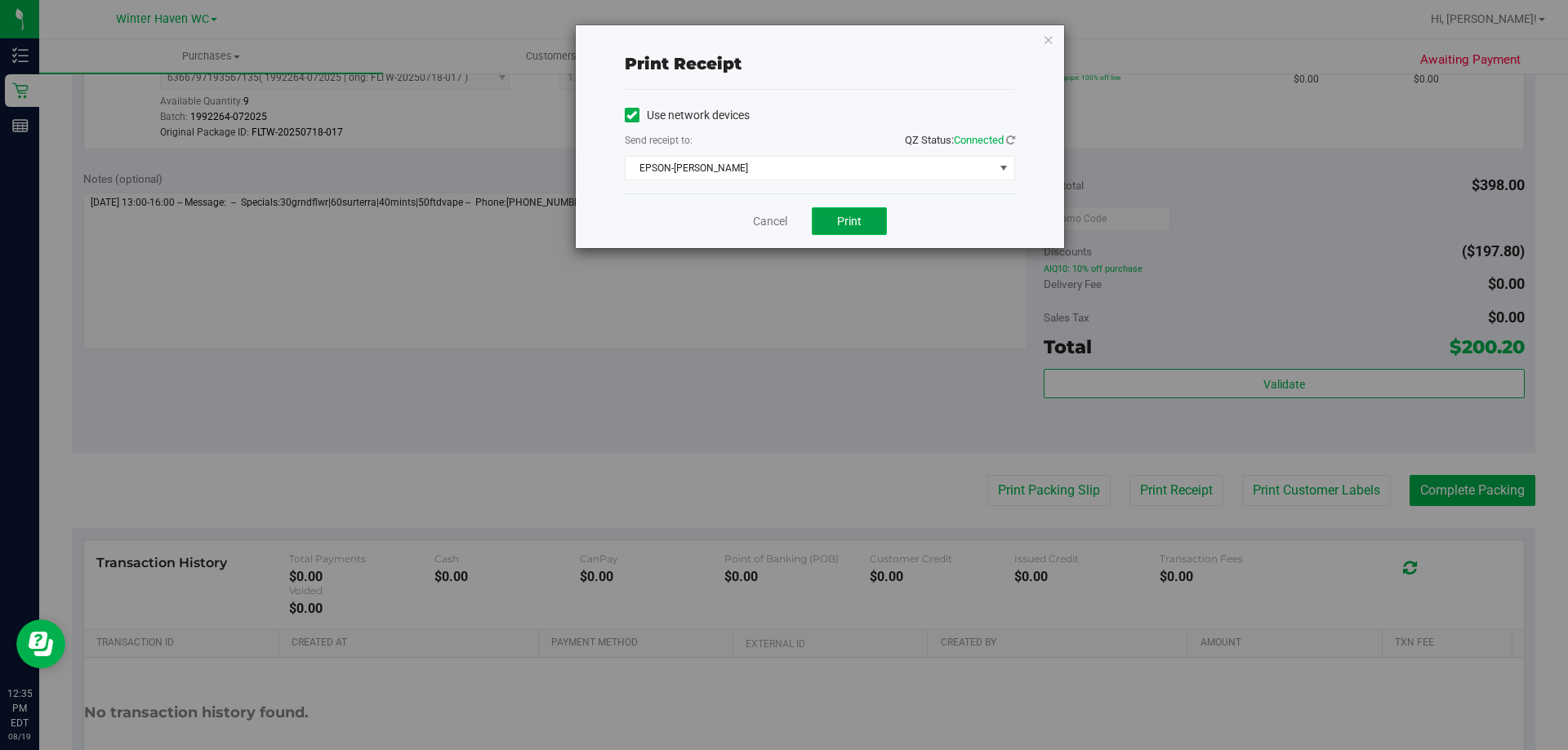
click at [853, 220] on span "Print" at bounding box center [849, 222] width 24 height 13
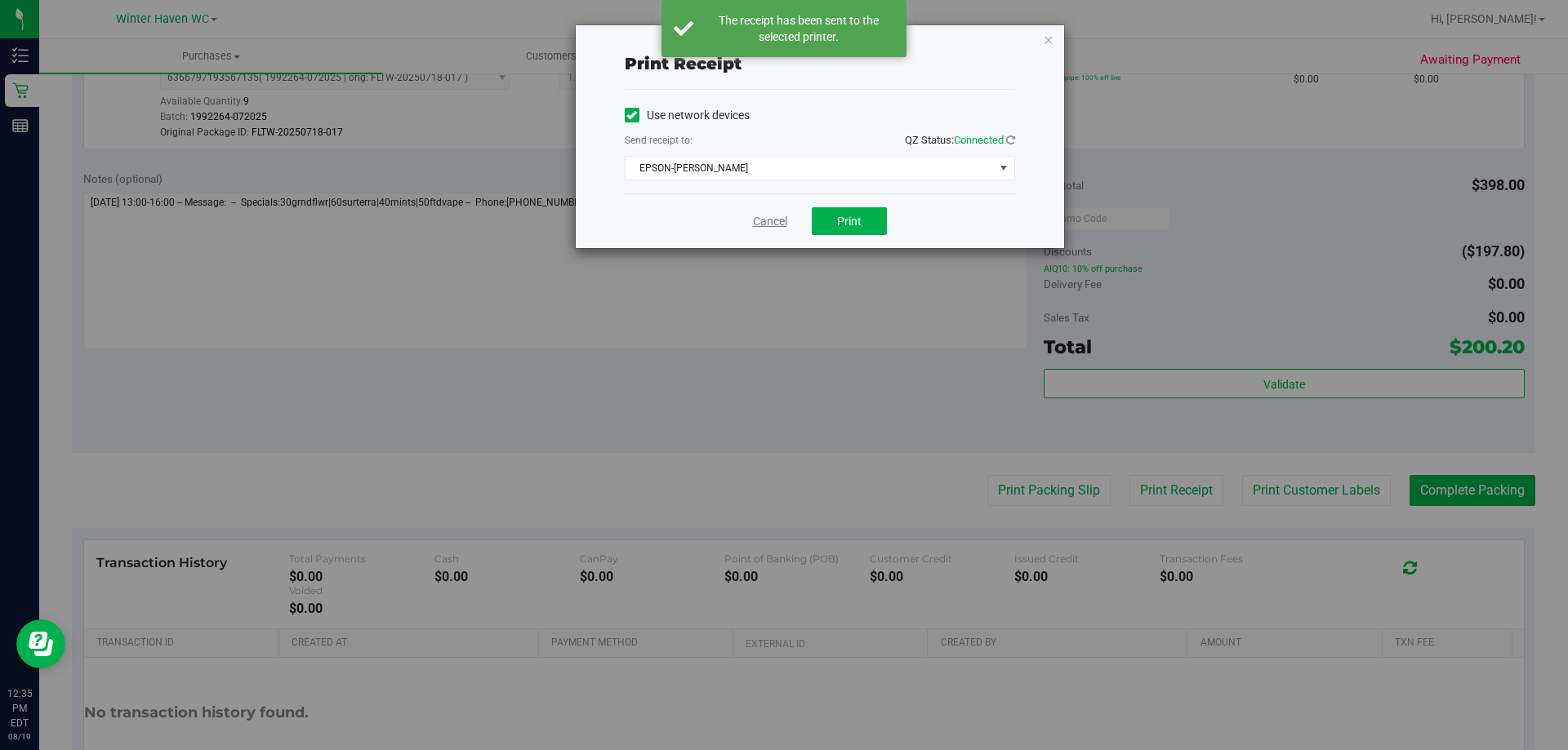
click at [768, 222] on link "Cancel" at bounding box center [770, 222] width 35 height 17
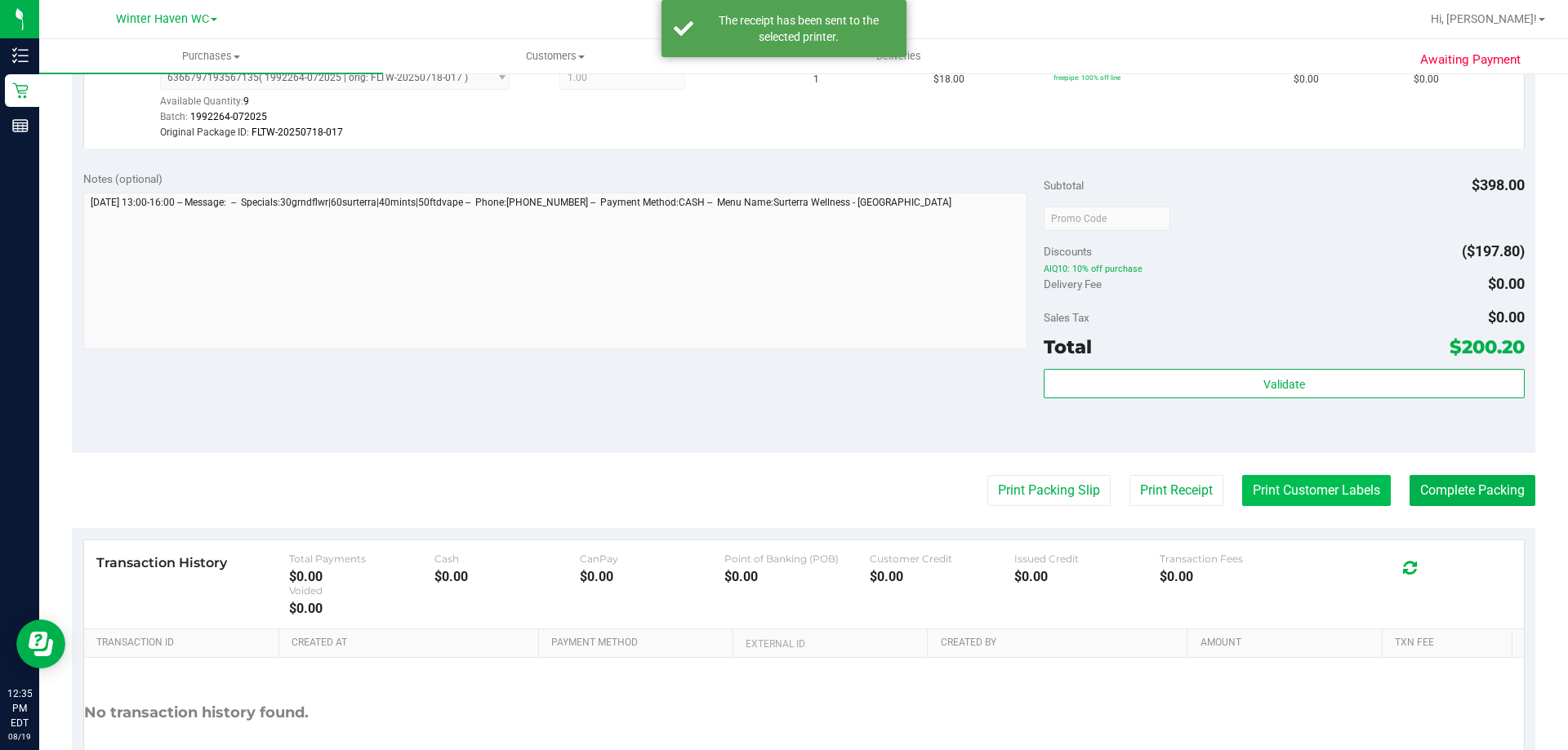
click at [1314, 492] on button "Print Customer Labels" at bounding box center [1316, 490] width 148 height 31
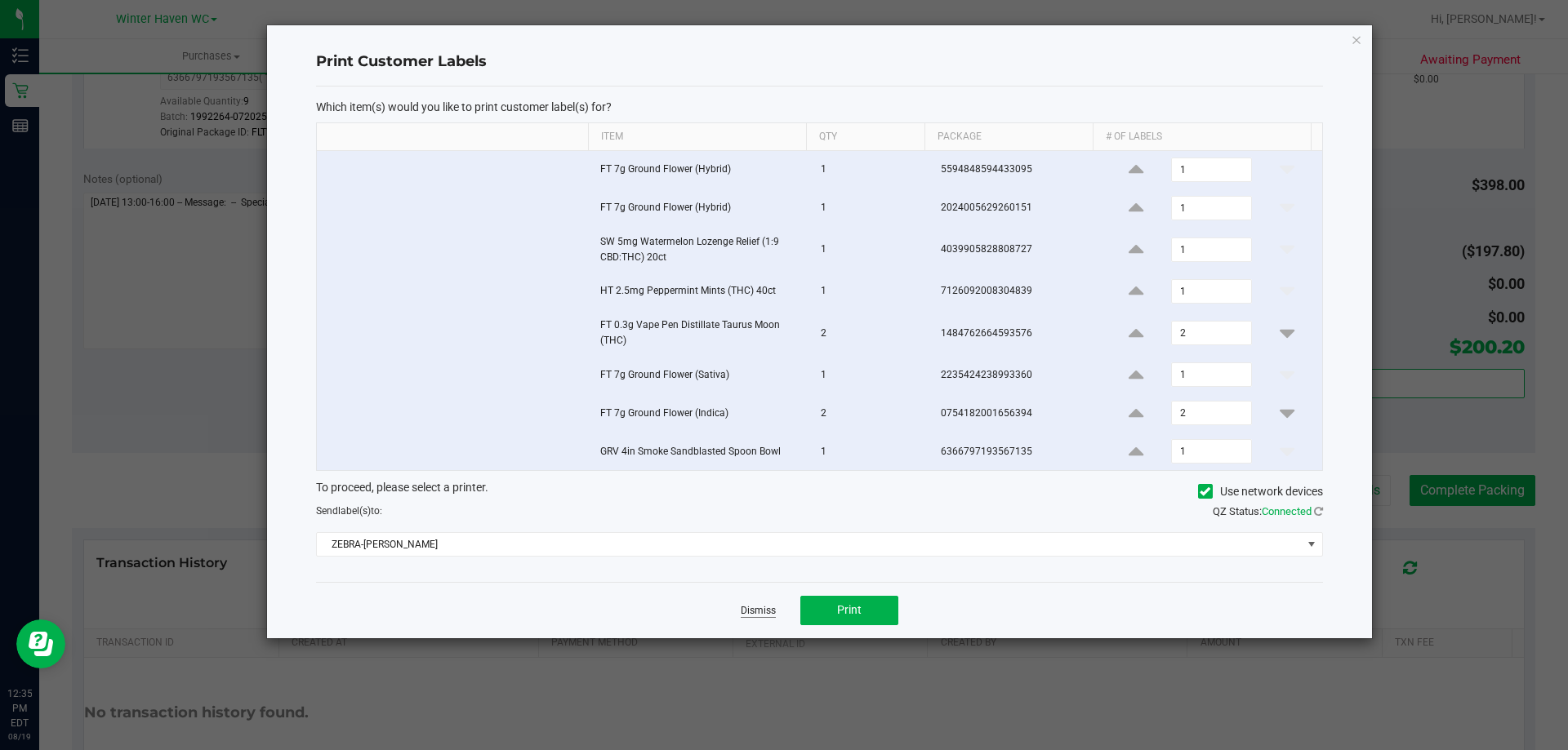
click at [762, 611] on link "Dismiss" at bounding box center [758, 611] width 35 height 14
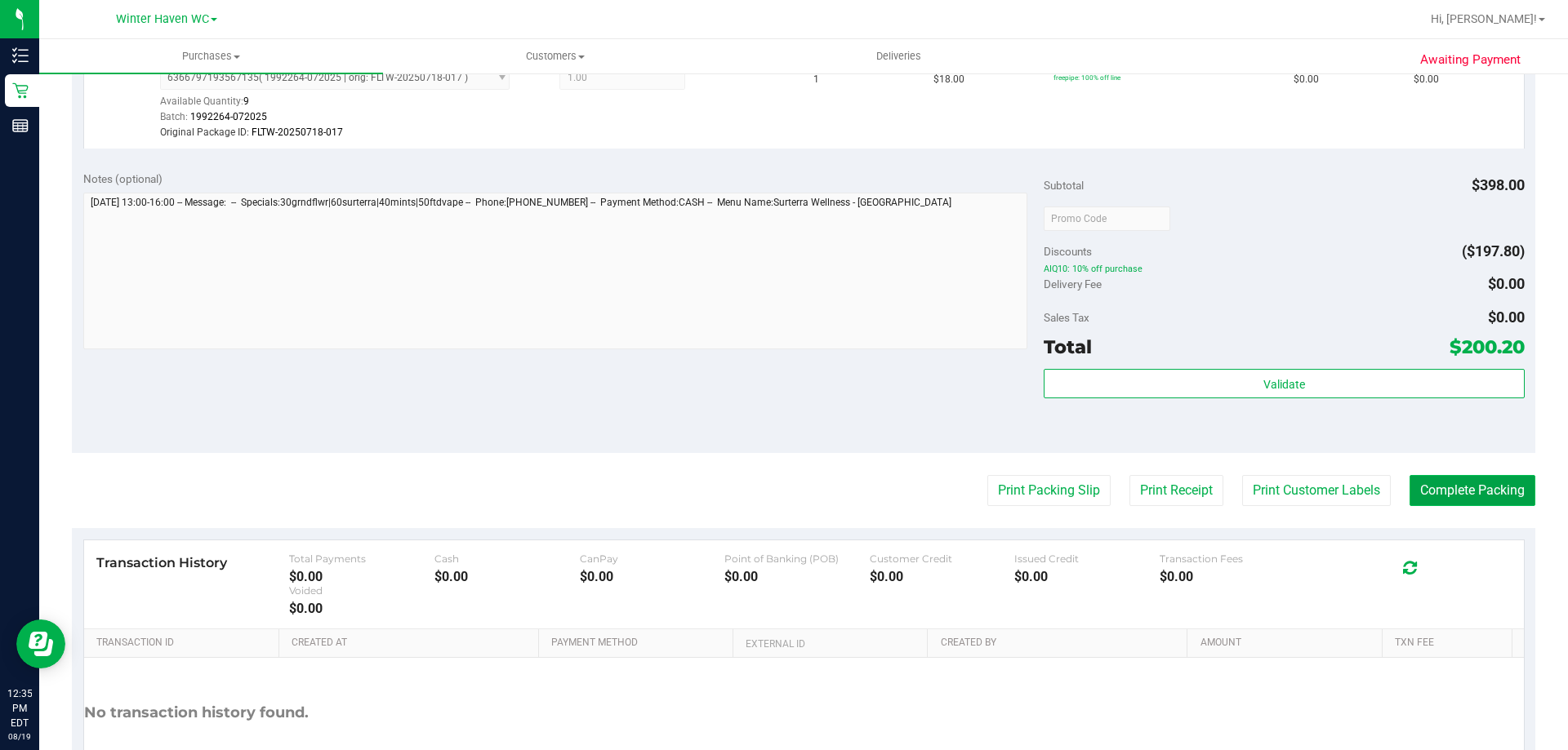
click at [1478, 495] on button "Complete Packing" at bounding box center [1472, 490] width 126 height 31
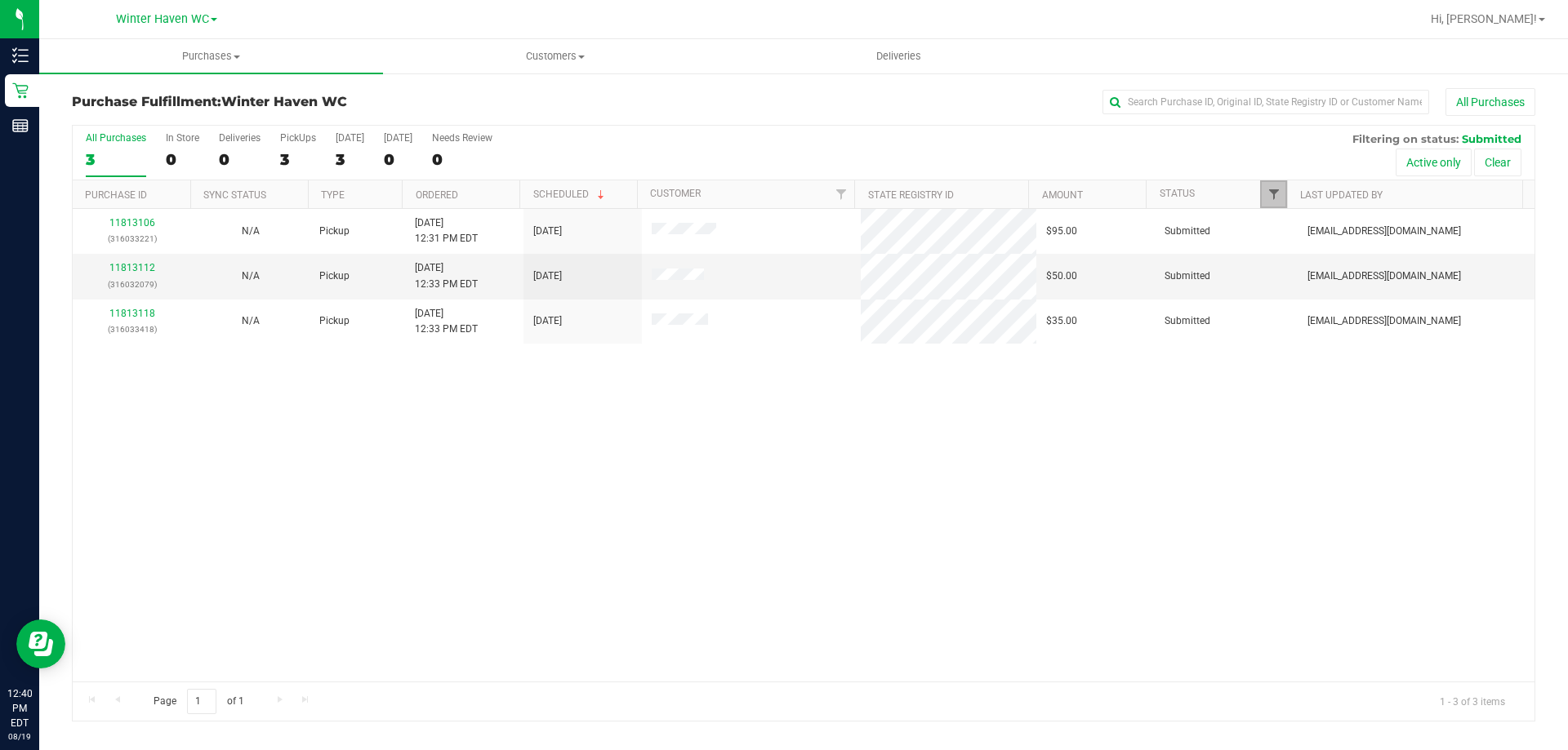
click at [1277, 195] on span "Filter" at bounding box center [1274, 194] width 13 height 13
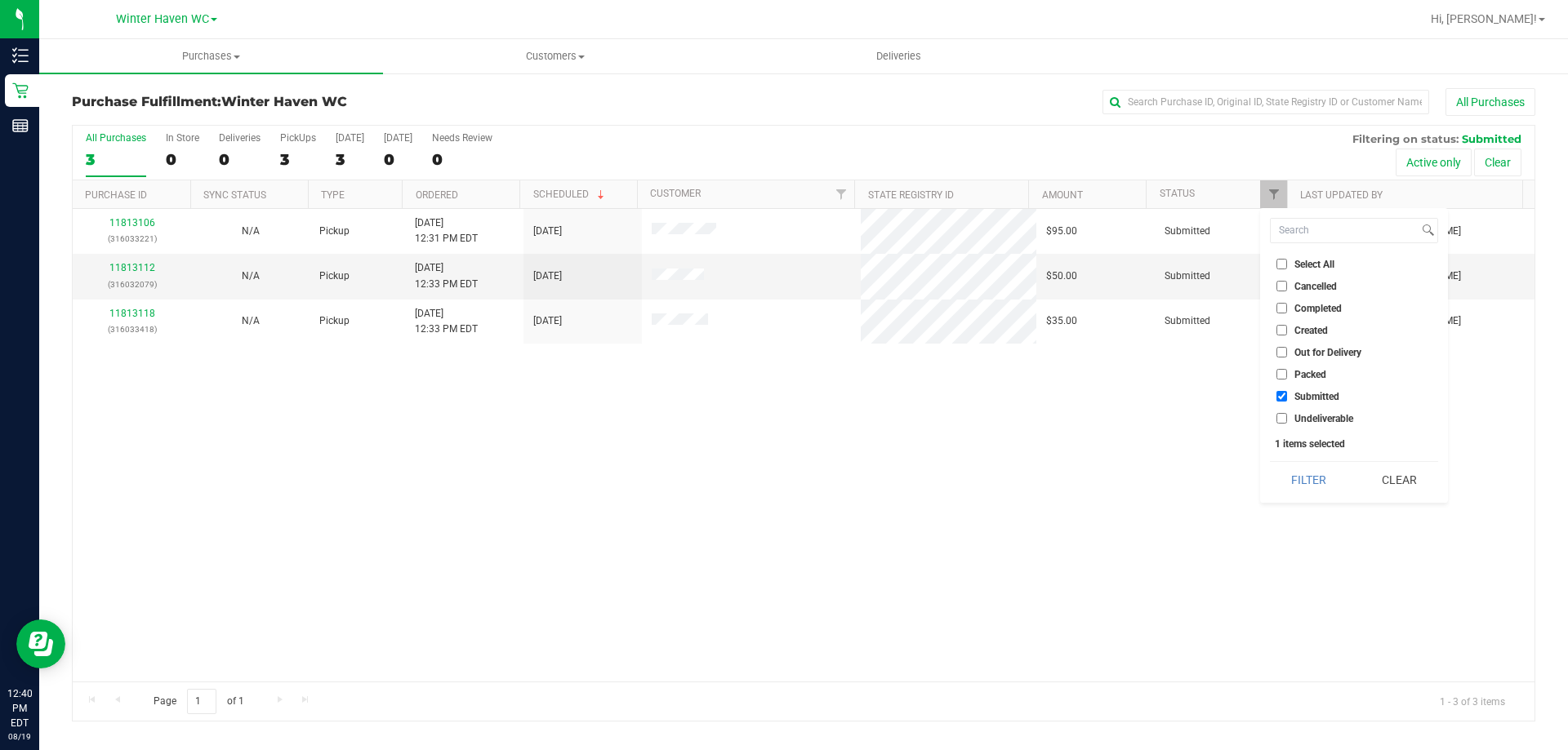
click at [1279, 373] on input "Packed" at bounding box center [1281, 374] width 10 height 10
checkbox input "true"
click at [1312, 470] on button "Filter" at bounding box center [1308, 480] width 78 height 36
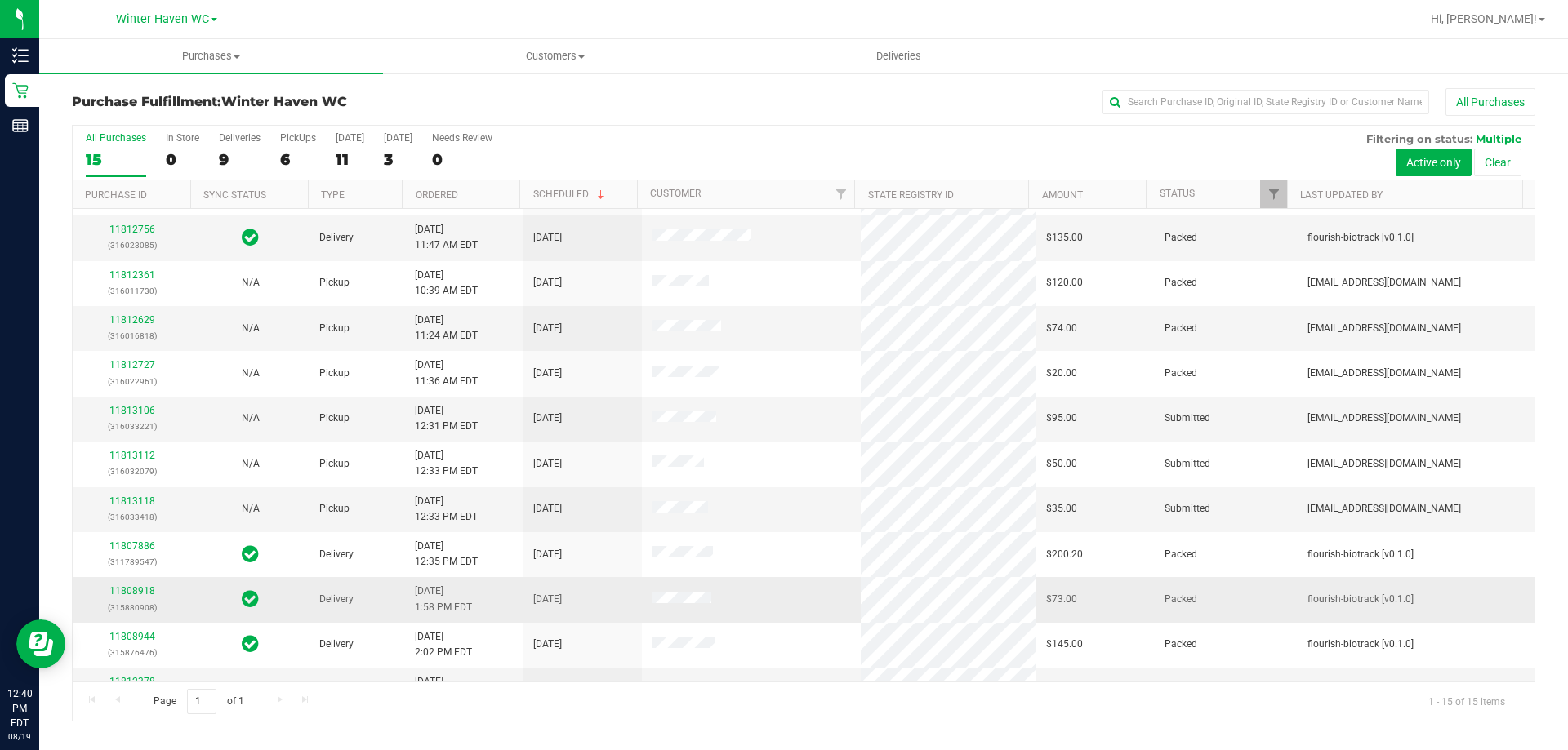
scroll to position [205, 0]
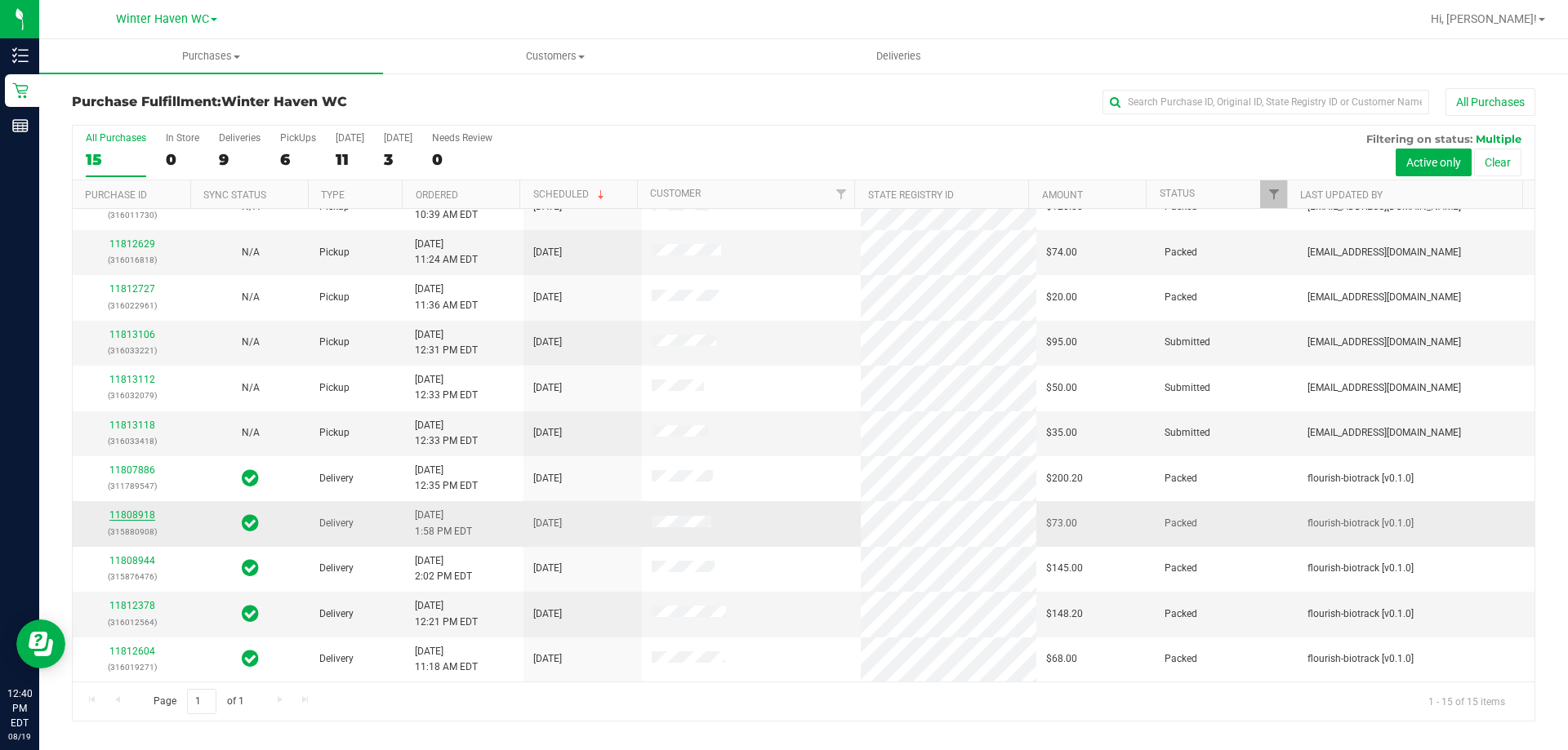
click at [122, 516] on link "11808918" at bounding box center [132, 515] width 46 height 11
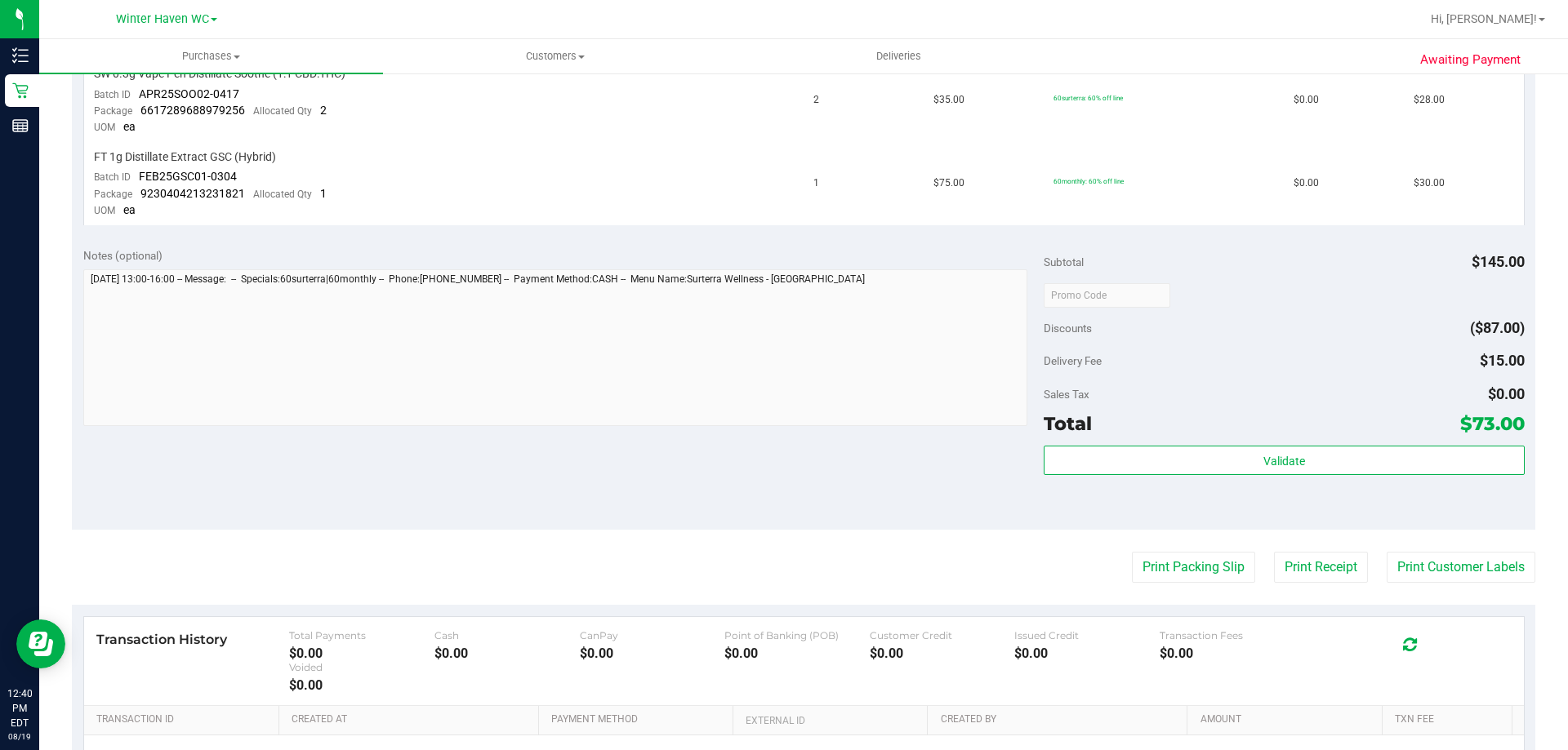
scroll to position [490, 0]
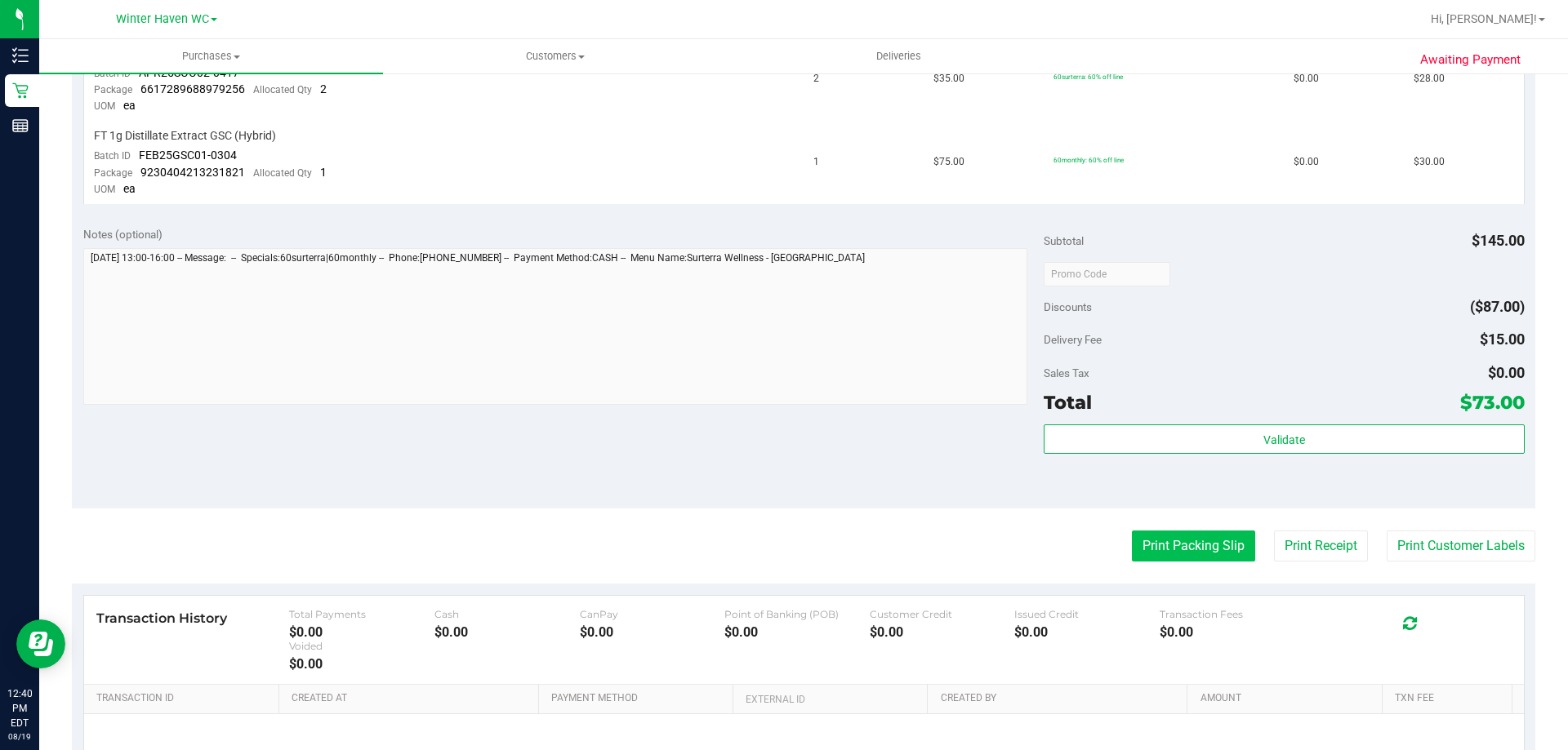
click at [1156, 545] on button "Print Packing Slip" at bounding box center [1192, 545] width 123 height 31
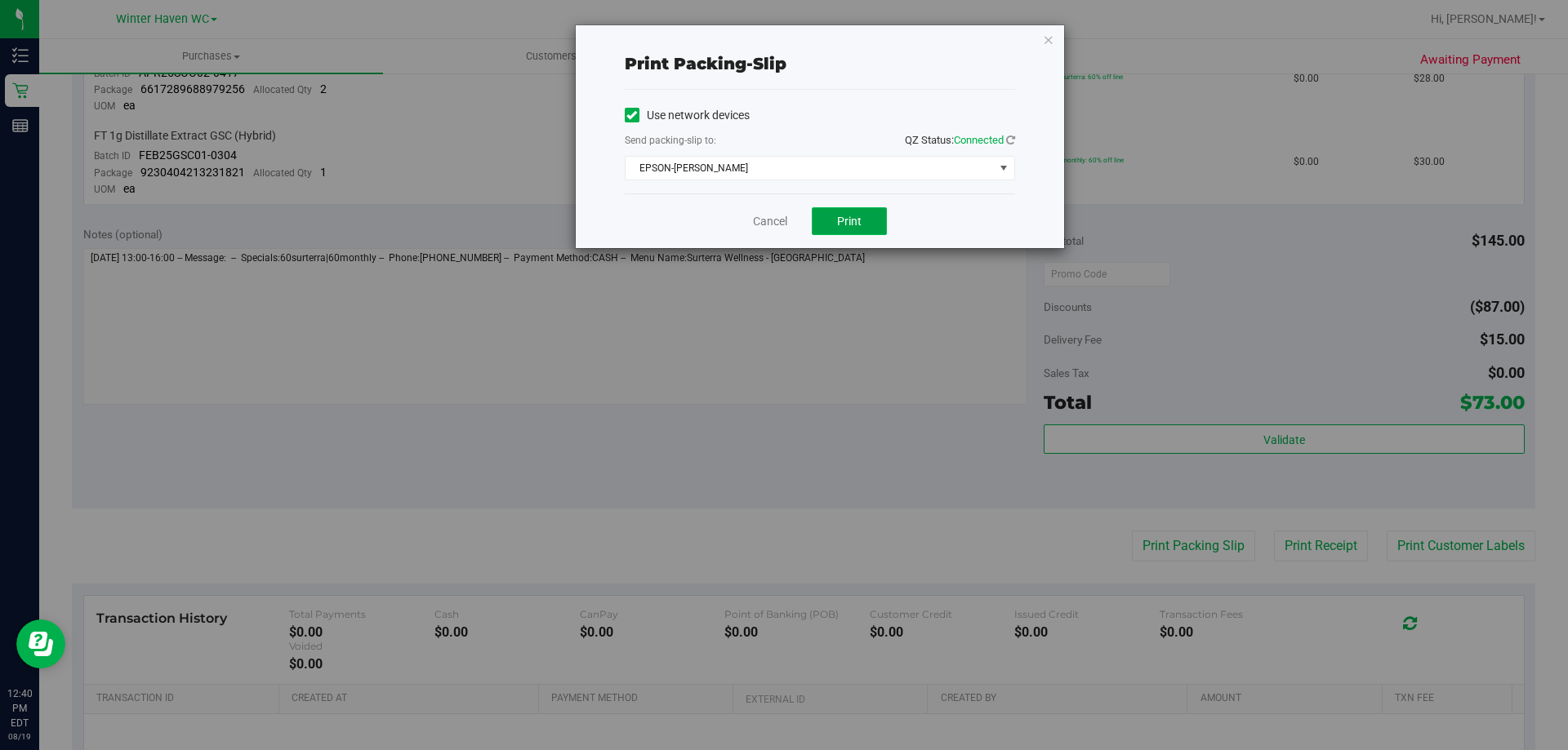
click at [855, 216] on span "Print" at bounding box center [849, 222] width 24 height 13
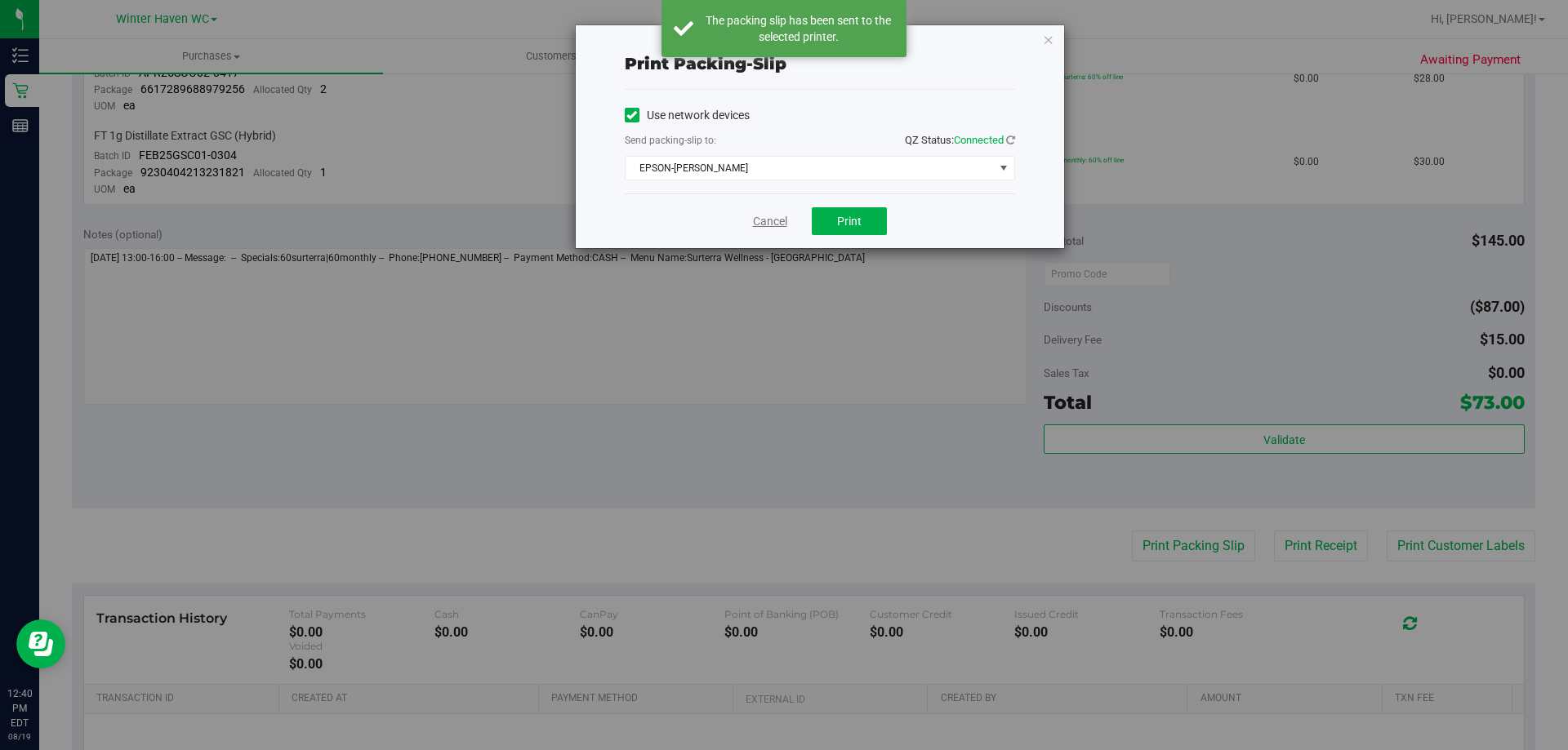
click at [776, 221] on link "Cancel" at bounding box center [770, 222] width 35 height 17
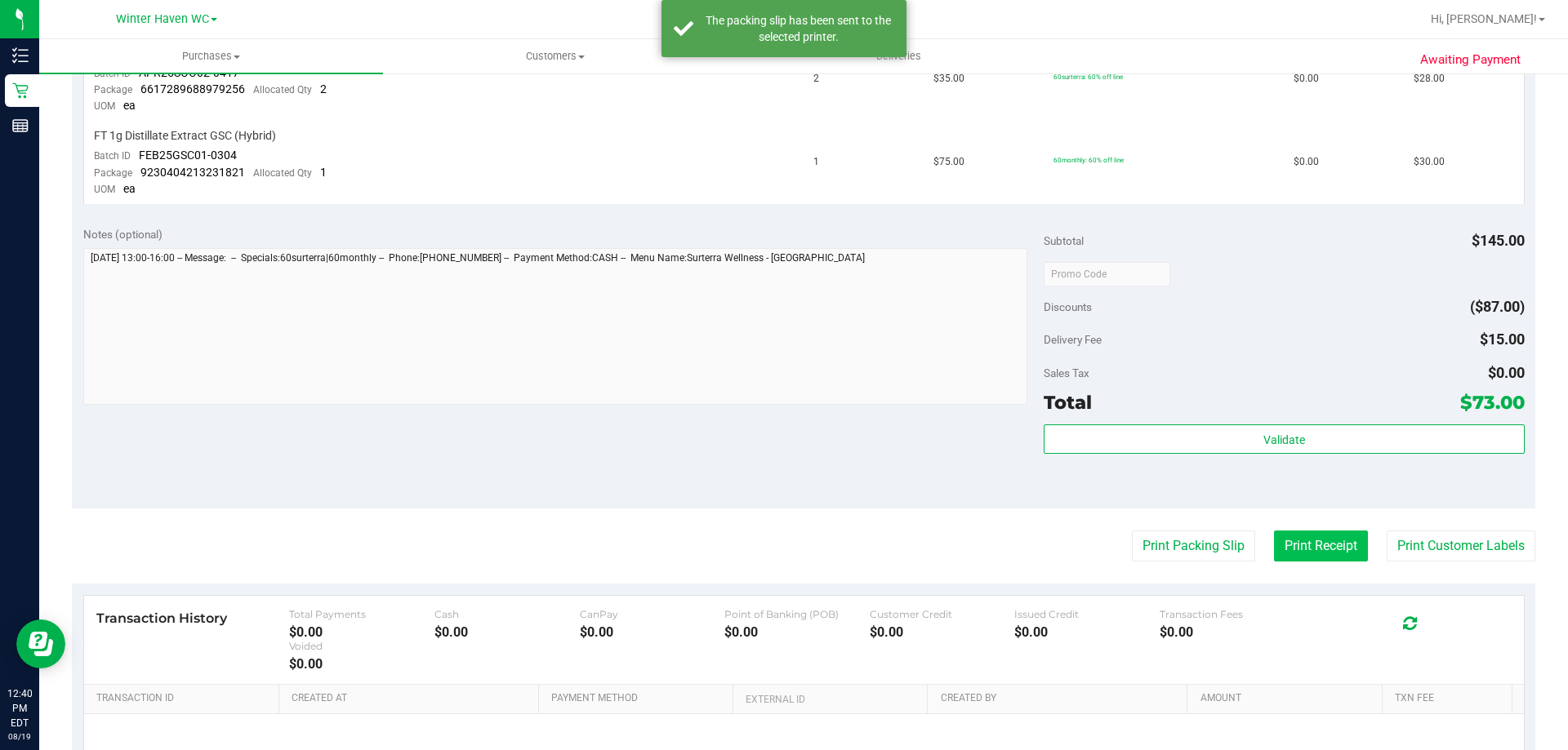
click at [1297, 543] on button "Print Receipt" at bounding box center [1321, 545] width 94 height 31
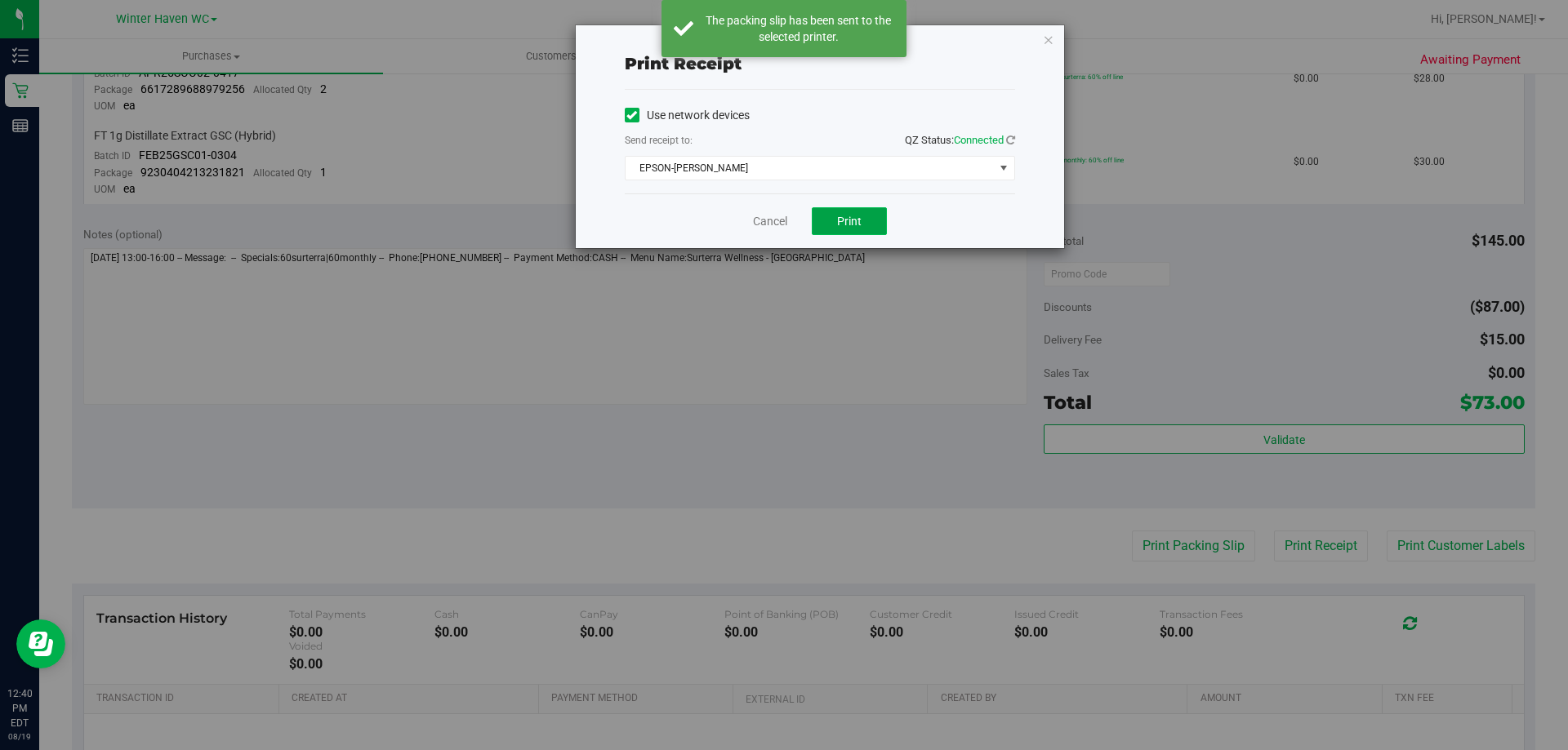
click at [838, 219] on span "Print" at bounding box center [849, 222] width 24 height 13
click at [767, 222] on link "Cancel" at bounding box center [770, 222] width 35 height 17
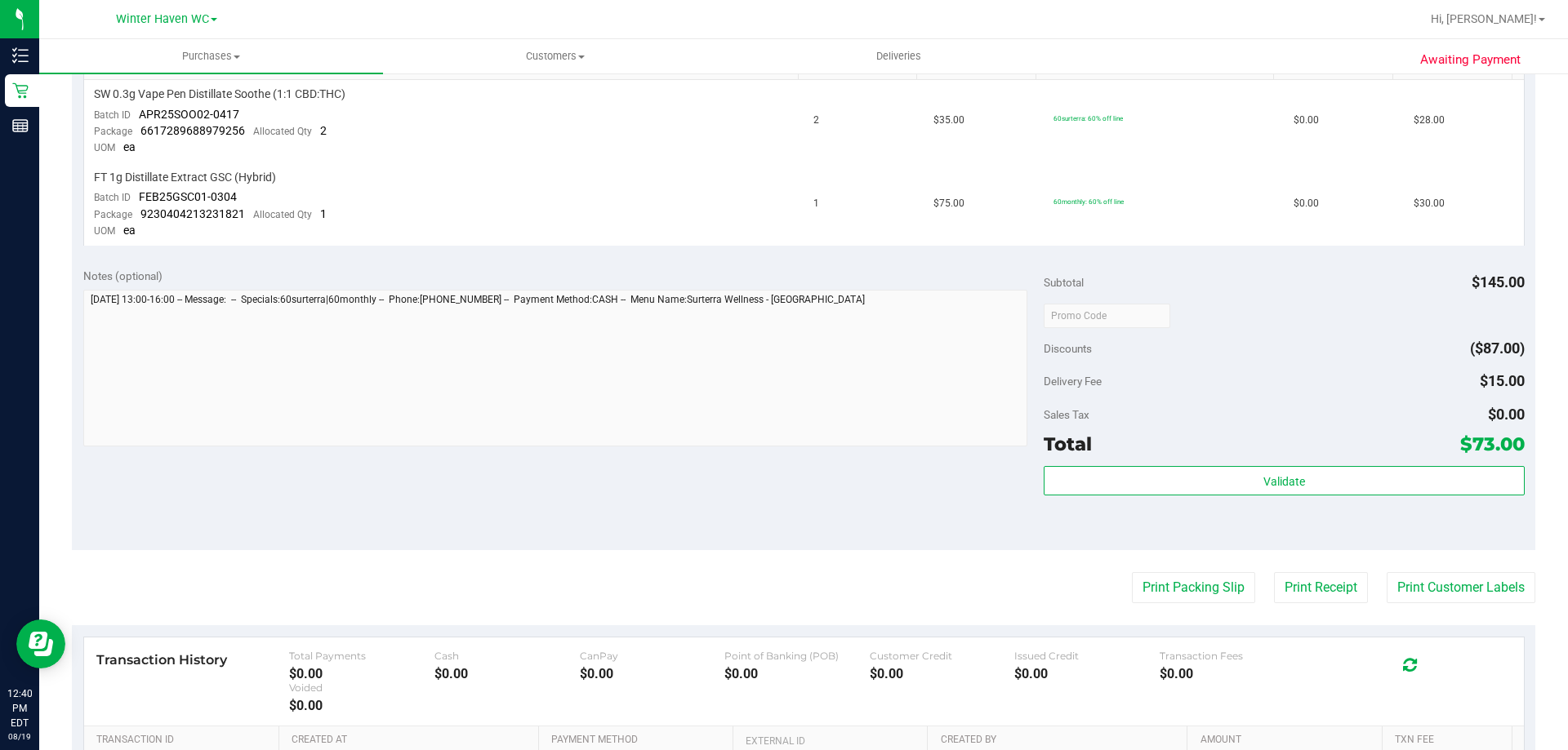
scroll to position [408, 0]
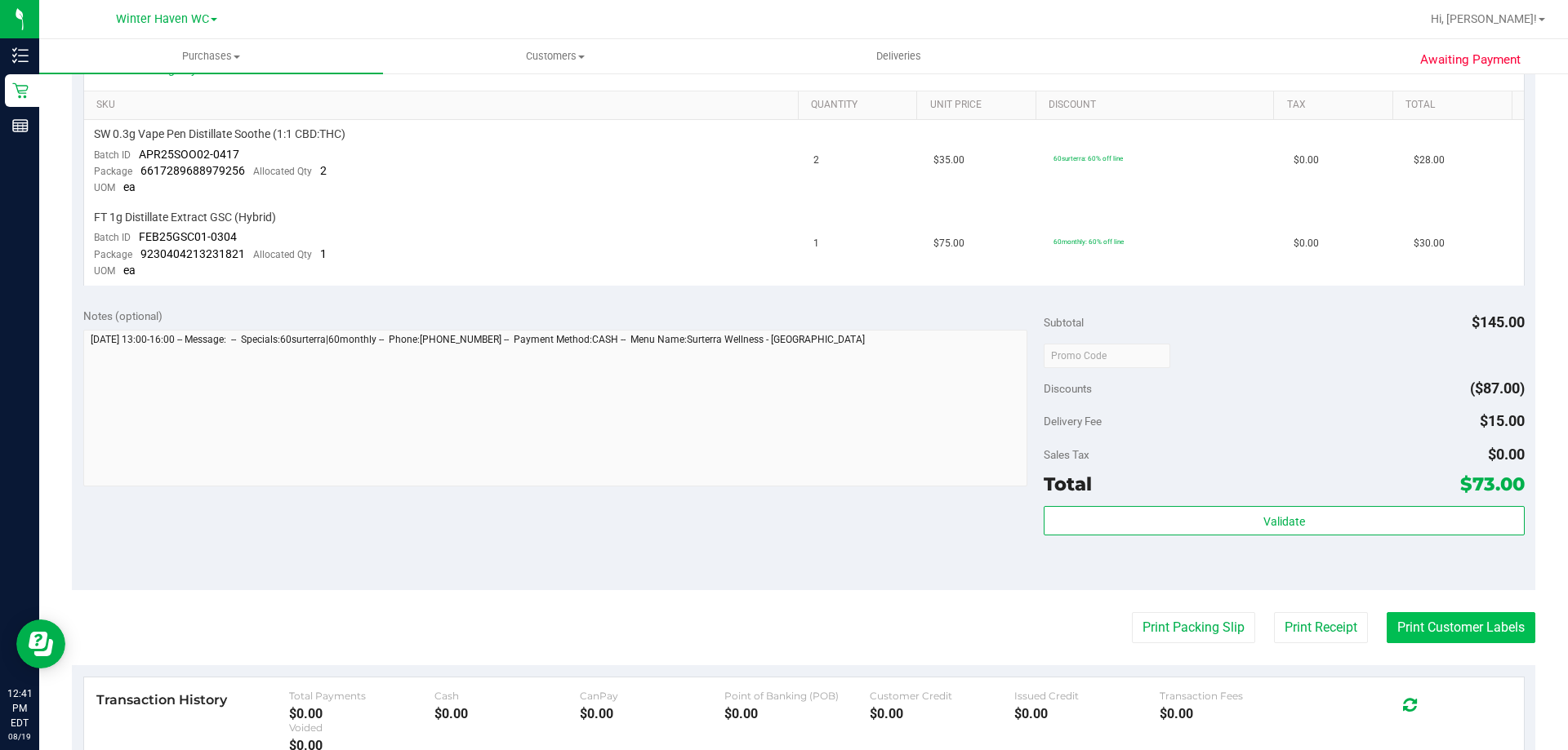
click at [1444, 620] on button "Print Customer Labels" at bounding box center [1461, 627] width 148 height 31
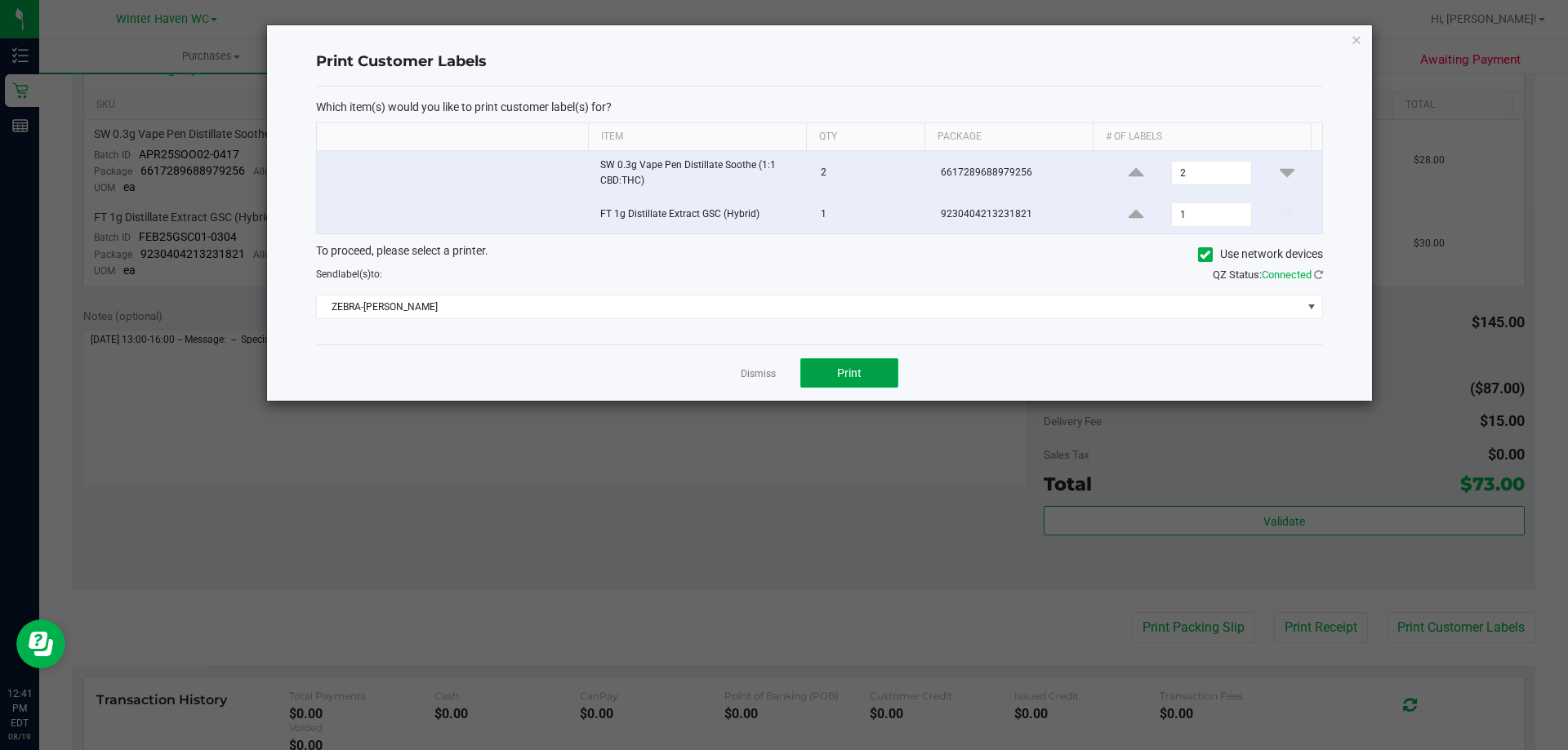
click at [842, 370] on span "Print" at bounding box center [849, 373] width 24 height 13
click at [757, 378] on link "Dismiss" at bounding box center [758, 374] width 35 height 14
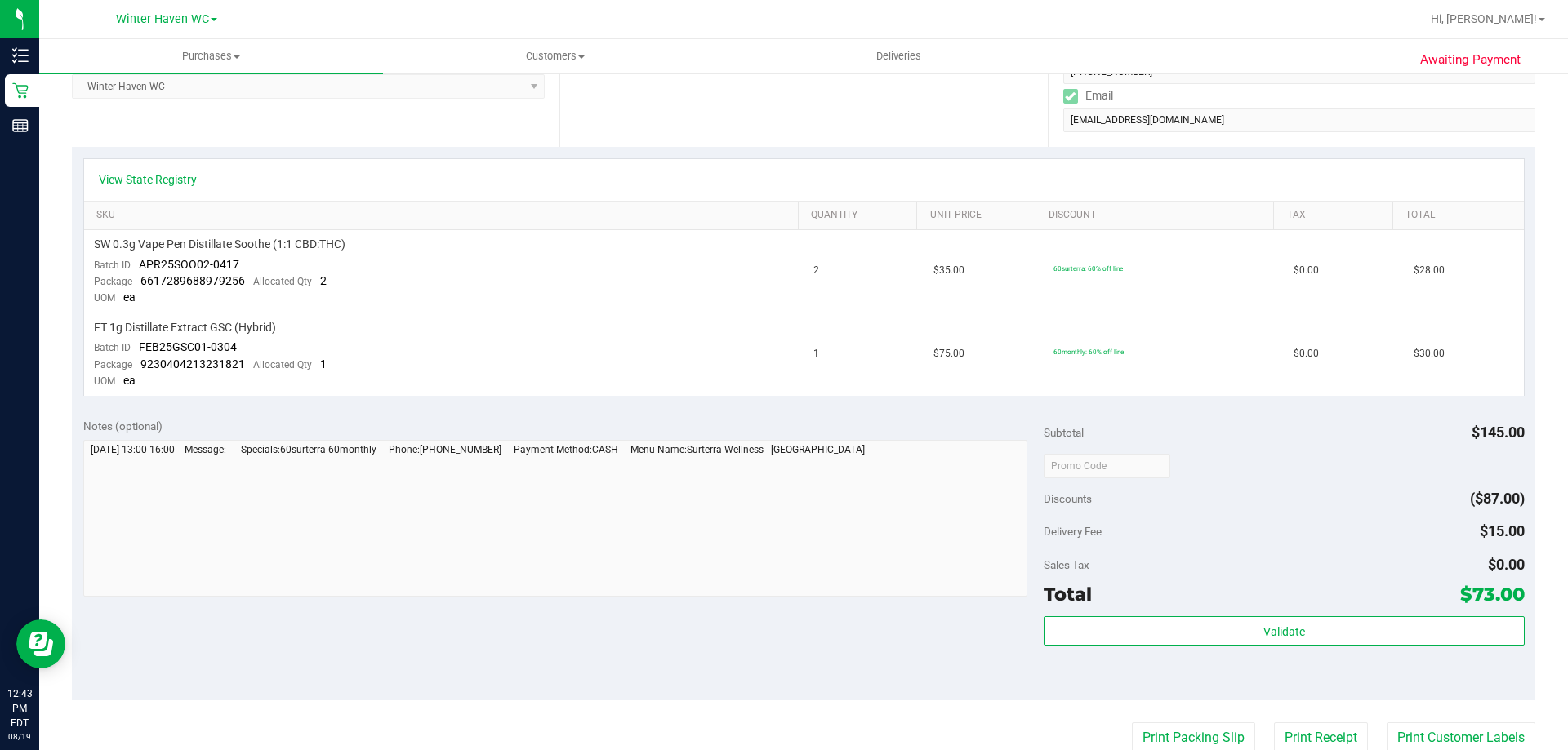
scroll to position [0, 0]
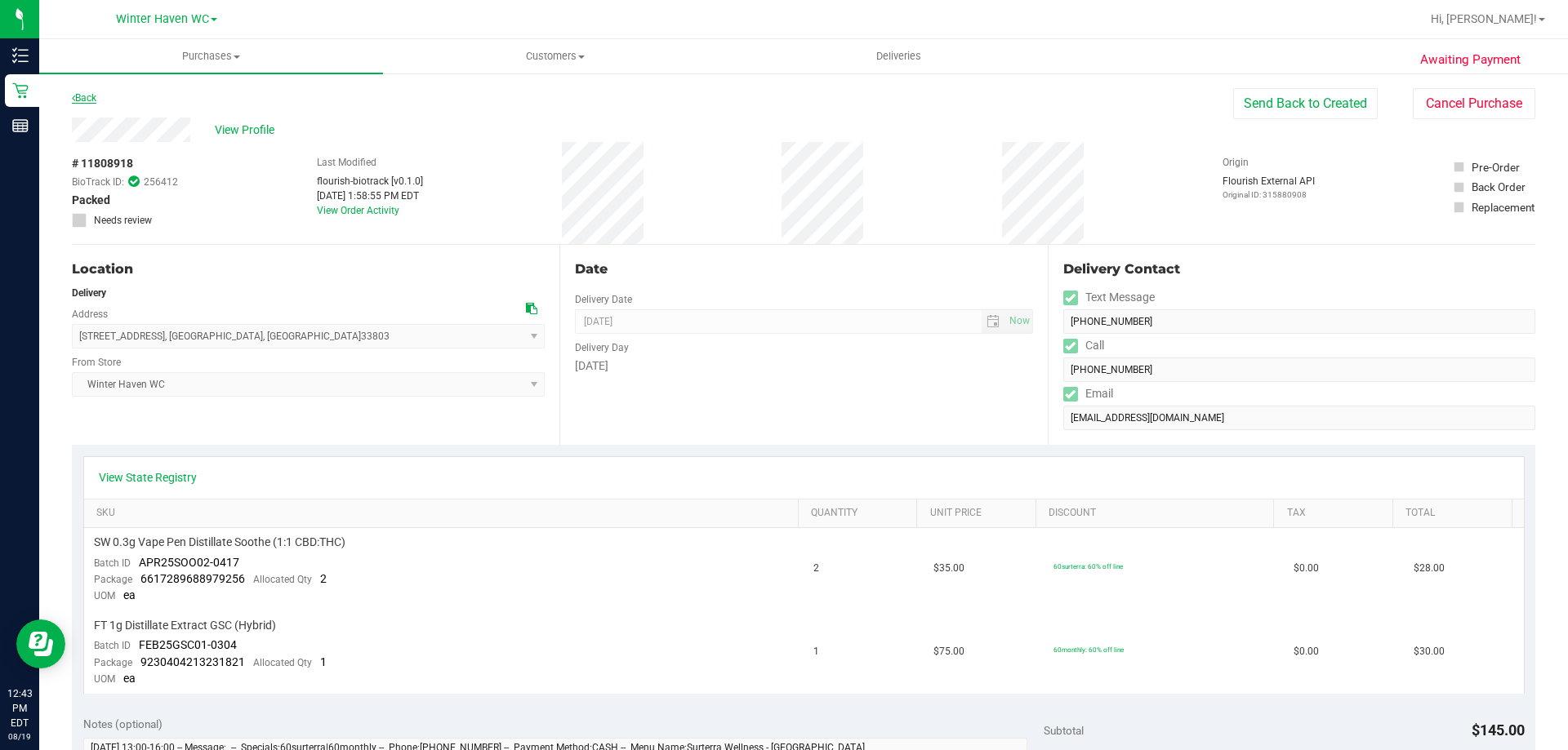
click at [84, 93] on link "Back" at bounding box center [85, 98] width 24 height 11
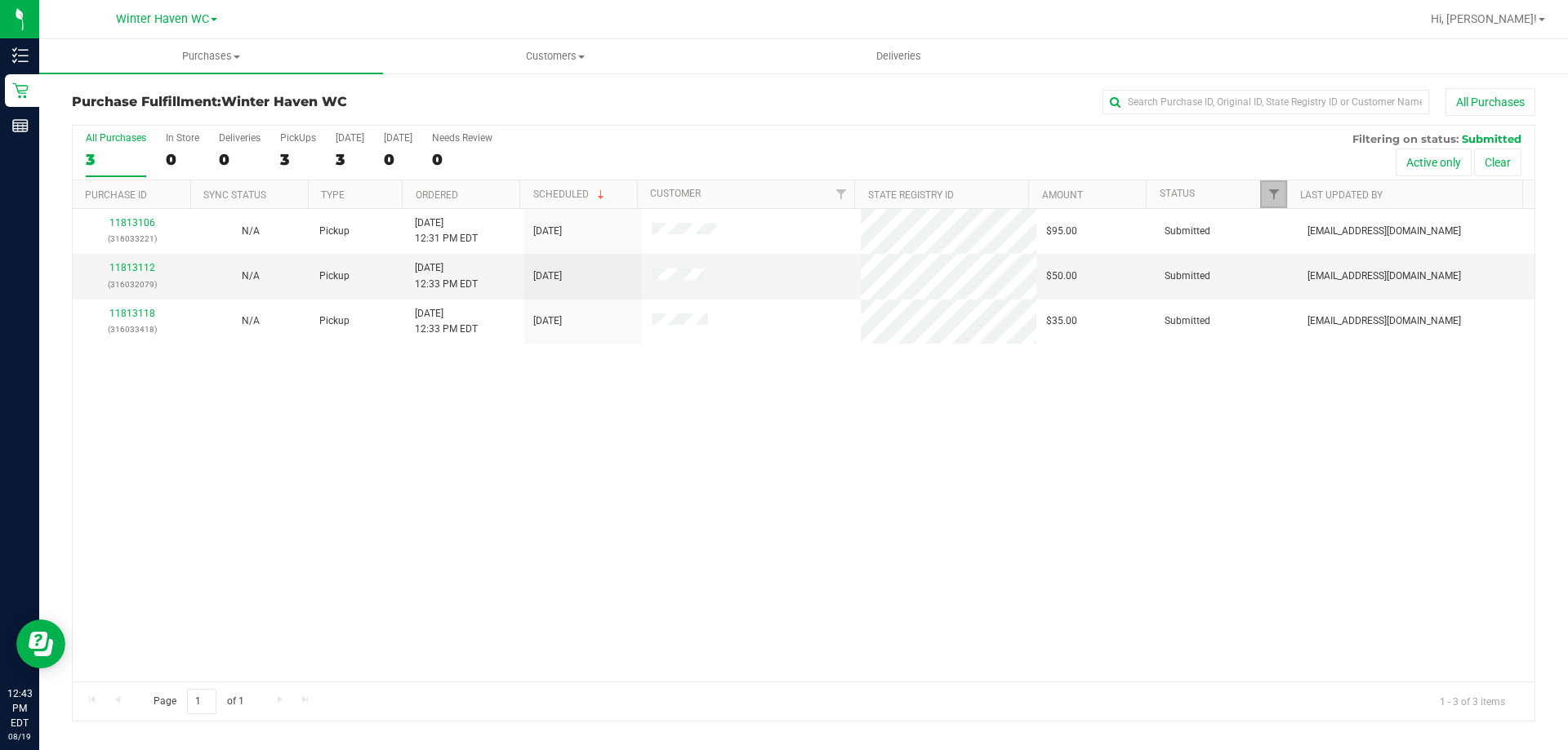
click at [1281, 198] on link "Filter" at bounding box center [1273, 194] width 27 height 28
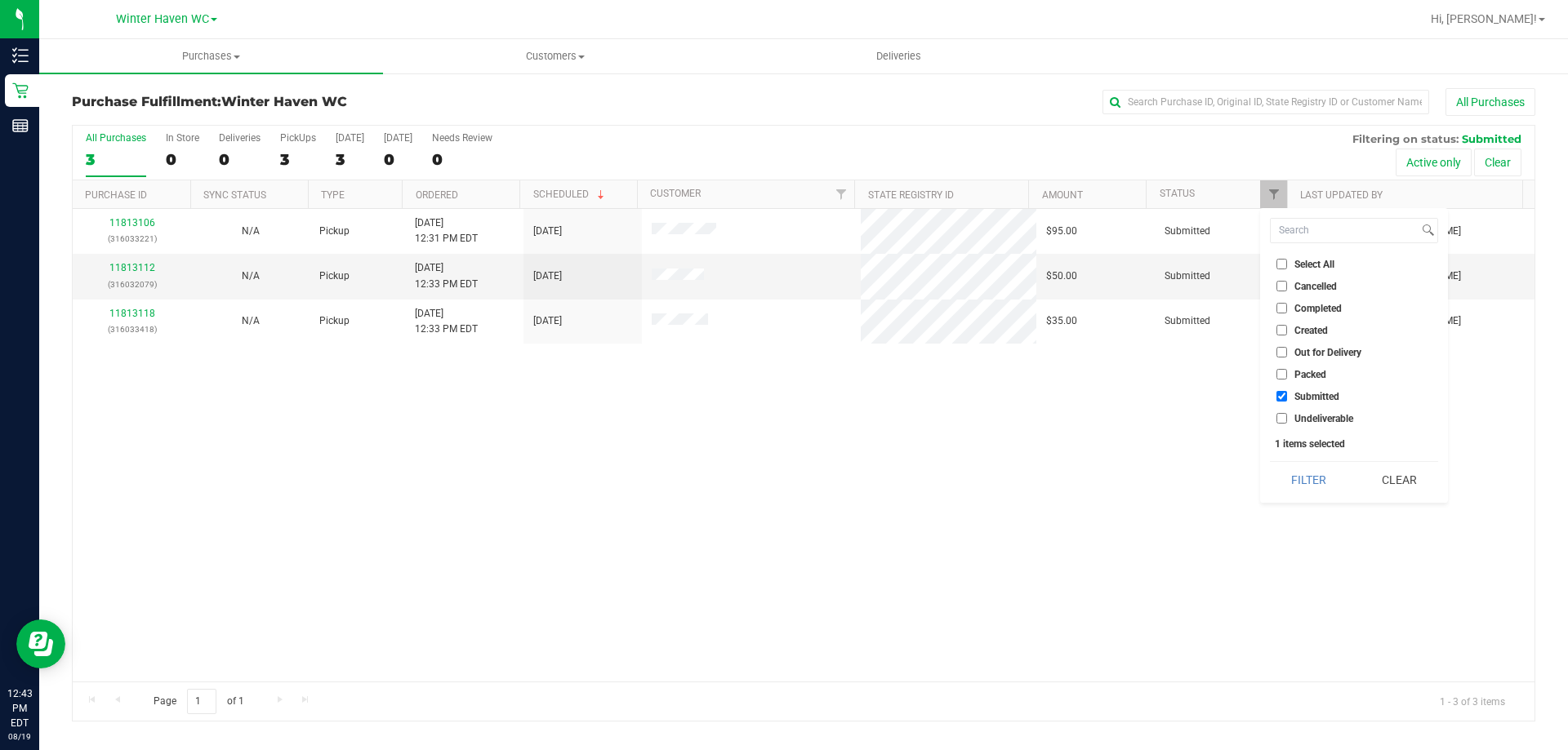
click at [1285, 373] on input "Packed" at bounding box center [1281, 374] width 10 height 10
checkbox input "true"
click at [1302, 478] on button "Filter" at bounding box center [1308, 480] width 78 height 36
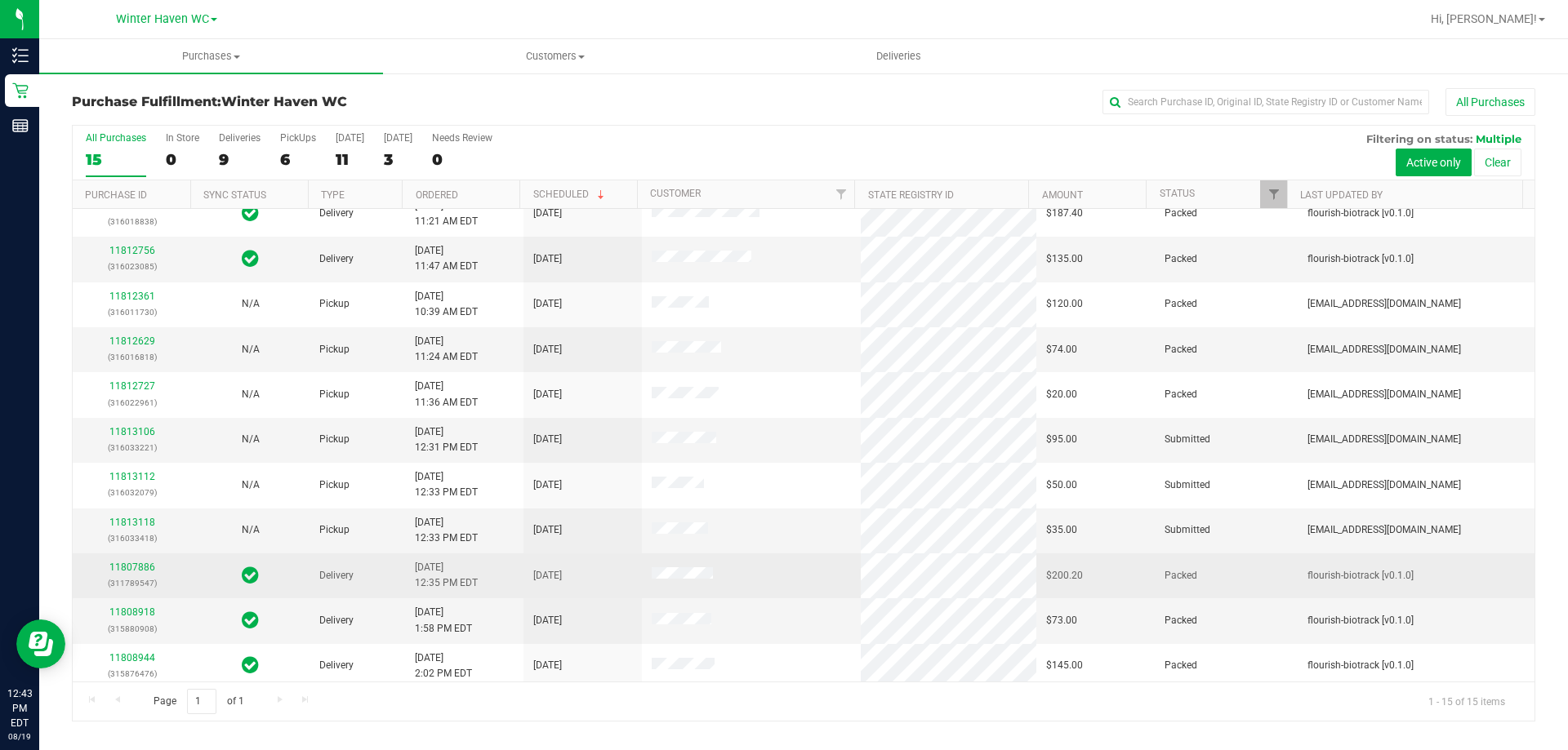
scroll to position [205, 0]
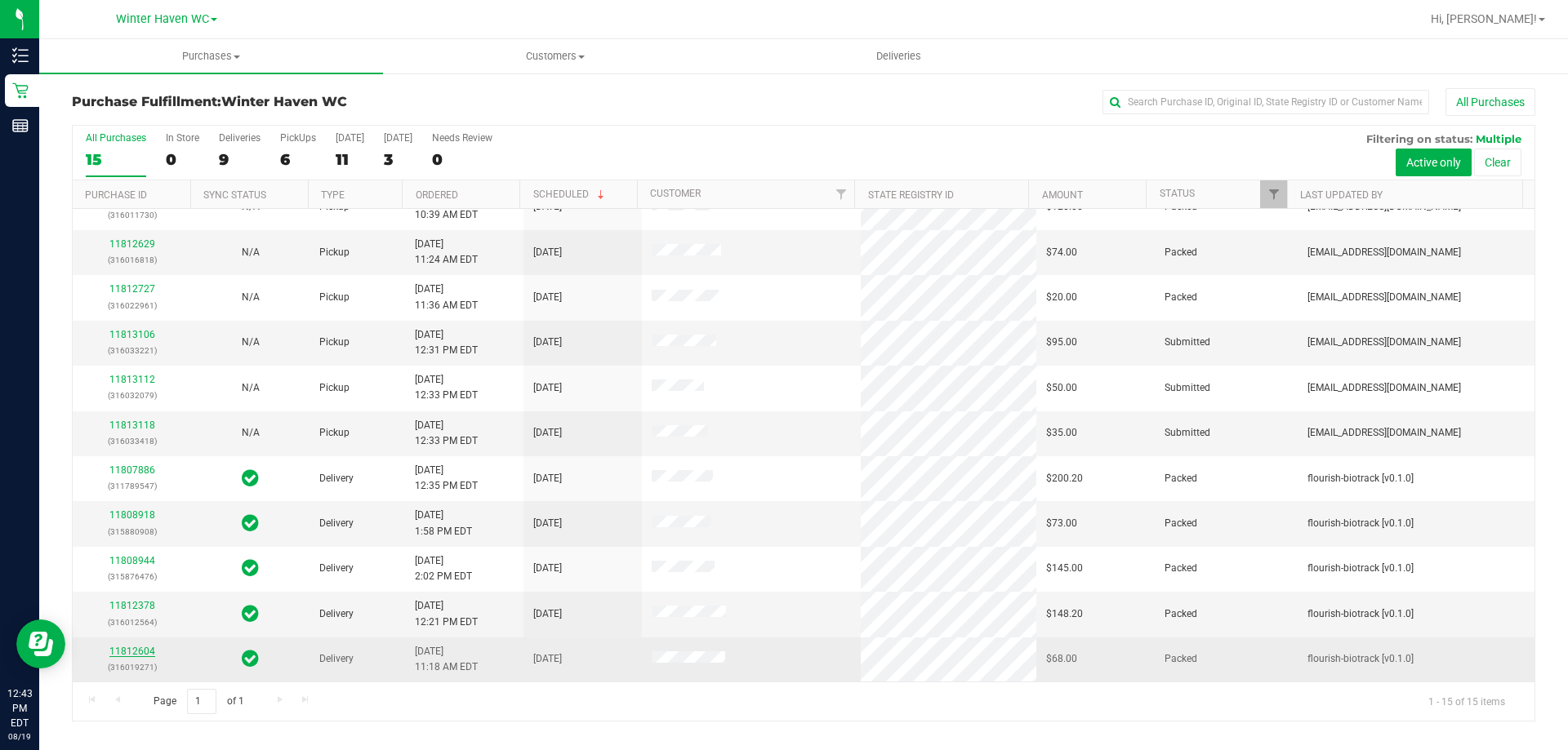
click at [131, 651] on link "11812604" at bounding box center [132, 651] width 46 height 11
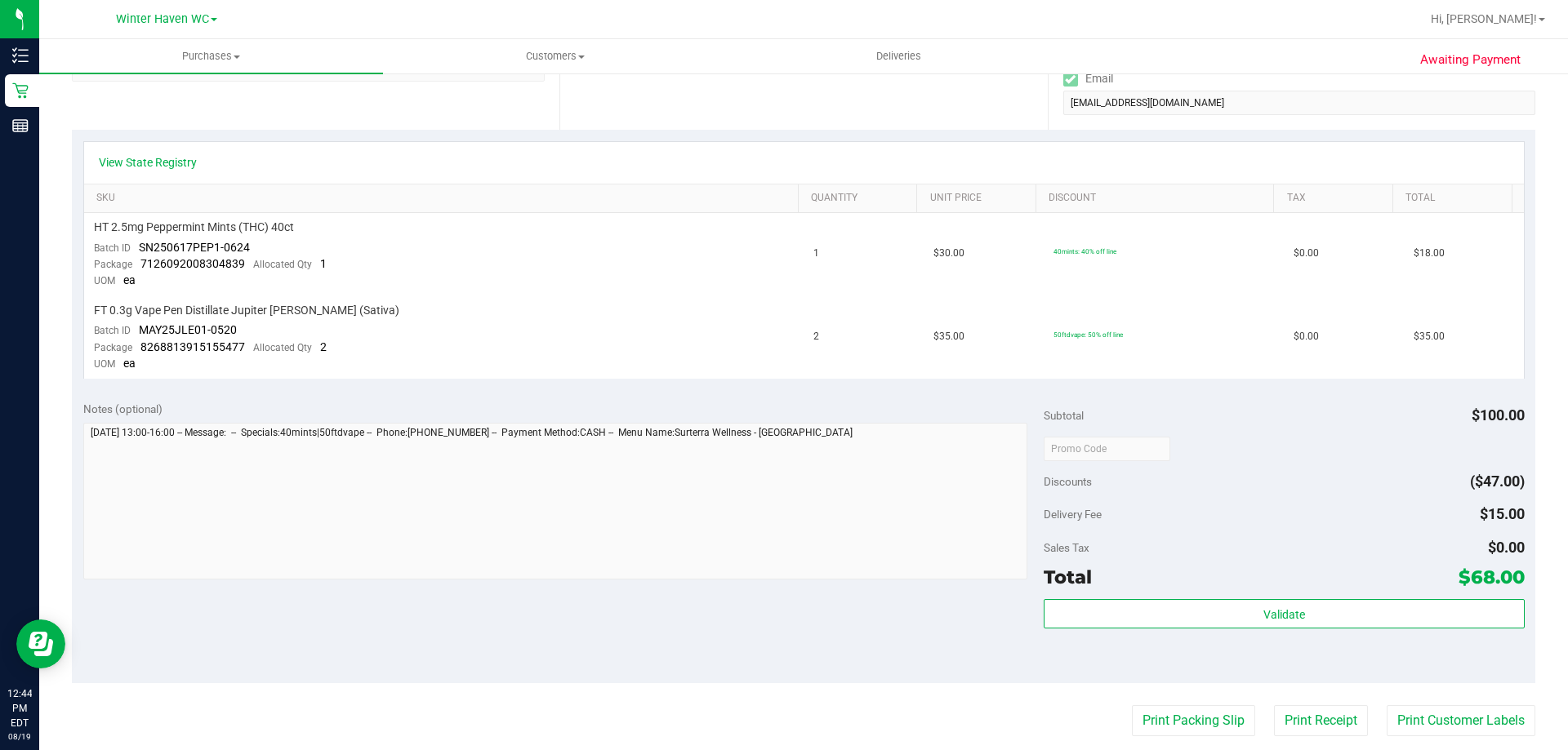
scroll to position [572, 0]
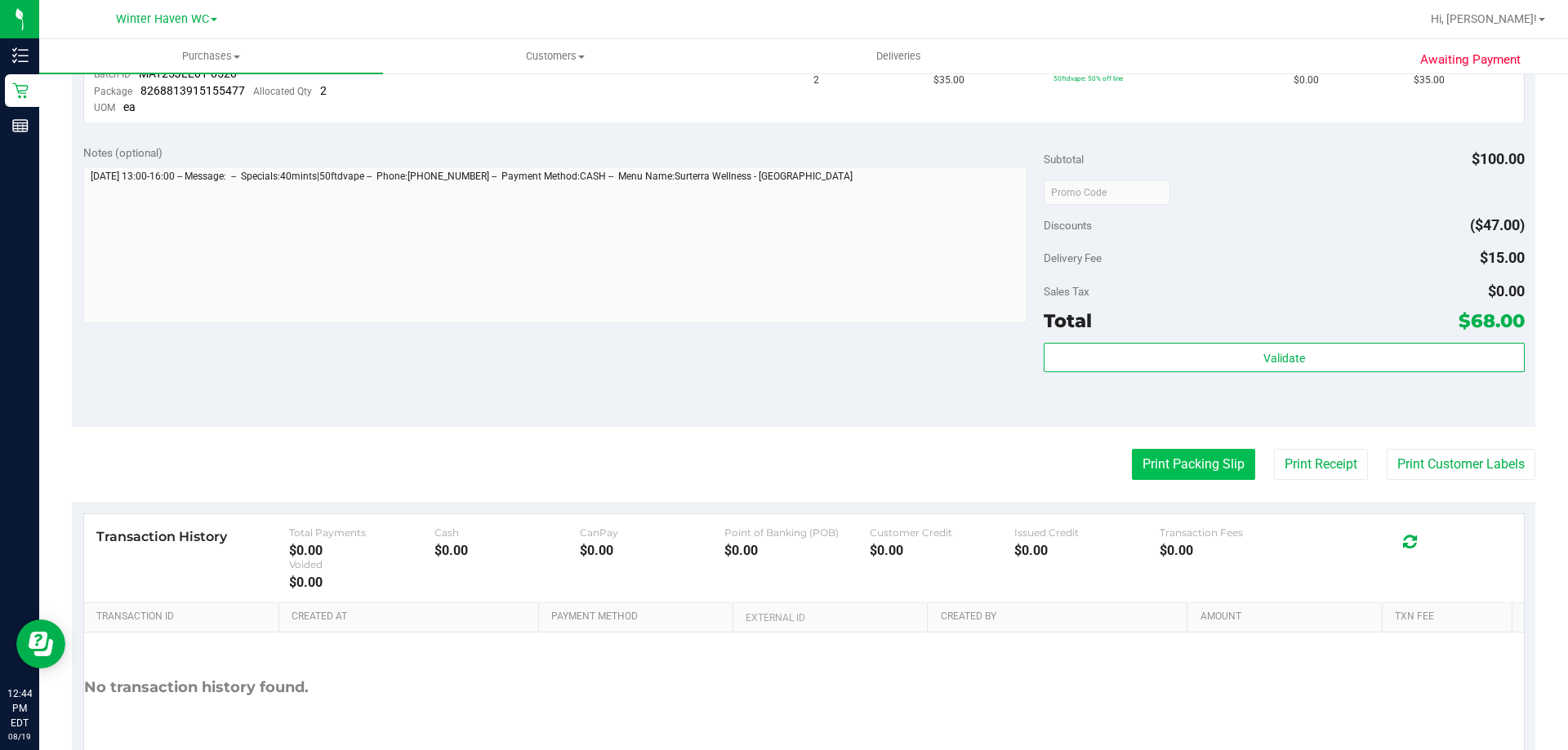
click at [1186, 467] on button "Print Packing Slip" at bounding box center [1192, 464] width 123 height 31
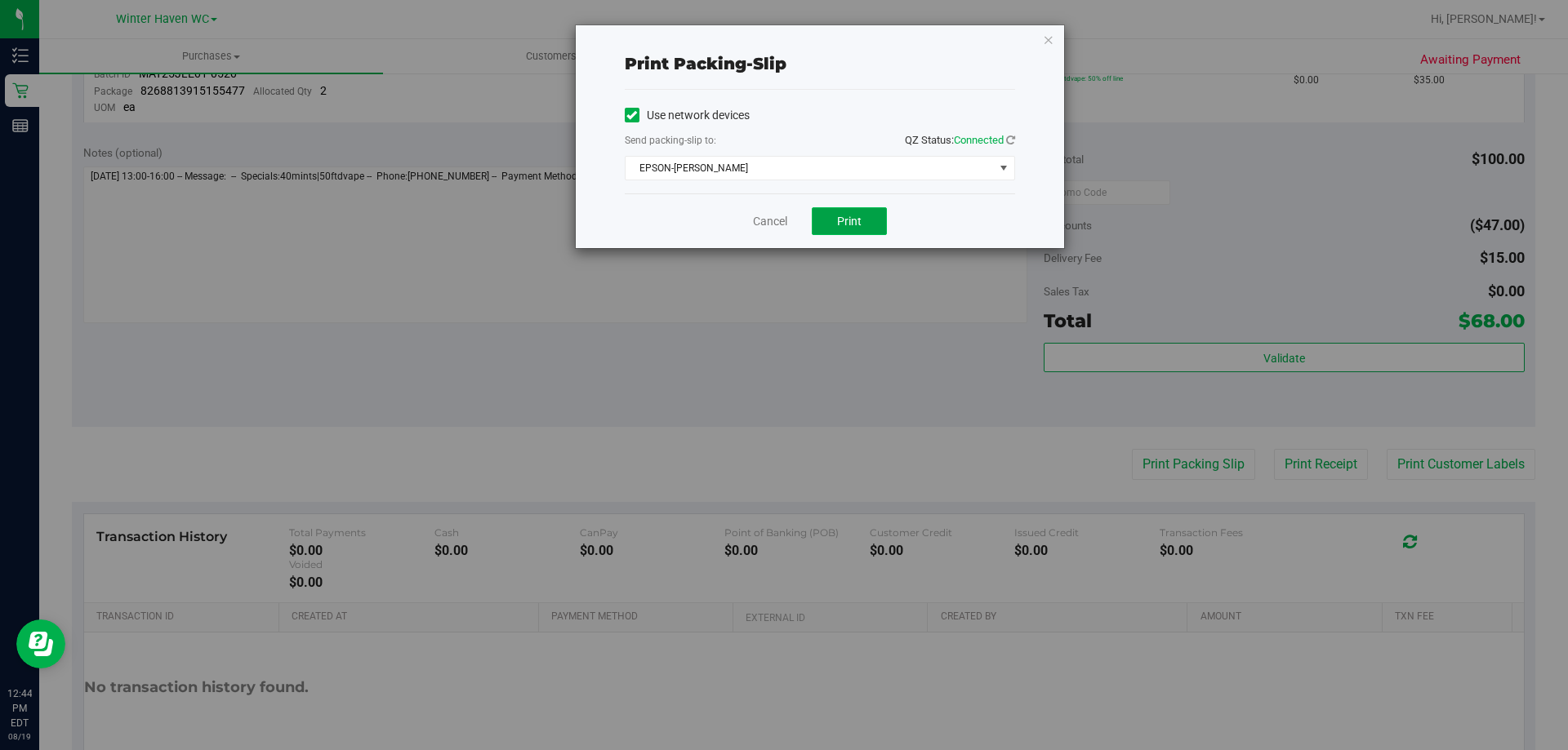
click at [862, 228] on button "Print" at bounding box center [849, 222] width 75 height 28
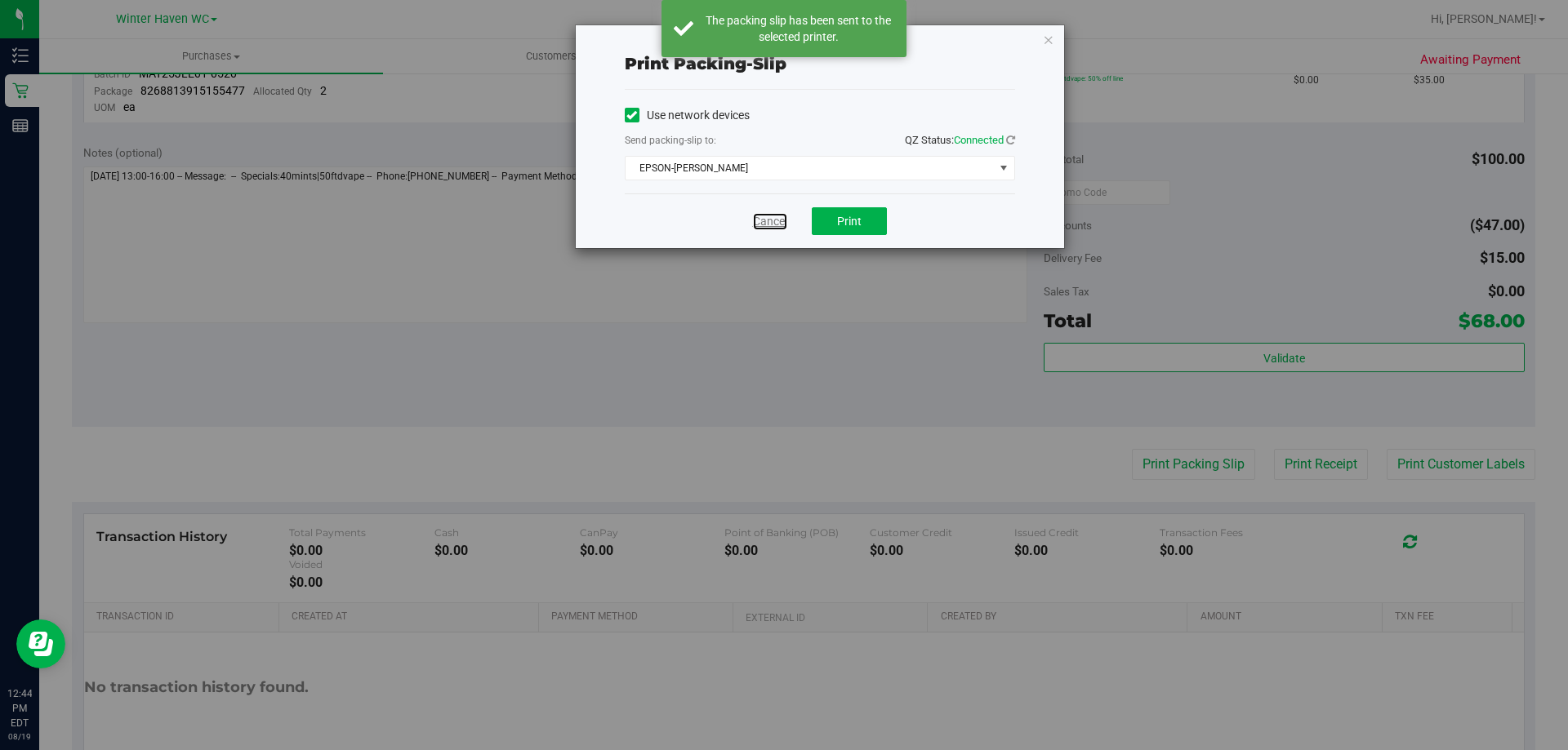
drag, startPoint x: 774, startPoint y: 221, endPoint x: 1120, endPoint y: 389, distance: 384.6
click at [774, 222] on link "Cancel" at bounding box center [770, 222] width 35 height 17
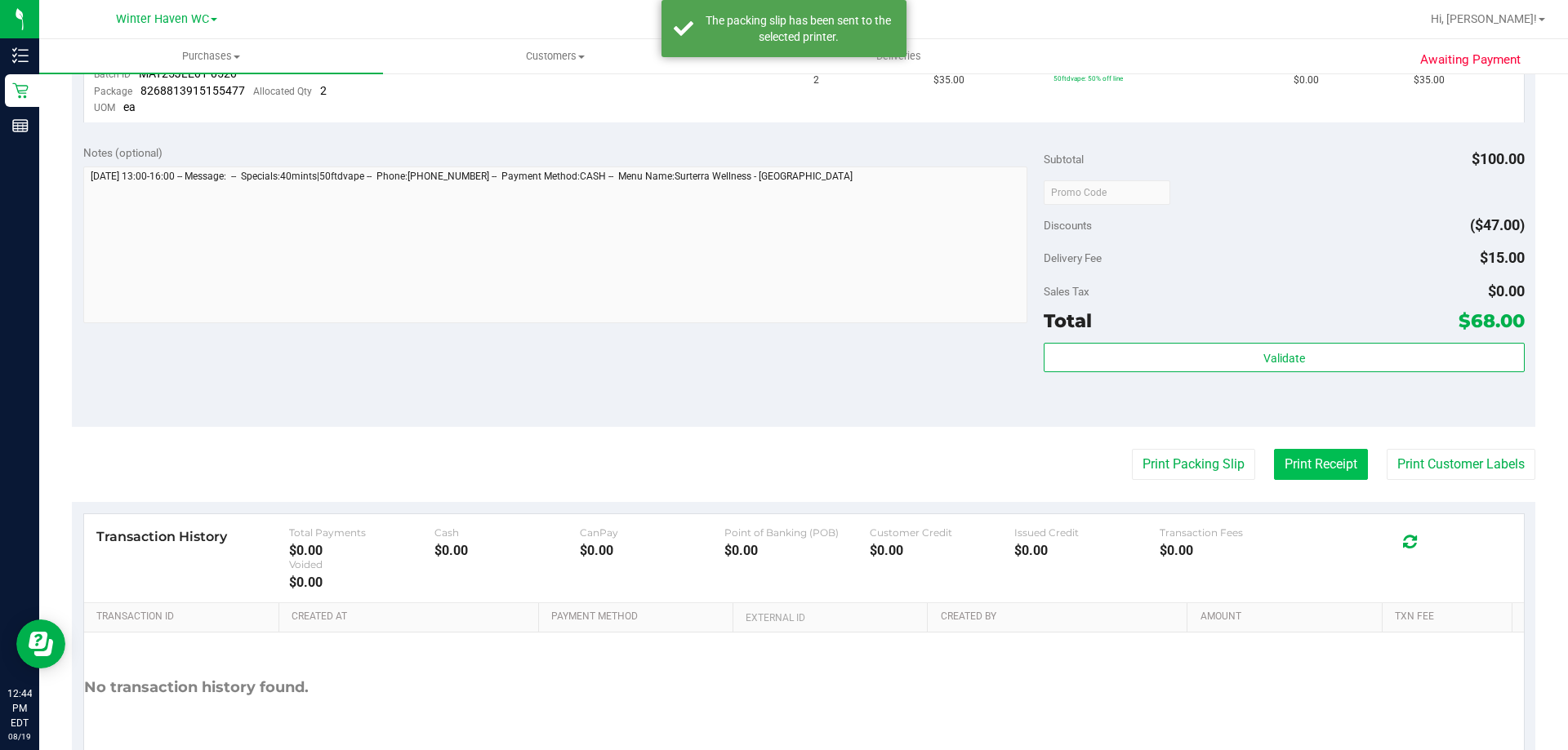
click at [1313, 459] on button "Print Receipt" at bounding box center [1321, 464] width 94 height 31
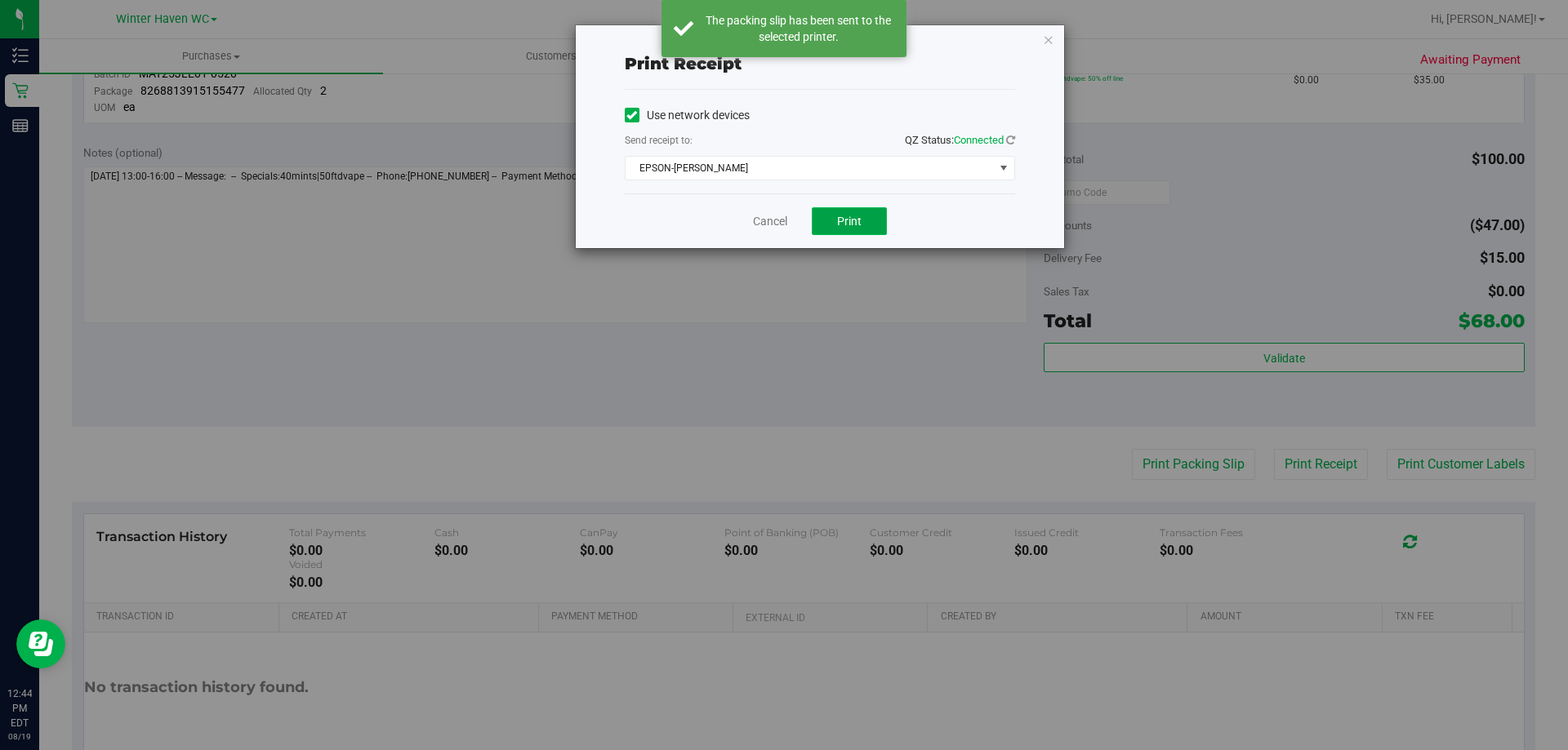
click at [851, 222] on span "Print" at bounding box center [849, 222] width 24 height 13
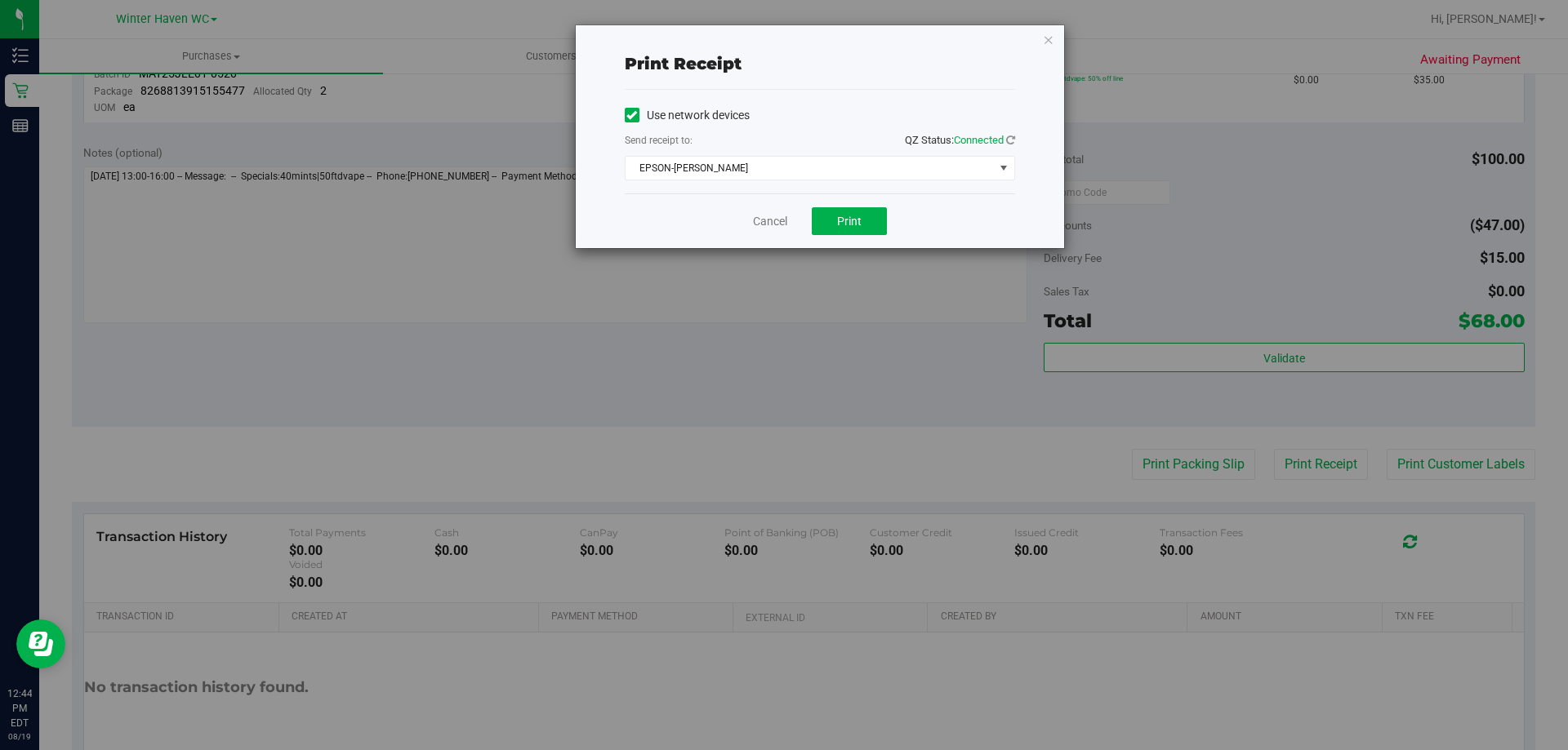
click at [767, 235] on div "Cancel Print" at bounding box center [820, 221] width 391 height 54
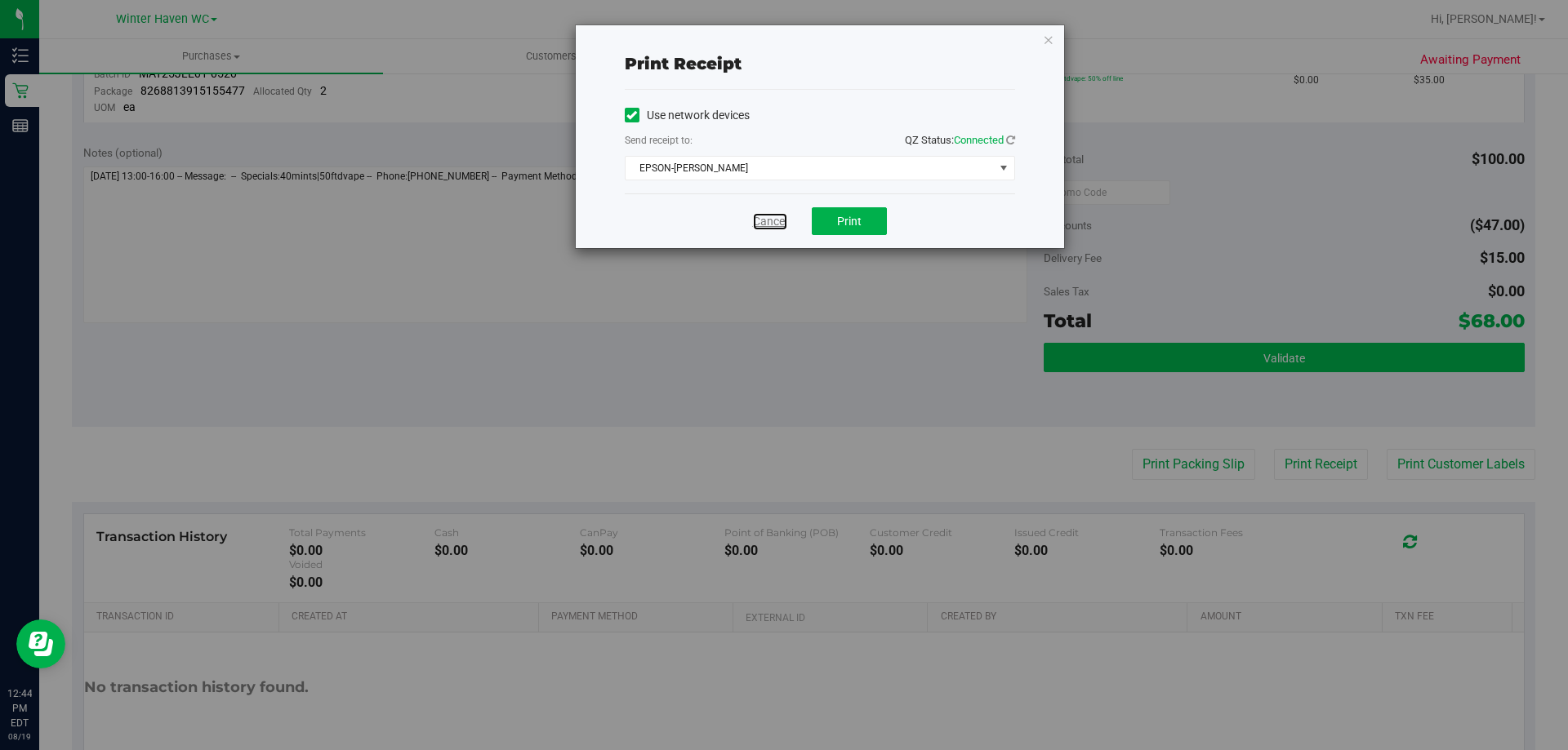
drag, startPoint x: 767, startPoint y: 221, endPoint x: 1278, endPoint y: 349, distance: 526.8
click at [767, 221] on link "Cancel" at bounding box center [770, 222] width 35 height 17
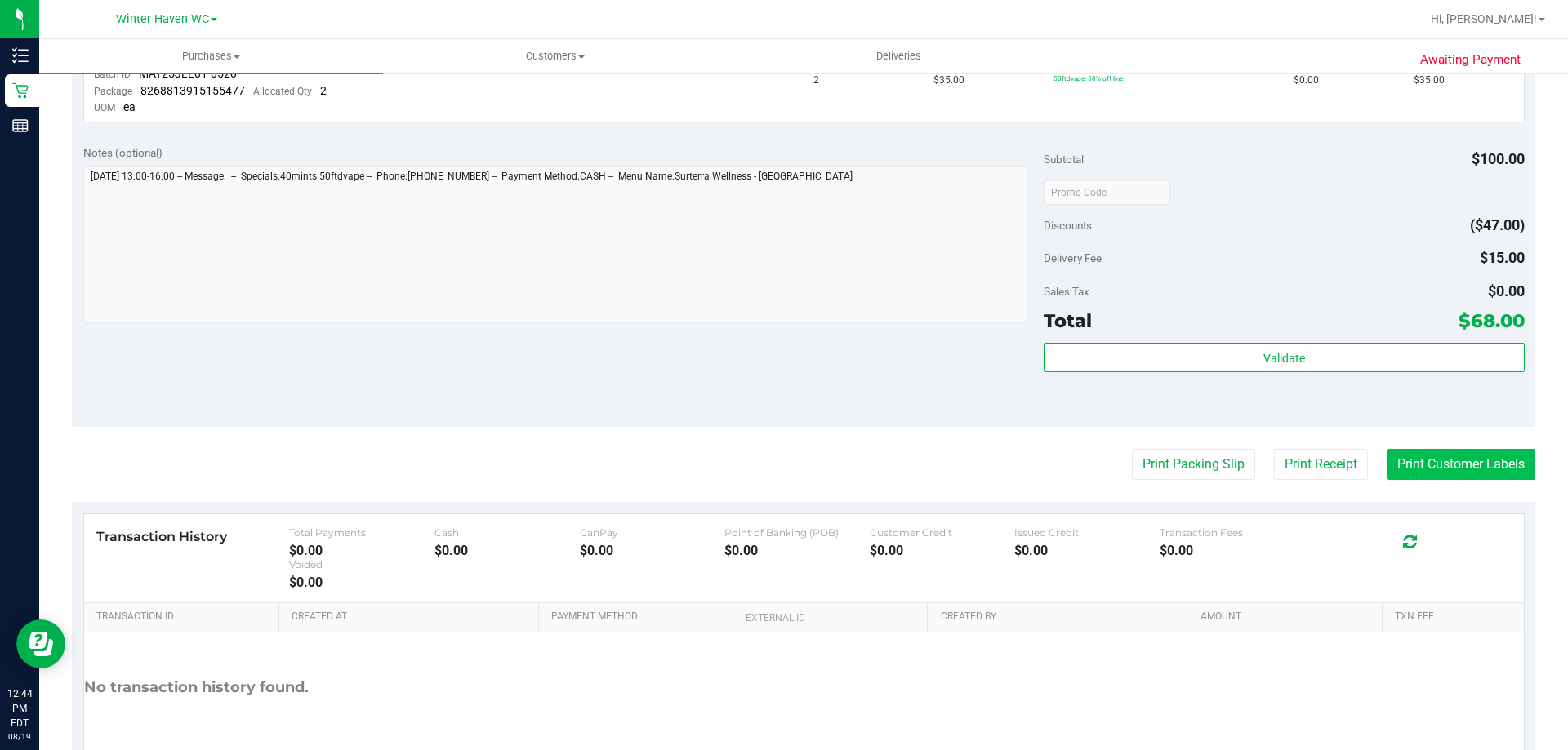
click at [1463, 466] on button "Print Customer Labels" at bounding box center [1461, 464] width 148 height 31
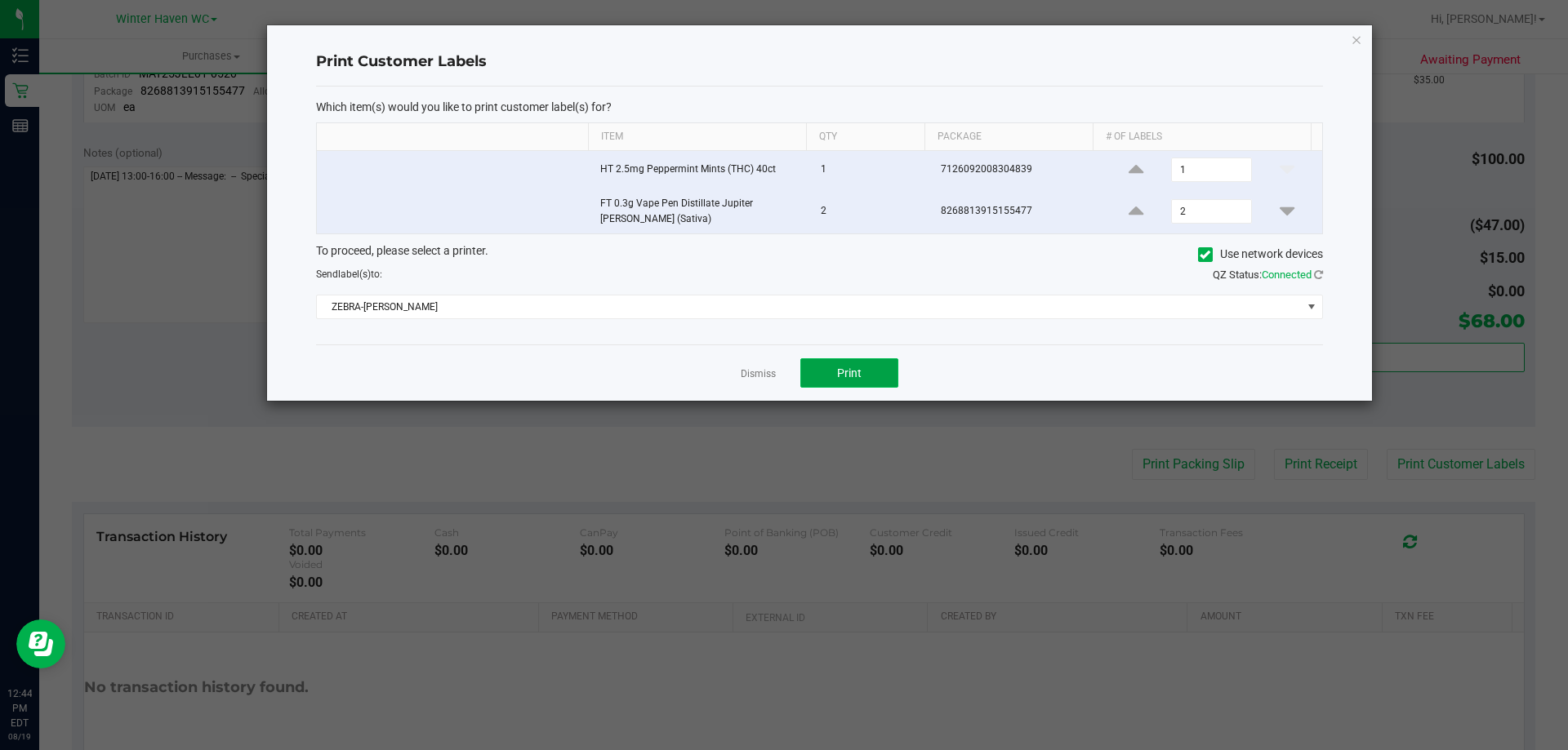
click at [859, 377] on span "Print" at bounding box center [849, 373] width 24 height 13
click at [755, 373] on link "Dismiss" at bounding box center [758, 374] width 35 height 14
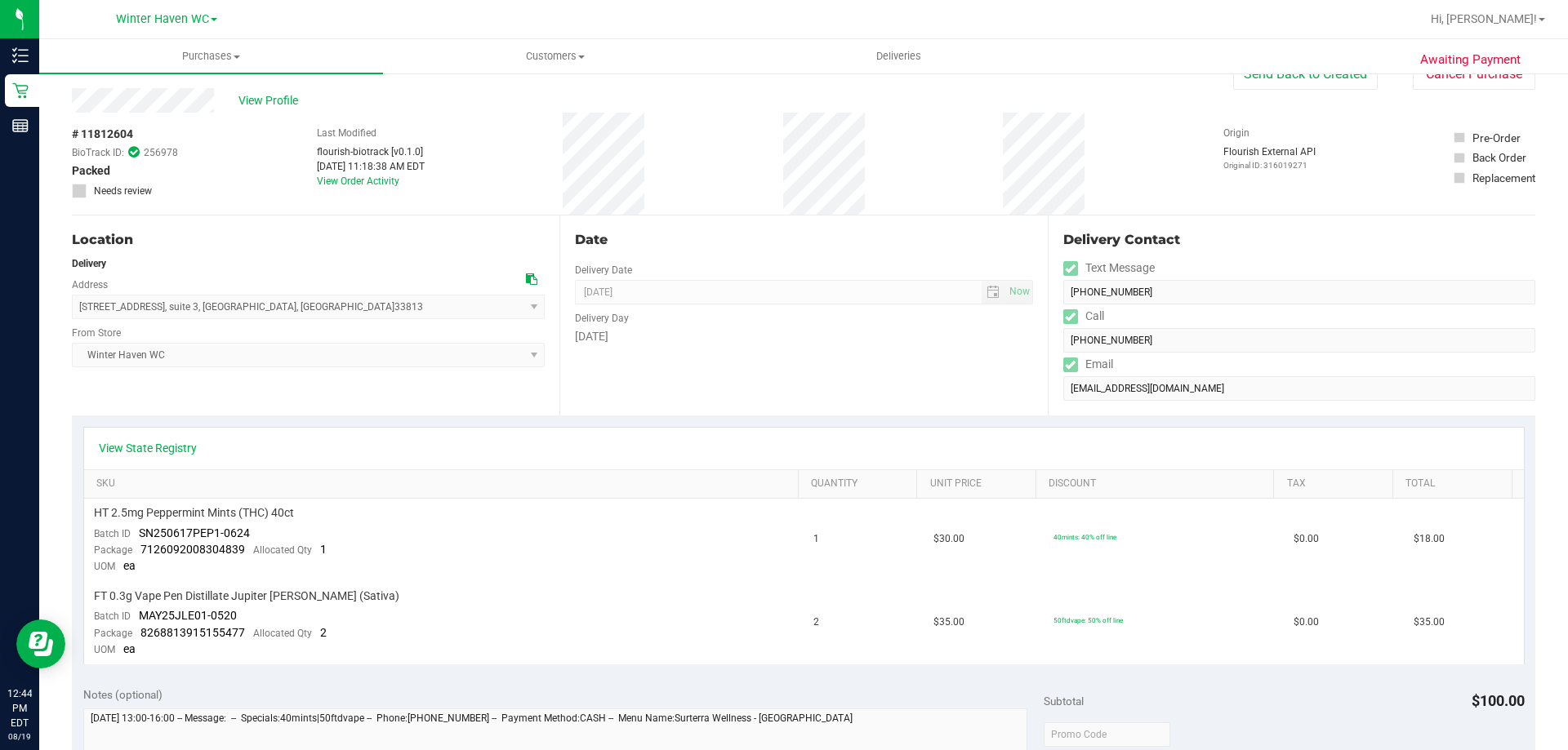
scroll to position [0, 0]
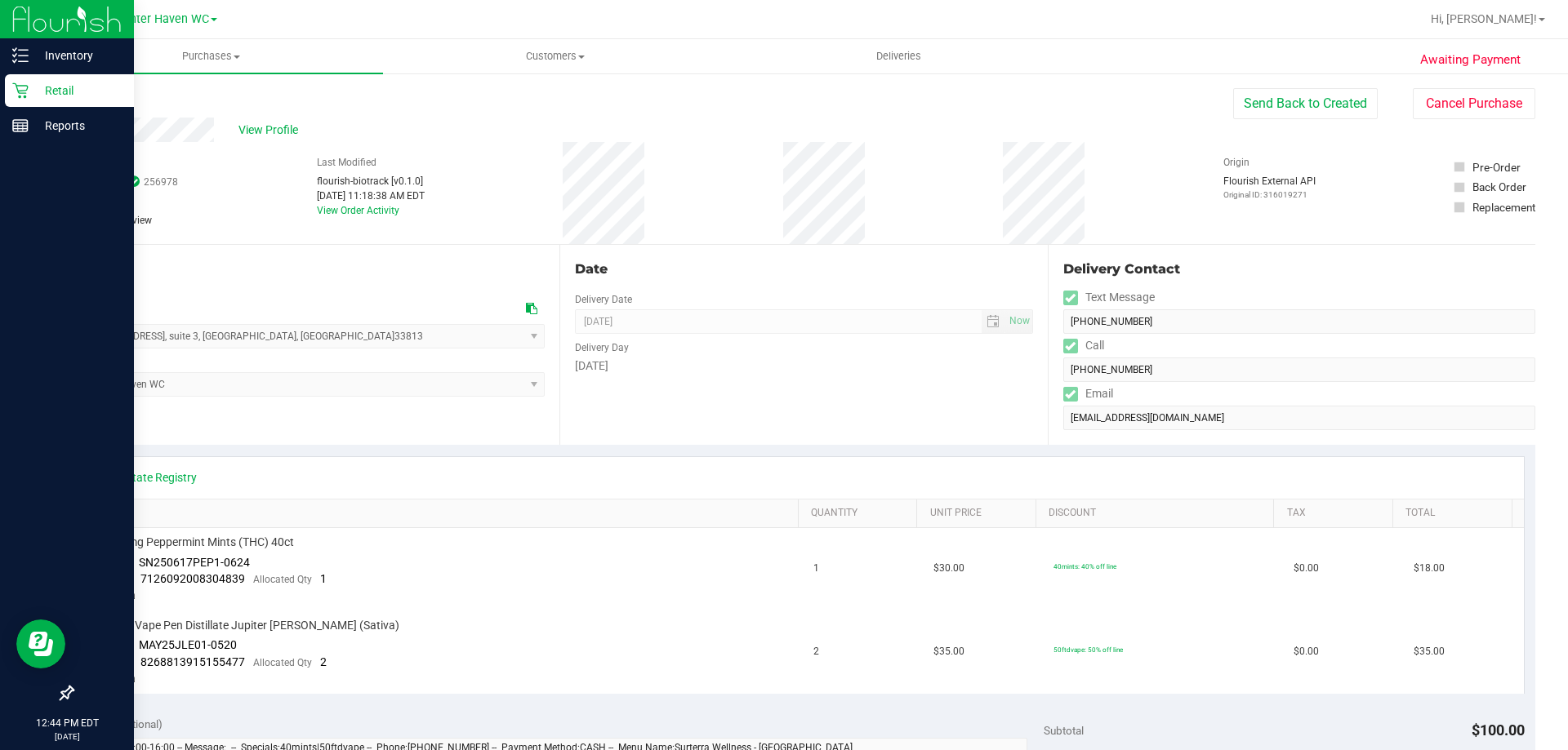
drag, startPoint x: 71, startPoint y: 91, endPoint x: 86, endPoint y: 90, distance: 15.0
click at [70, 91] on p "Retail" at bounding box center [77, 90] width 98 height 20
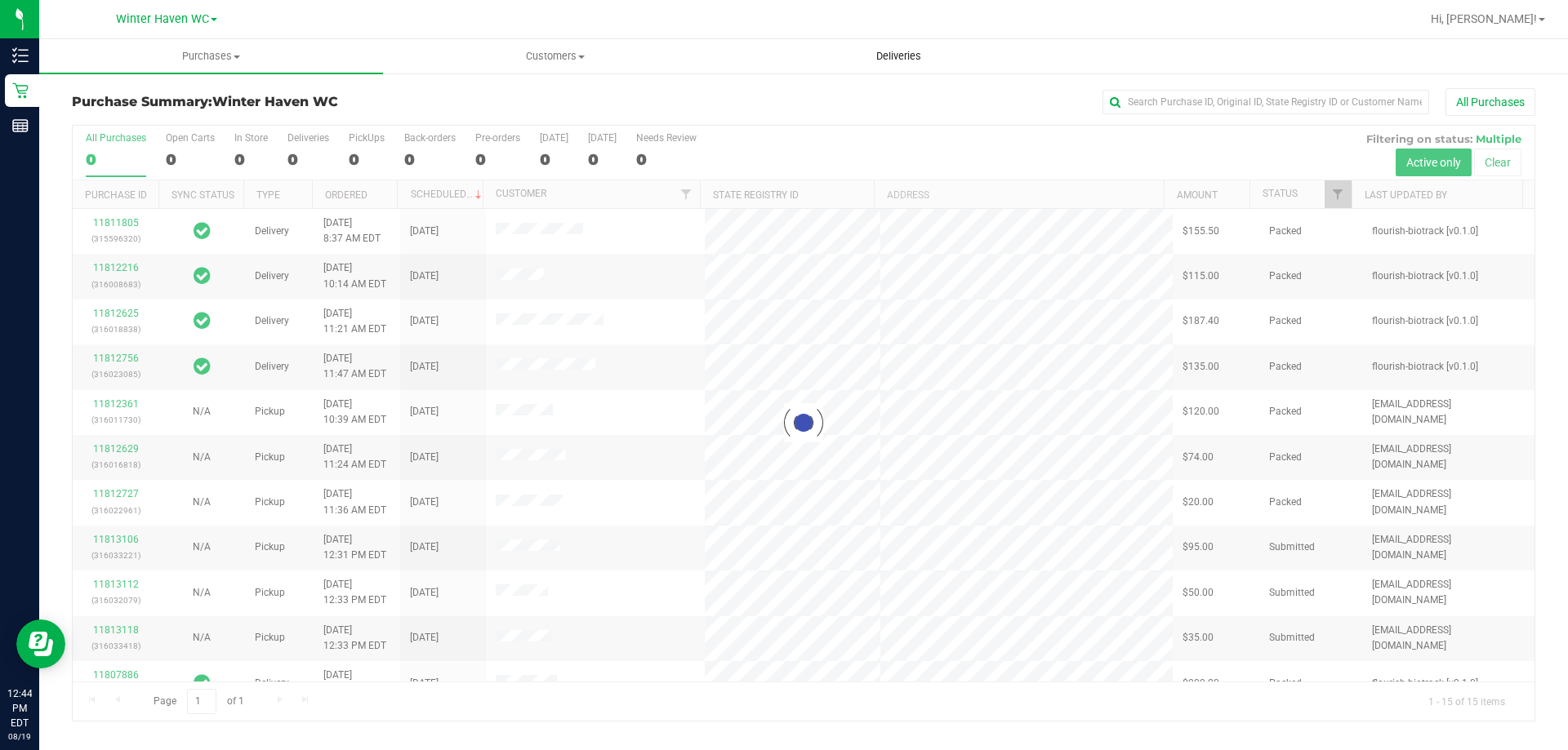
click at [894, 54] on span "Deliveries" at bounding box center [899, 56] width 89 height 15
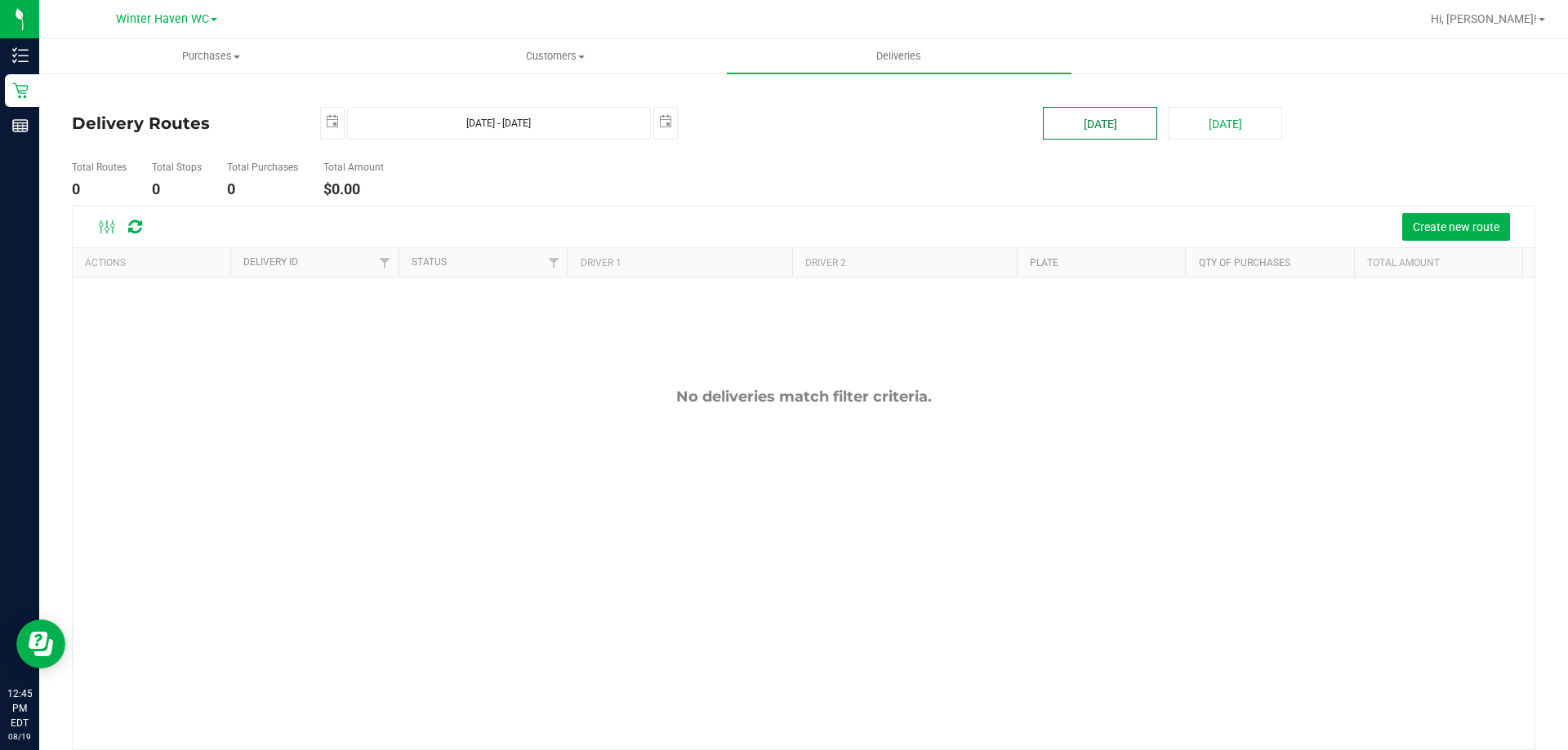
click at [1086, 119] on button "[DATE]" at bounding box center [1100, 123] width 115 height 33
click at [1436, 218] on button "Create new route" at bounding box center [1455, 227] width 108 height 28
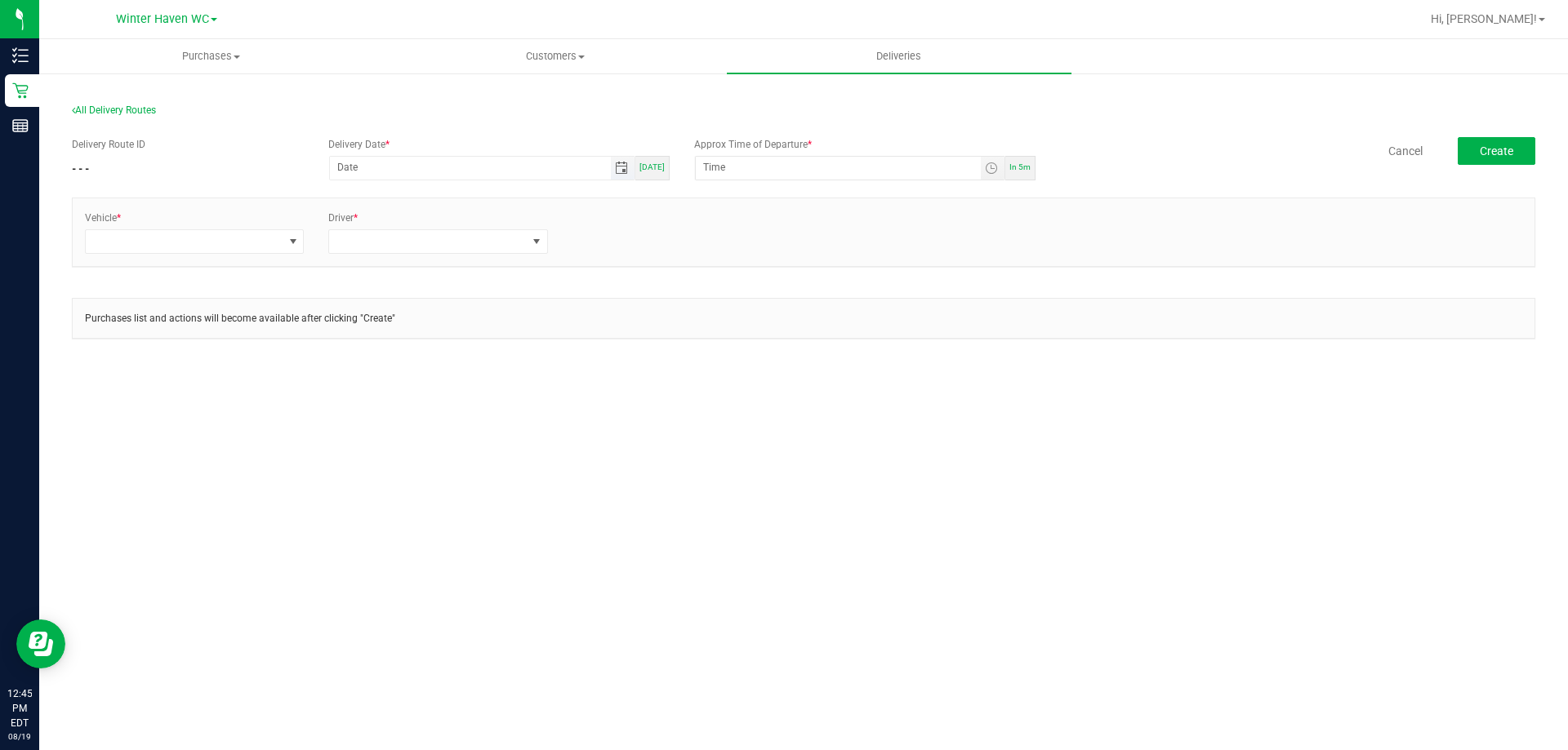
click at [619, 170] on span "Toggle calendar" at bounding box center [622, 168] width 13 height 13
click at [451, 325] on span "19" at bounding box center [450, 330] width 23 height 25
type input "[DATE]"
drag, startPoint x: 760, startPoint y: 171, endPoint x: 651, endPoint y: 169, distance: 109.0
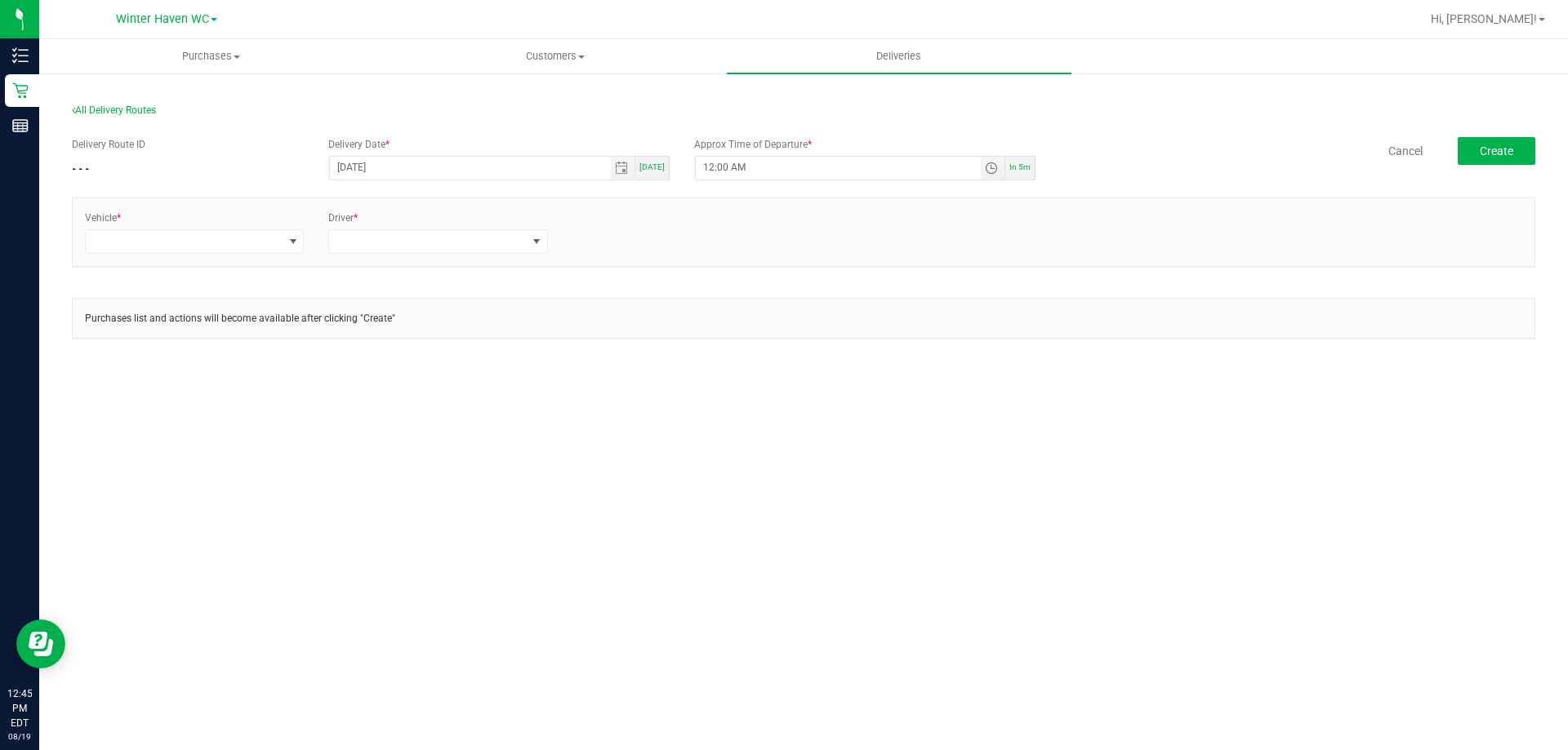
click at [651, 169] on div "Delivery Route ID - - - Delivery Date * [DATE] [DATE] Approx Time of Departure …" at bounding box center [804, 160] width 1463 height 46
type input "1:00 PM"
click at [245, 238] on span at bounding box center [184, 241] width 197 height 23
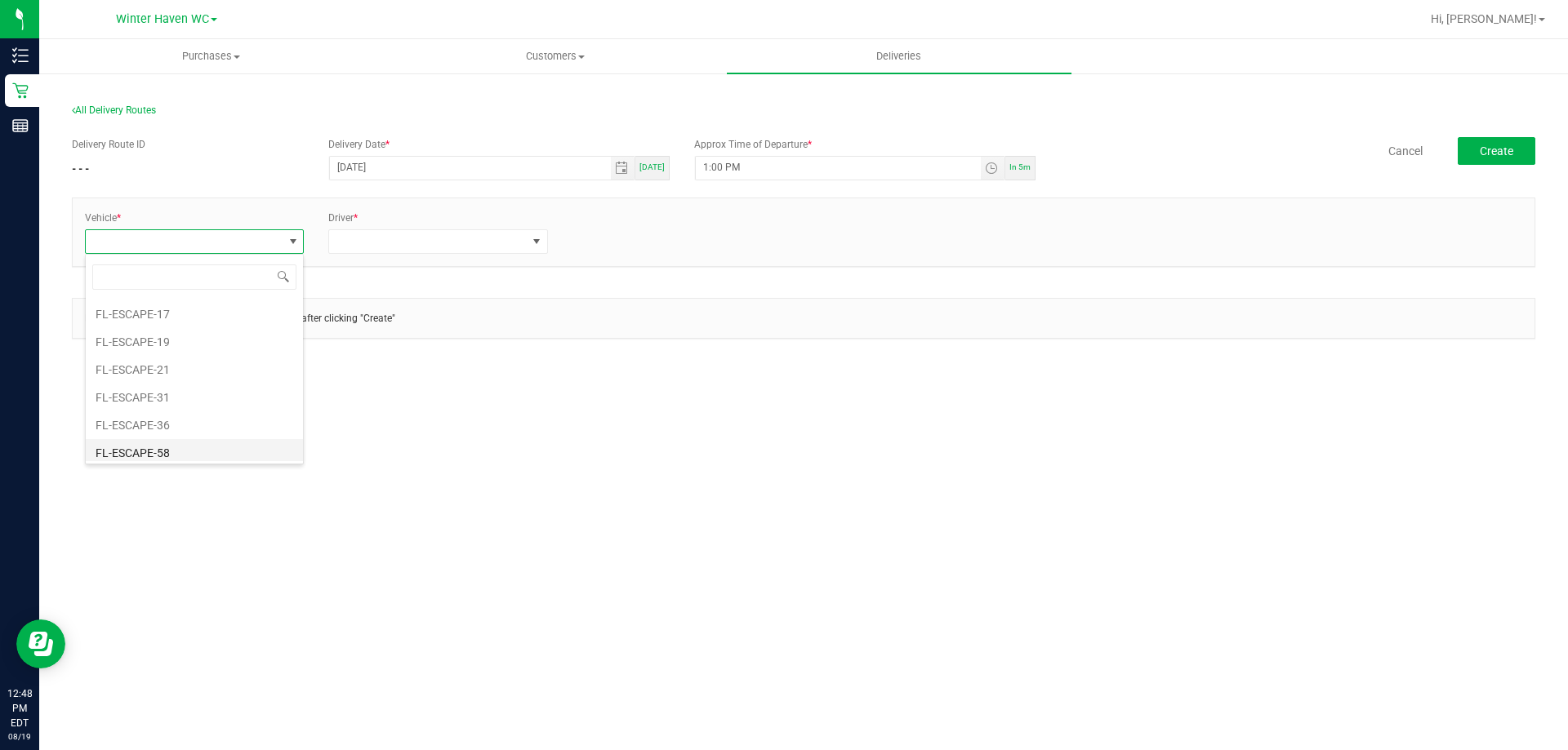
scroll to position [163, 0]
click at [162, 420] on li "FL-ESCAPE-31" at bounding box center [193, 426] width 217 height 28
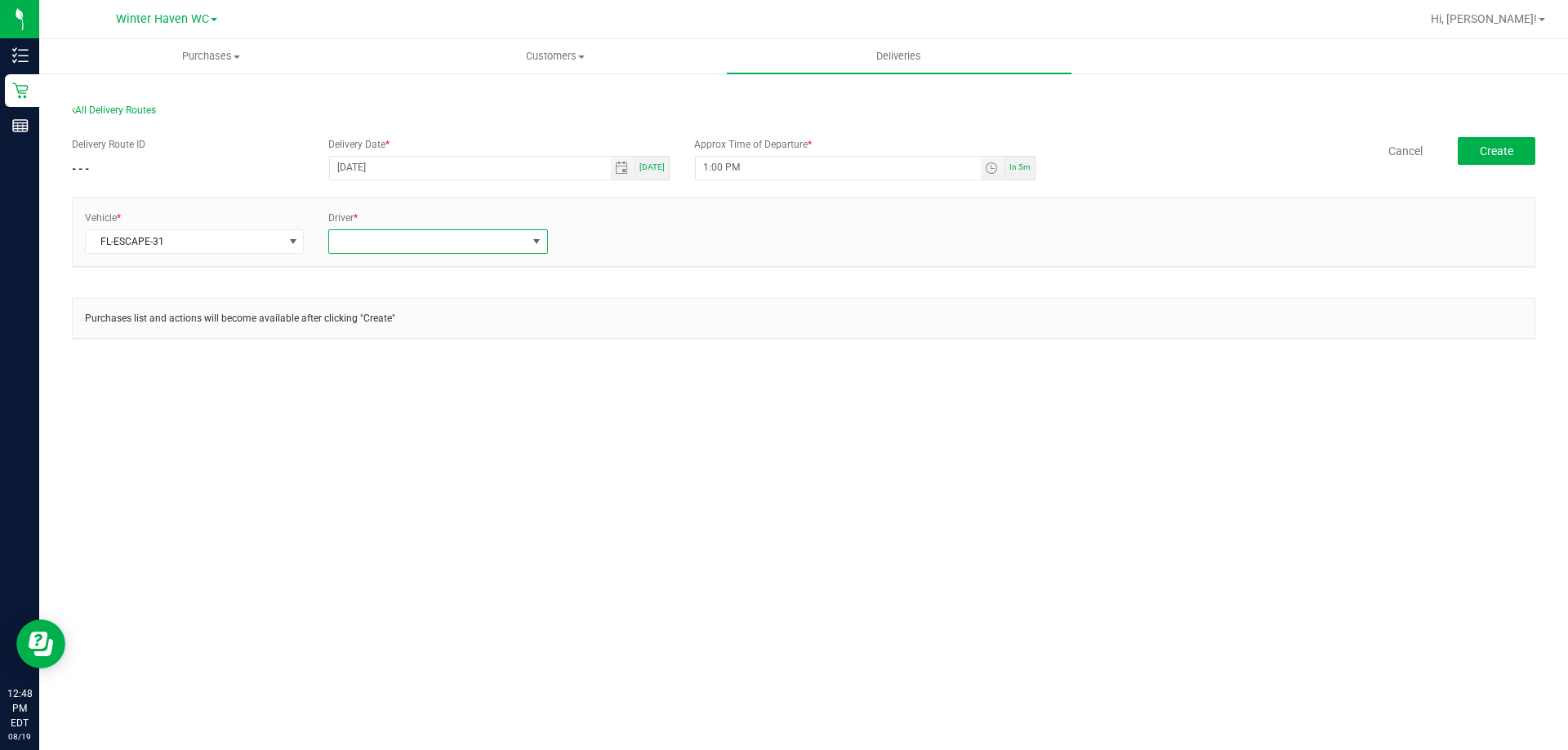
click at [388, 236] on span at bounding box center [427, 241] width 197 height 23
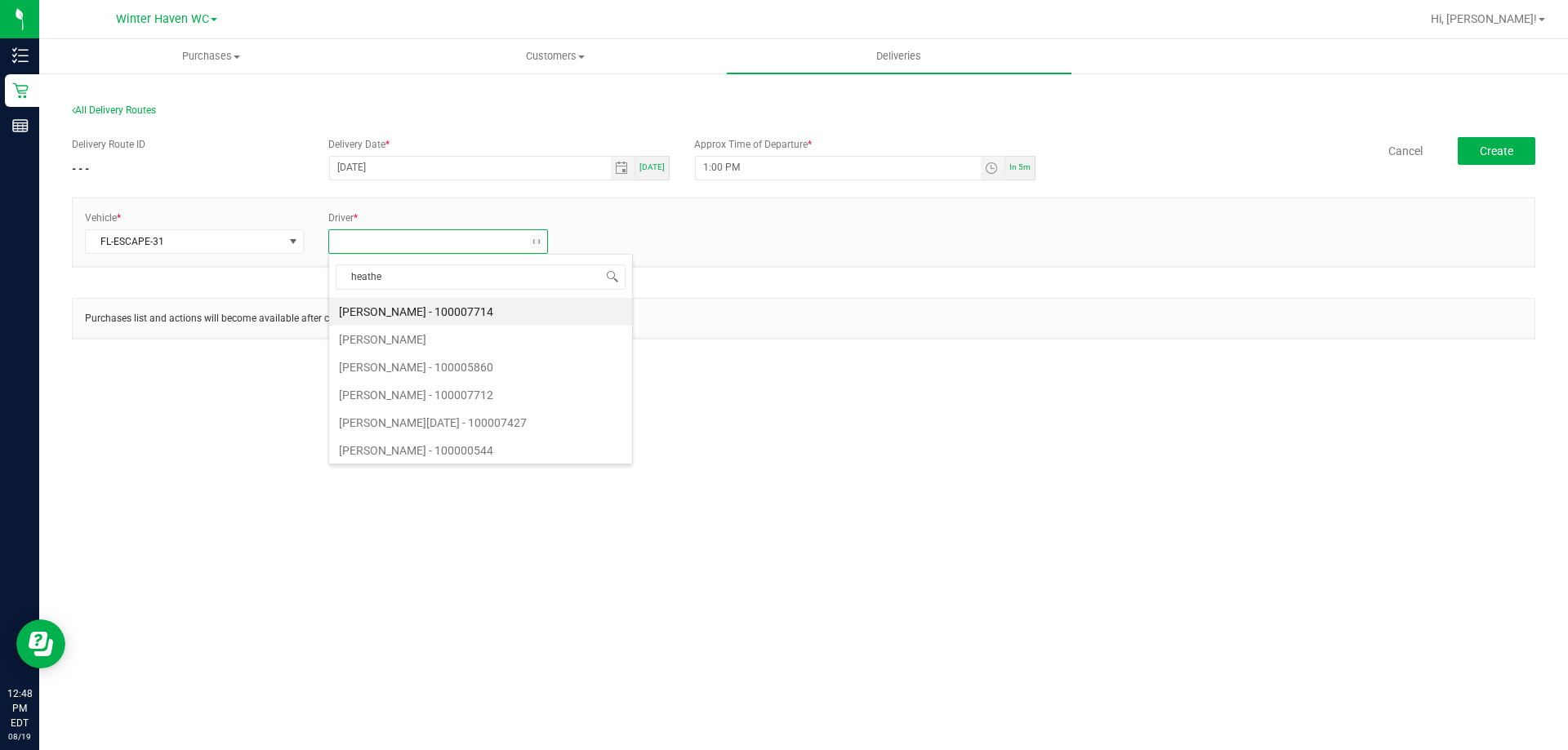
type input "[PERSON_NAME]"
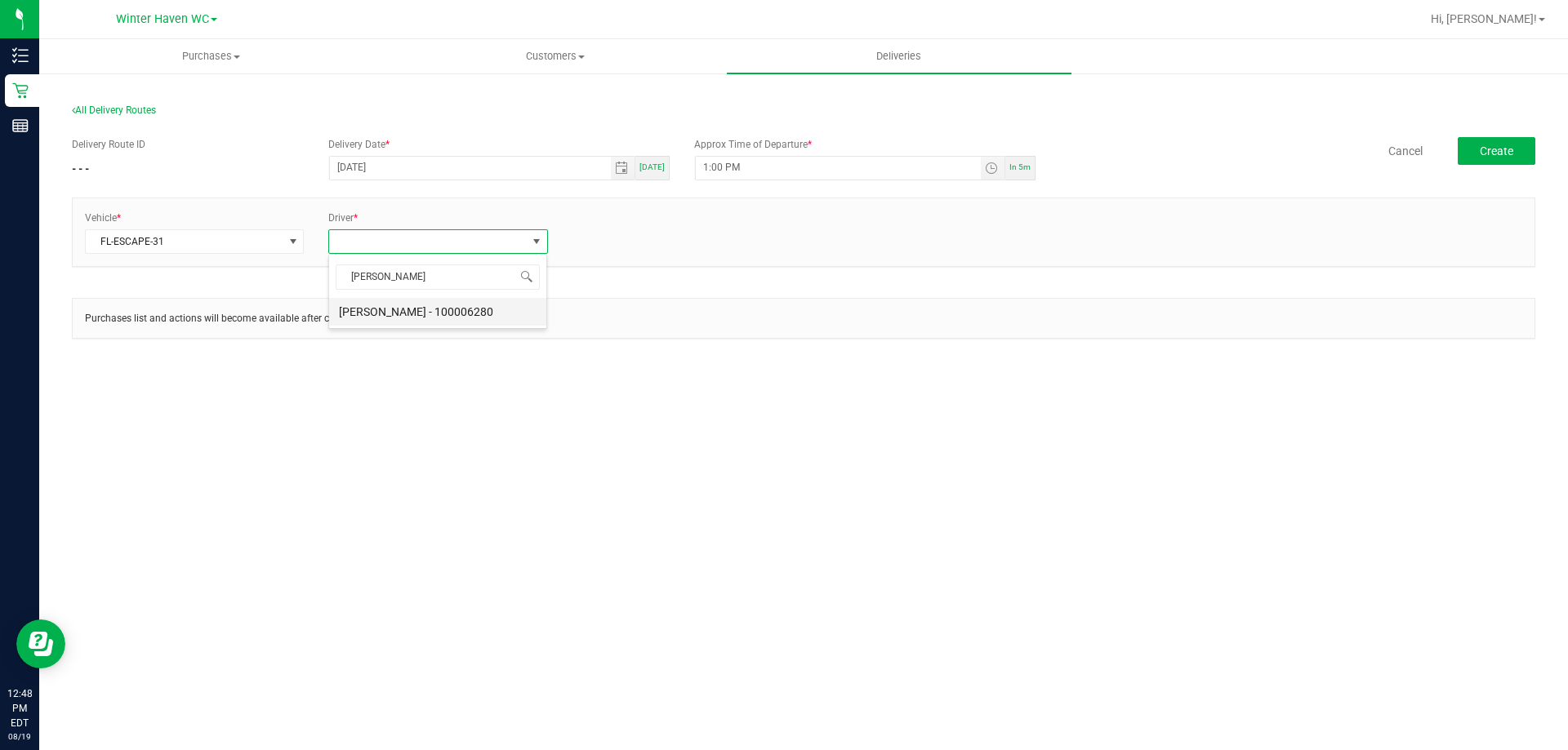
click at [406, 310] on li "[PERSON_NAME] - 100006280" at bounding box center [437, 312] width 217 height 28
click at [605, 235] on link "+ Add Driver" at bounding box center [599, 237] width 54 height 11
click at [605, 241] on span at bounding box center [672, 241] width 197 height 23
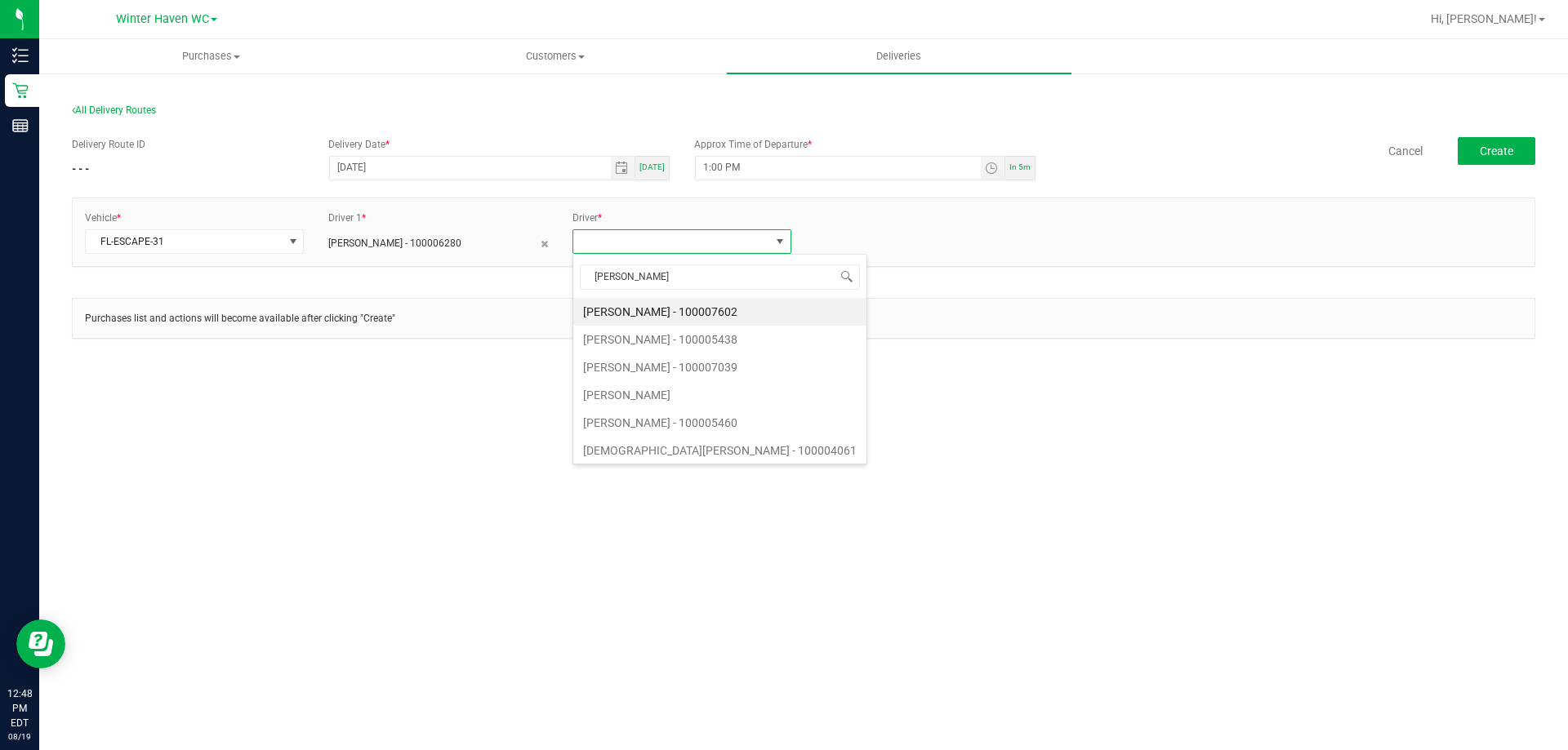
type input "[PERSON_NAME]"
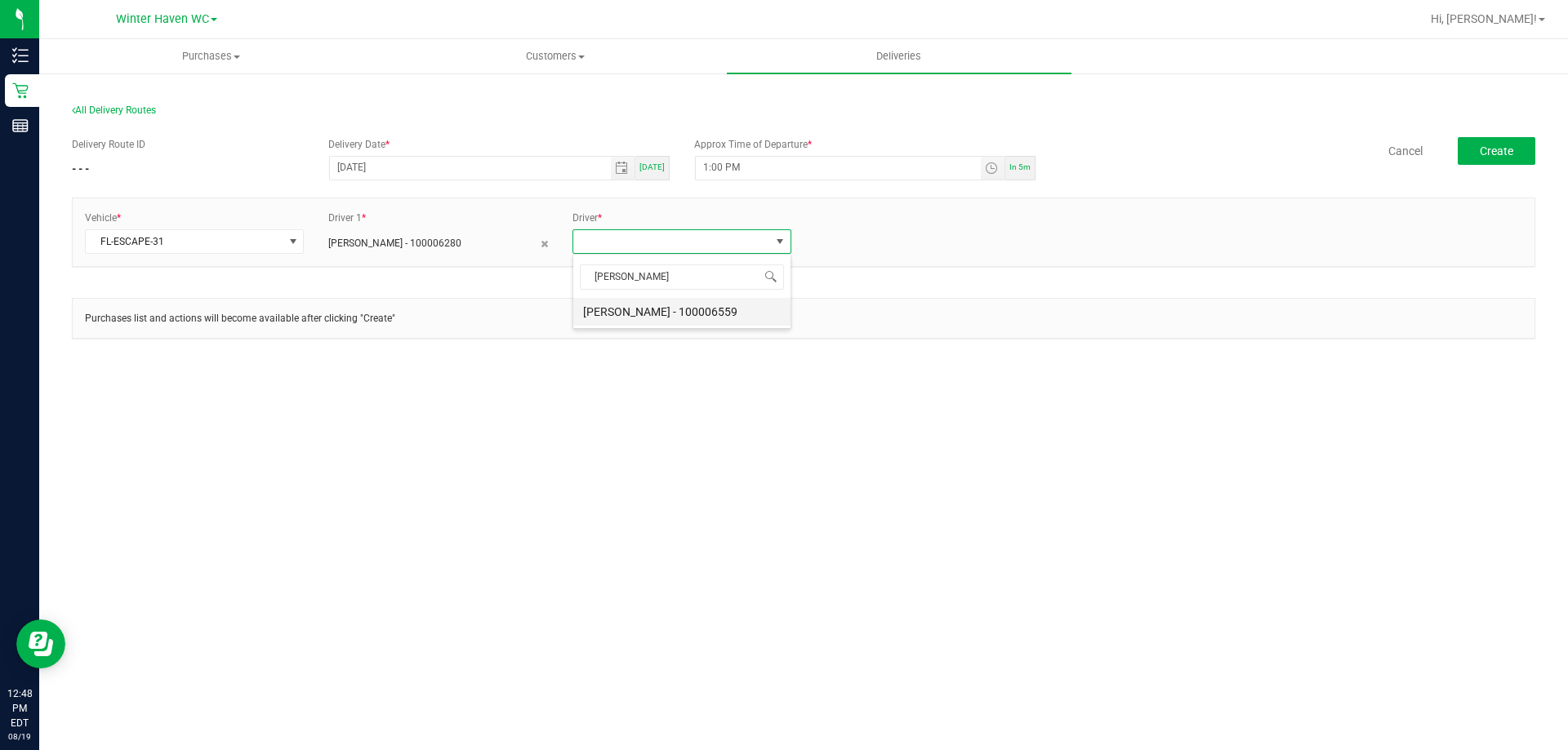
click at [631, 311] on li "[PERSON_NAME] - 100006559" at bounding box center [682, 312] width 217 height 28
click at [1486, 153] on span "Create" at bounding box center [1497, 151] width 34 height 13
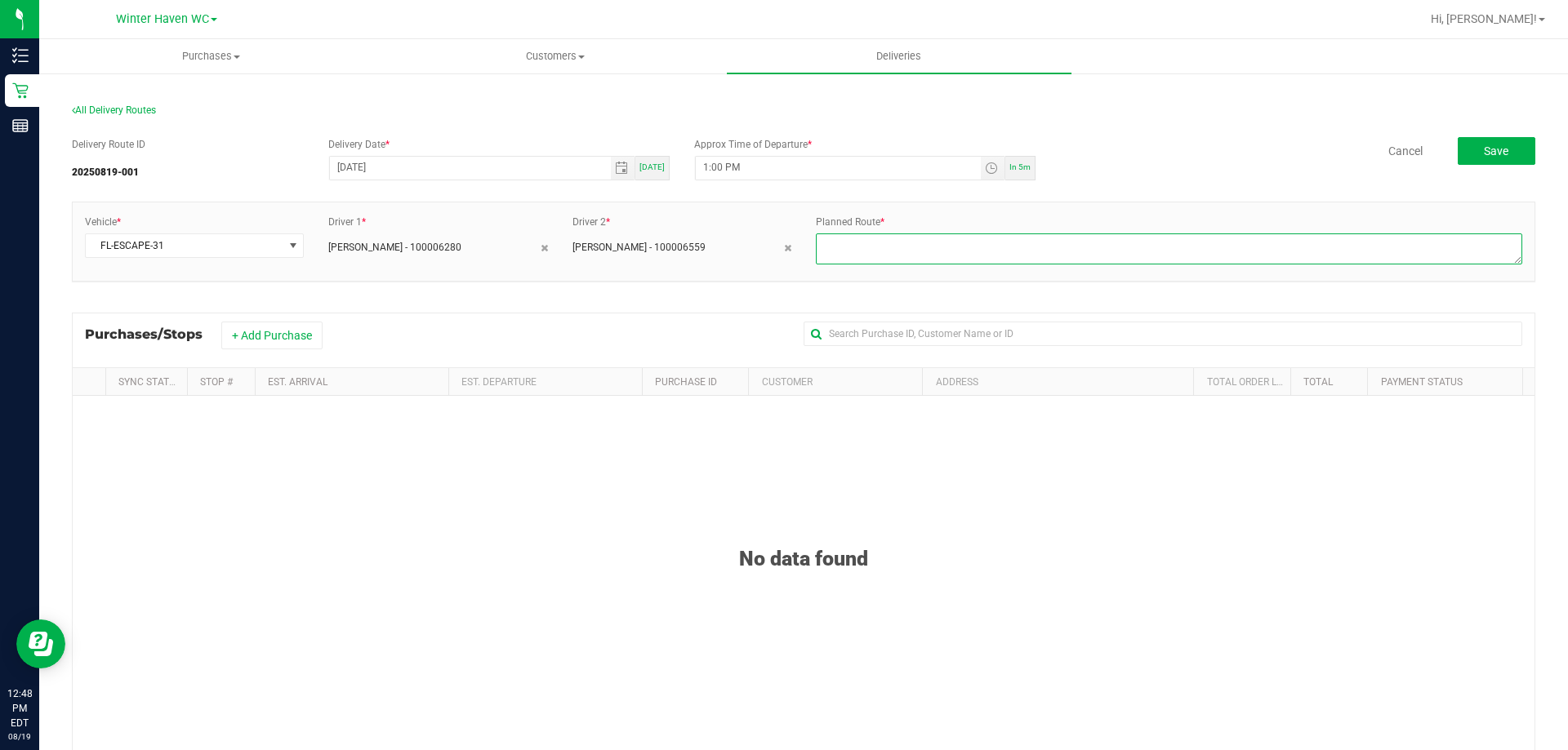
click at [870, 257] on textarea at bounding box center [1169, 249] width 706 height 31
type textarea "One Route [DATE]"
click at [272, 330] on button "+ Add Purchase" at bounding box center [272, 336] width 101 height 28
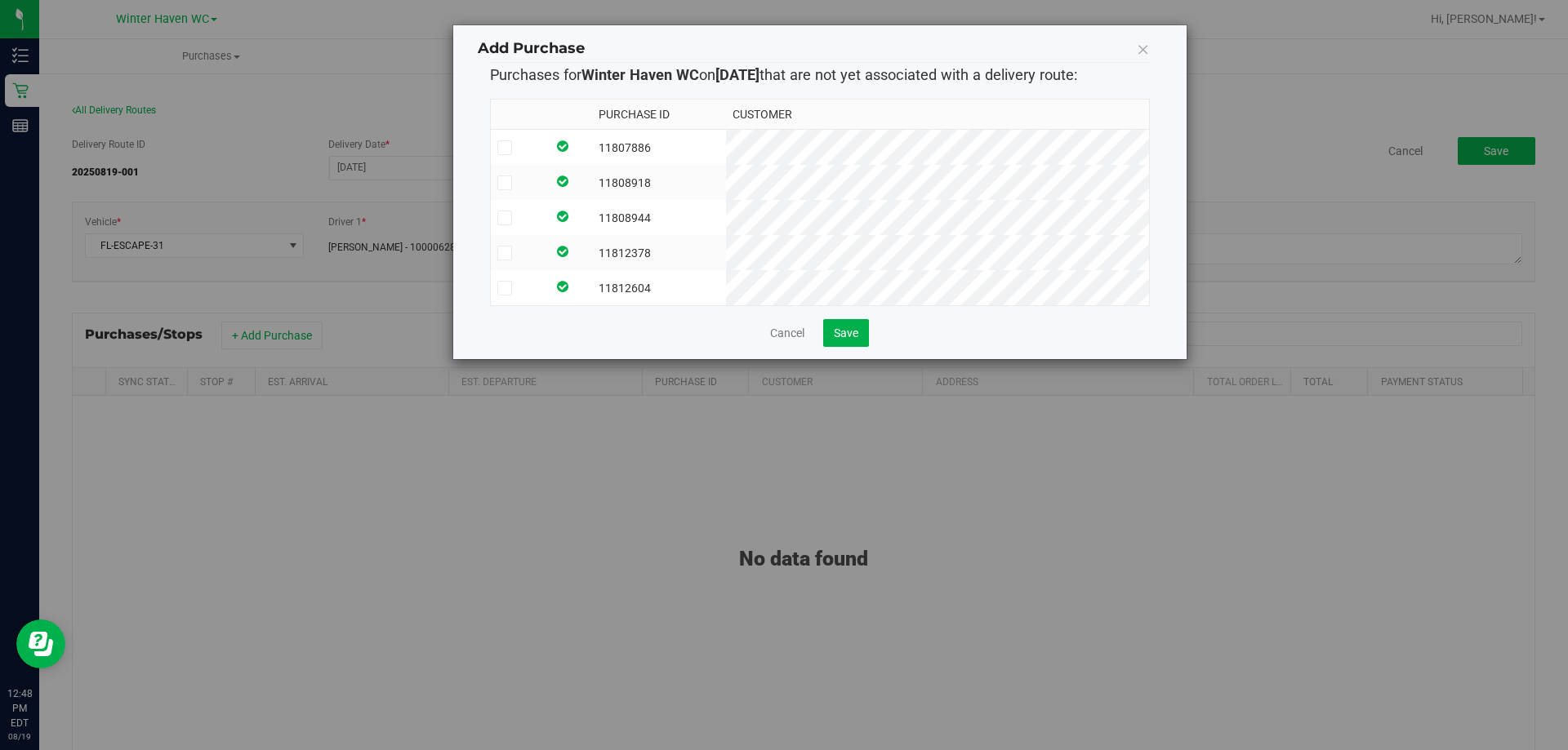
click at [507, 253] on icon at bounding box center [503, 253] width 10 height 0
click at [0, 0] on input "checkbox" at bounding box center [0, 0] width 0 height 0
click at [853, 347] on button "Save" at bounding box center [846, 333] width 46 height 28
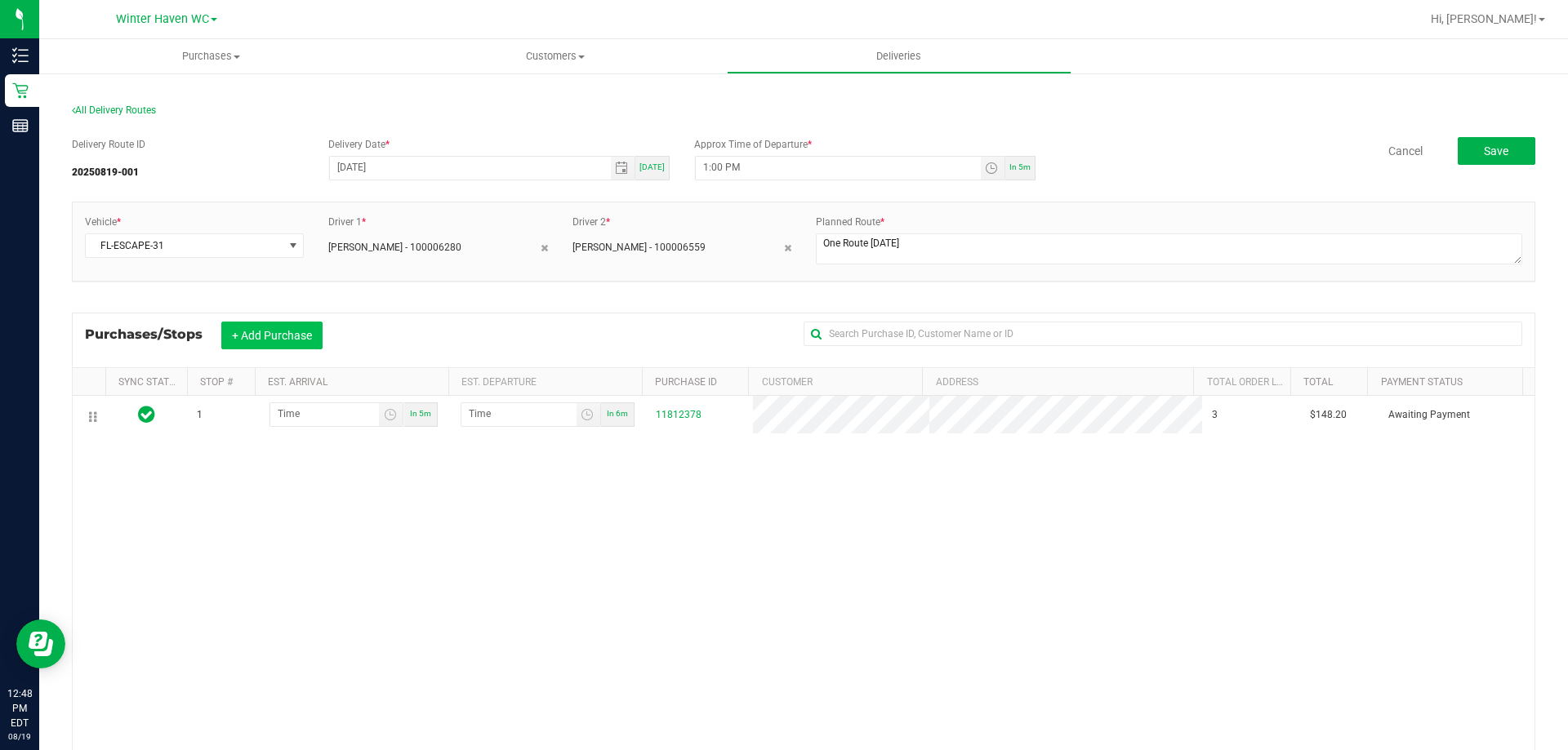
click at [267, 336] on button "+ Add Purchase" at bounding box center [272, 336] width 101 height 28
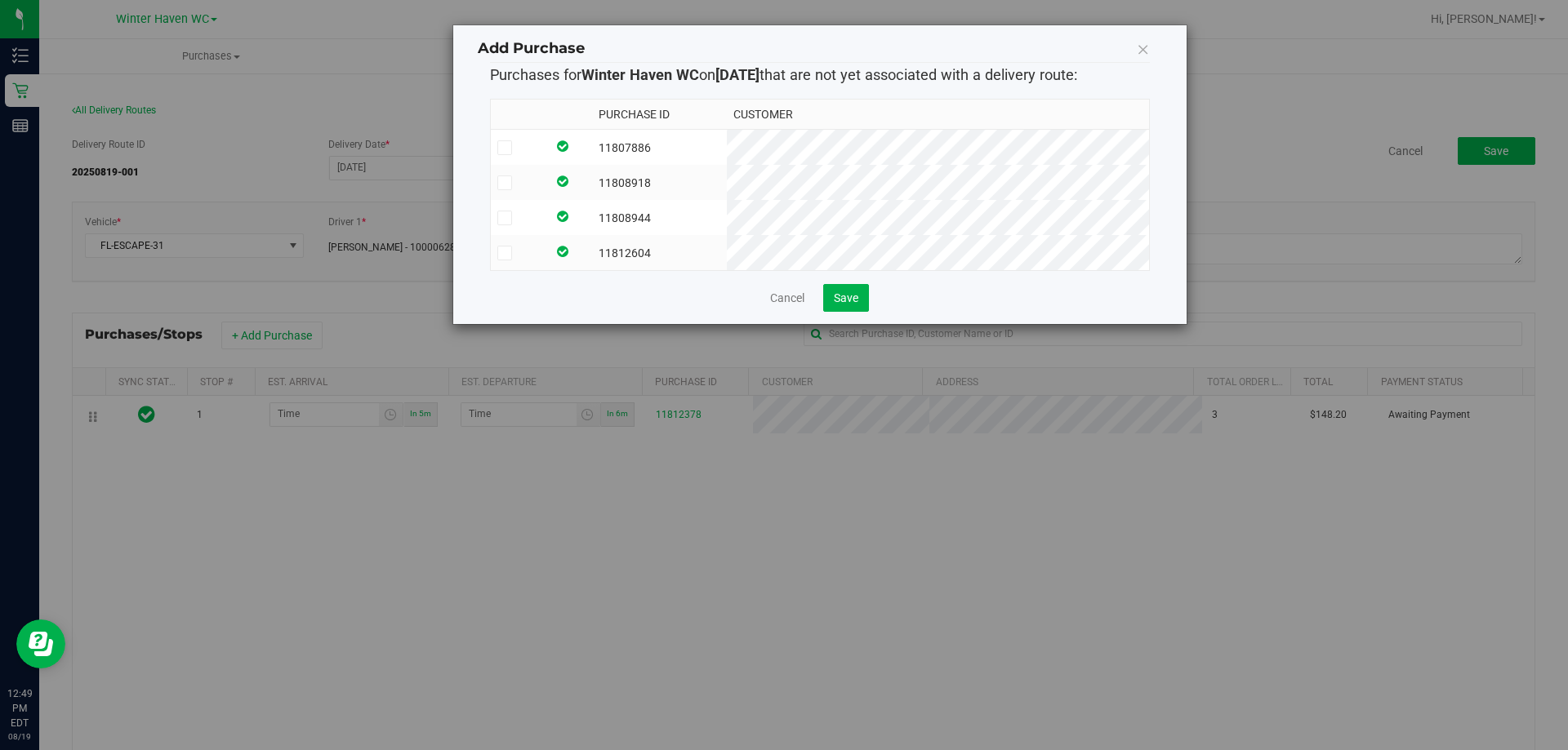
click at [504, 218] on icon at bounding box center [503, 218] width 10 height 0
click at [0, 0] on input "checkbox" at bounding box center [0, 0] width 0 height 0
click at [854, 304] on span "Save" at bounding box center [846, 298] width 24 height 13
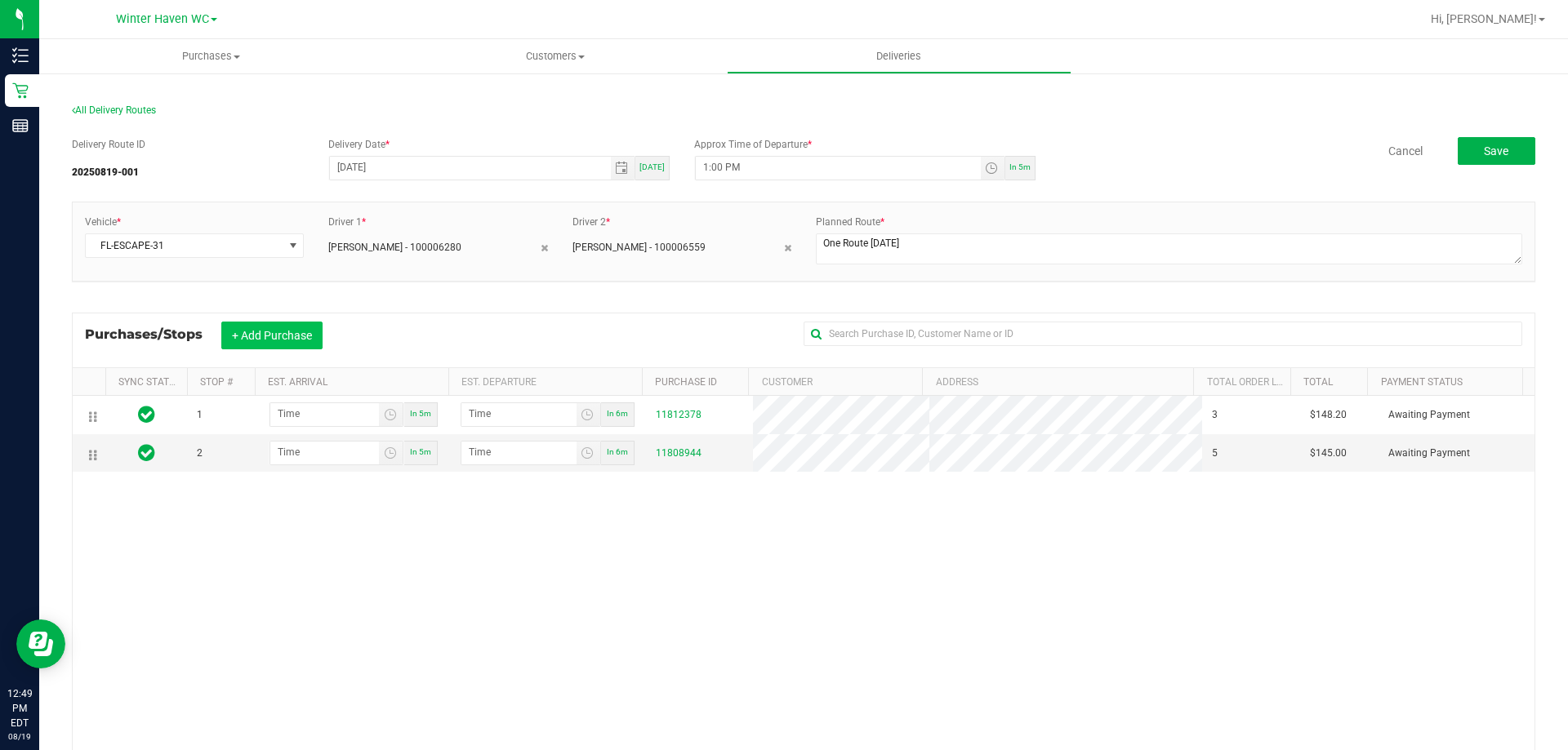
click at [269, 335] on button "+ Add Purchase" at bounding box center [272, 336] width 101 height 28
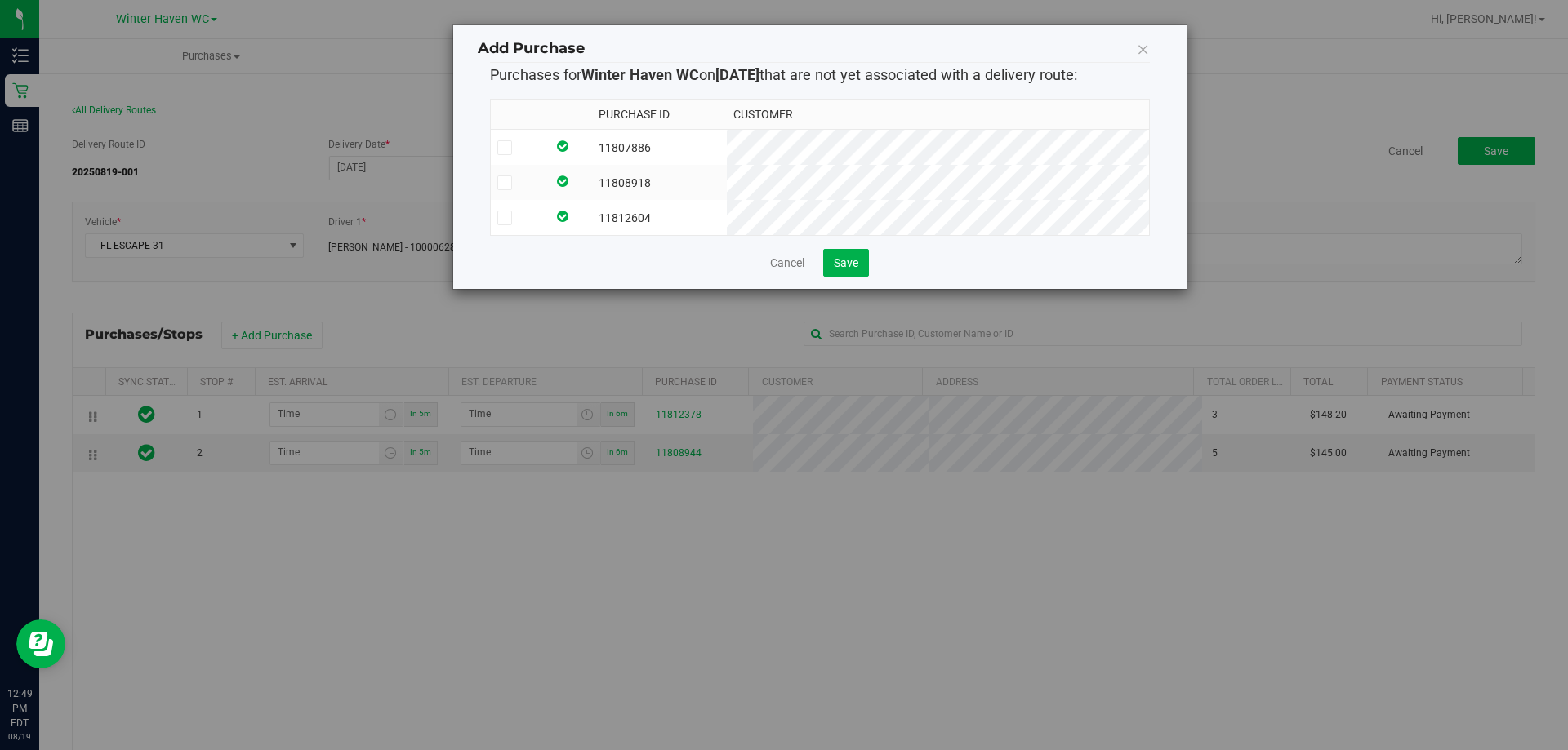
click at [508, 147] on icon at bounding box center [503, 147] width 10 height 0
click at [0, 0] on input "checkbox" at bounding box center [0, 0] width 0 height 0
click at [840, 266] on button "Save" at bounding box center [846, 263] width 46 height 28
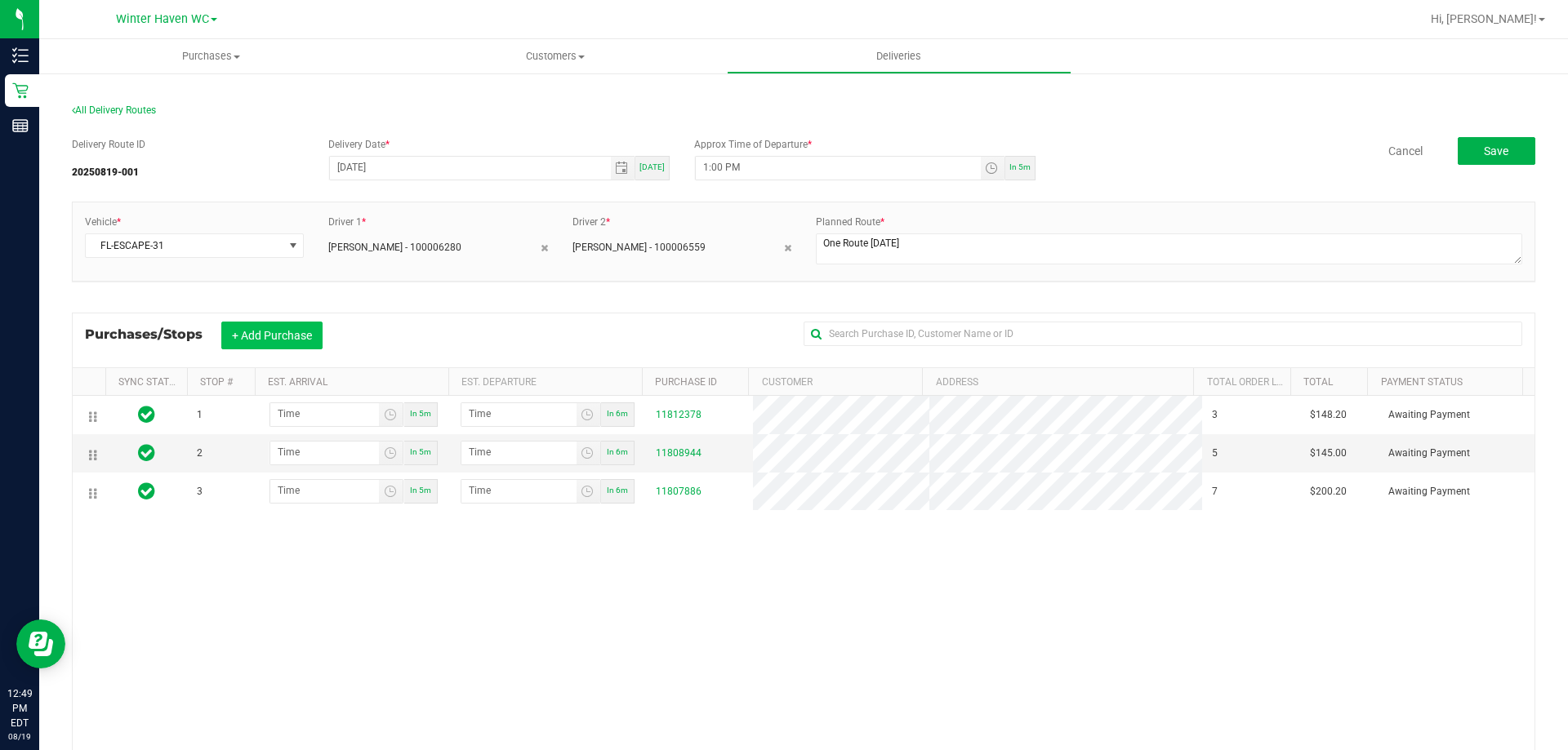
click at [257, 332] on button "+ Add Purchase" at bounding box center [272, 336] width 101 height 28
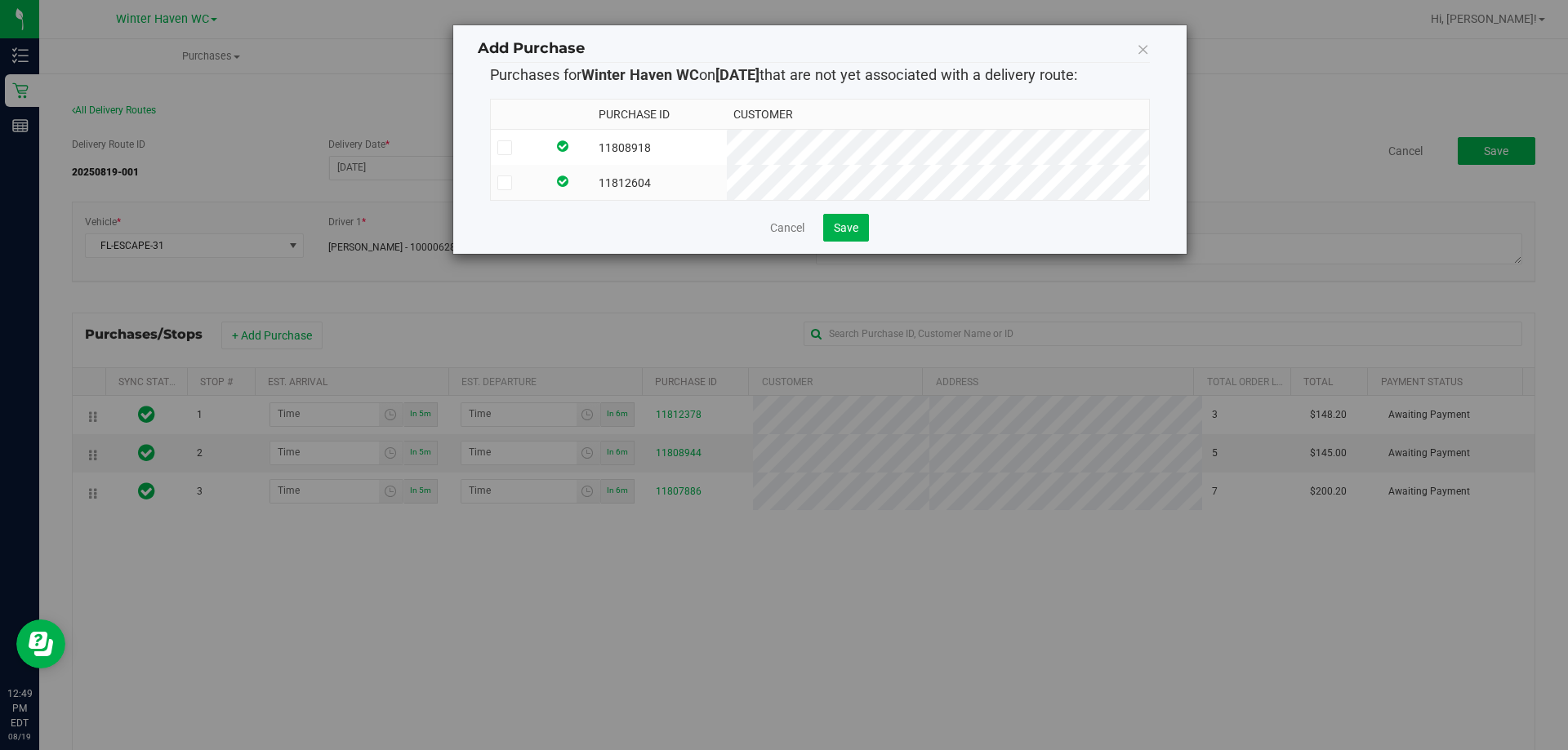
click at [504, 147] on icon at bounding box center [503, 147] width 10 height 0
click at [0, 0] on input "checkbox" at bounding box center [0, 0] width 0 height 0
click at [844, 235] on span "Save" at bounding box center [846, 228] width 24 height 13
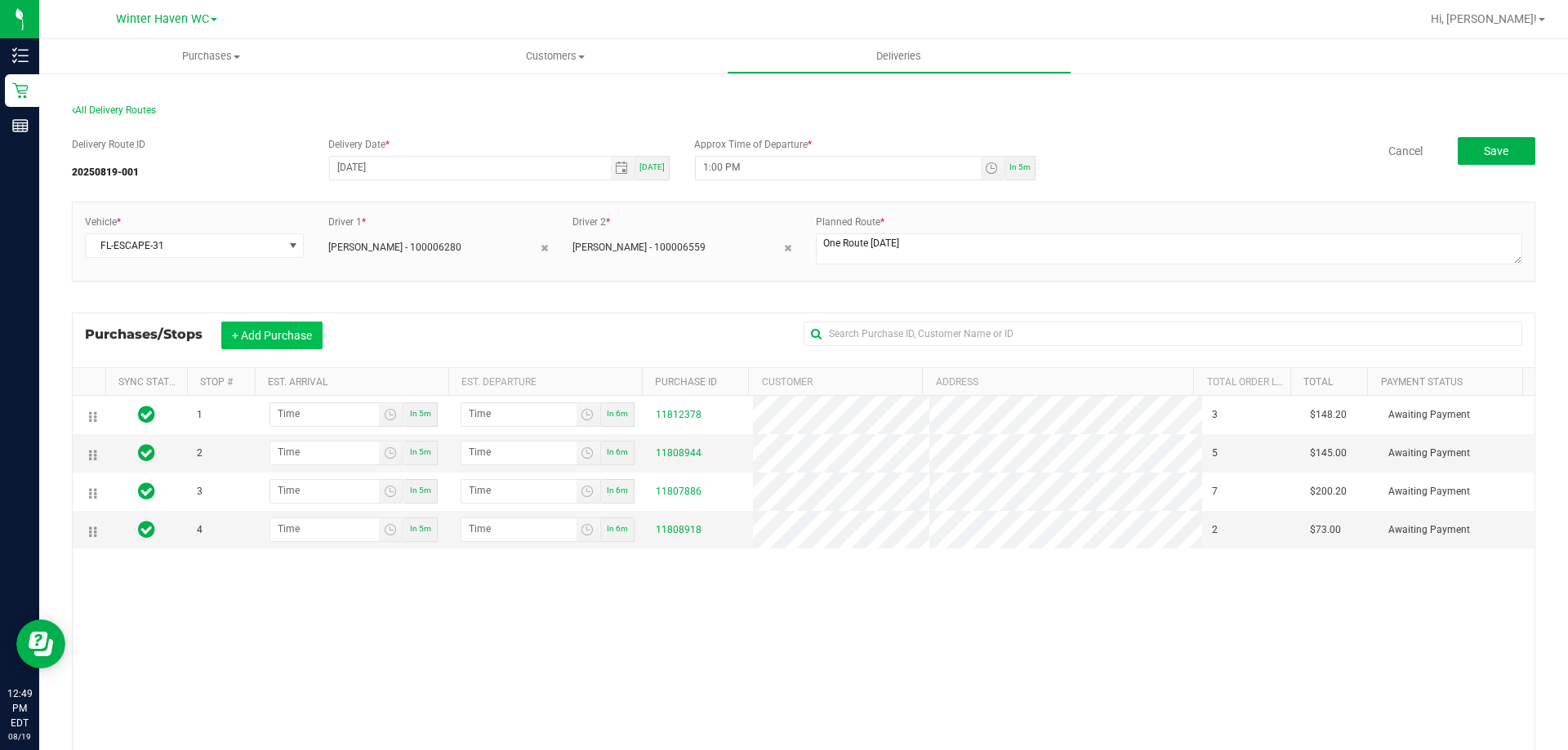
click at [300, 330] on button "+ Add Purchase" at bounding box center [272, 336] width 101 height 28
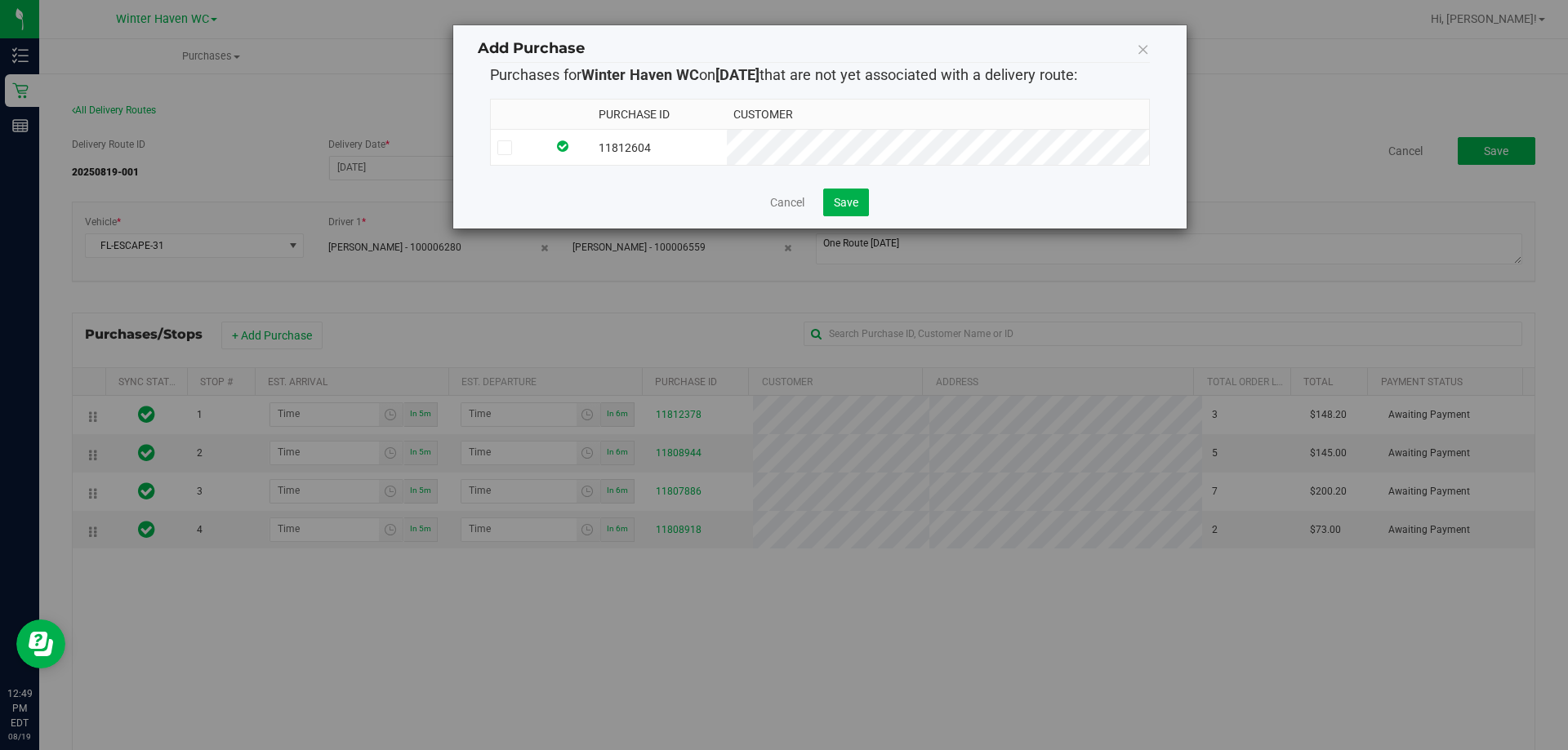
click at [500, 147] on icon at bounding box center [503, 147] width 10 height 0
click at [0, 0] on input "checkbox" at bounding box center [0, 0] width 0 height 0
click at [838, 205] on span "Save" at bounding box center [846, 203] width 24 height 13
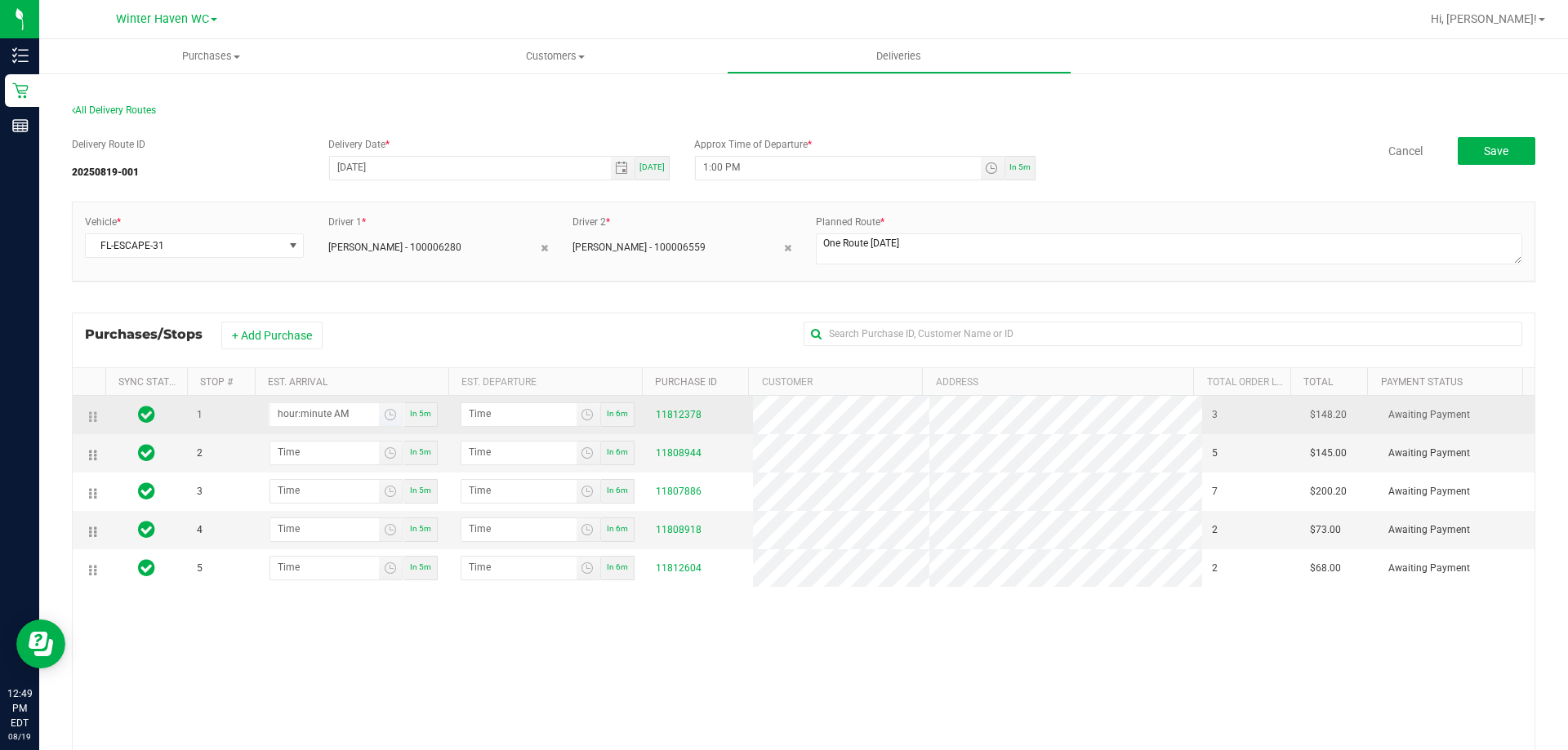
click at [310, 413] on input "hour:minute AM" at bounding box center [325, 414] width 109 height 21
type input "1:01 AM"
type input "1:02 AM"
type input "1:15 AM"
type input "1:16 AM"
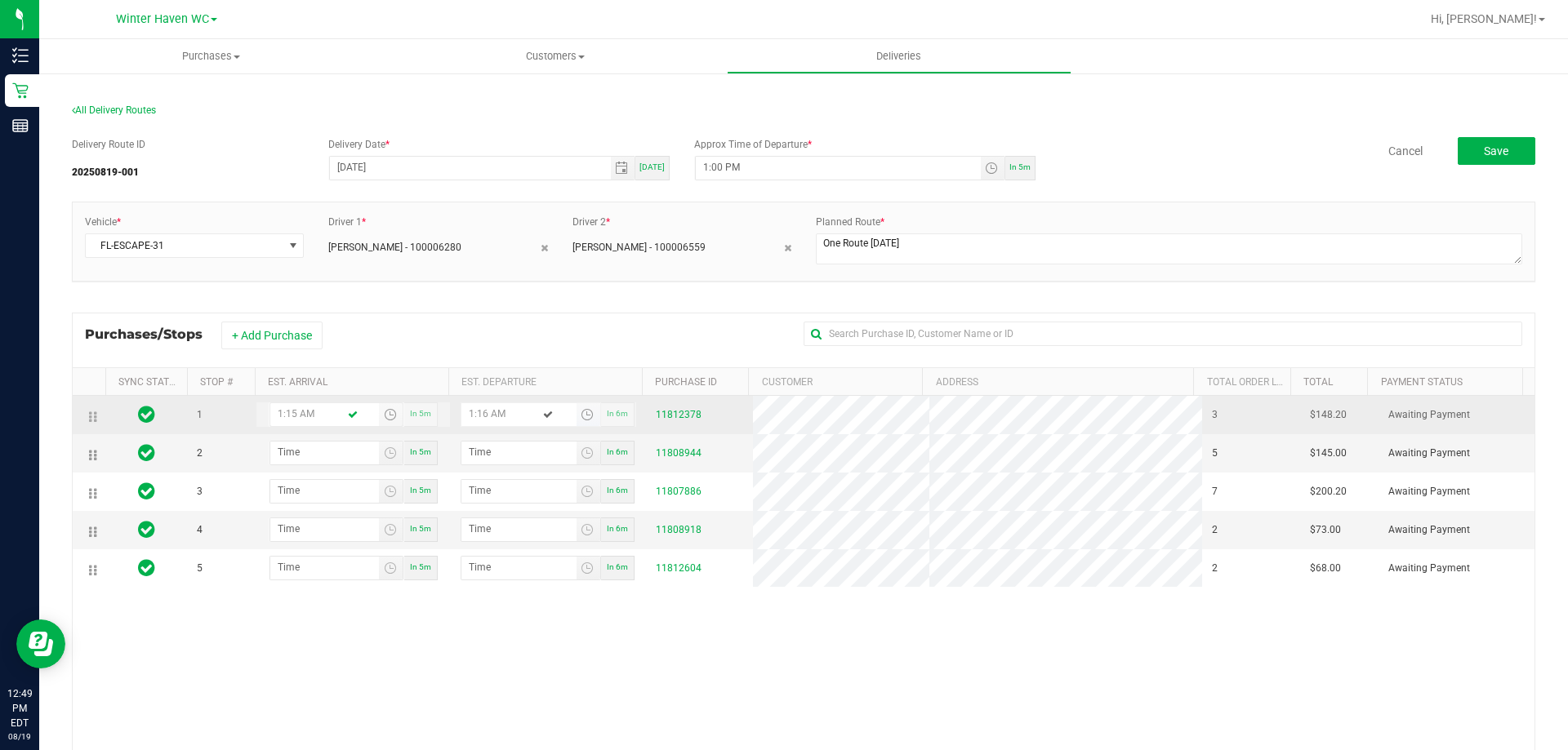
type input "1:15 PM"
type input "1:16 PM"
type input "1:15 PM"
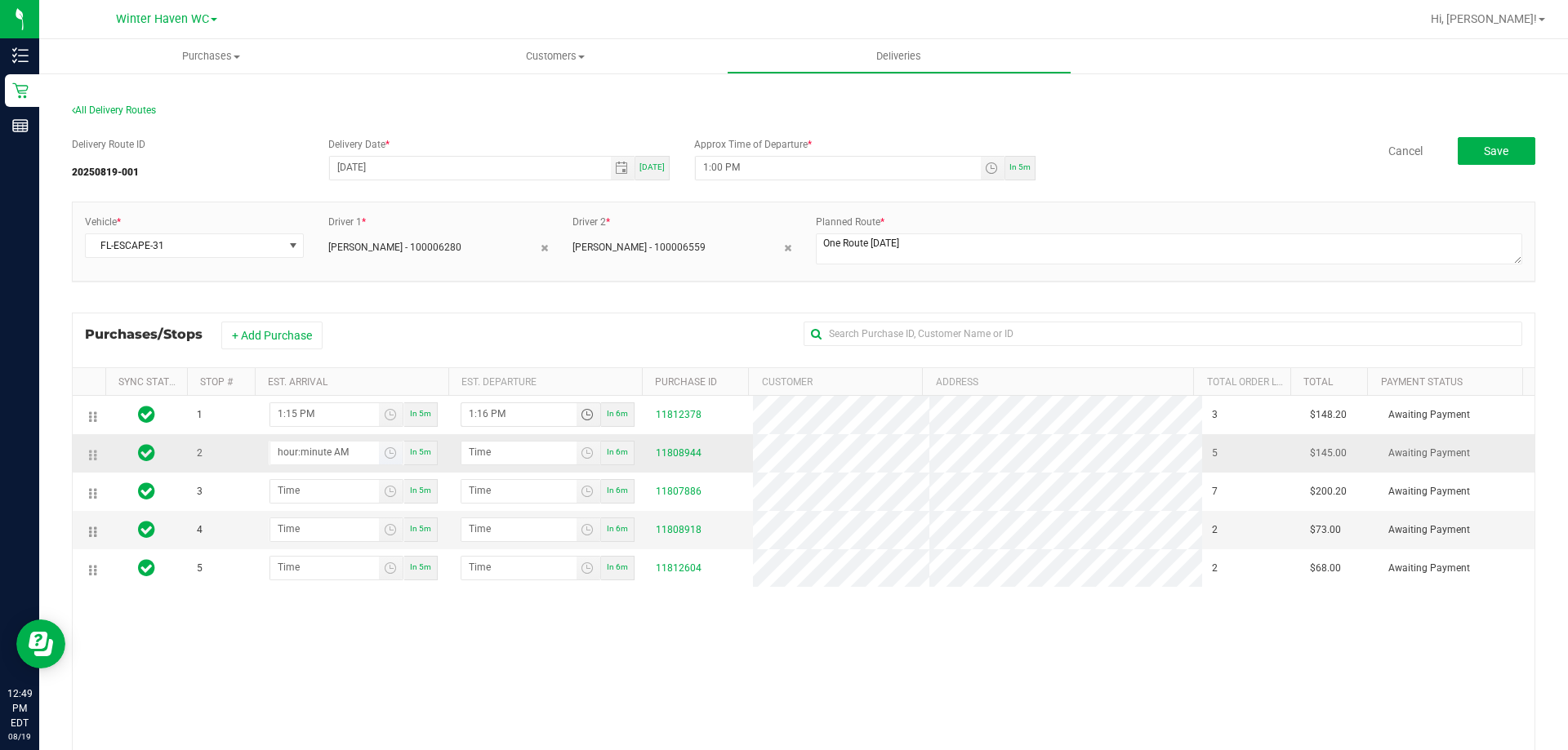
click at [293, 444] on input "hour:minute AM" at bounding box center [325, 452] width 109 height 21
type input "1:03 AM"
type input "1:04 AM"
type input "1:30 AM"
type input "1:31 AM"
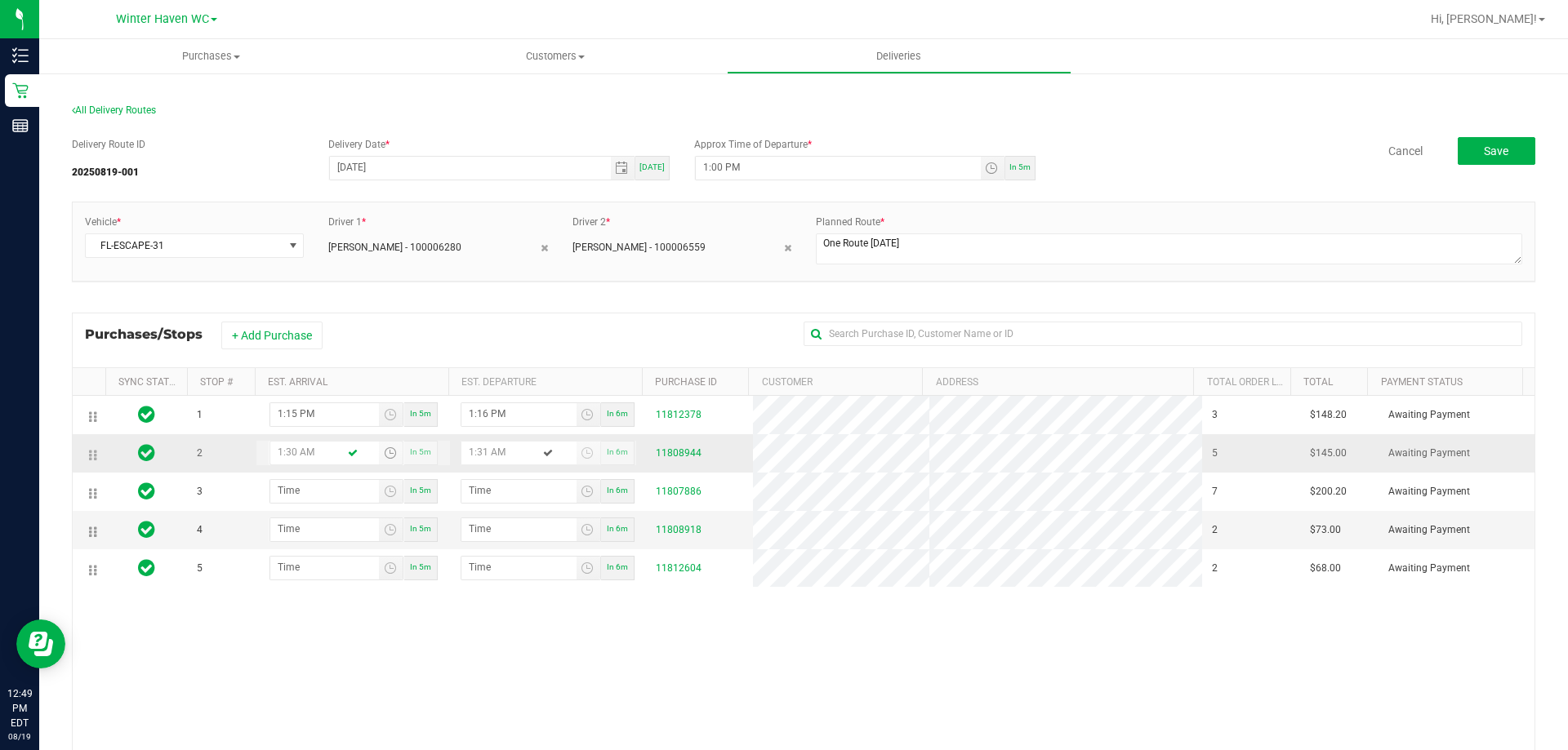
type input "1:30 PM"
type input "1:31 PM"
type input "1:30 PM"
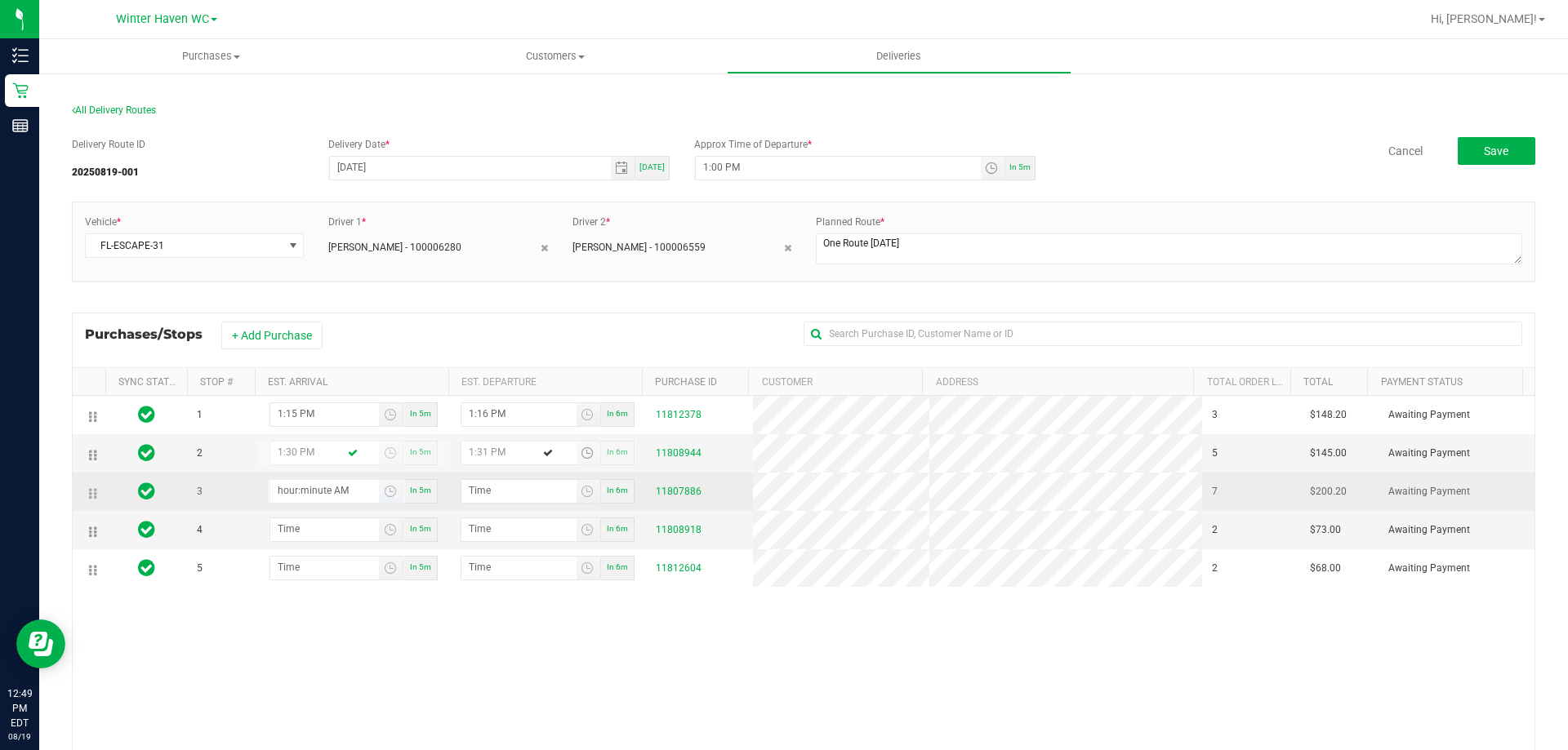
click at [316, 490] on input "hour:minute AM" at bounding box center [325, 490] width 109 height 21
type input "2:01 AM"
type input "2:02 AM"
type input "2:10 AM"
type input "2:11 AM"
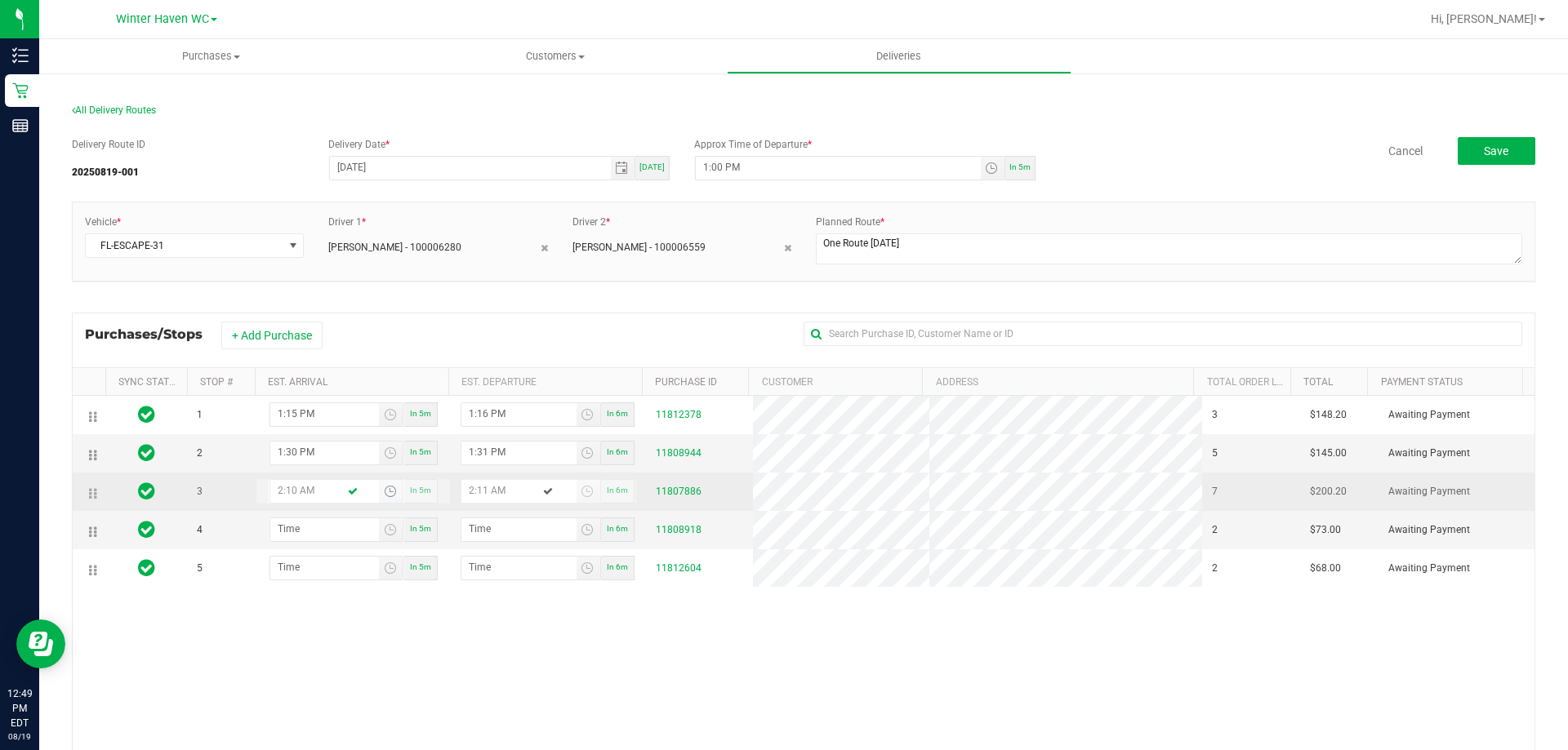
type input "2:10 PM"
type input "2:11 PM"
type input "2:10 PM"
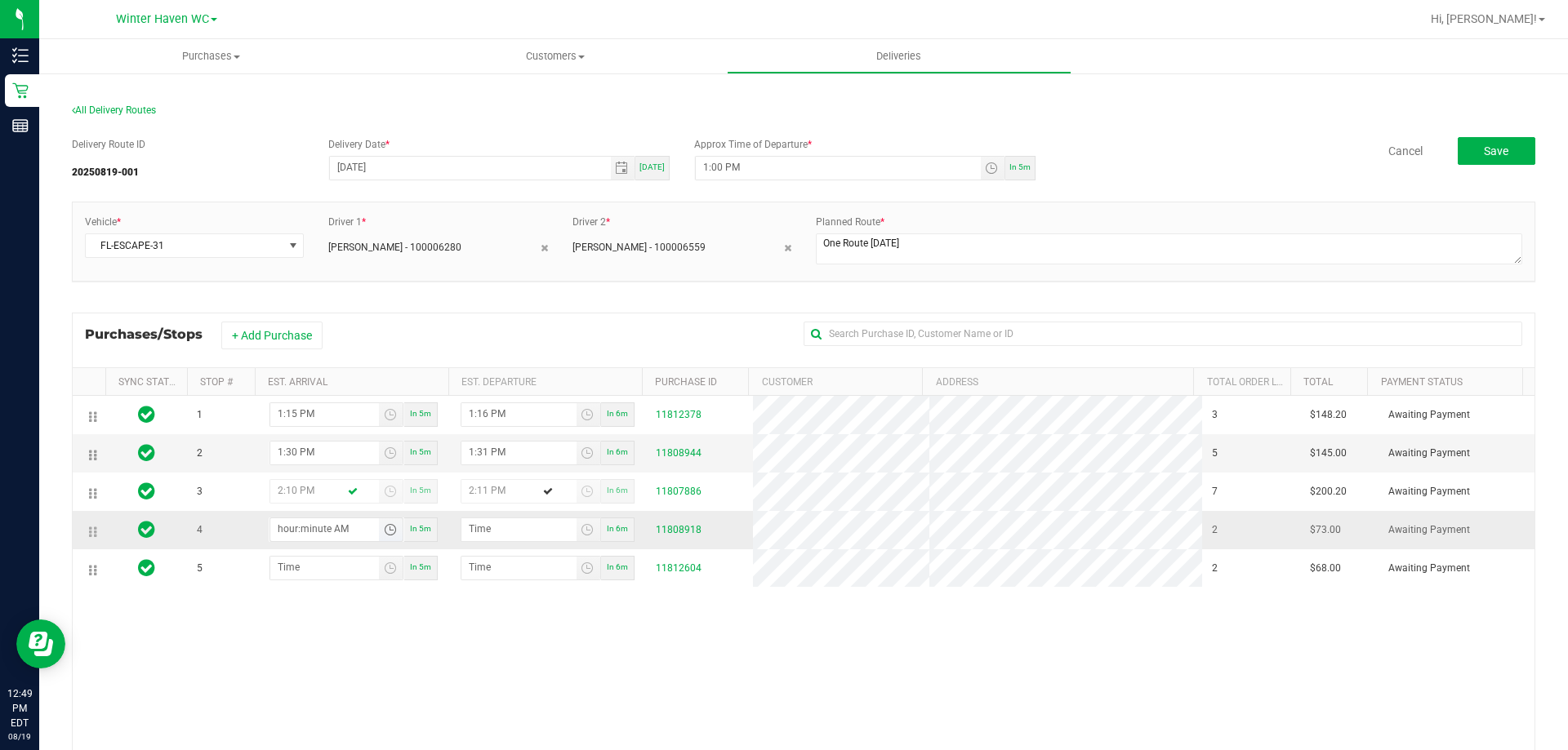
click at [315, 530] on input "hour:minute AM" at bounding box center [325, 528] width 109 height 21
type input "3:00 AM"
type input "3:01 AM"
type input "3:00 PM"
type input "3:01 PM"
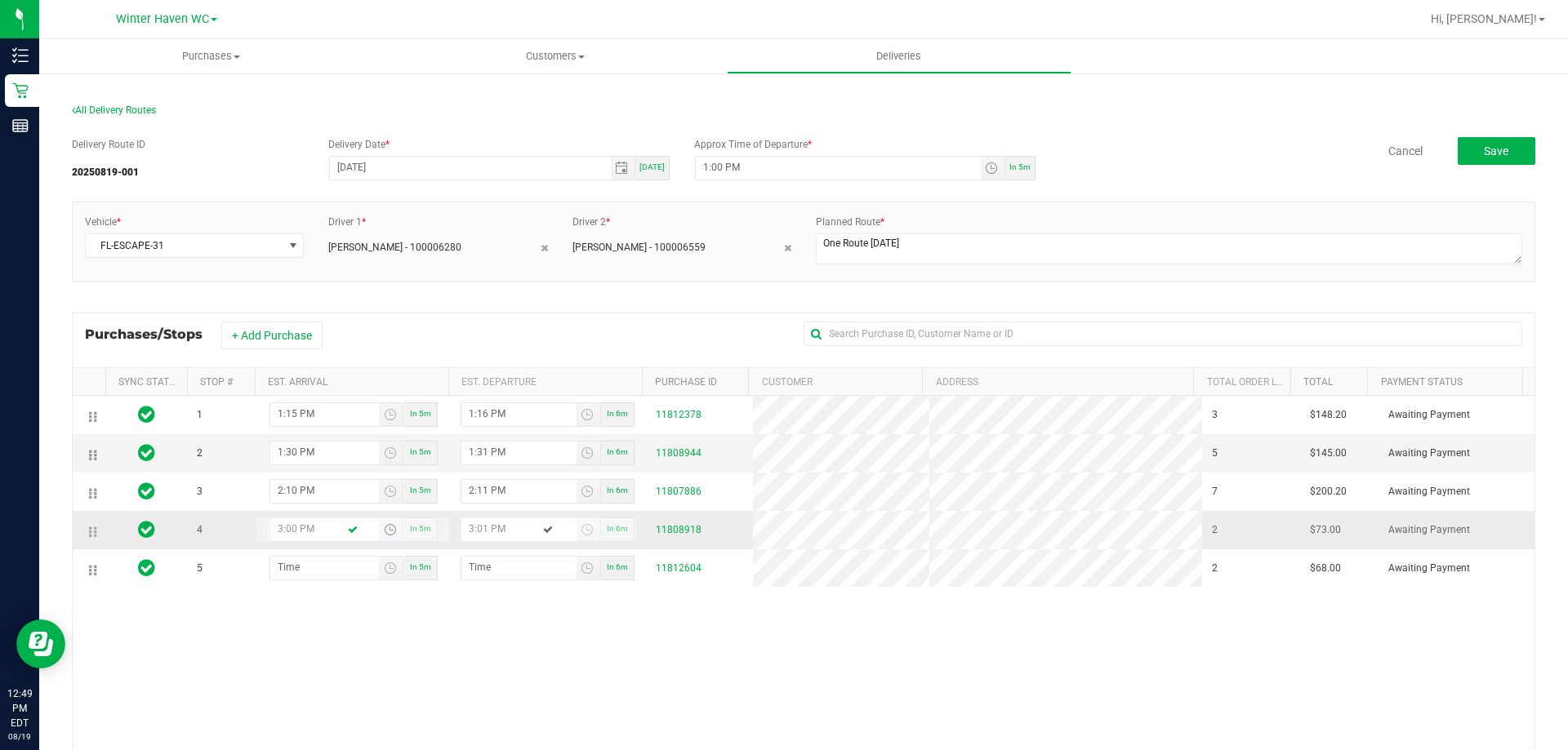
type input "3:00 PM"
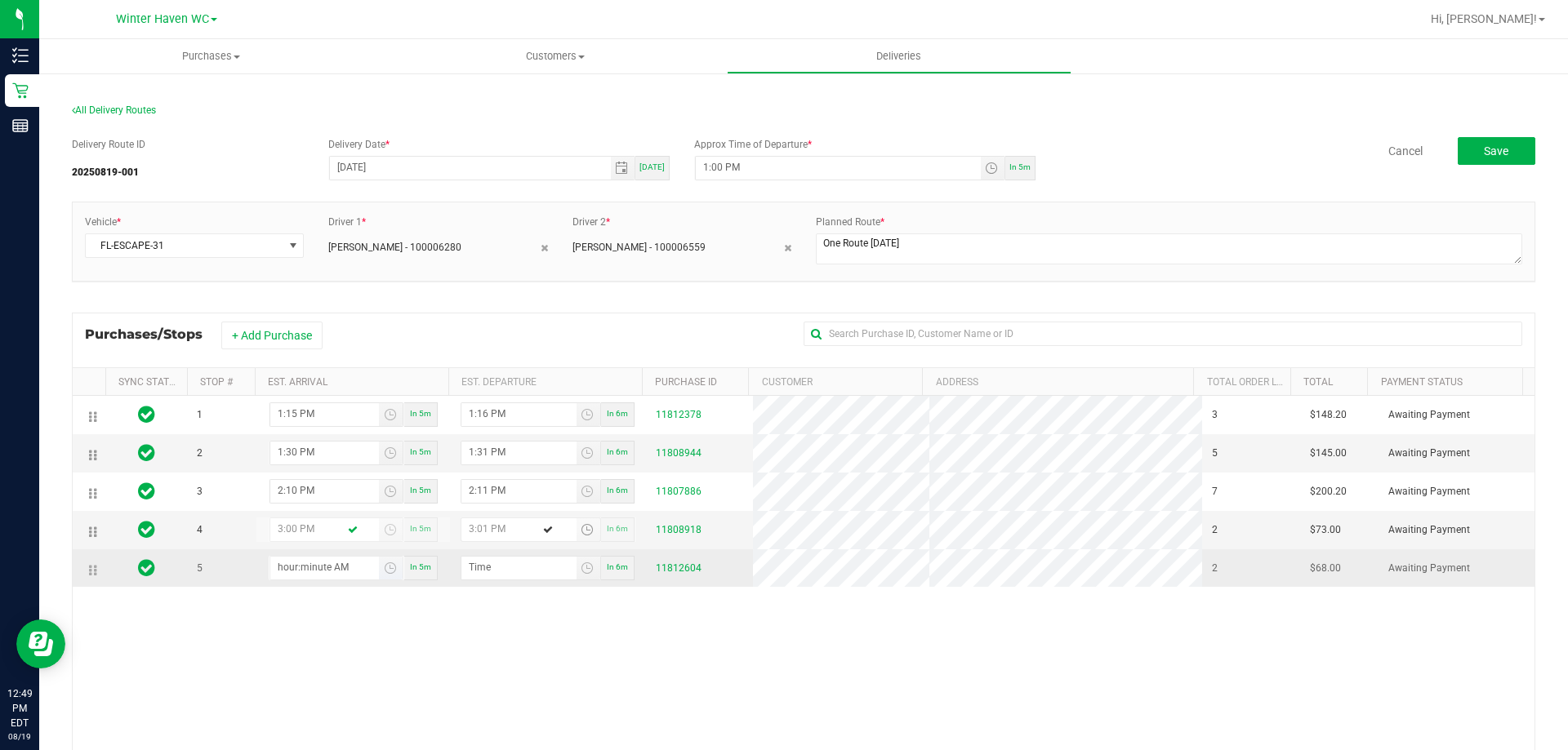
click at [302, 567] on input "hour:minute AM" at bounding box center [325, 567] width 109 height 21
type input "3:01 AM"
type input "3:02 AM"
type input "3:15 AM"
type input "3:16 AM"
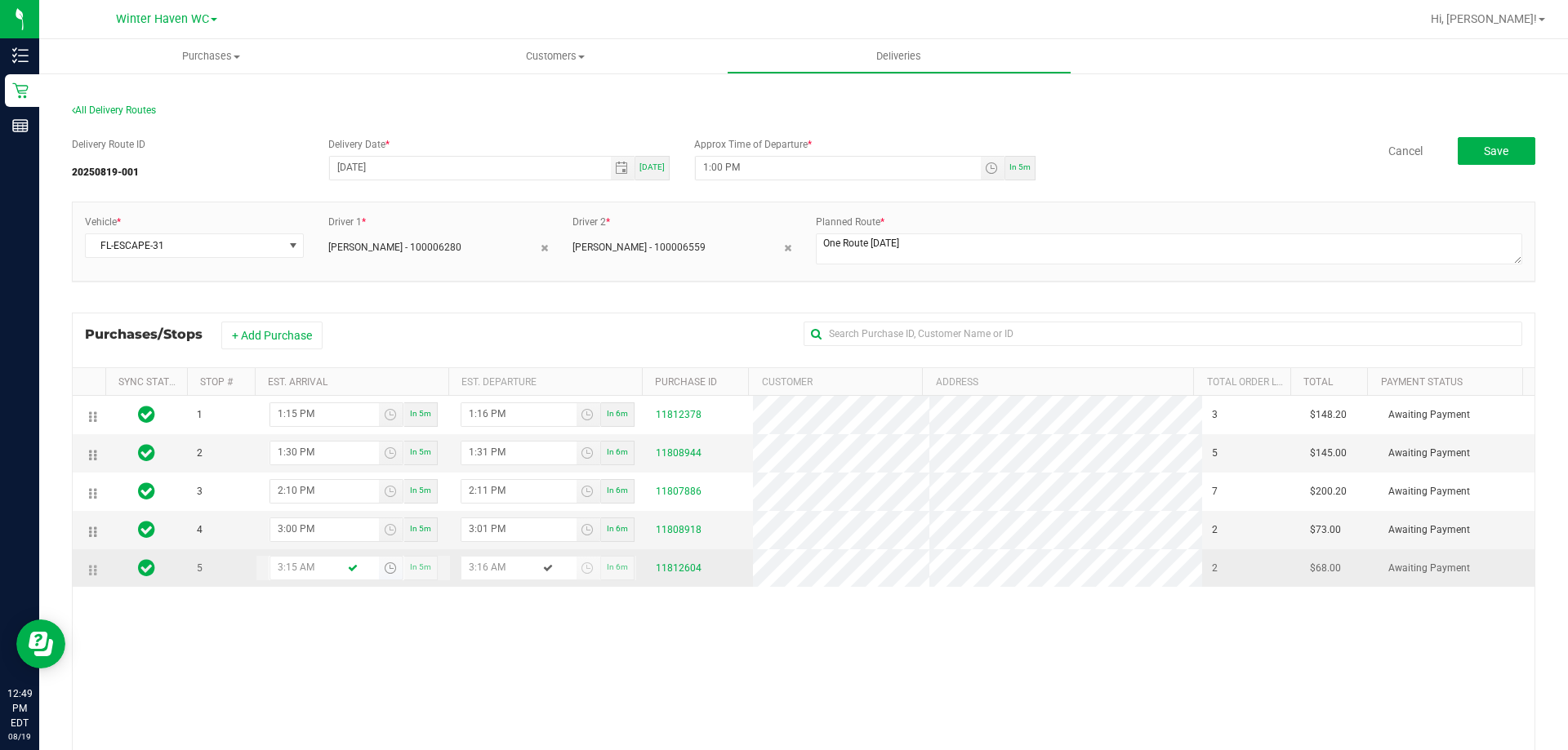
type input "3:15 PM"
type input "3:16 PM"
type input "3:15 PM"
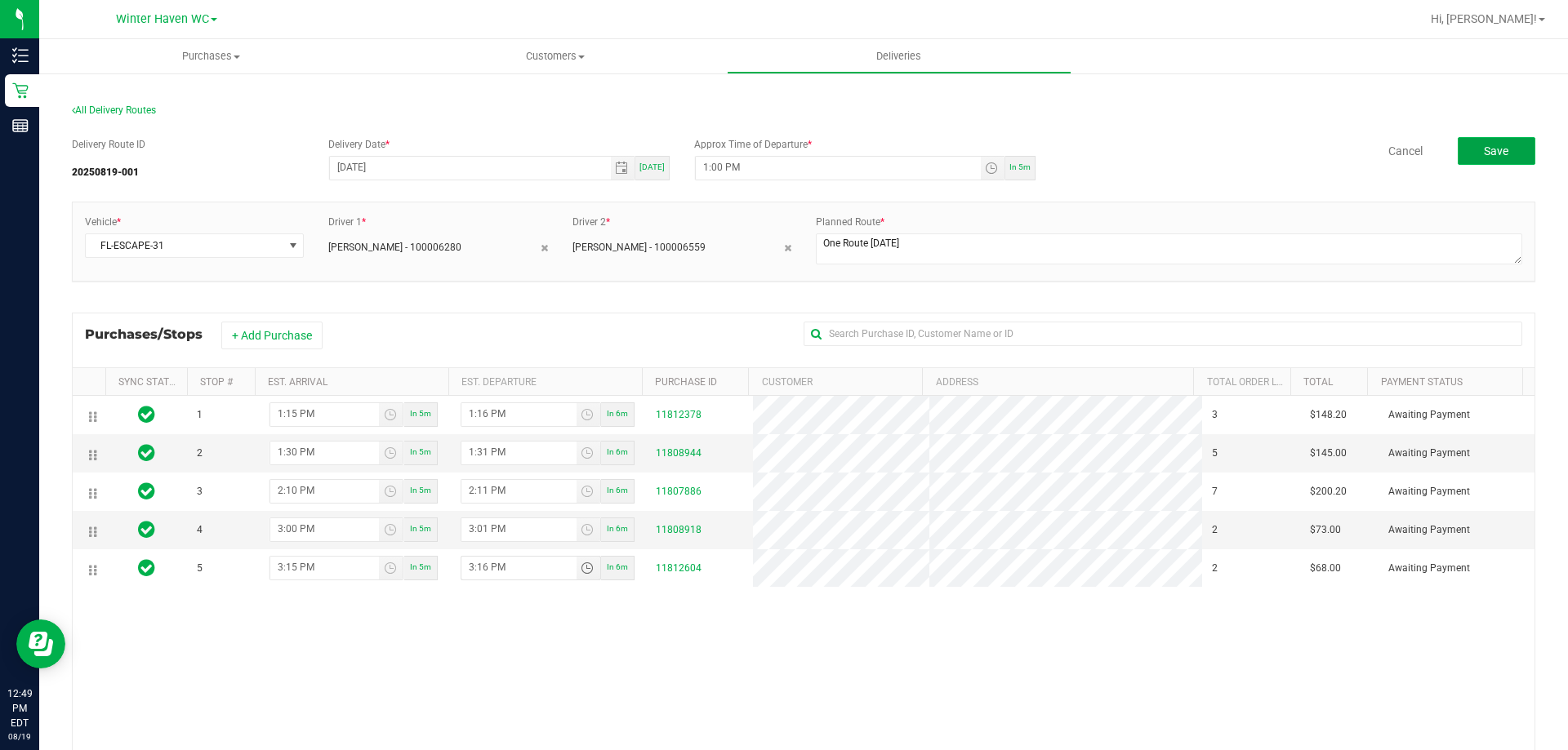
click at [1483, 147] on span "Save" at bounding box center [1496, 151] width 24 height 13
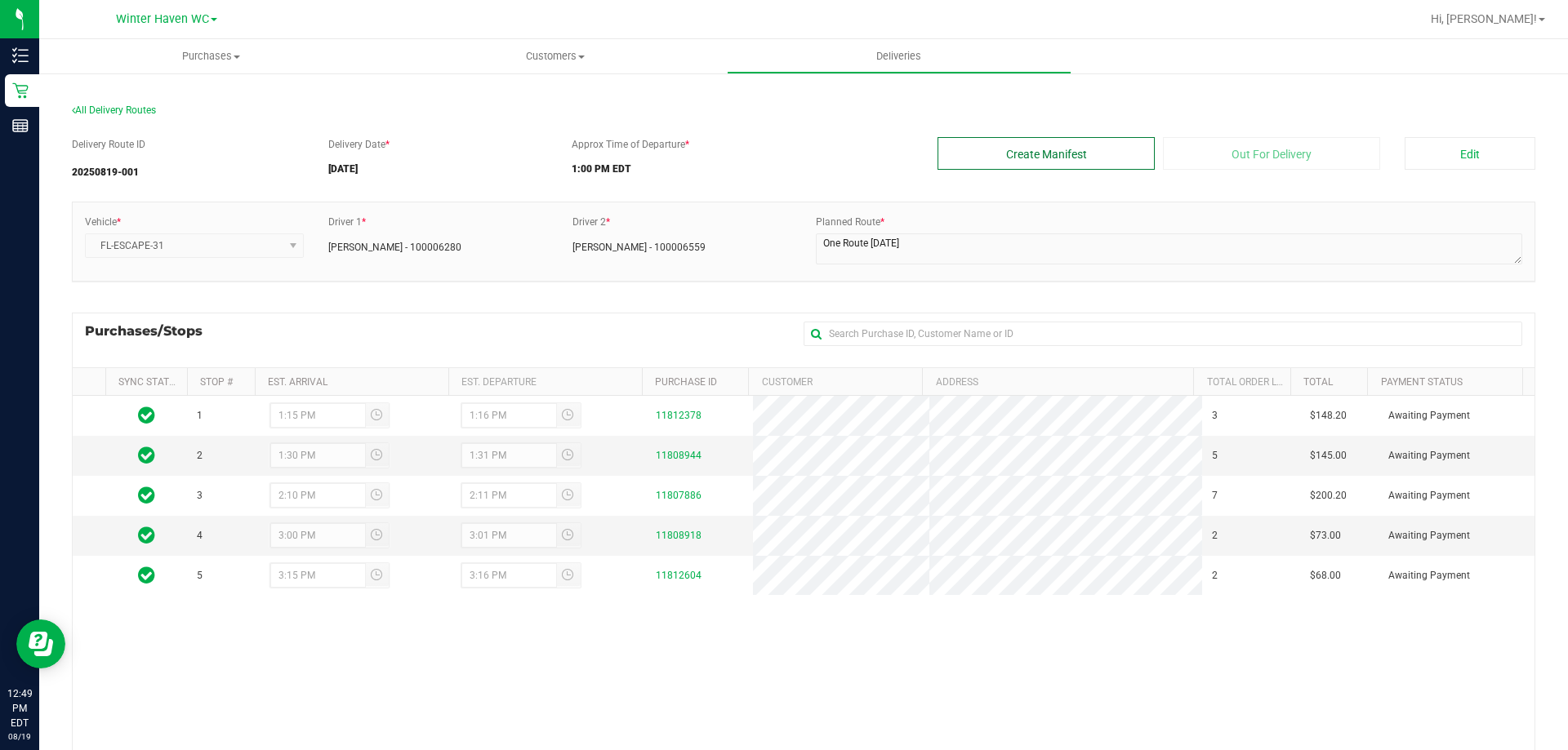
click at [1051, 147] on button "Create Manifest" at bounding box center [1045, 153] width 217 height 33
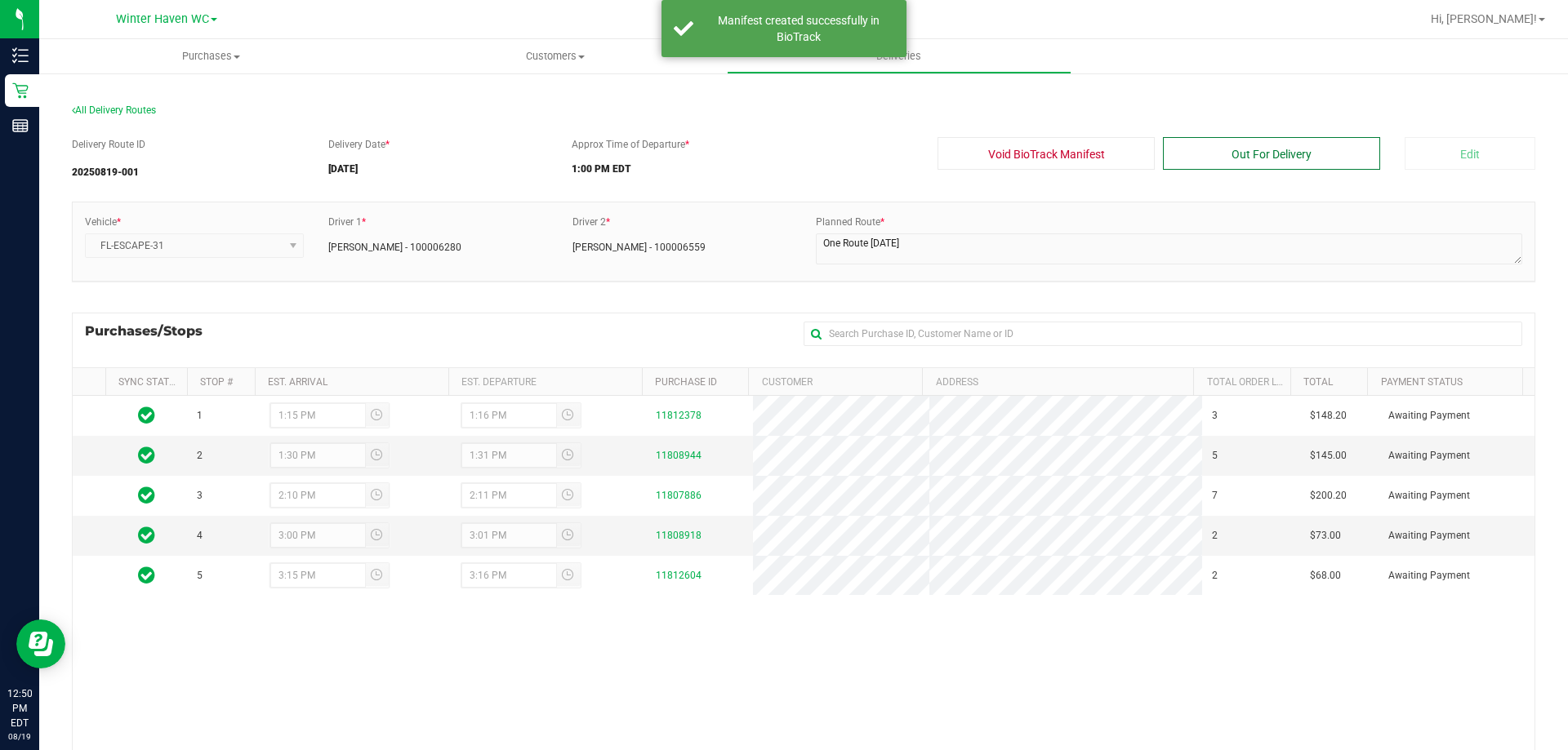
click at [1268, 155] on button "Out For Delivery" at bounding box center [1270, 153] width 217 height 33
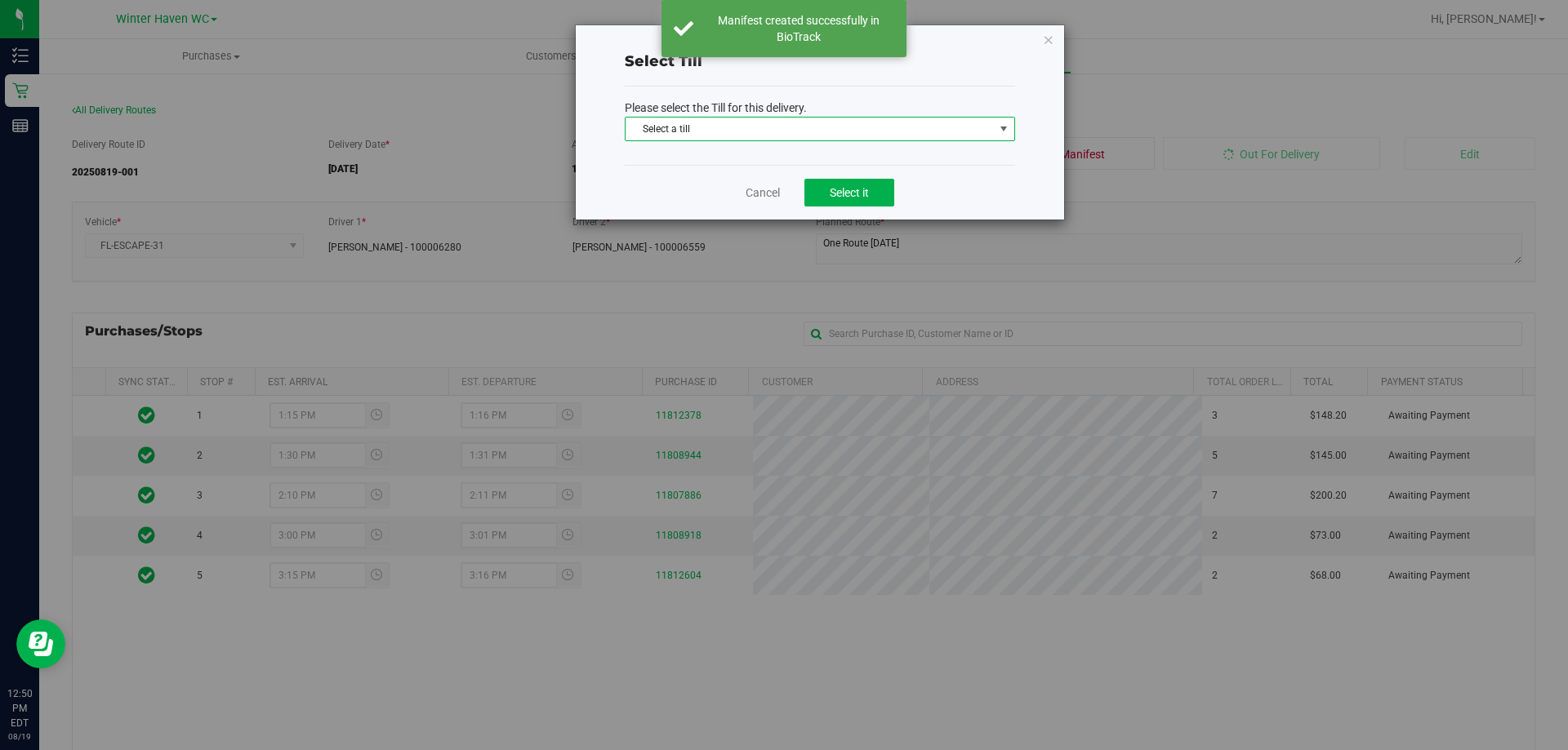
click at [724, 129] on span "Select a till" at bounding box center [809, 129] width 368 height 23
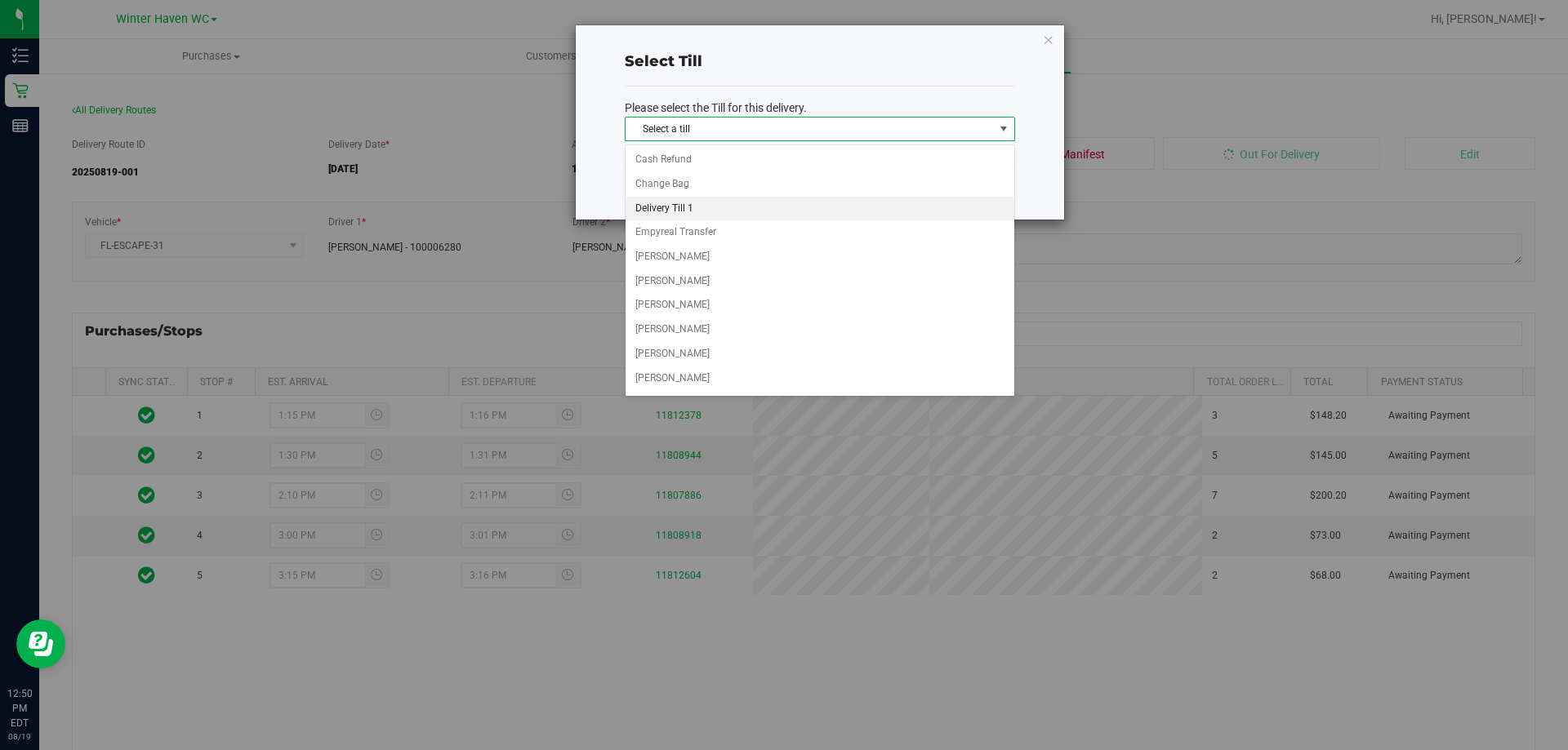
click at [686, 205] on li "Delivery Till 1" at bounding box center [820, 209] width 389 height 24
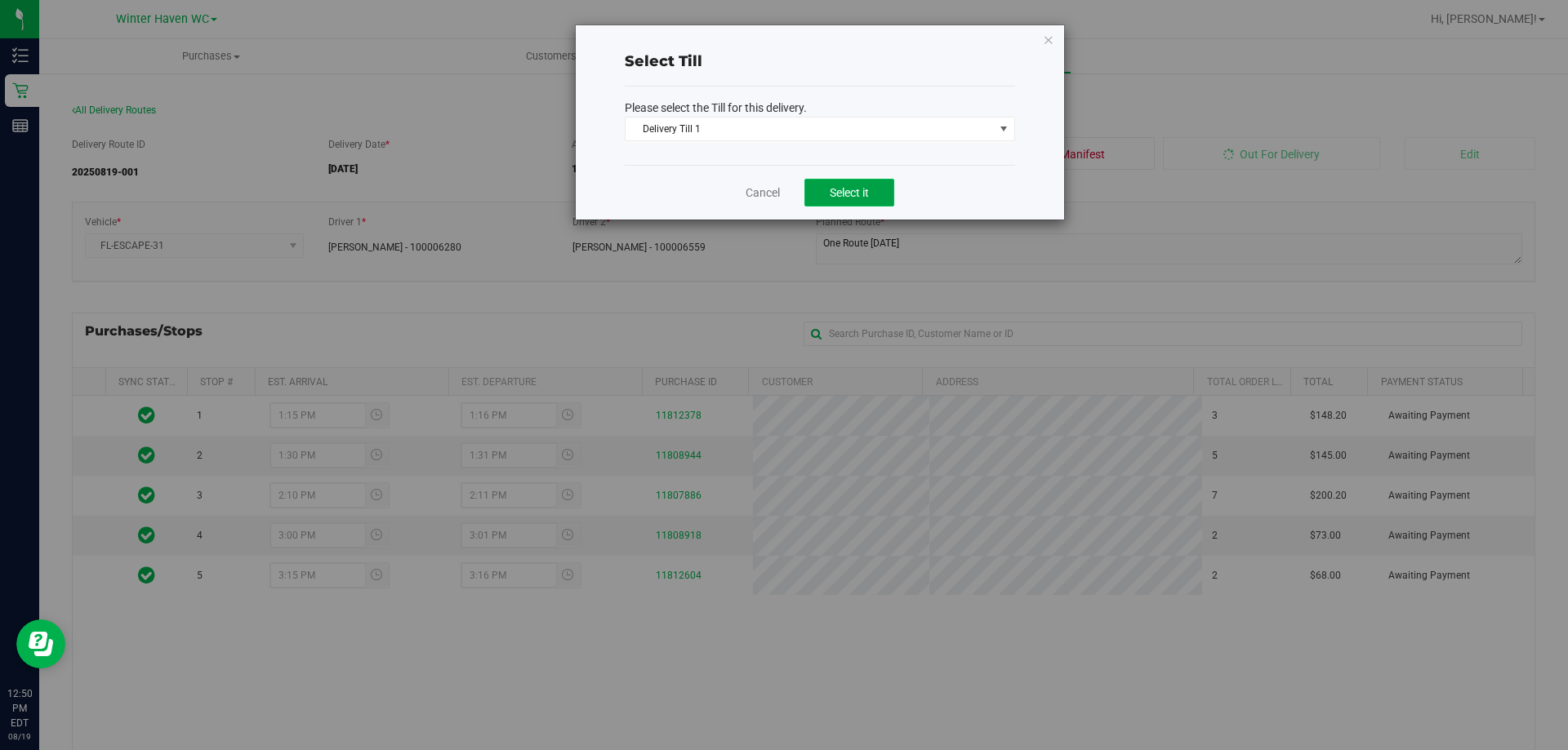
click at [874, 195] on button "Select it" at bounding box center [850, 192] width 90 height 28
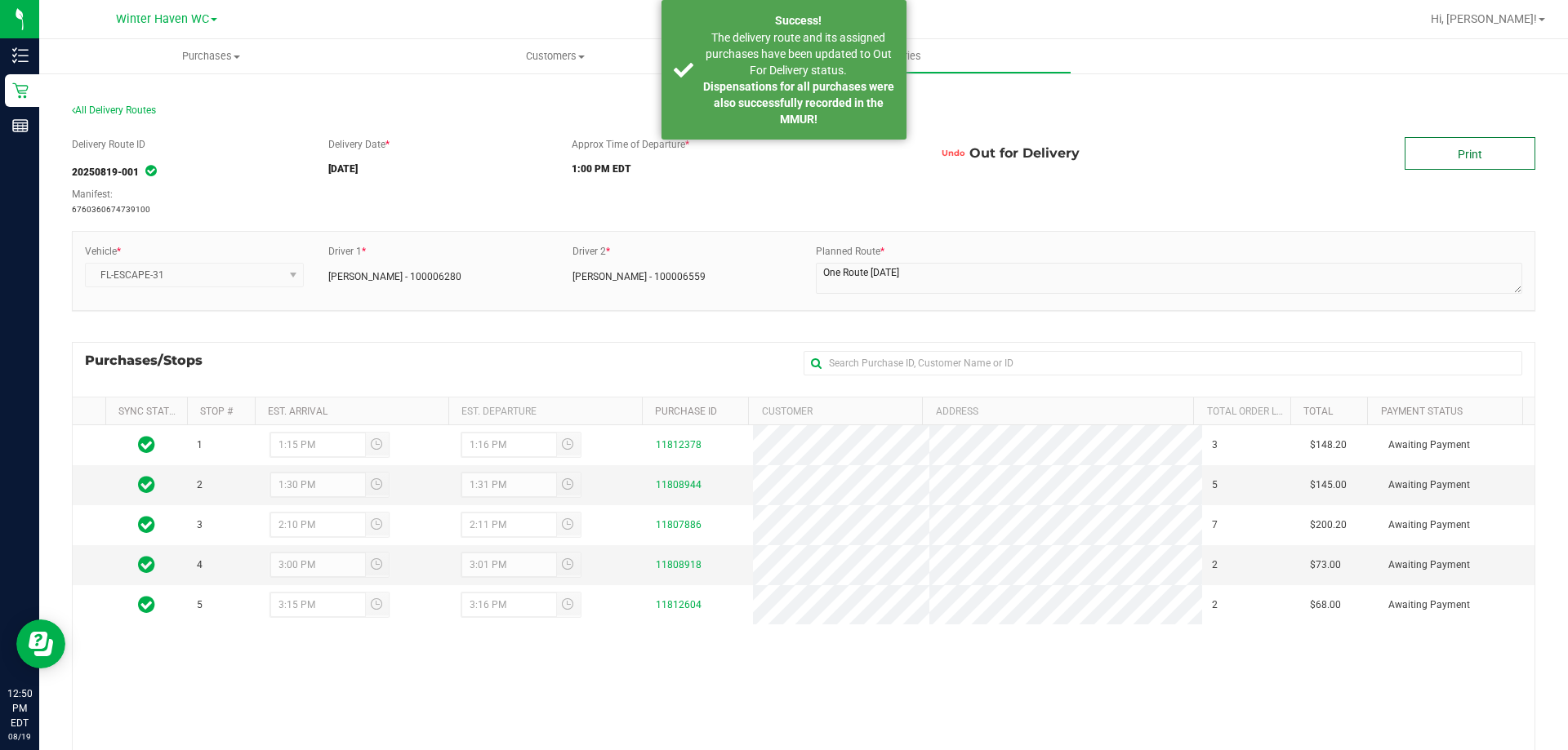
click at [1459, 155] on link "Print" at bounding box center [1469, 153] width 131 height 33
